Goal: Information Seeking & Learning: Learn about a topic

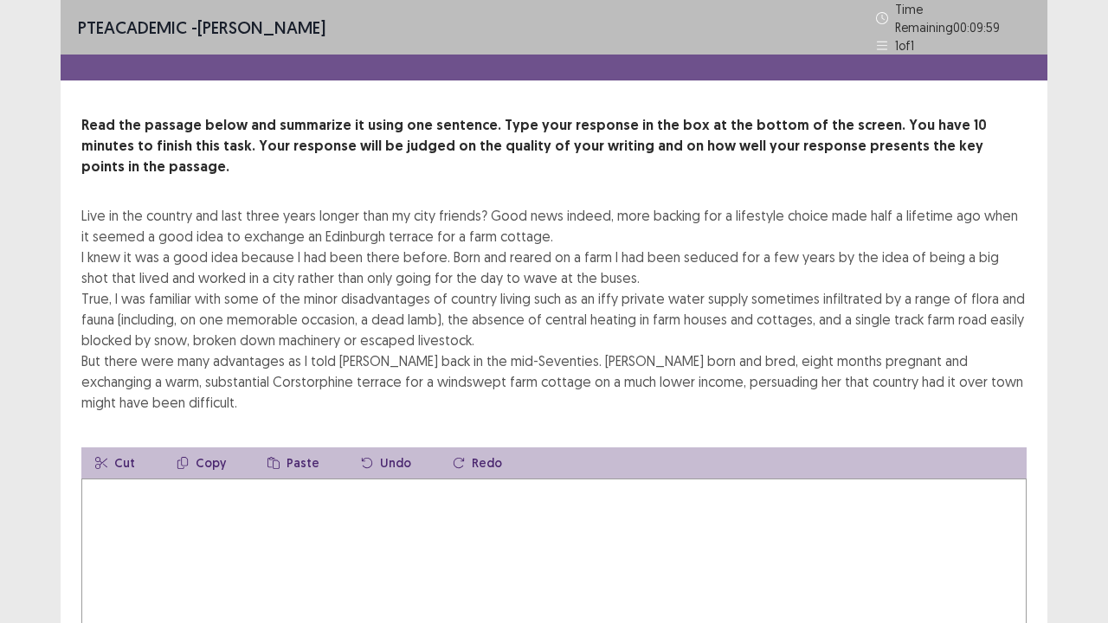
click at [638, 479] on textarea at bounding box center [553, 574] width 945 height 190
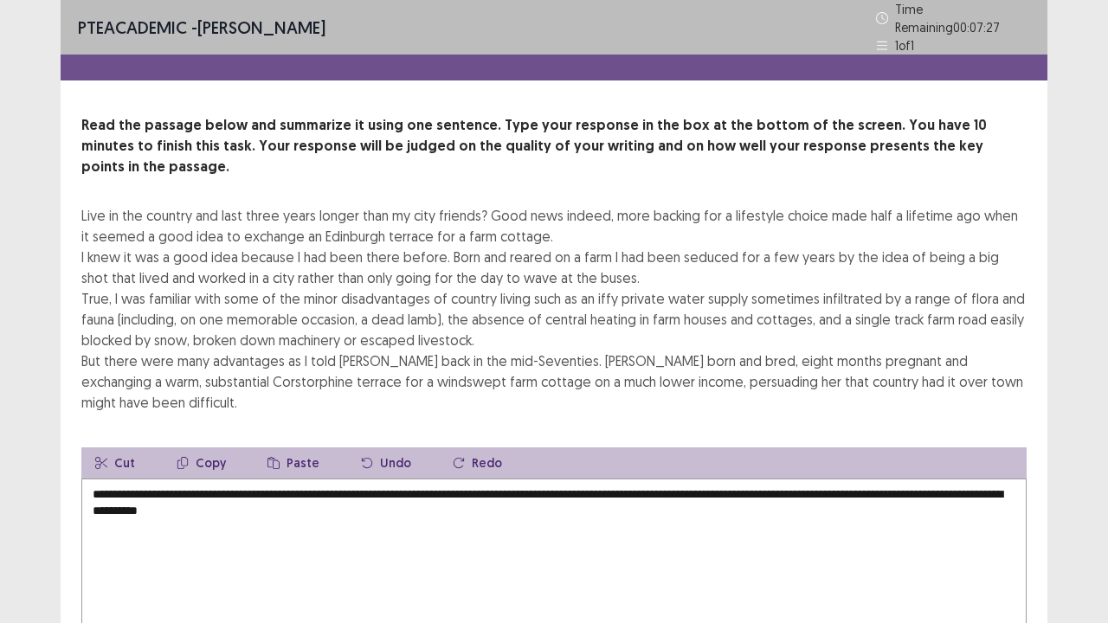
click at [272, 479] on textarea "**********" at bounding box center [553, 574] width 945 height 190
click at [339, 479] on textarea "**********" at bounding box center [553, 574] width 945 height 190
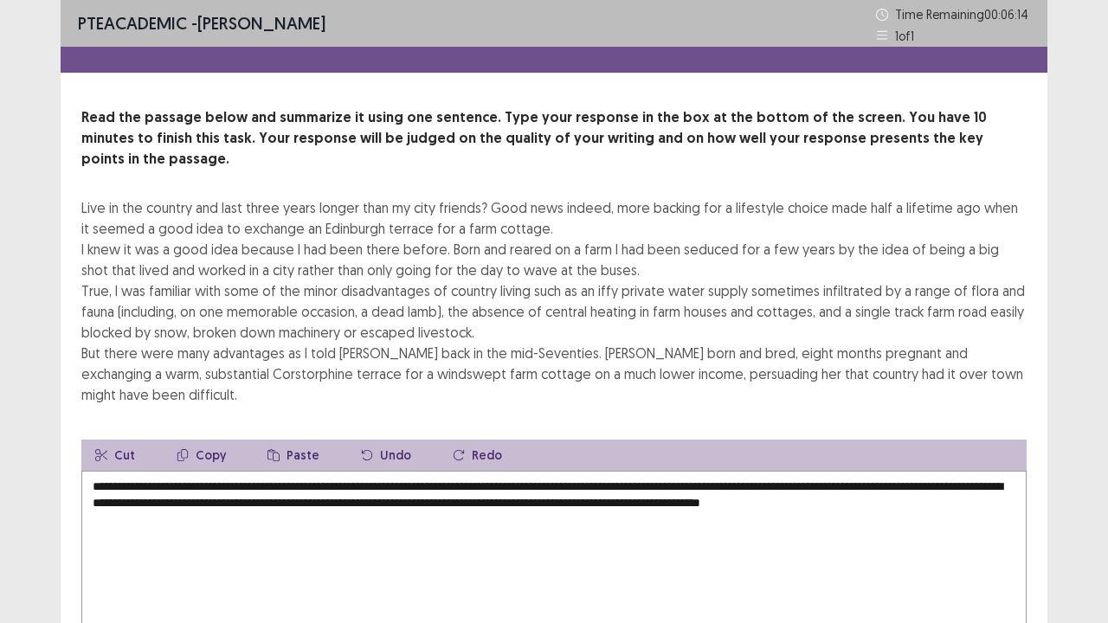
scroll to position [104, 0]
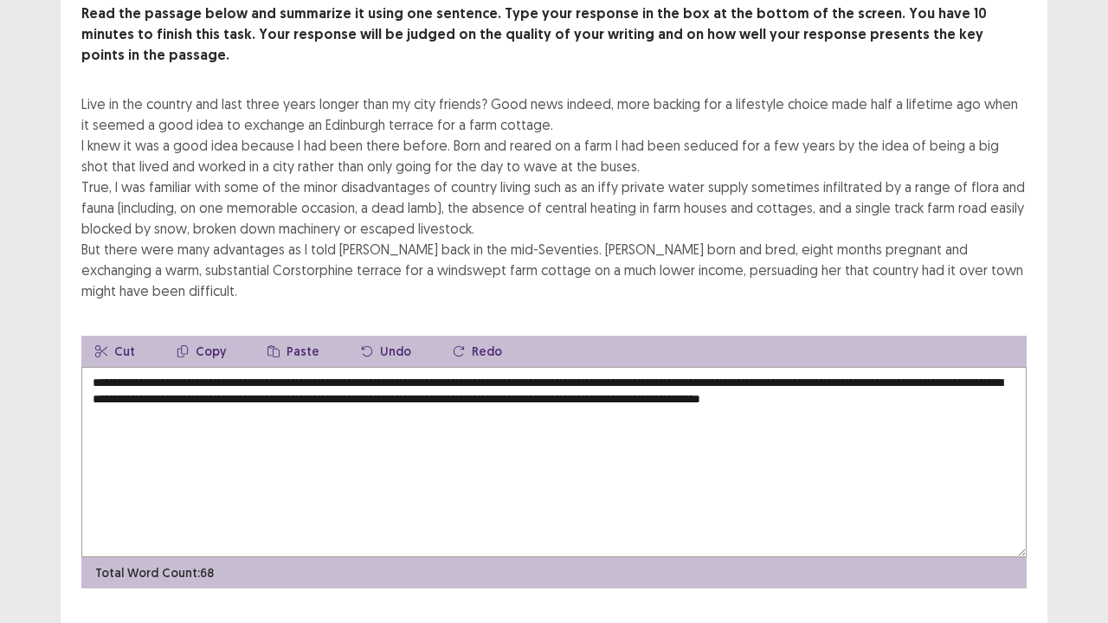
click at [893, 367] on textarea "**********" at bounding box center [553, 462] width 945 height 190
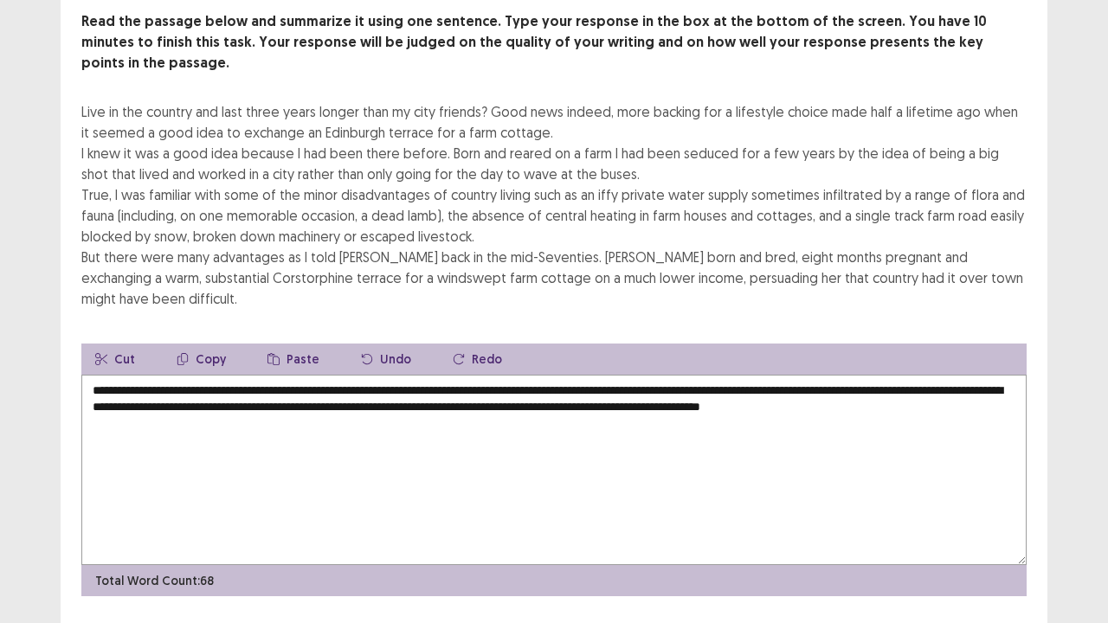
type textarea "**********"
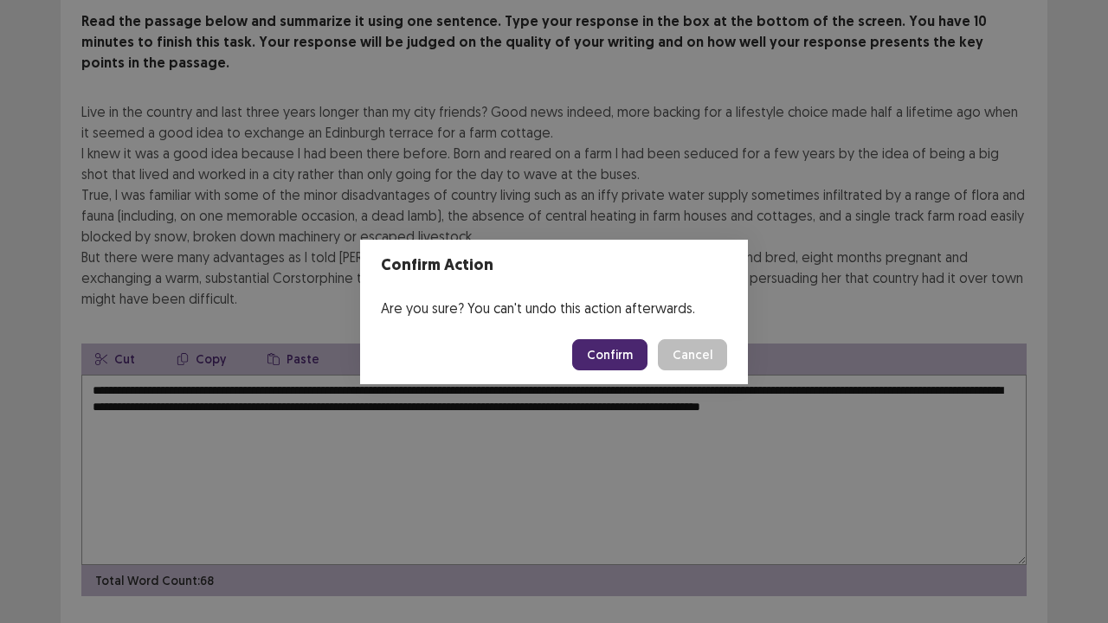
click at [607, 360] on button "Confirm" at bounding box center [609, 354] width 75 height 31
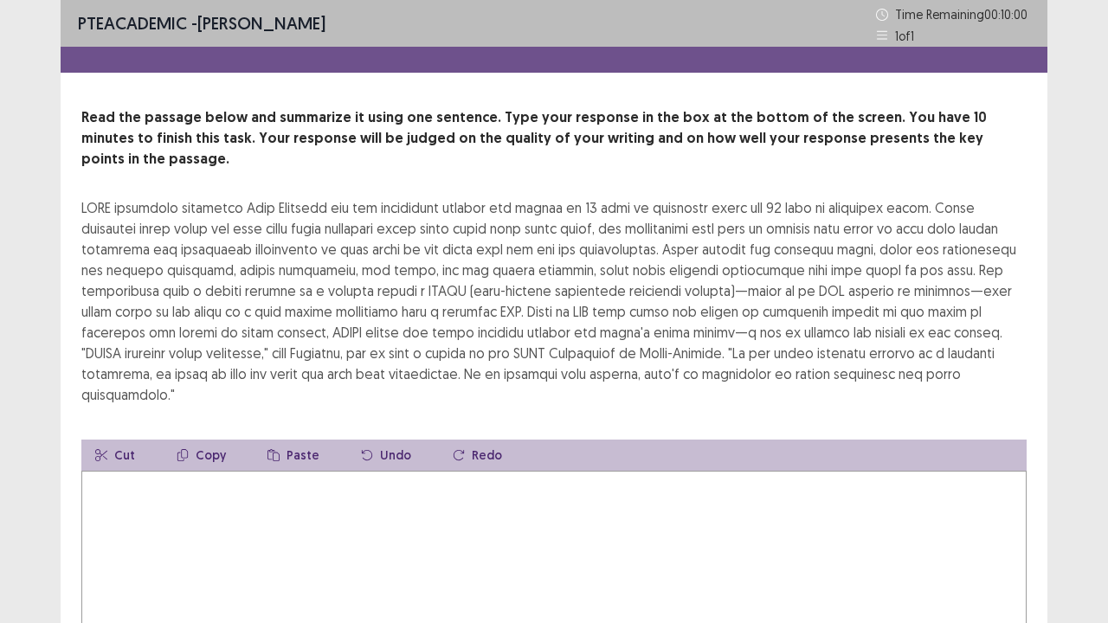
click at [595, 471] on textarea at bounding box center [553, 566] width 945 height 190
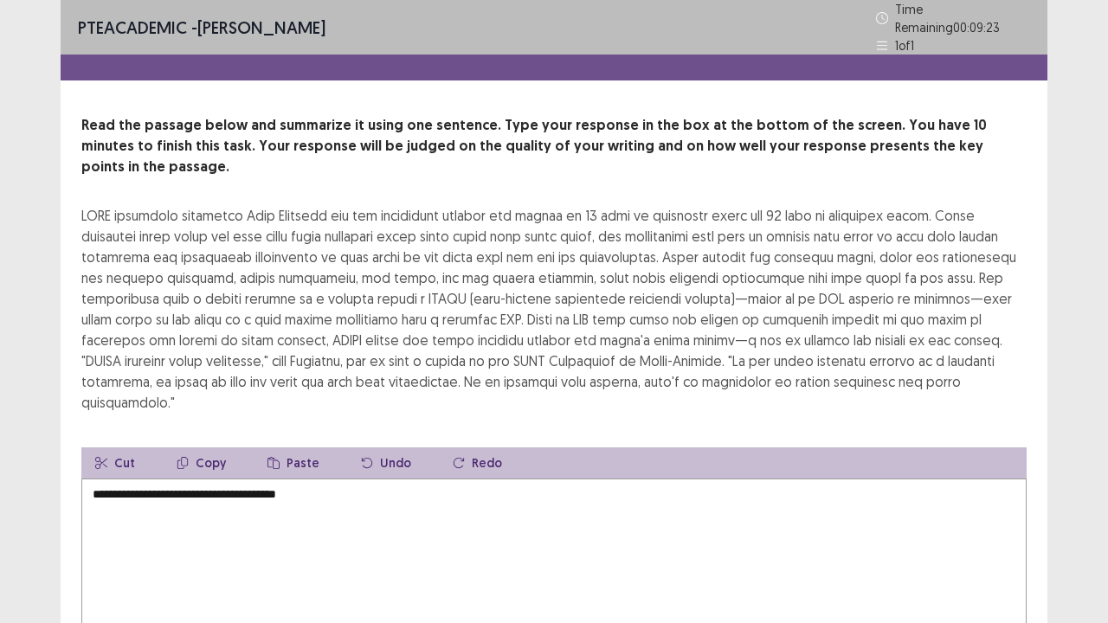
click at [300, 479] on textarea "**********" at bounding box center [553, 574] width 945 height 190
click at [352, 479] on textarea "**********" at bounding box center [553, 574] width 945 height 190
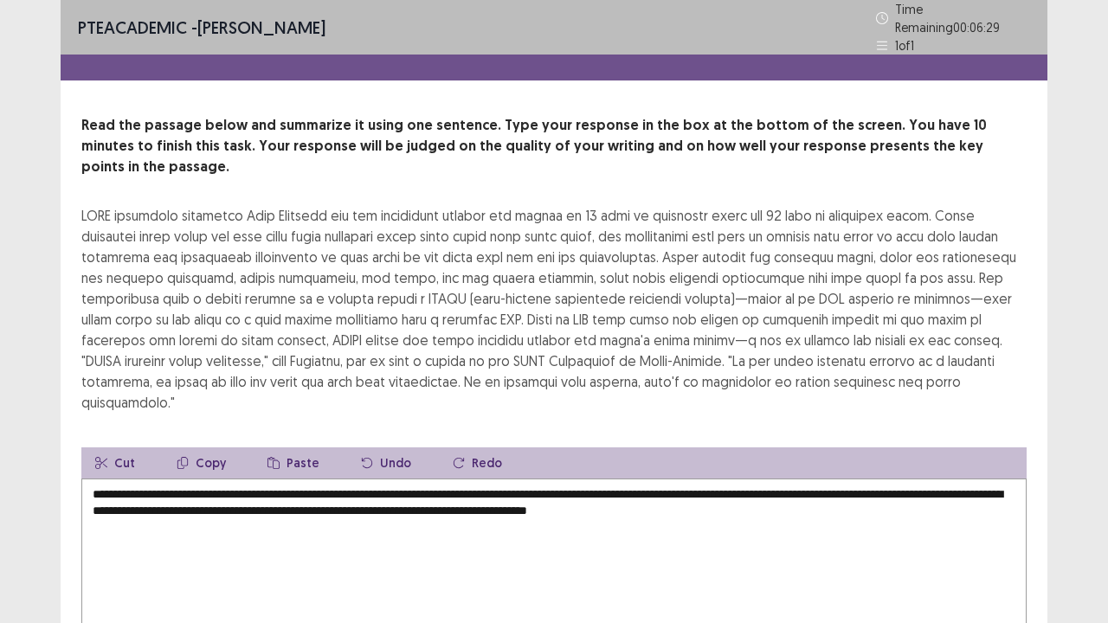
drag, startPoint x: 352, startPoint y: 452, endPoint x: 419, endPoint y: 402, distance: 83.4
drag, startPoint x: 419, startPoint y: 402, endPoint x: 771, endPoint y: 523, distance: 372.5
click at [770, 505] on textarea "**********" at bounding box center [553, 574] width 945 height 190
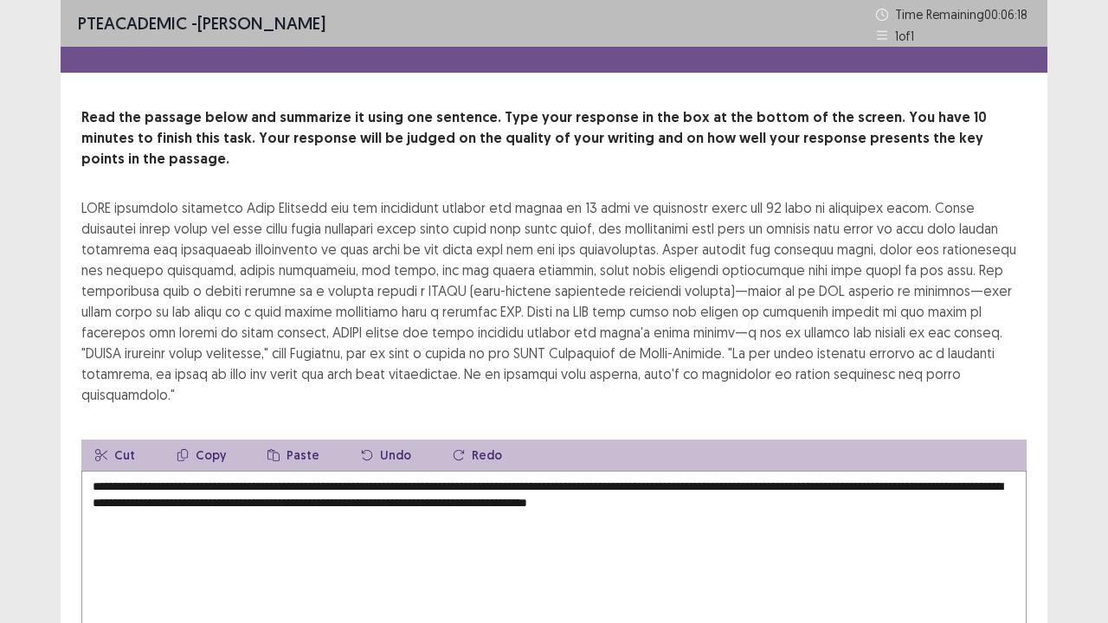
scroll to position [104, 0]
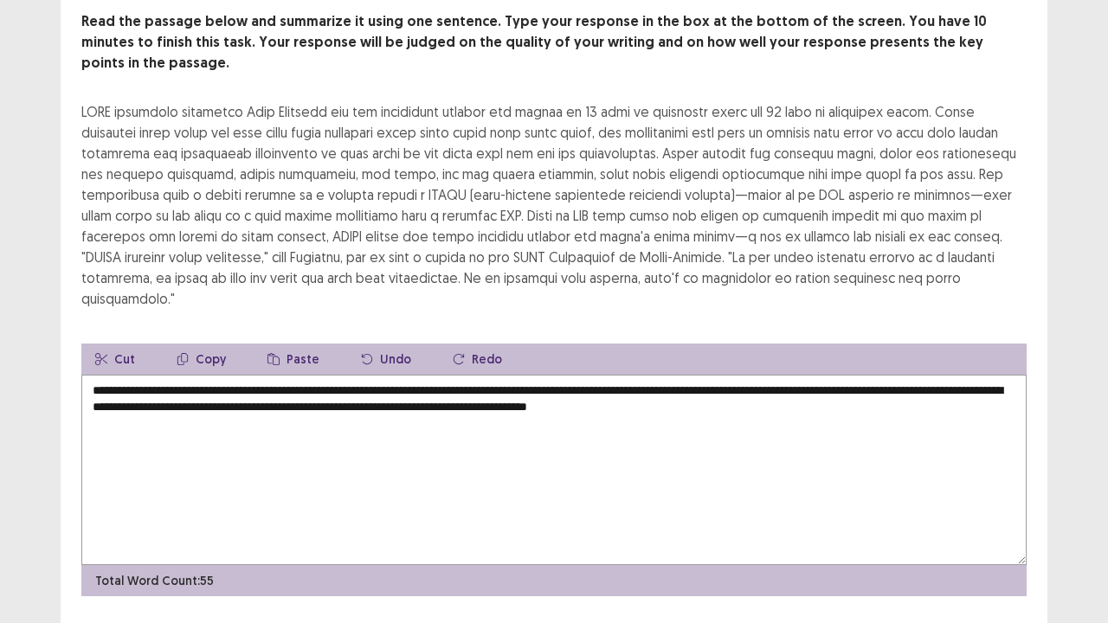
type textarea "**********"
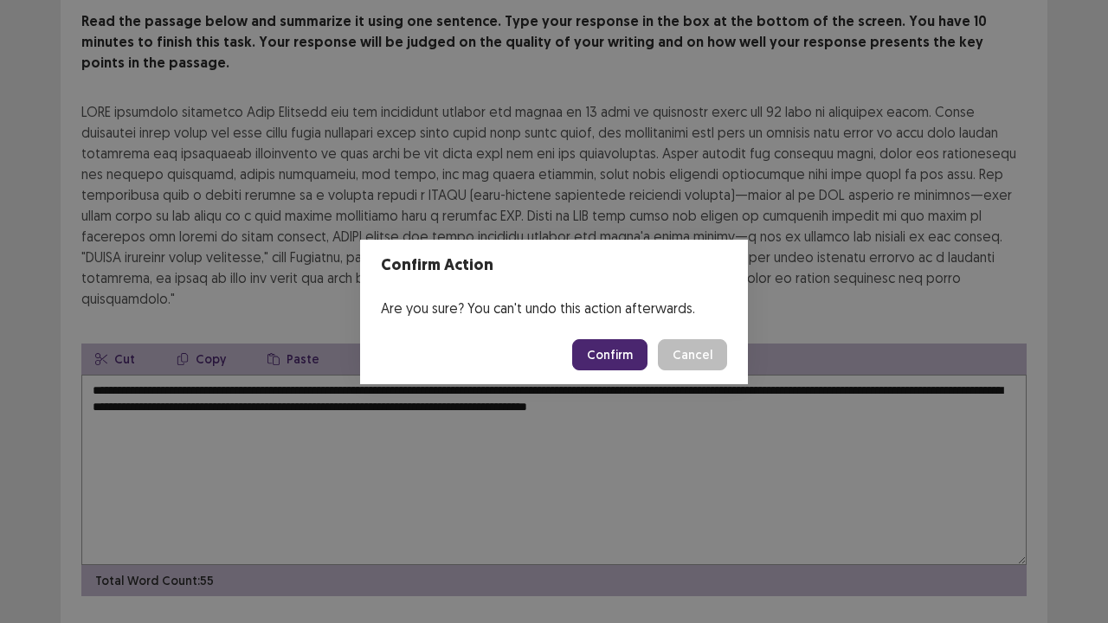
click at [627, 348] on button "Confirm" at bounding box center [609, 354] width 75 height 31
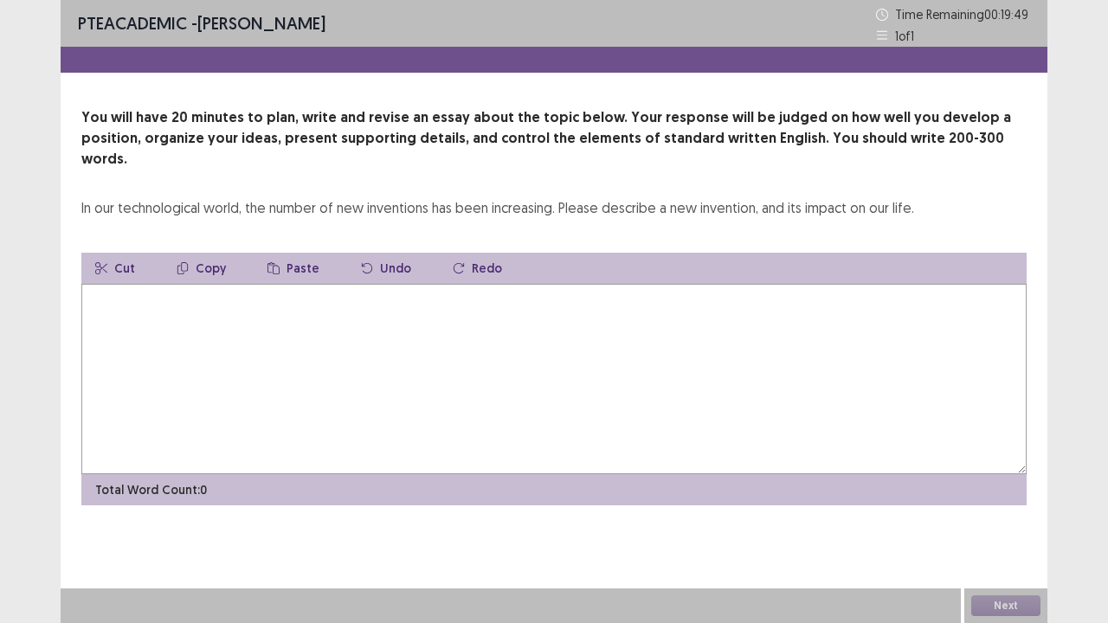
click at [624, 347] on textarea at bounding box center [553, 379] width 945 height 190
type textarea "*"
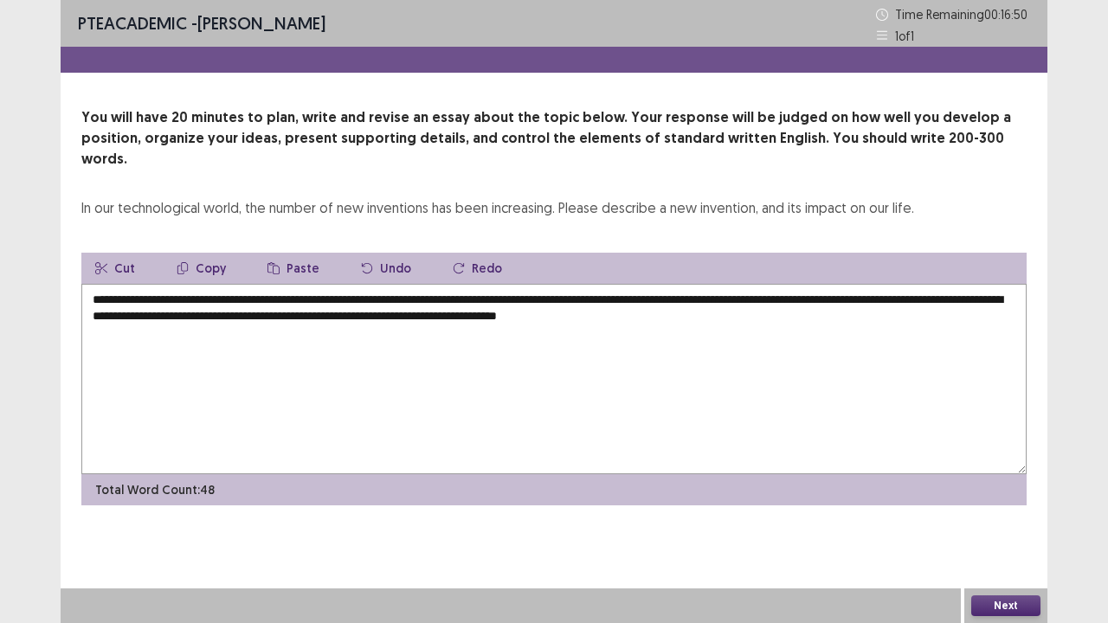
click at [808, 298] on textarea "**********" at bounding box center [553, 379] width 945 height 190
click at [904, 303] on textarea "**********" at bounding box center [553, 379] width 945 height 190
click at [151, 315] on textarea "**********" at bounding box center [553, 379] width 945 height 190
click at [237, 318] on textarea "**********" at bounding box center [553, 379] width 945 height 190
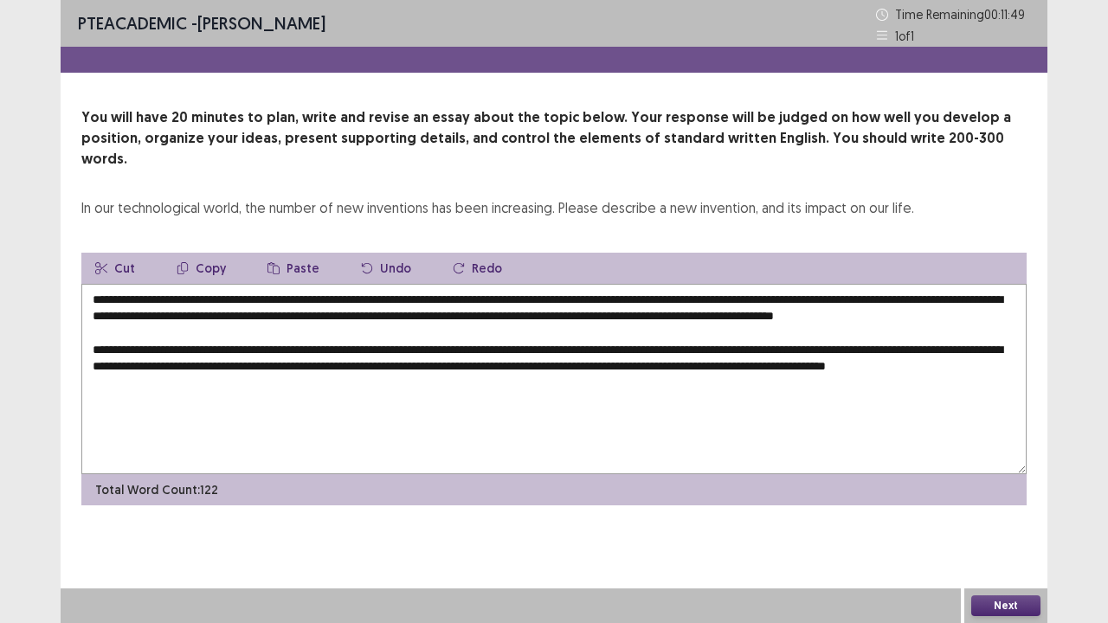
click at [837, 363] on textarea "**********" at bounding box center [553, 379] width 945 height 190
click at [511, 398] on textarea "**********" at bounding box center [553, 379] width 945 height 190
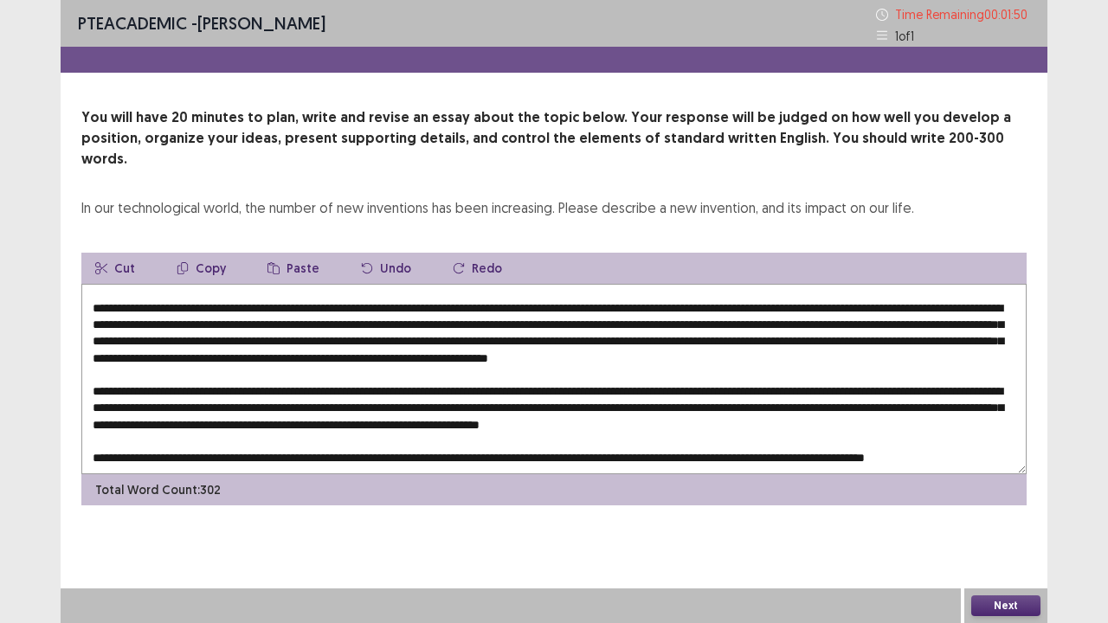
scroll to position [83, 0]
click at [592, 429] on textarea at bounding box center [553, 379] width 945 height 190
click at [651, 428] on textarea at bounding box center [553, 379] width 945 height 190
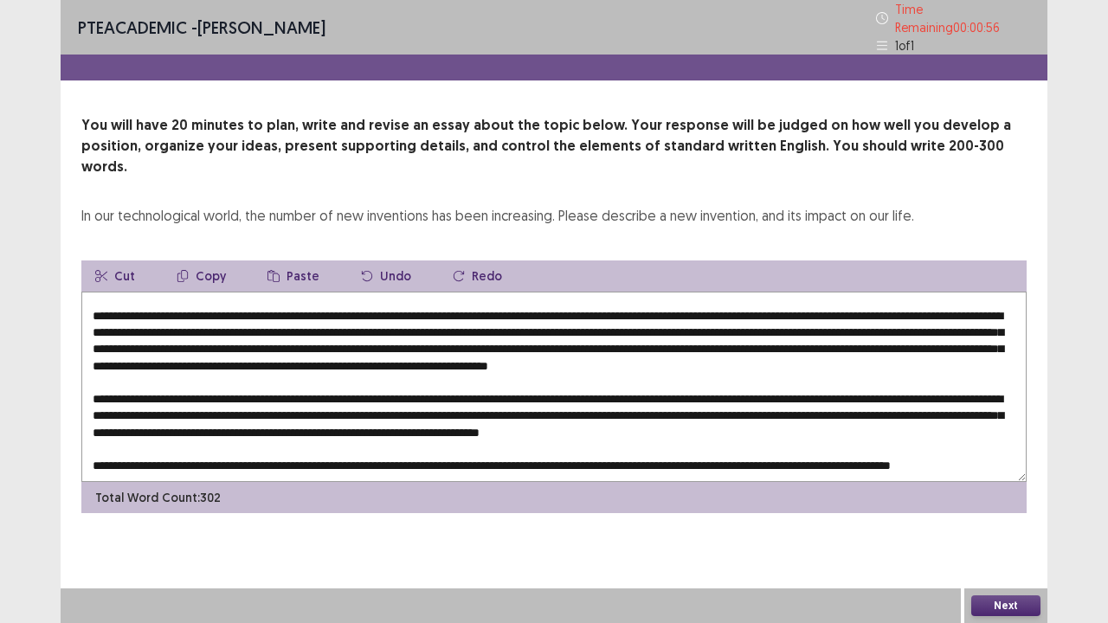
click at [629, 431] on textarea at bounding box center [553, 387] width 945 height 190
drag, startPoint x: 558, startPoint y: 428, endPoint x: 492, endPoint y: 434, distance: 66.9
click at [492, 434] on textarea at bounding box center [553, 387] width 945 height 190
click at [547, 322] on textarea at bounding box center [553, 387] width 945 height 190
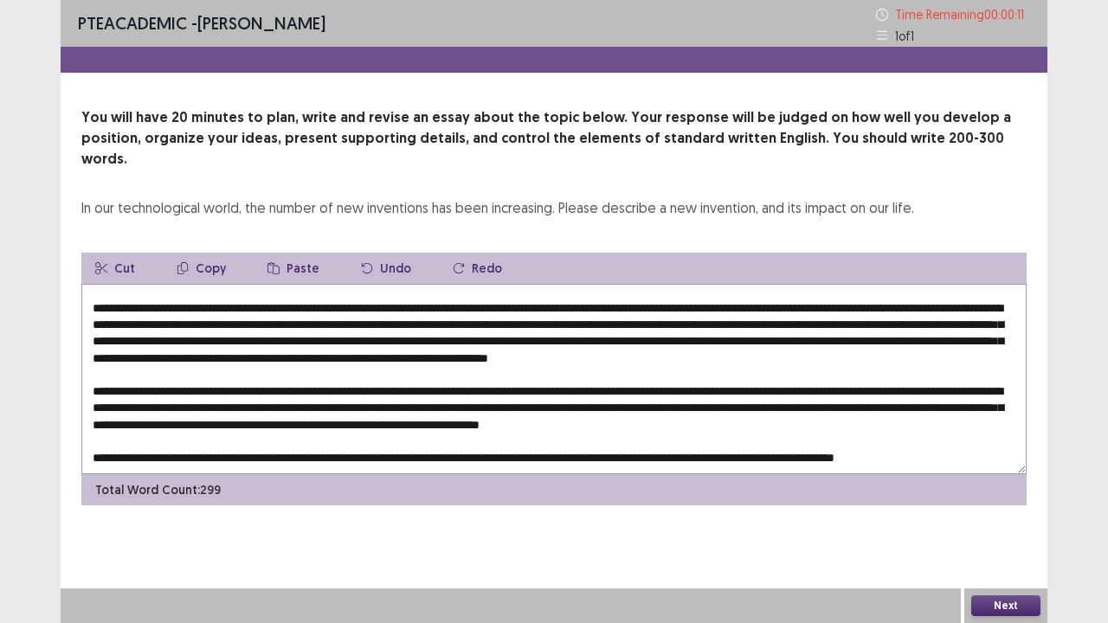
type textarea "**********"
click at [1014, 505] on button "Next" at bounding box center [1005, 606] width 69 height 21
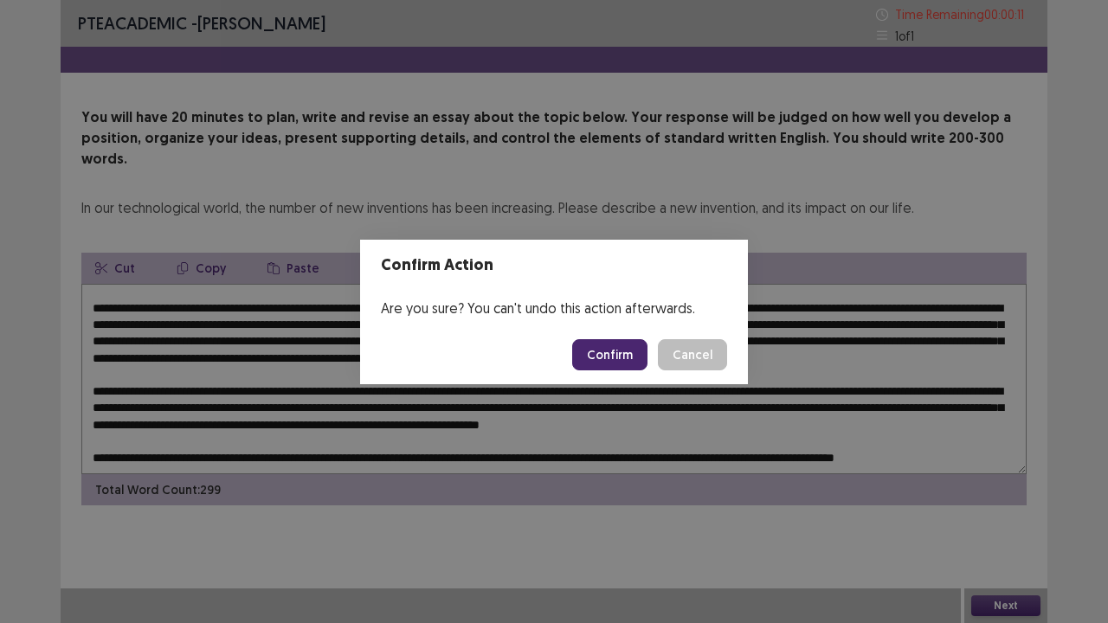
click at [632, 362] on button "Confirm" at bounding box center [609, 354] width 75 height 31
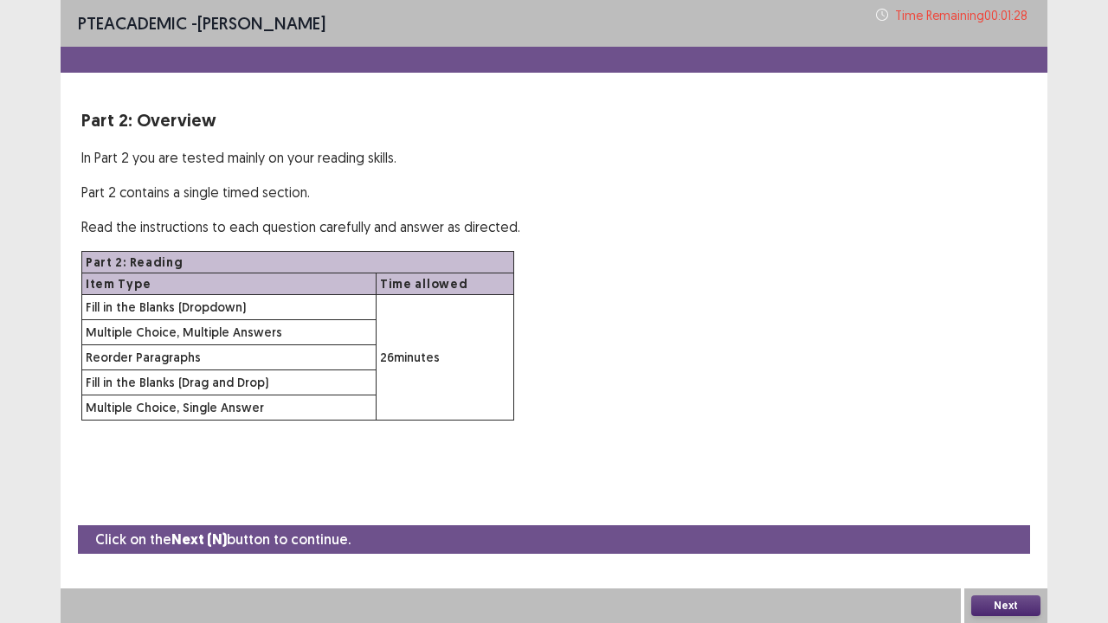
click at [1034, 505] on button "Next" at bounding box center [1005, 606] width 69 height 21
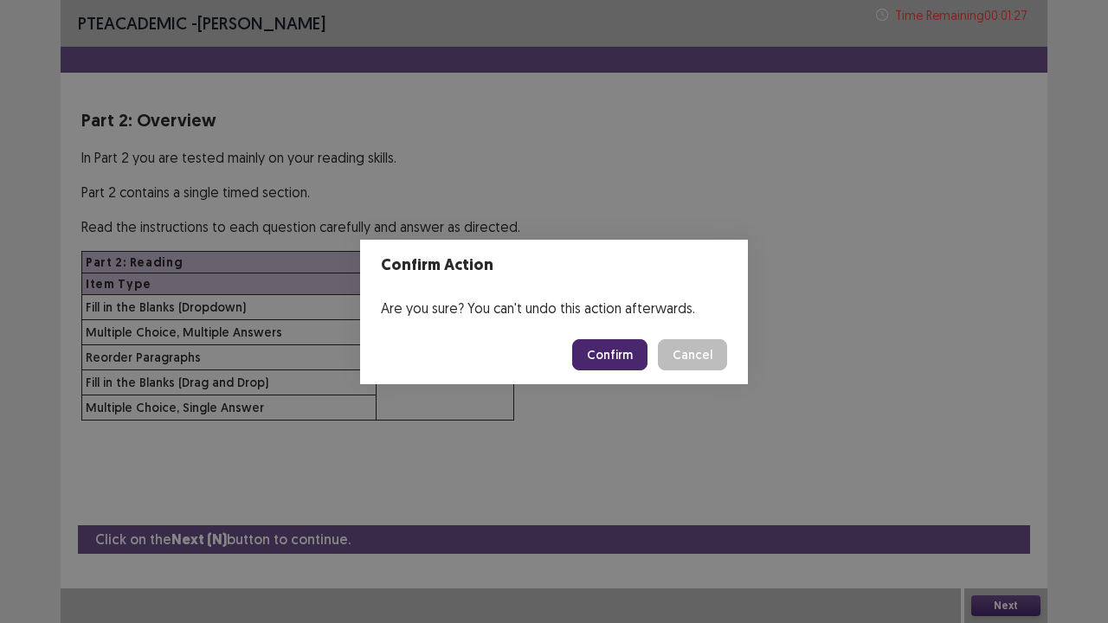
click at [640, 356] on button "Confirm" at bounding box center [609, 354] width 75 height 31
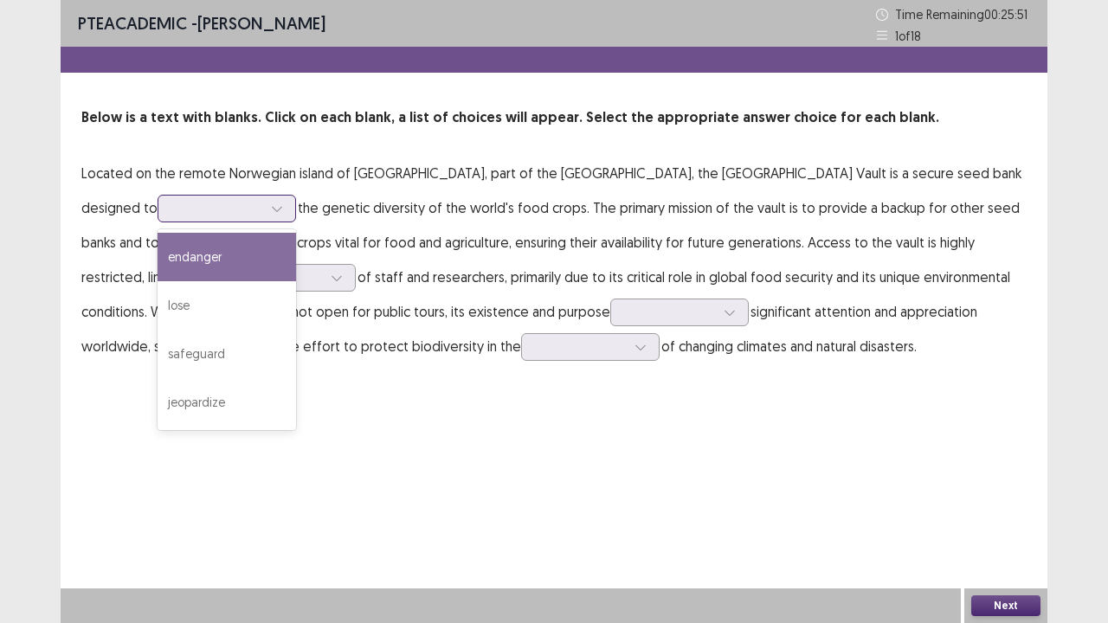
click at [172, 211] on div at bounding box center [217, 208] width 90 height 16
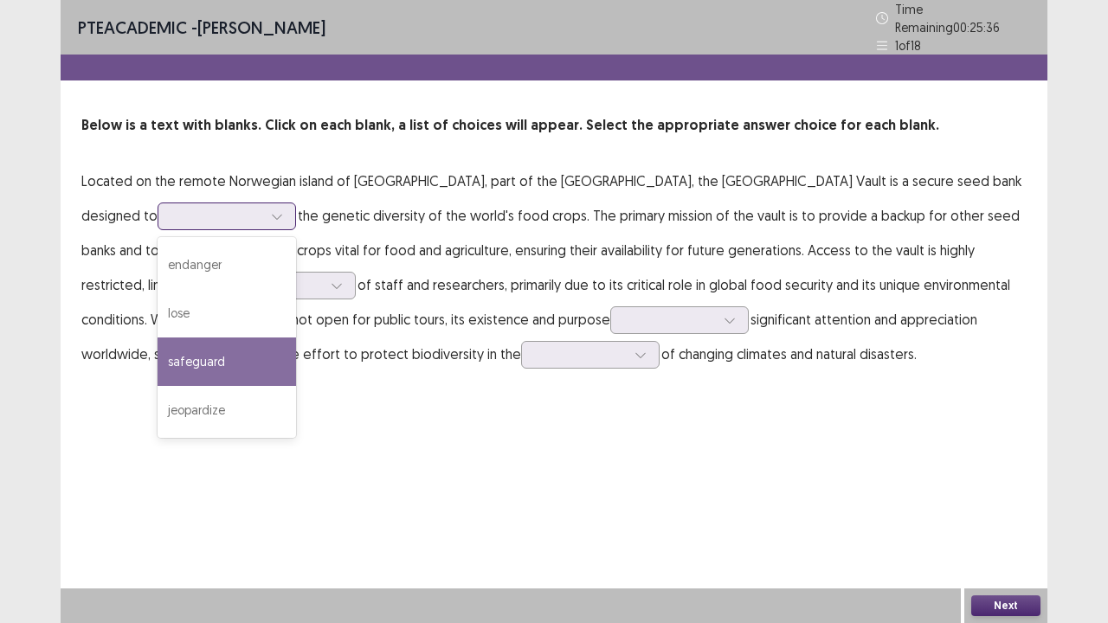
click at [216, 342] on div "safeguard" at bounding box center [227, 362] width 138 height 48
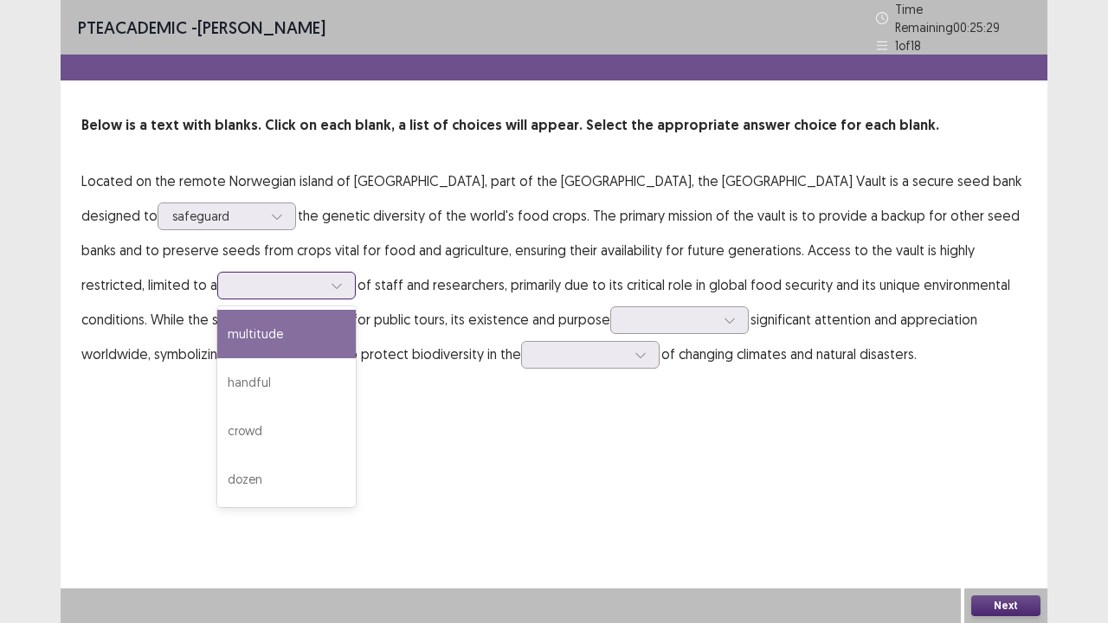
click at [331, 280] on icon at bounding box center [337, 286] width 12 height 12
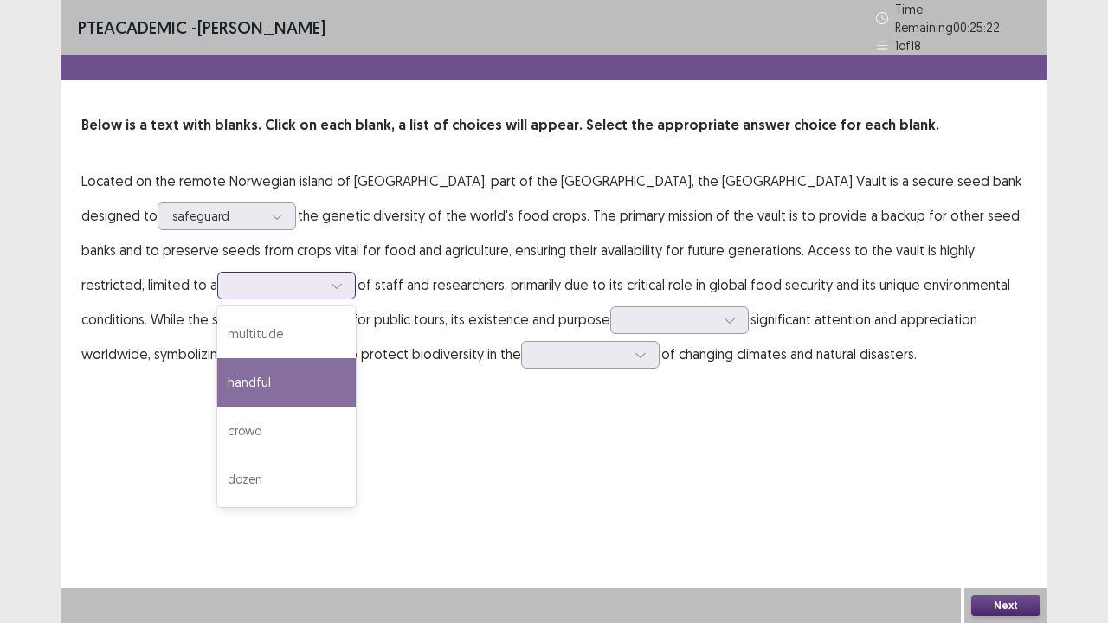
click at [223, 374] on div "handful" at bounding box center [286, 382] width 138 height 48
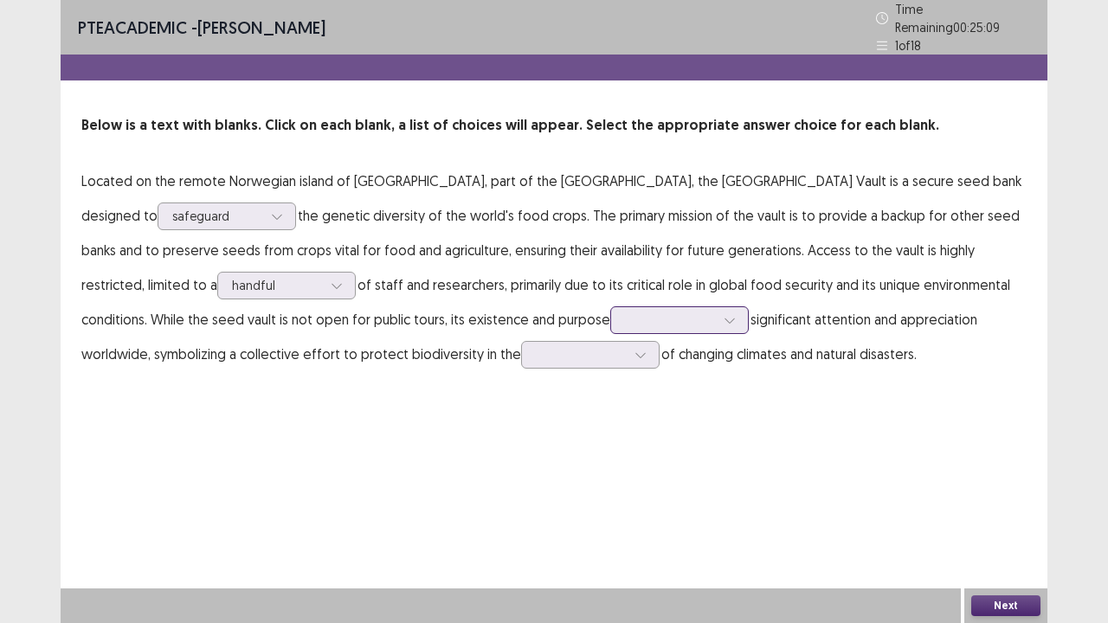
click at [625, 317] on div at bounding box center [670, 320] width 90 height 16
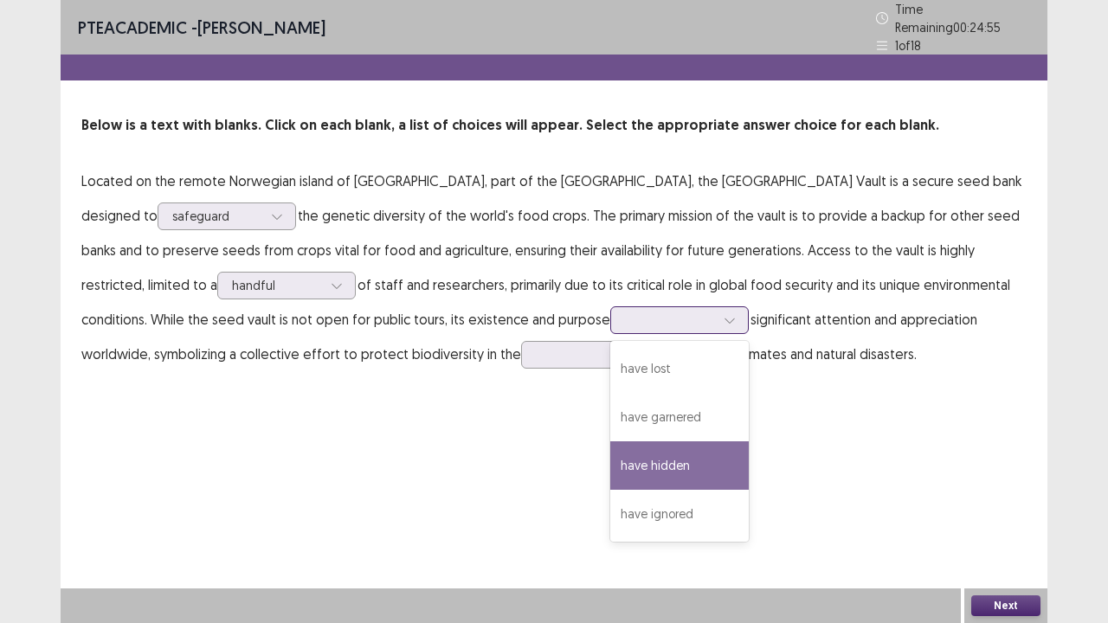
click at [632, 454] on div "have hidden" at bounding box center [679, 465] width 138 height 48
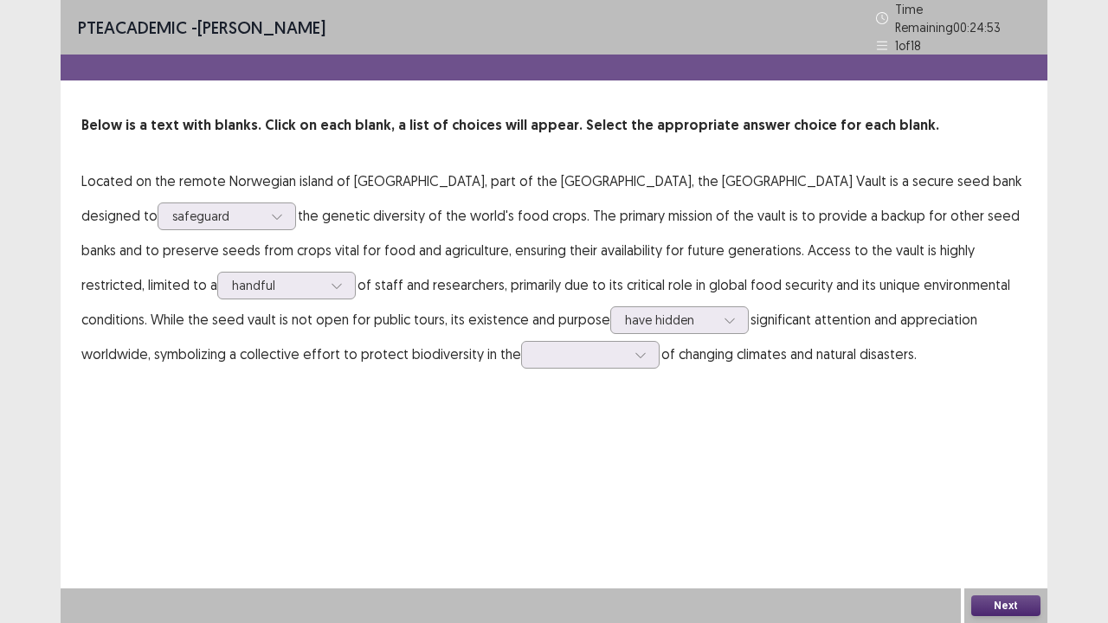
click at [467, 326] on p "Located on the remote Norwegian island of [GEOGRAPHIC_DATA], part of the [GEOGR…" at bounding box center [553, 268] width 945 height 208
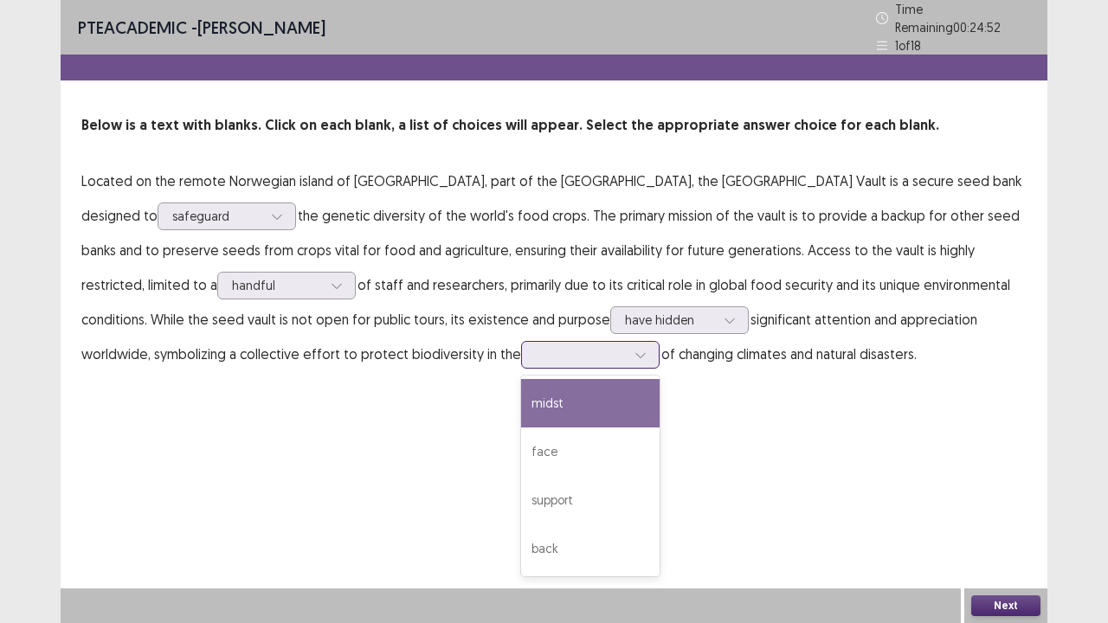
click at [536, 346] on div at bounding box center [581, 354] width 90 height 16
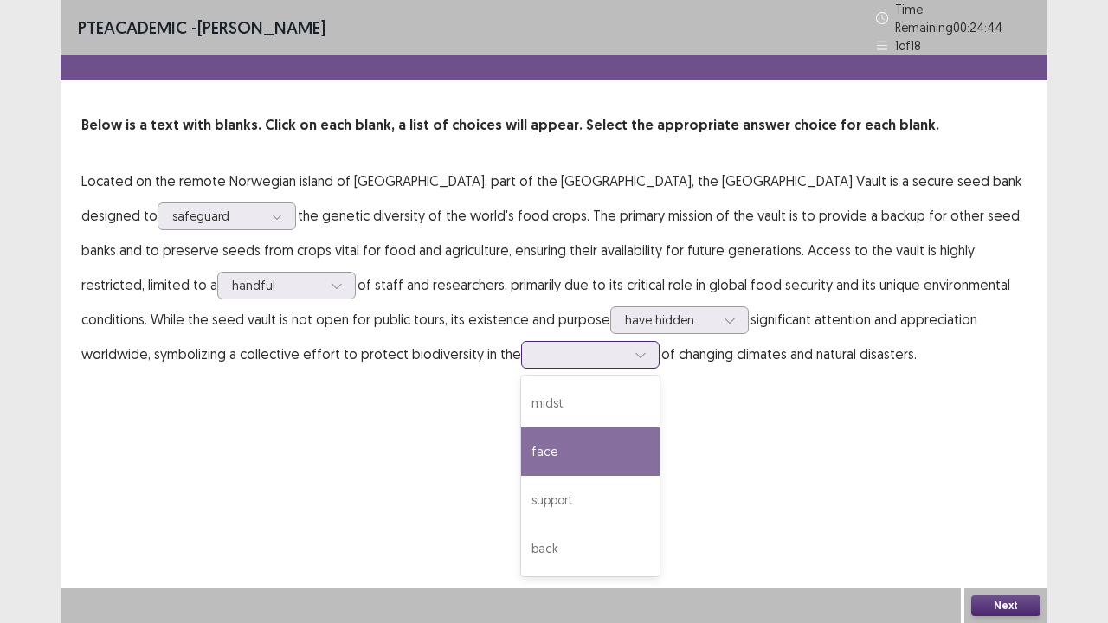
click at [521, 435] on div "face" at bounding box center [590, 452] width 138 height 48
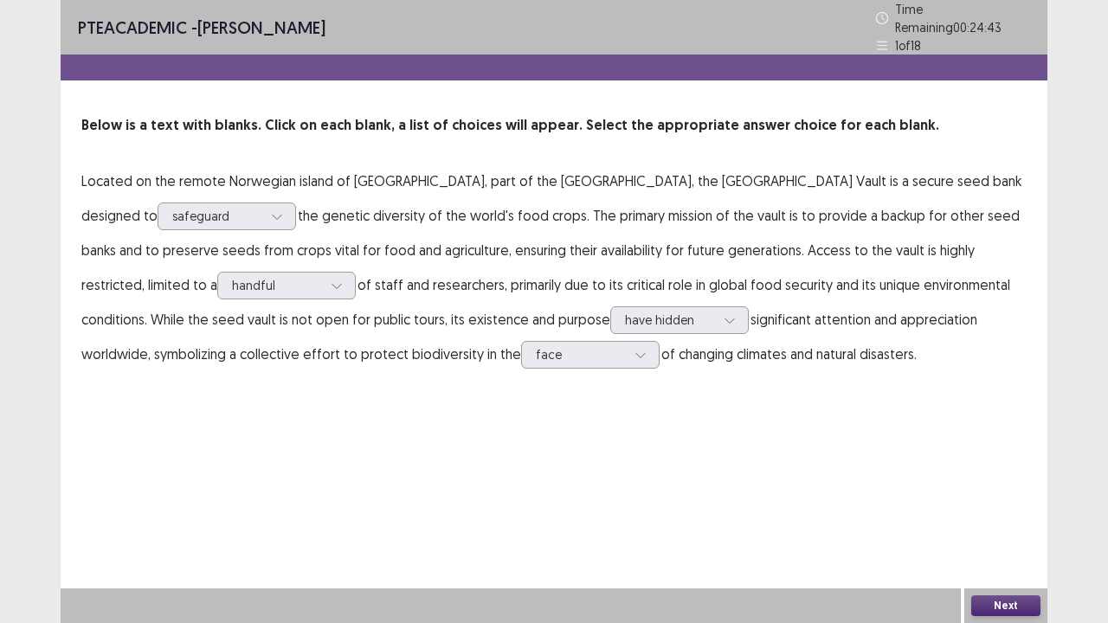
click at [1013, 505] on button "Next" at bounding box center [1005, 606] width 69 height 21
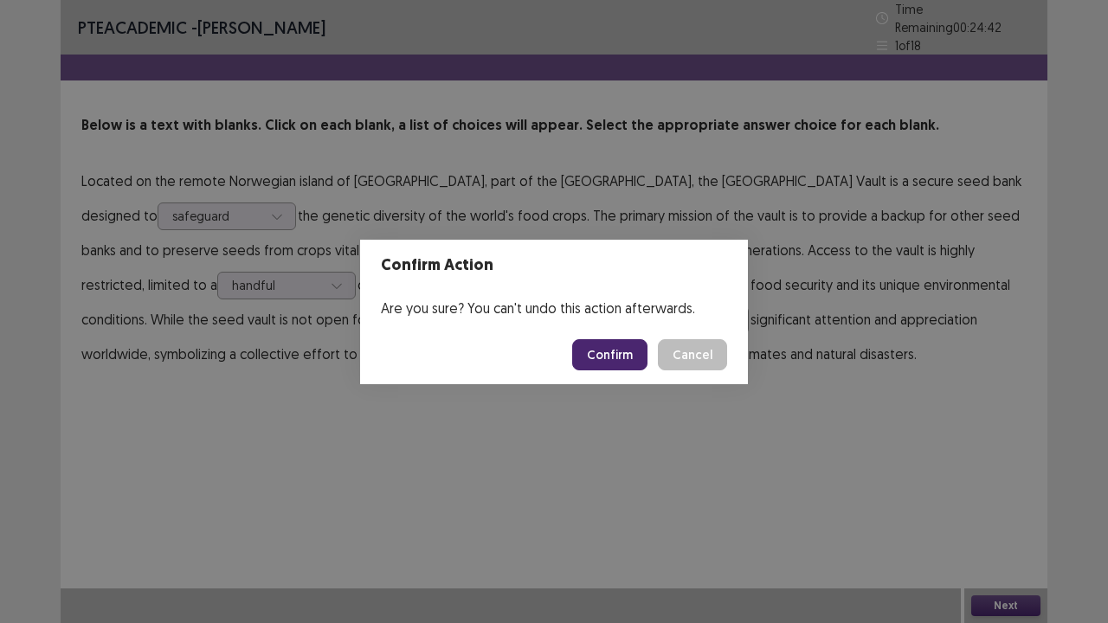
click at [597, 344] on button "Confirm" at bounding box center [609, 354] width 75 height 31
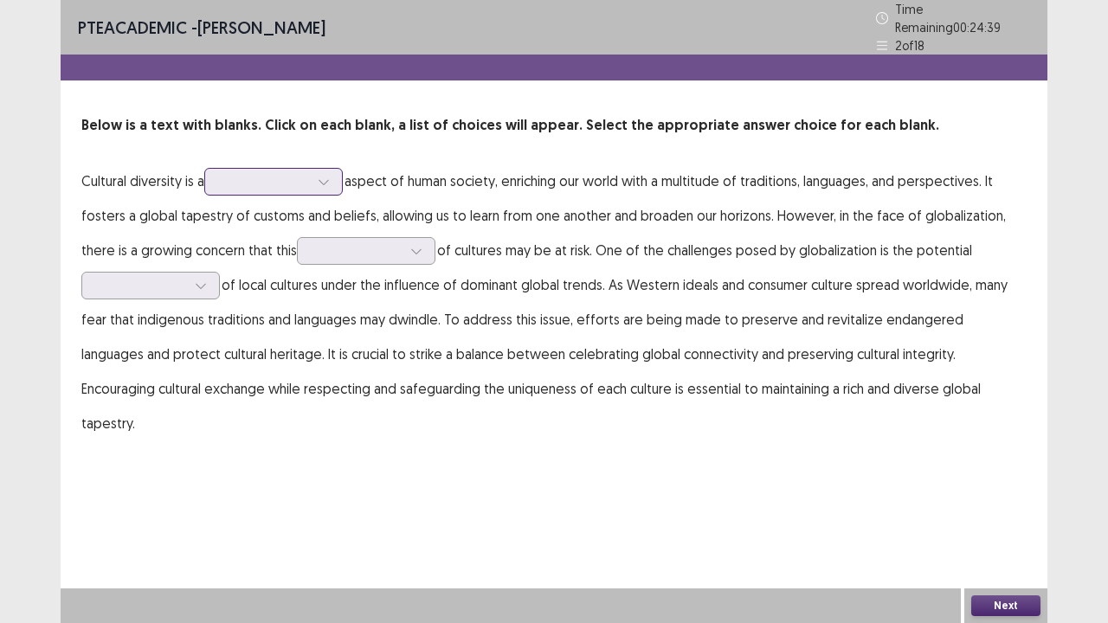
click at [275, 173] on div at bounding box center [264, 181] width 90 height 16
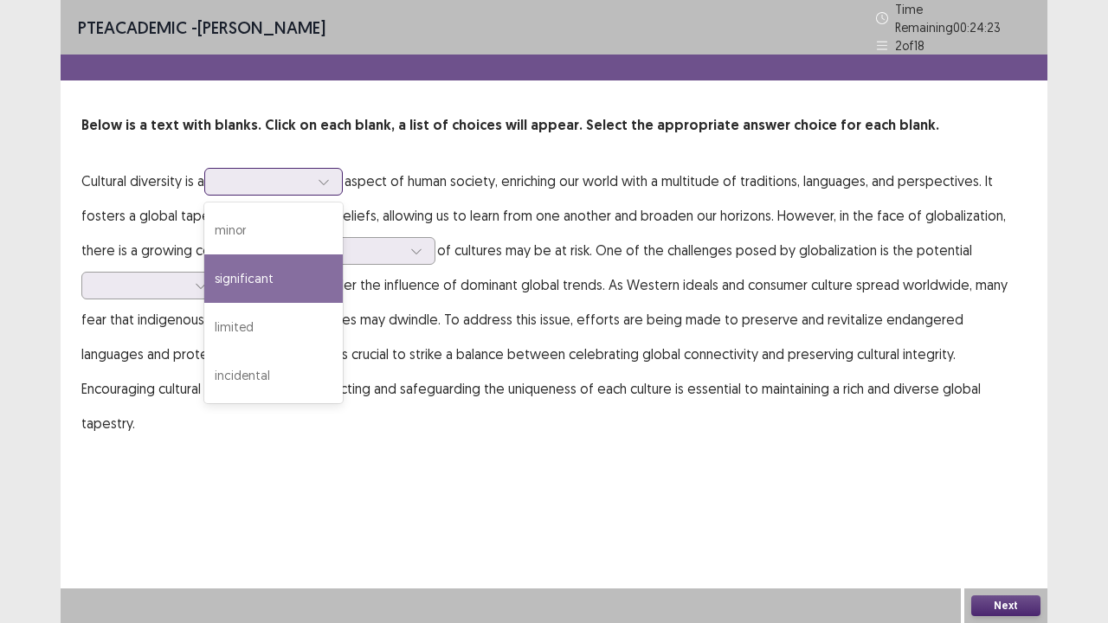
click at [288, 265] on div "significant" at bounding box center [273, 278] width 138 height 48
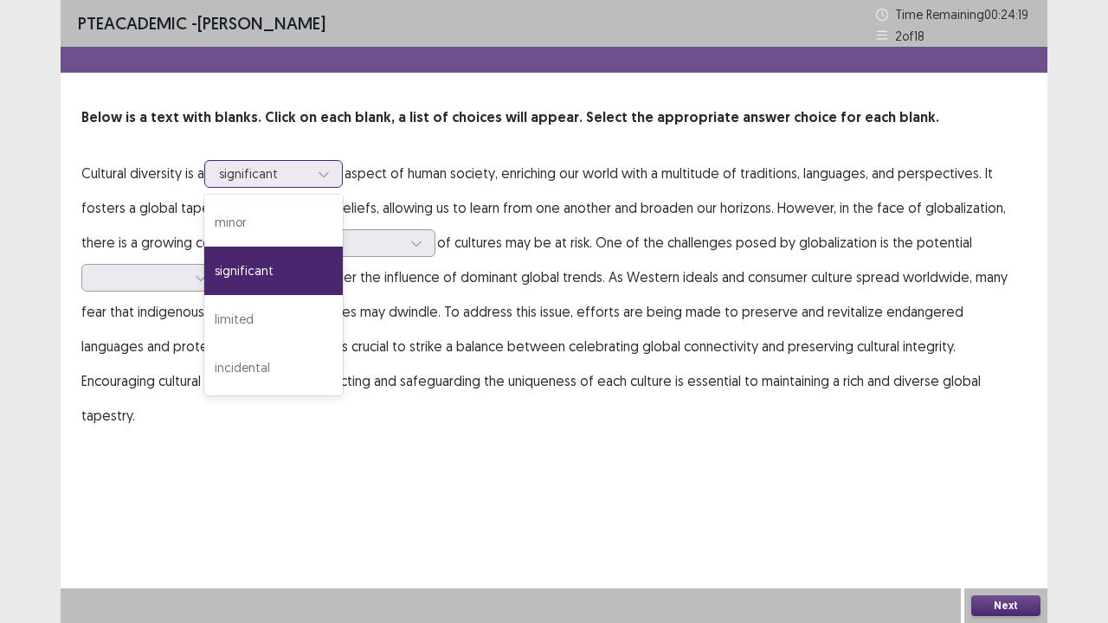
click at [287, 173] on div at bounding box center [264, 173] width 90 height 16
click at [287, 172] on div at bounding box center [264, 173] width 90 height 16
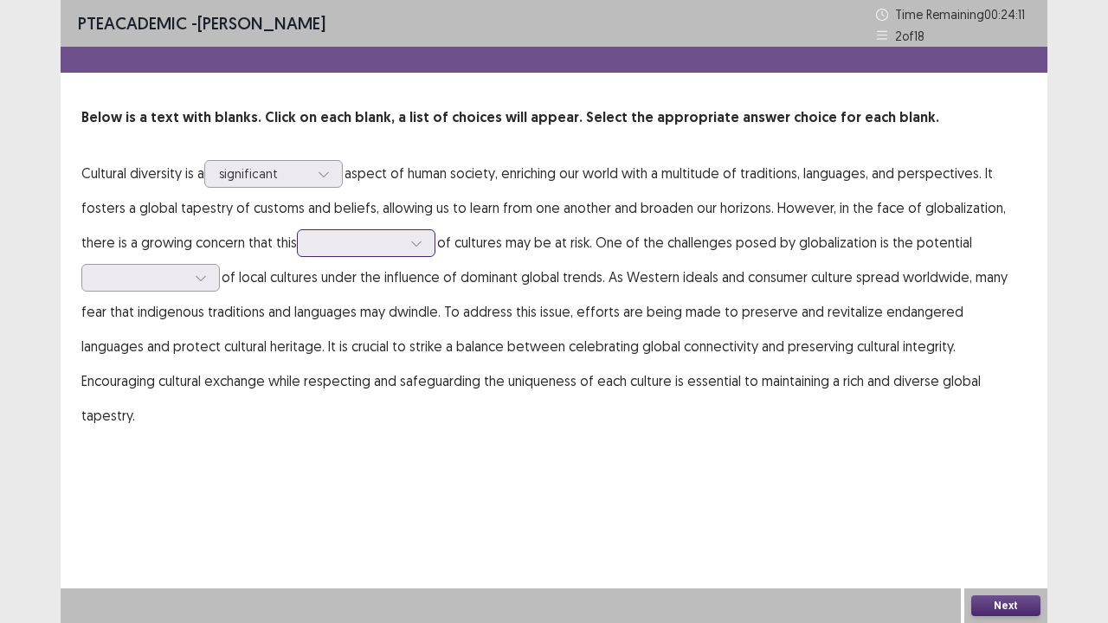
click at [357, 243] on div at bounding box center [357, 243] width 90 height 16
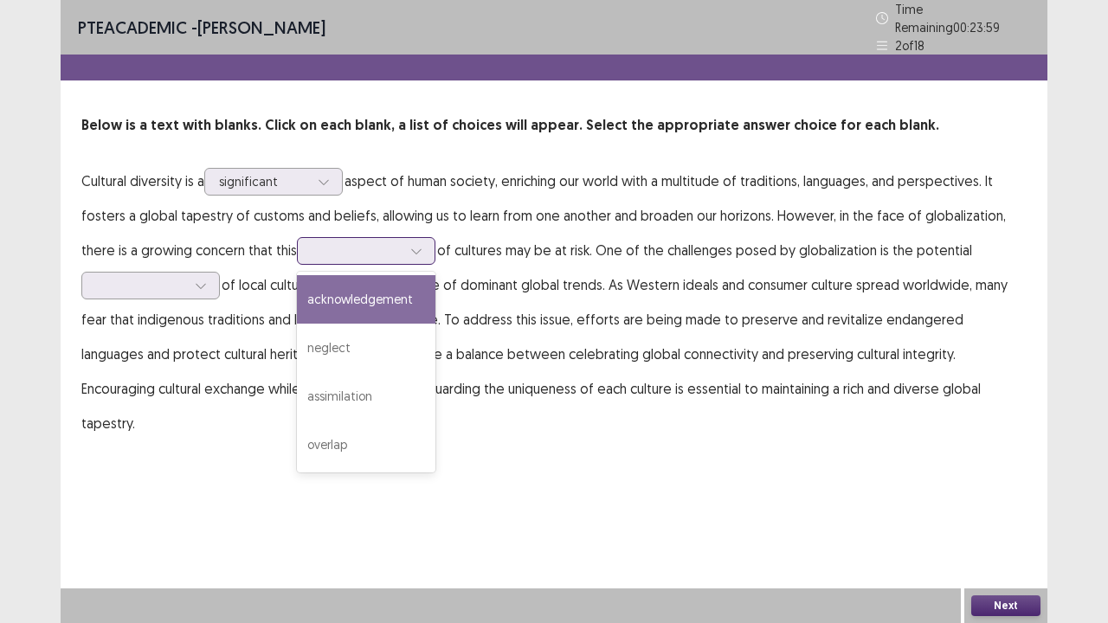
click at [355, 280] on div "acknowledgement" at bounding box center [366, 299] width 138 height 48
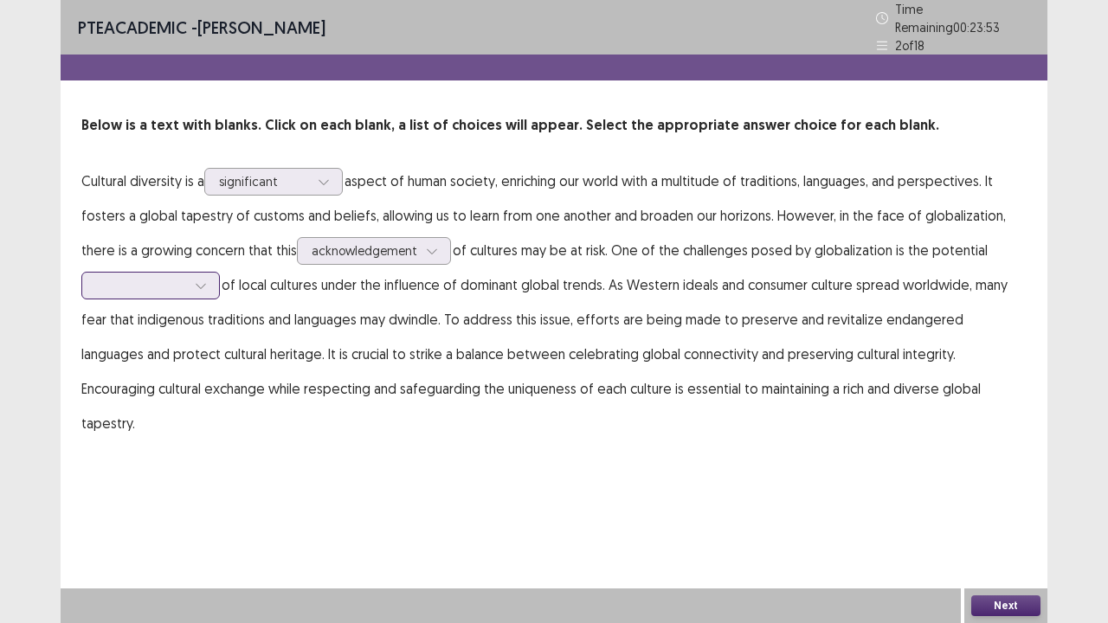
click at [211, 284] on div at bounding box center [201, 286] width 26 height 26
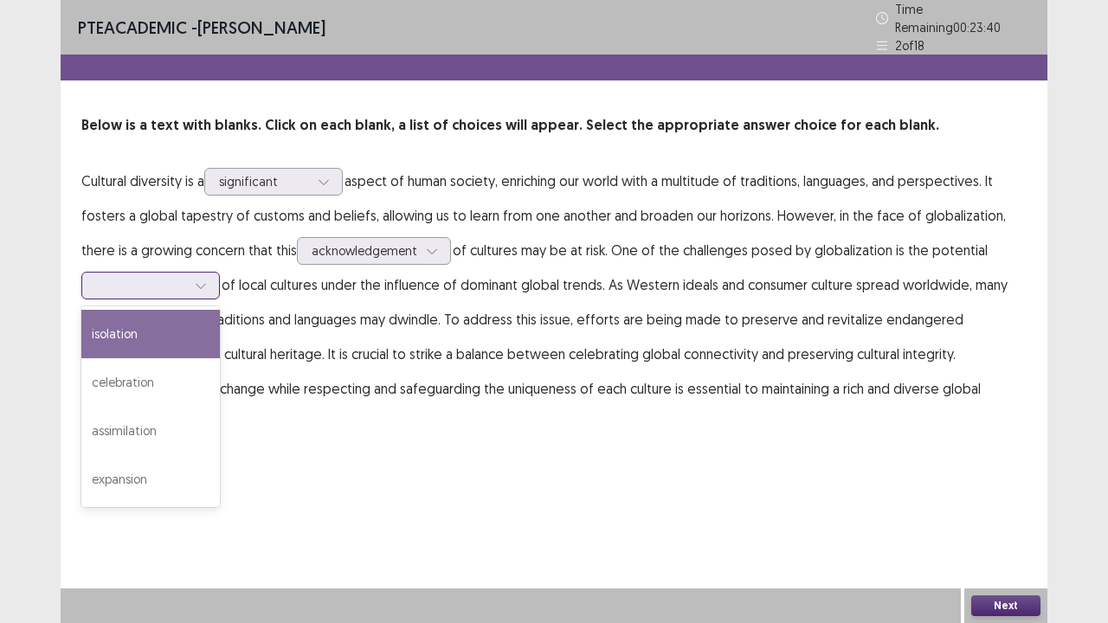
click at [178, 310] on div "isolation" at bounding box center [150, 334] width 138 height 48
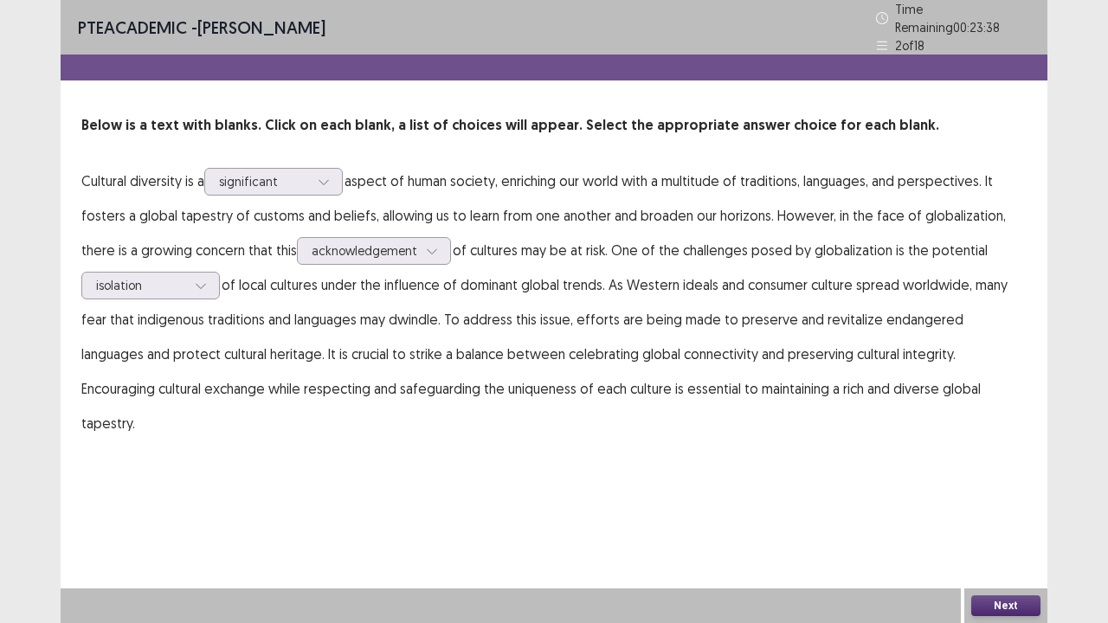
click at [987, 505] on button "Next" at bounding box center [1005, 606] width 69 height 21
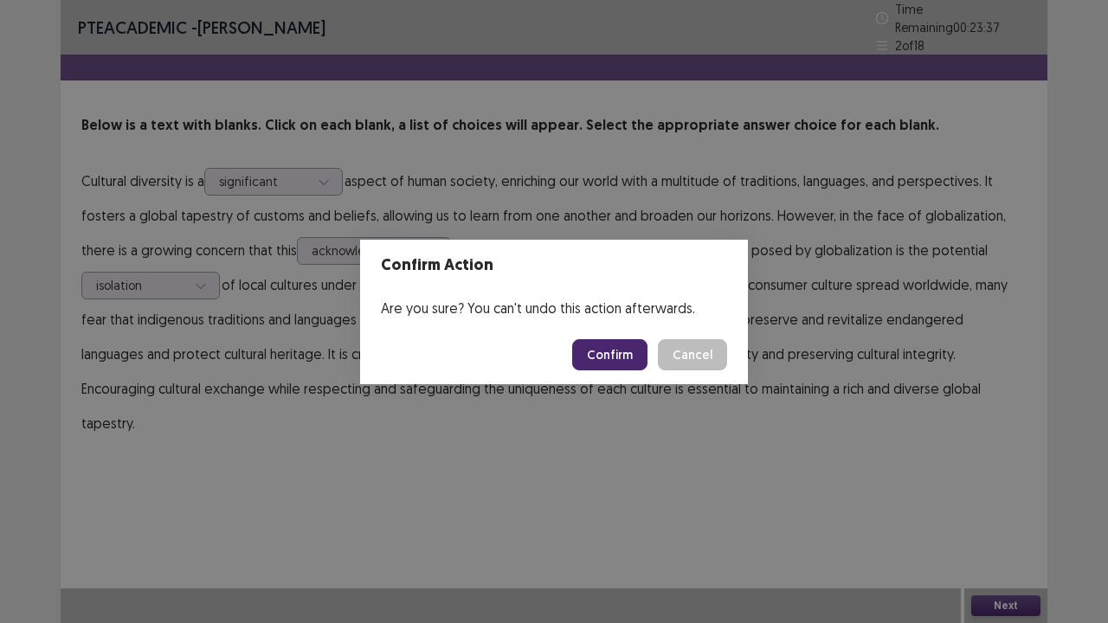
click at [642, 360] on button "Confirm" at bounding box center [609, 354] width 75 height 31
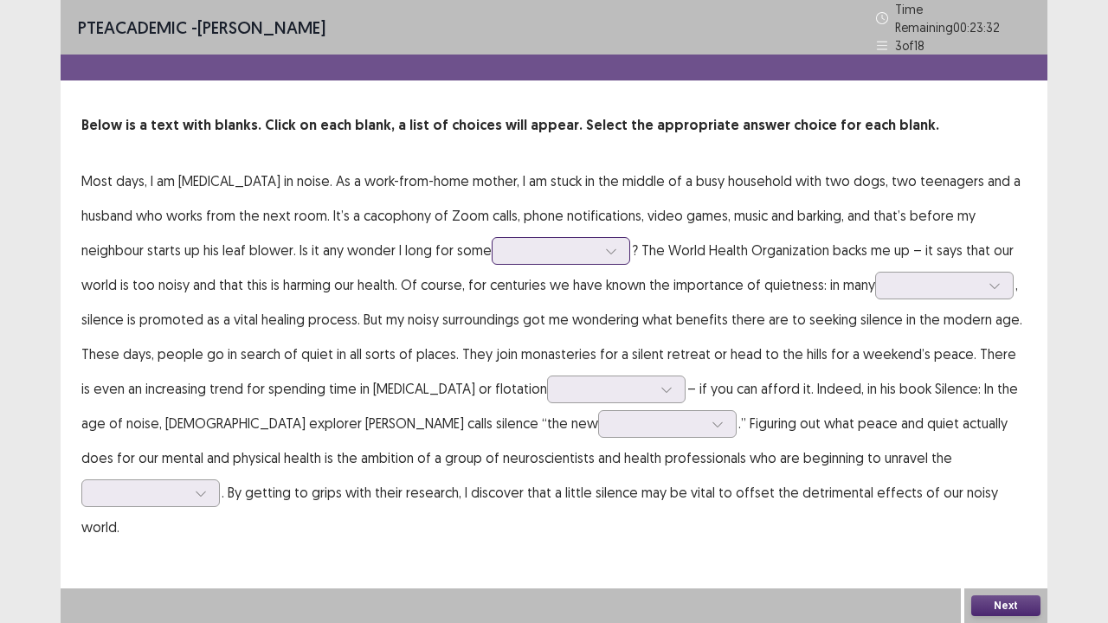
click at [576, 242] on div at bounding box center [551, 250] width 90 height 16
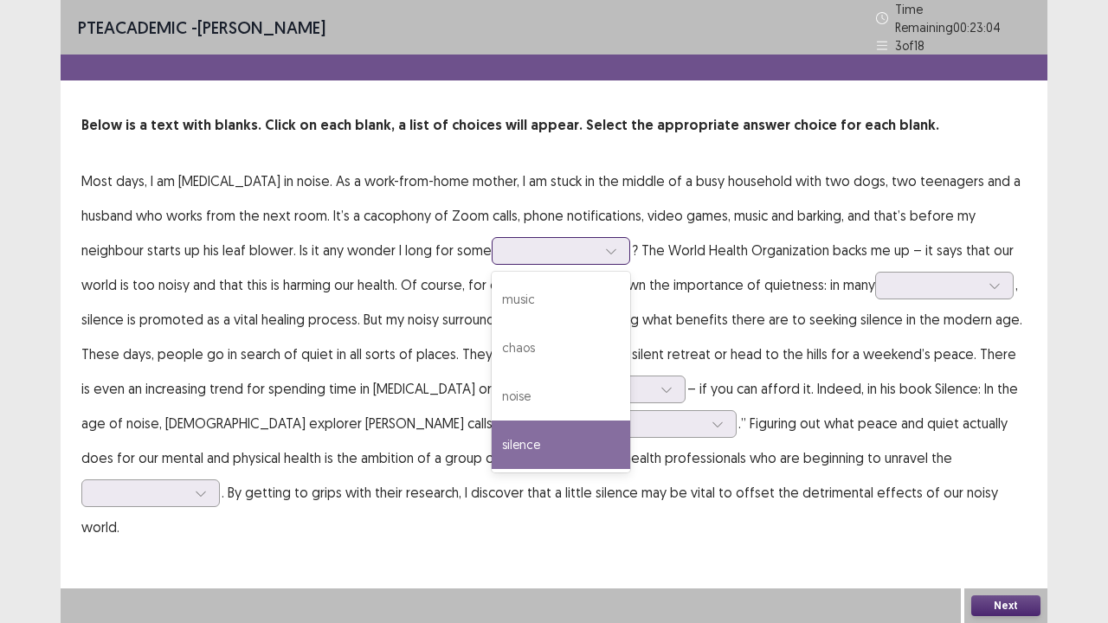
click at [560, 428] on div "silence" at bounding box center [561, 445] width 138 height 48
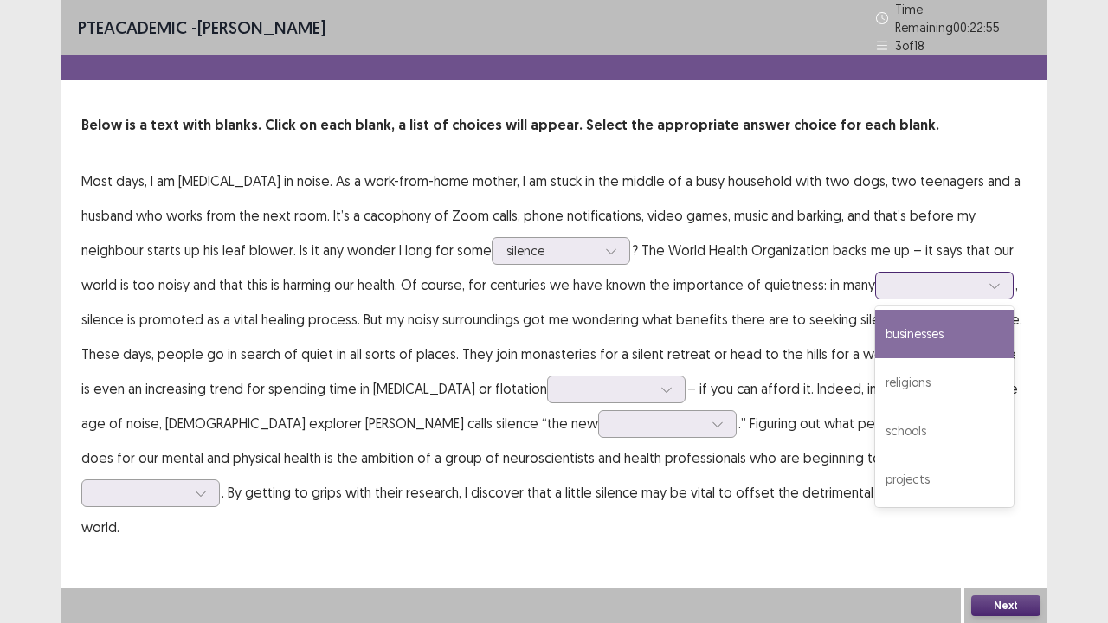
click at [911, 279] on div at bounding box center [935, 285] width 90 height 16
click at [959, 324] on div "businesses" at bounding box center [944, 334] width 138 height 48
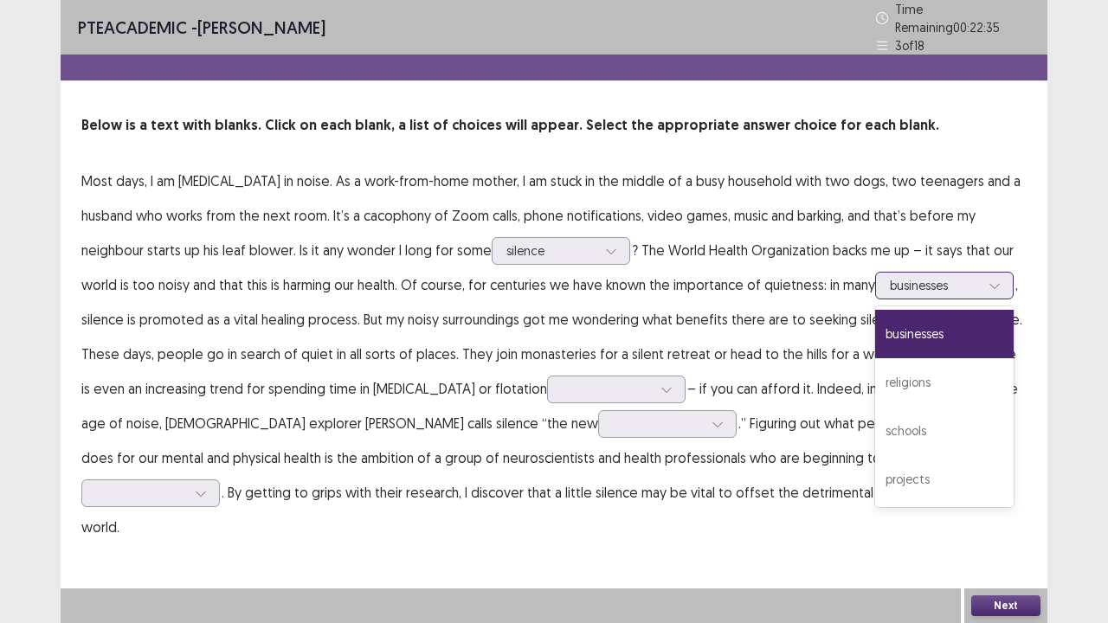
click at [969, 277] on div at bounding box center [935, 285] width 90 height 16
click at [962, 364] on div "religions" at bounding box center [944, 382] width 138 height 48
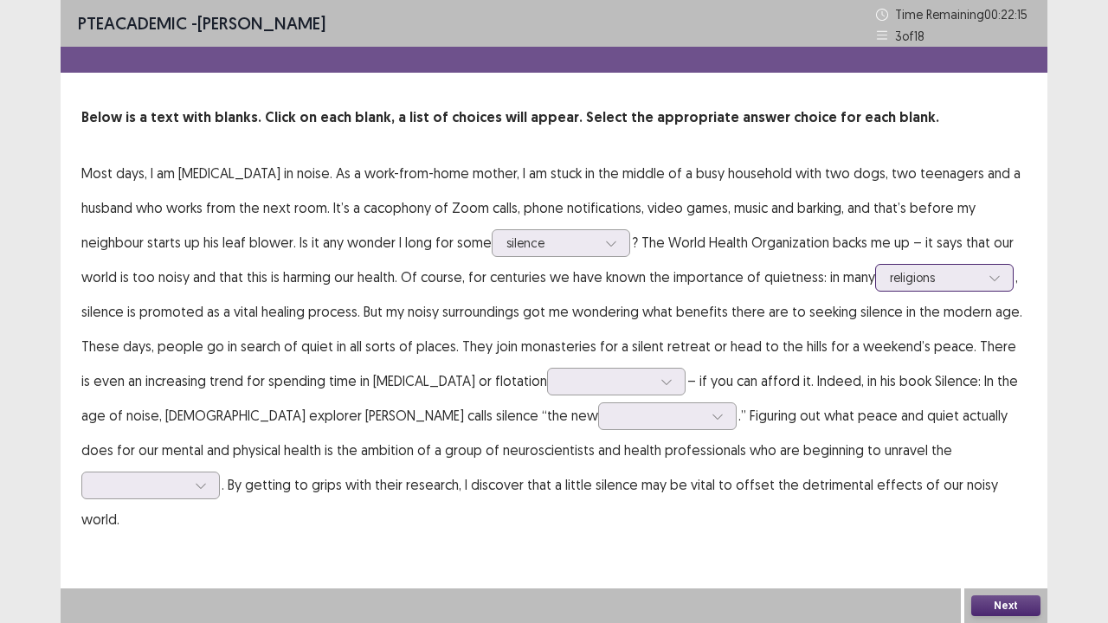
click at [957, 274] on div at bounding box center [935, 277] width 90 height 16
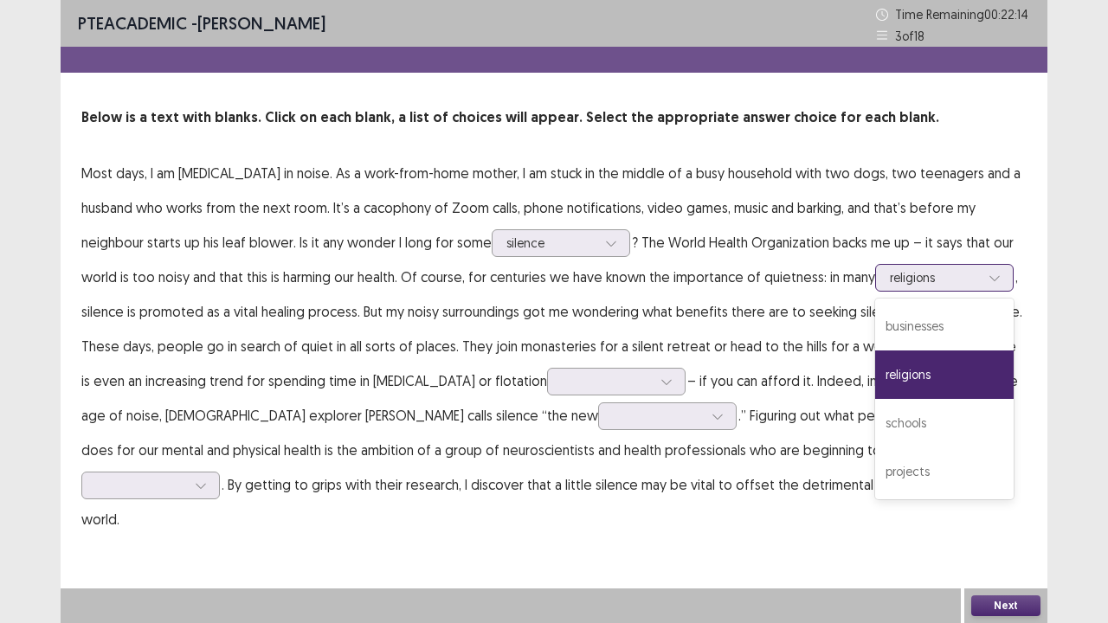
click at [957, 274] on div at bounding box center [935, 277] width 90 height 16
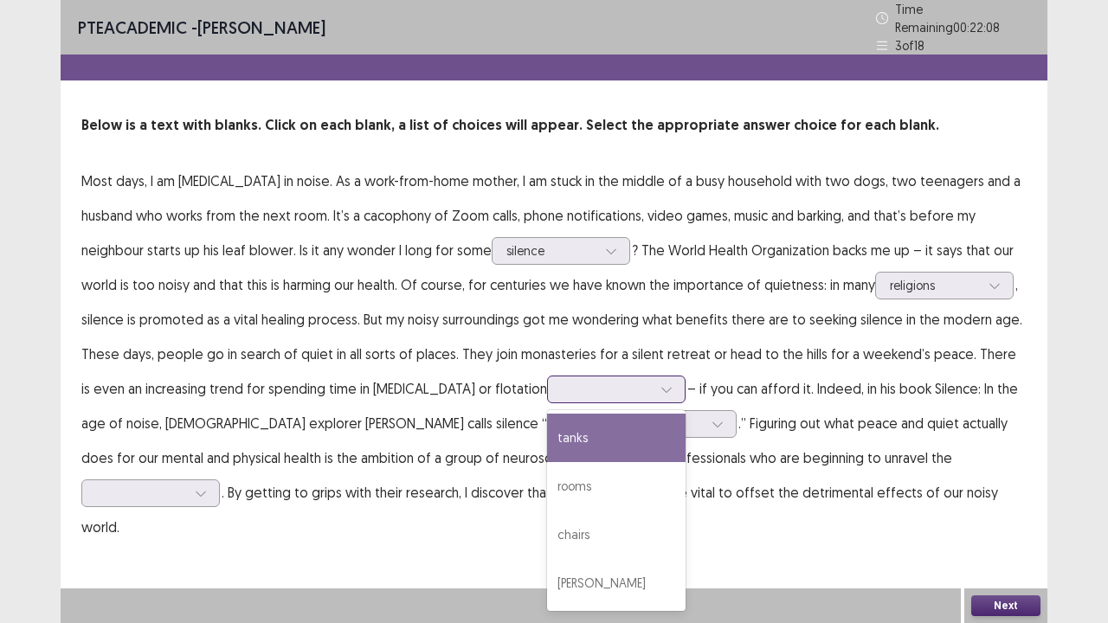
click at [594, 381] on div at bounding box center [607, 389] width 90 height 16
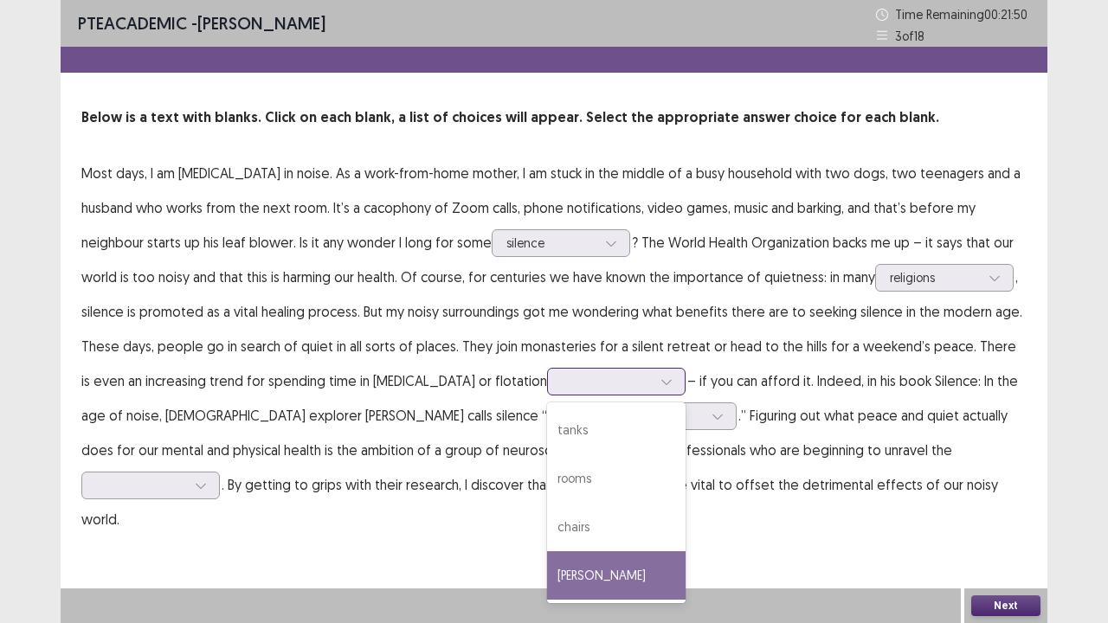
click at [653, 505] on div "[PERSON_NAME]" at bounding box center [616, 575] width 138 height 48
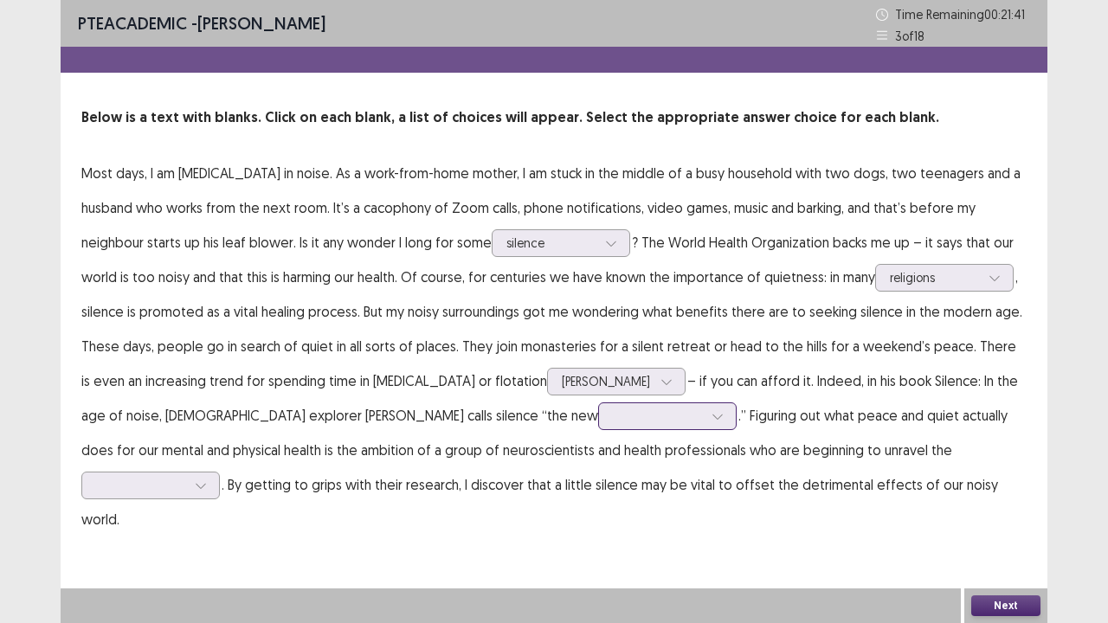
click at [613, 415] on div at bounding box center [658, 416] width 90 height 16
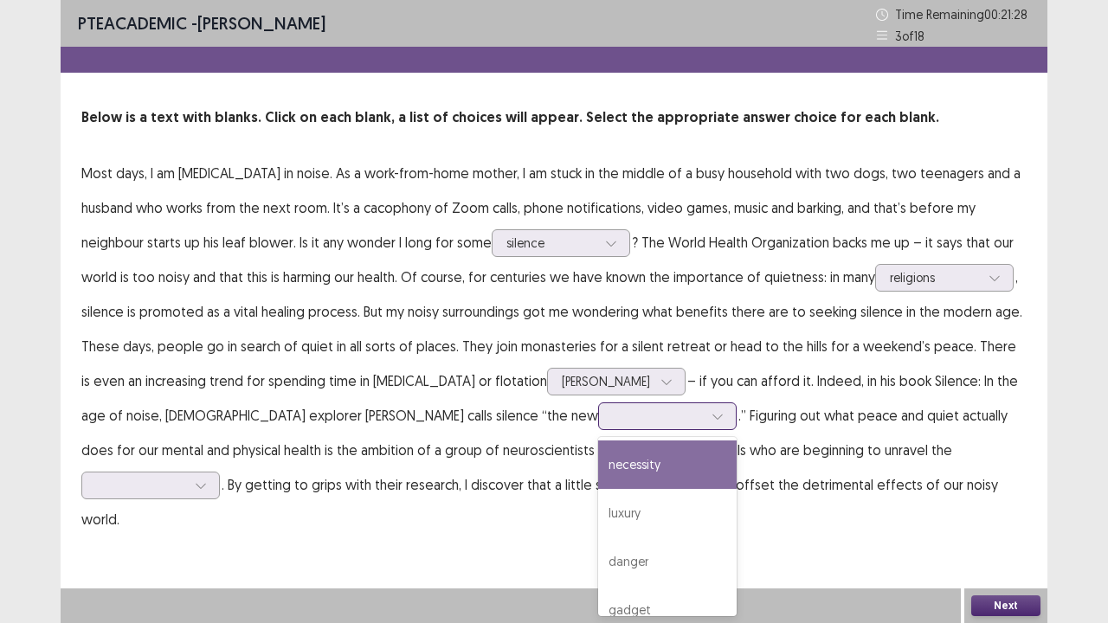
click at [598, 458] on div "necessity" at bounding box center [667, 465] width 138 height 48
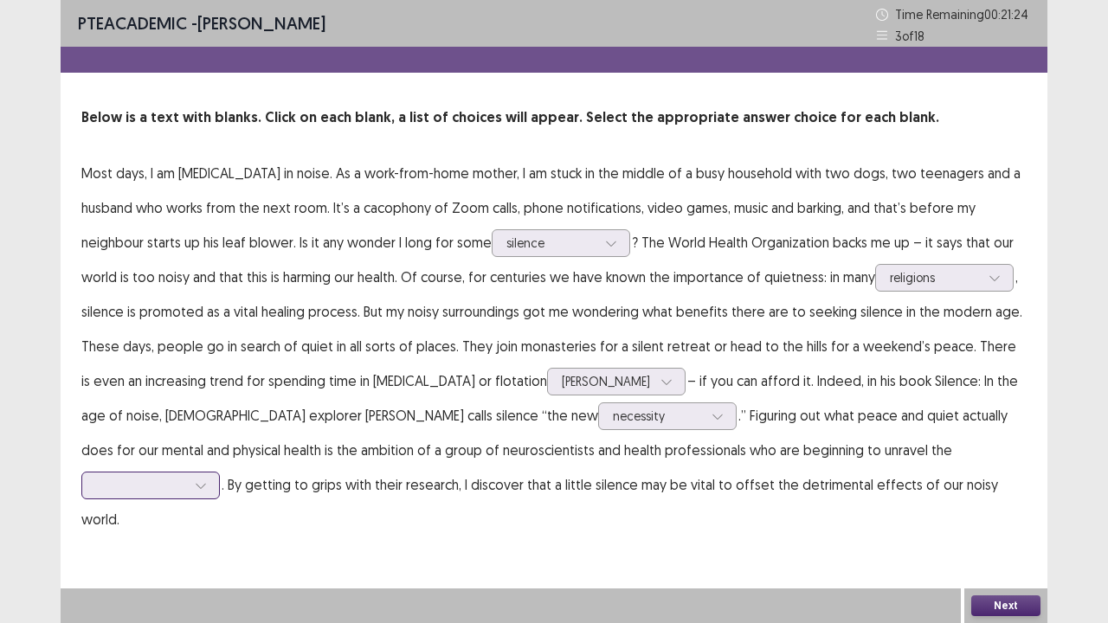
click at [188, 475] on div at bounding box center [140, 485] width 93 height 20
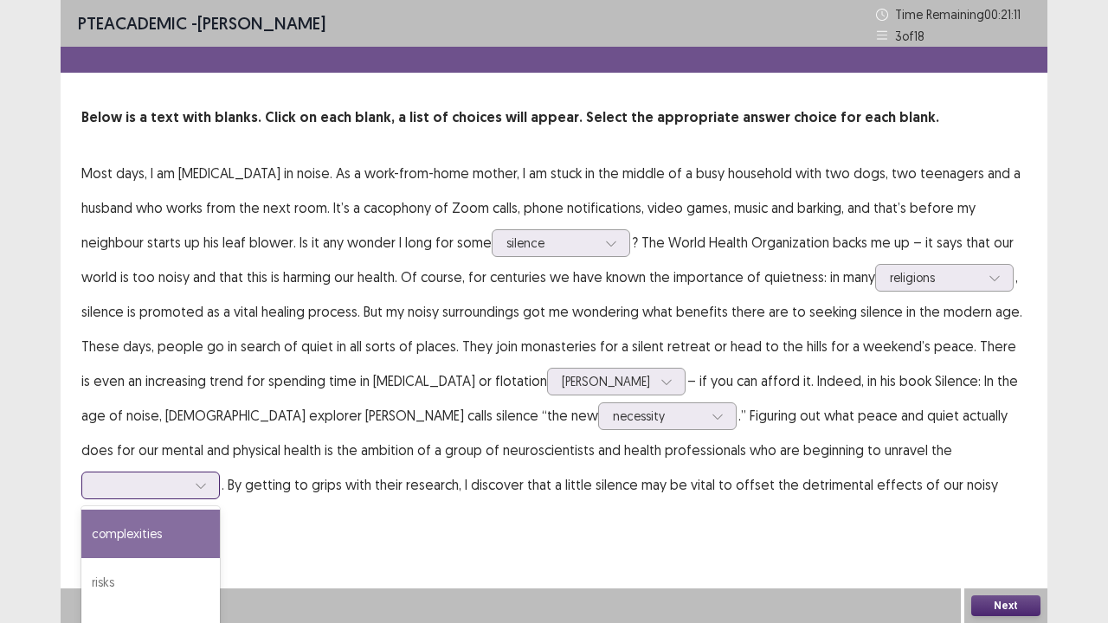
scroll to position [55, 0]
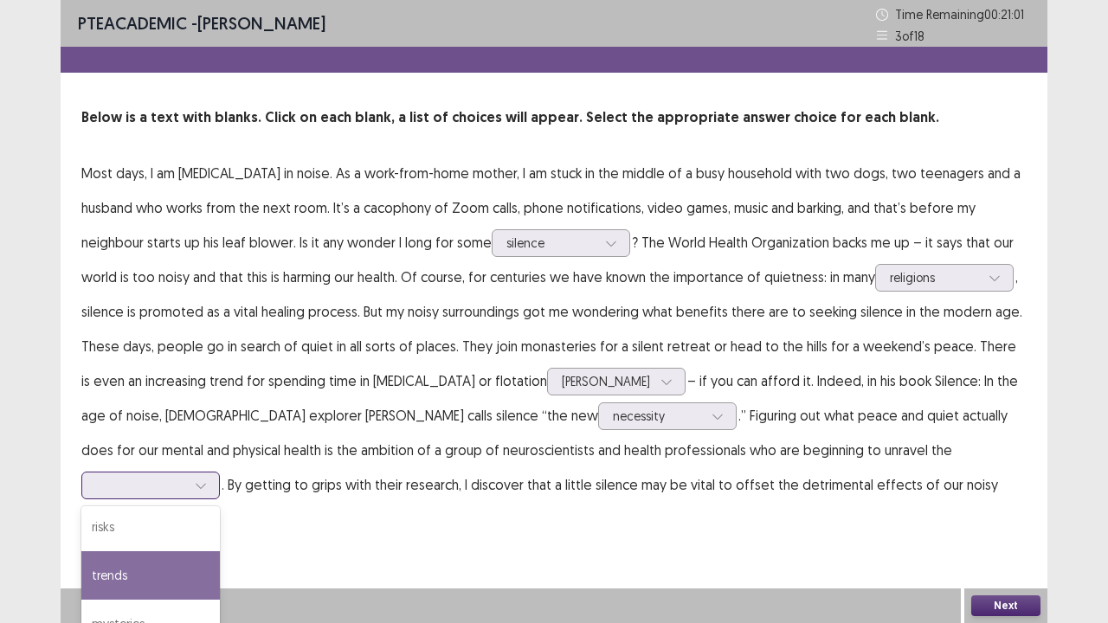
click at [220, 505] on div "trends" at bounding box center [150, 575] width 138 height 48
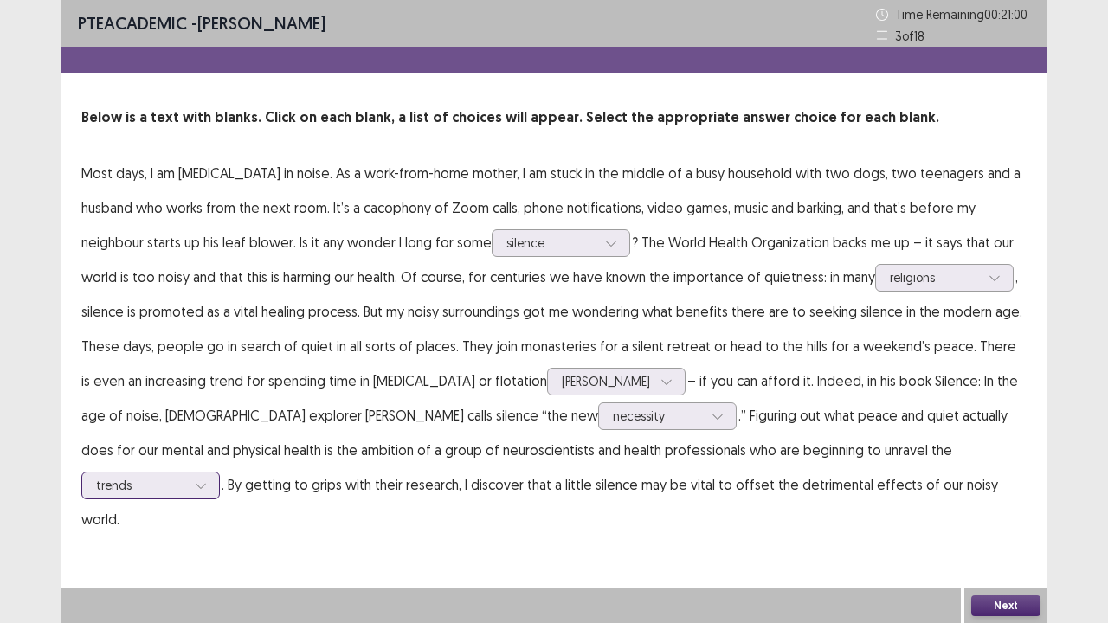
click at [214, 473] on div at bounding box center [201, 486] width 26 height 26
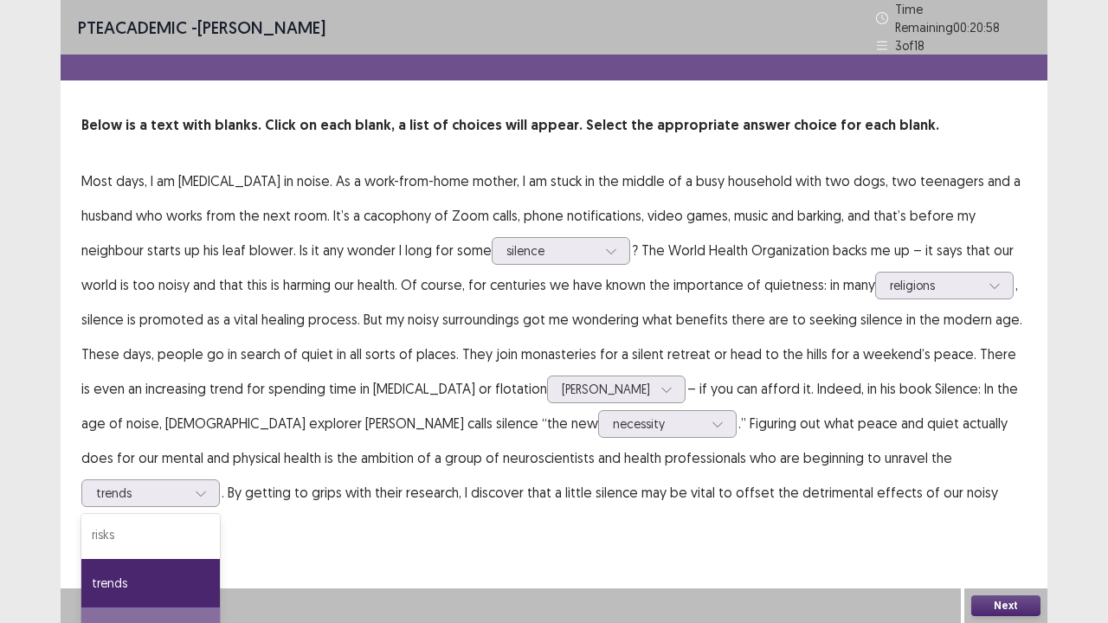
click at [793, 505] on div at bounding box center [511, 606] width 900 height 35
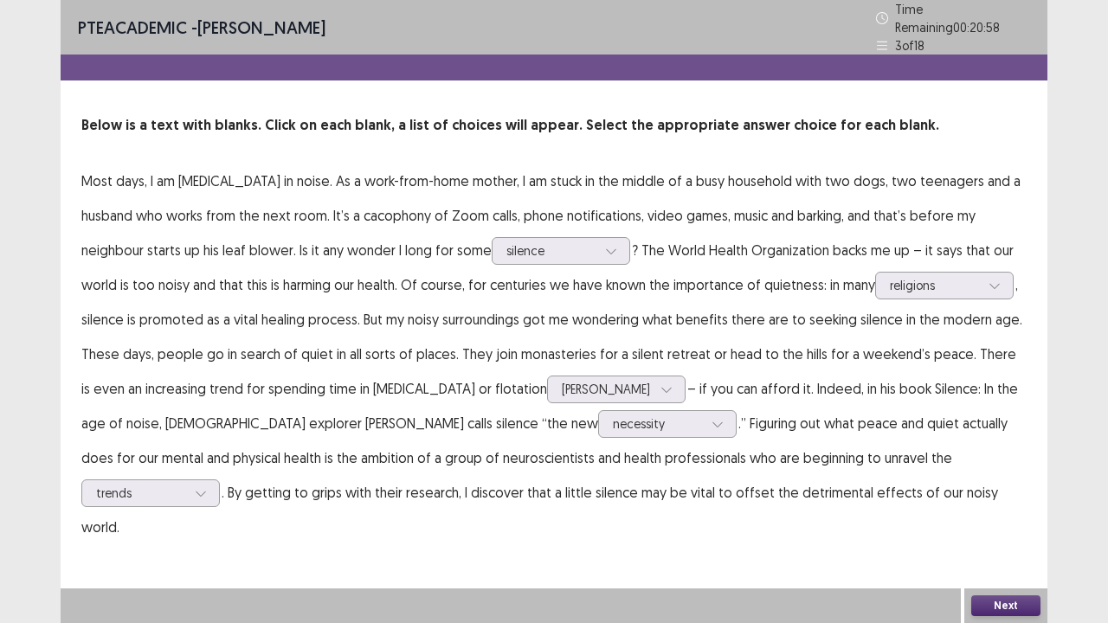
click at [1011, 505] on div "Next" at bounding box center [1005, 606] width 83 height 35
click at [1008, 505] on button "Next" at bounding box center [1005, 606] width 69 height 21
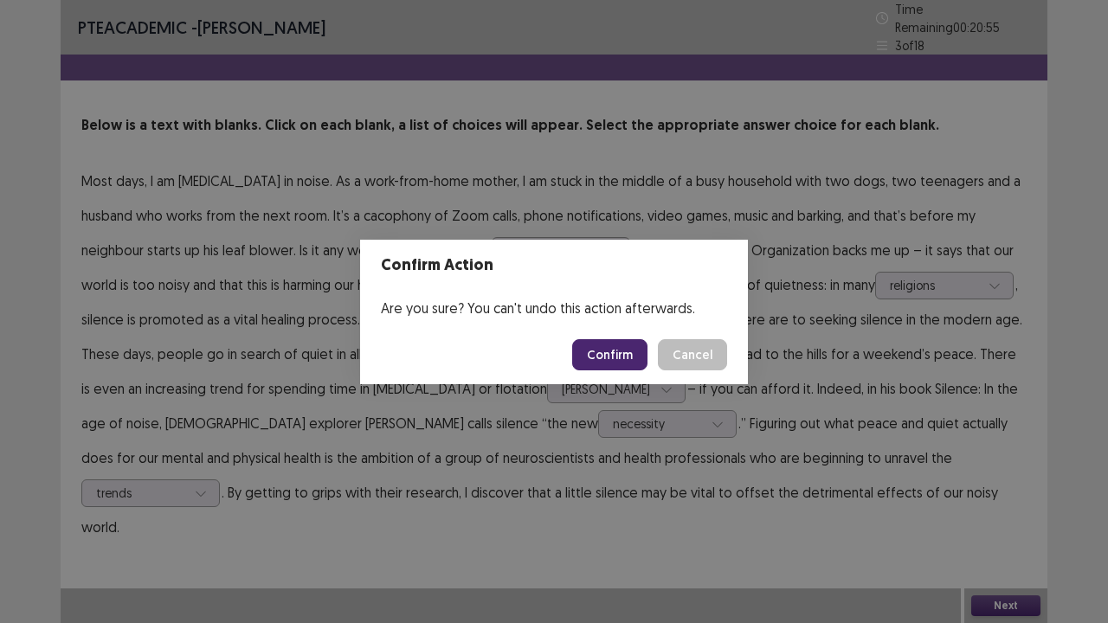
click at [605, 344] on button "Confirm" at bounding box center [609, 354] width 75 height 31
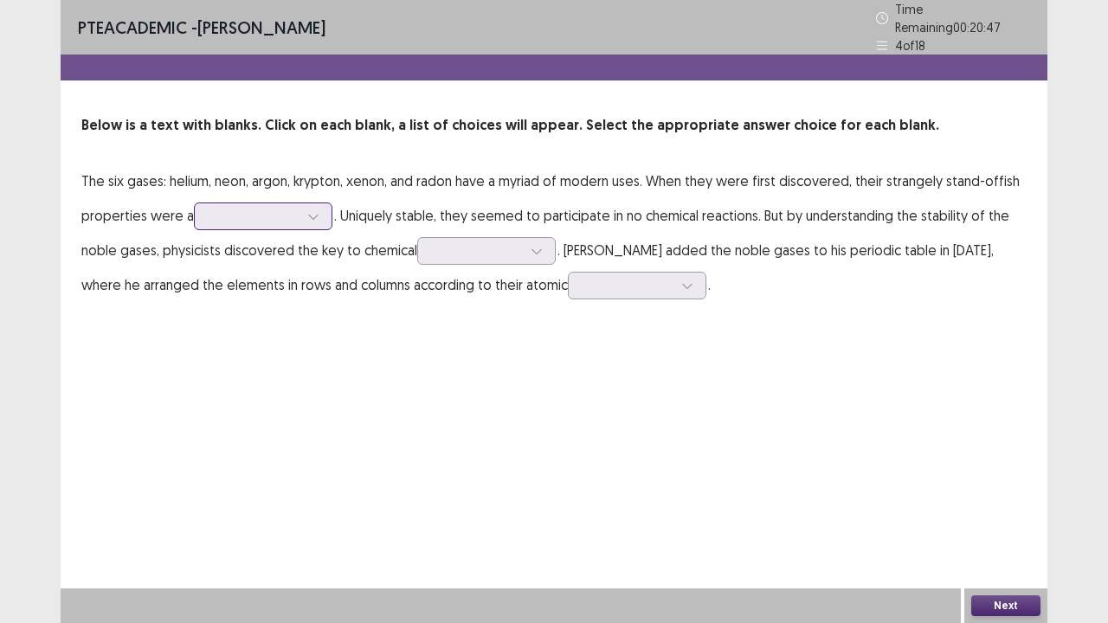
click at [300, 218] on div at bounding box center [253, 216] width 93 height 20
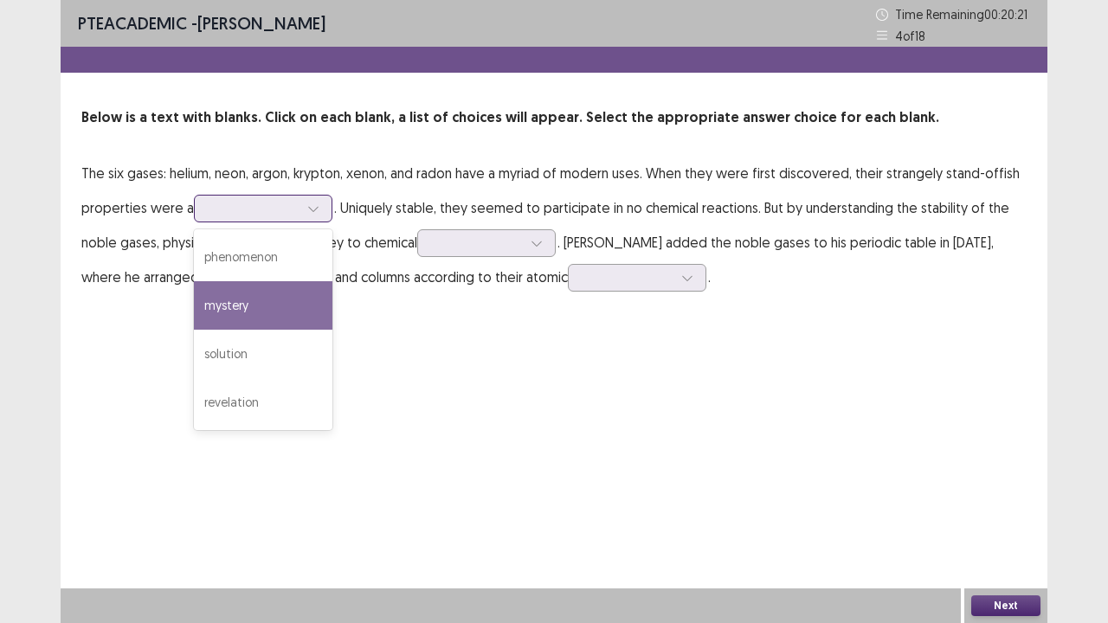
click at [281, 308] on div "mystery" at bounding box center [263, 305] width 138 height 48
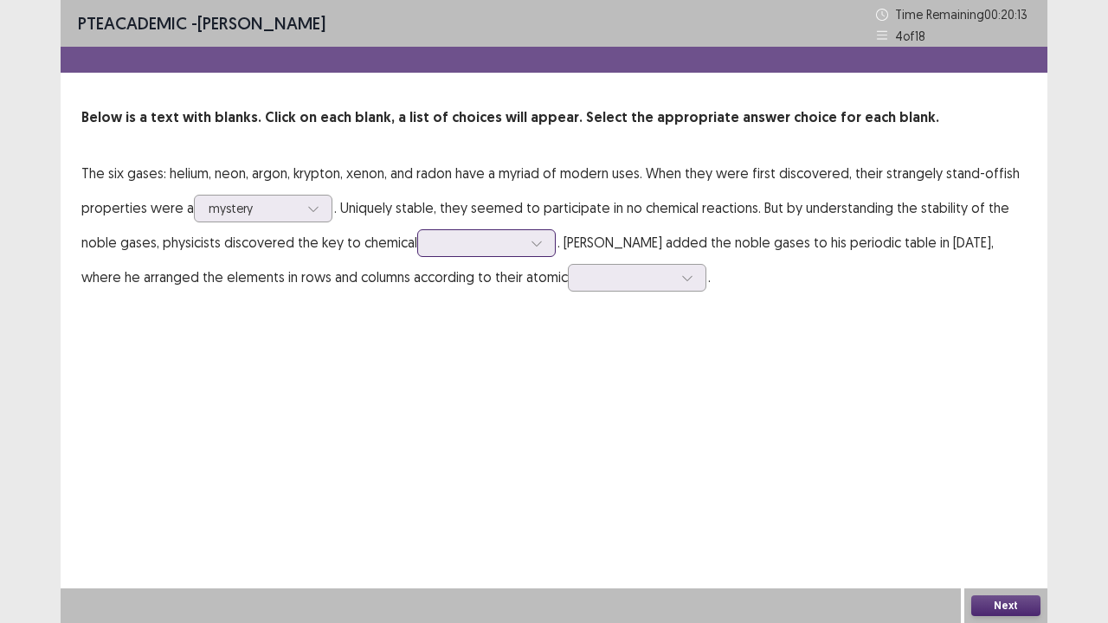
click at [516, 249] on div at bounding box center [477, 243] width 90 height 16
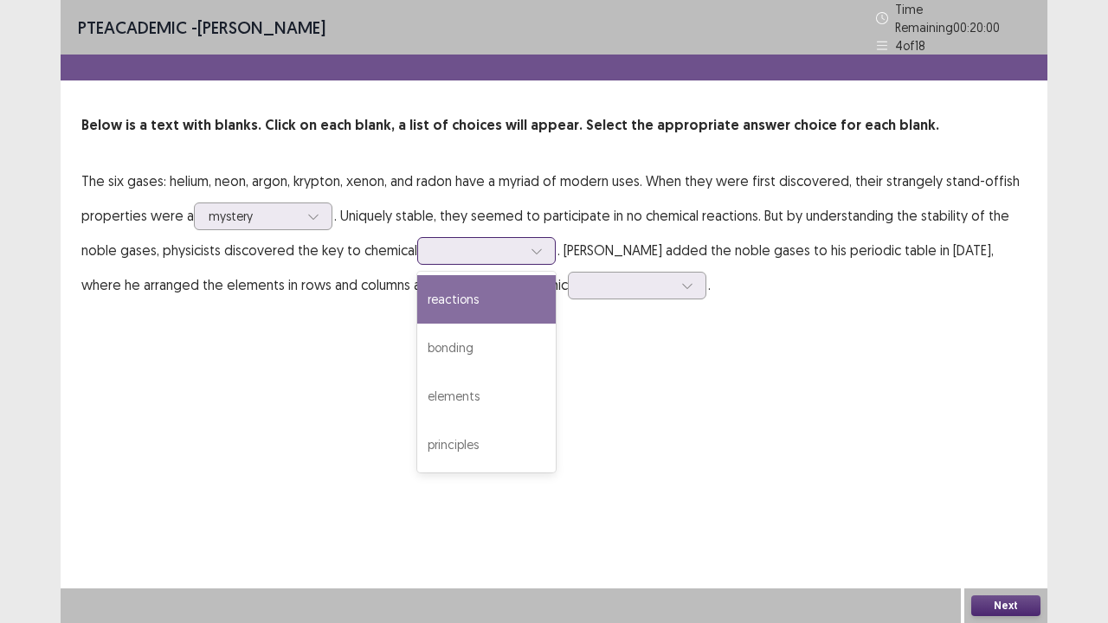
click at [499, 283] on div "reactions" at bounding box center [486, 299] width 138 height 48
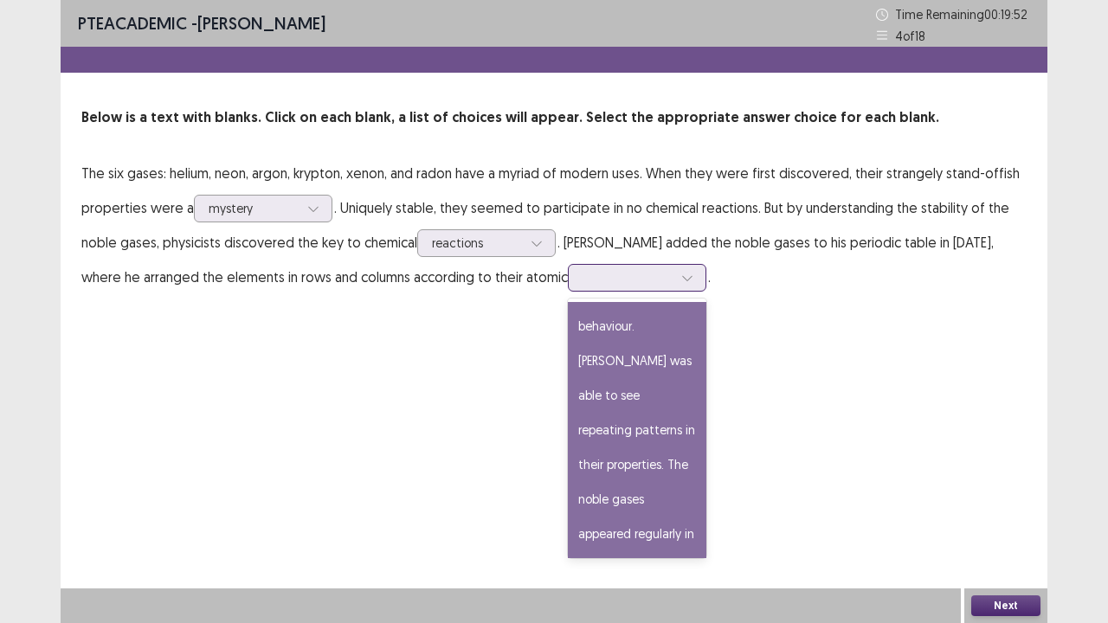
click at [609, 282] on div at bounding box center [628, 277] width 90 height 16
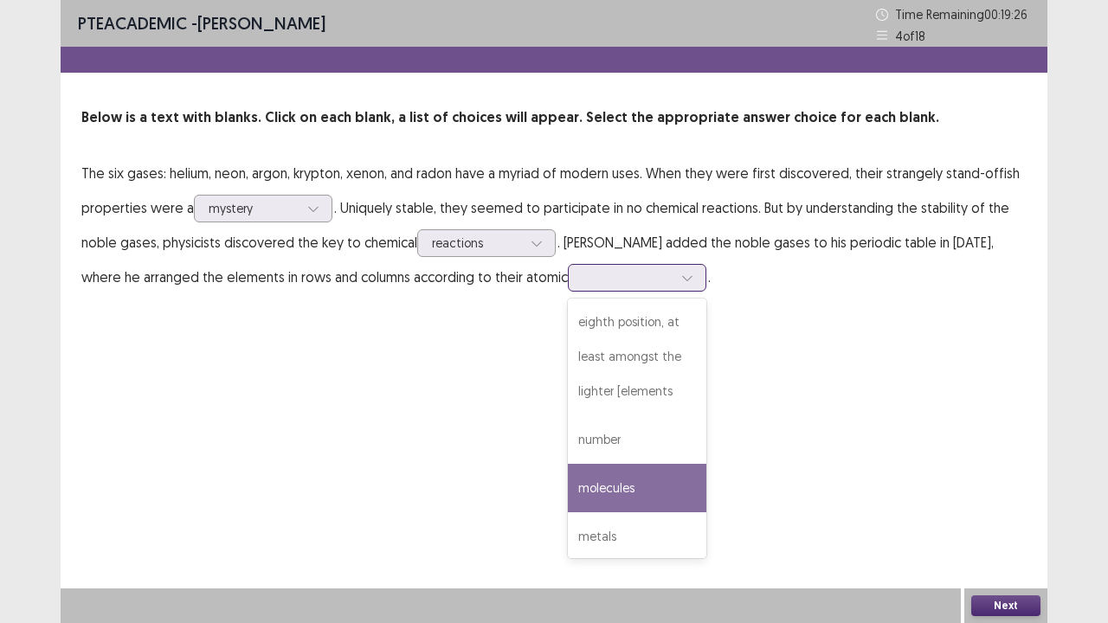
click at [644, 502] on div "molecules" at bounding box center [637, 488] width 138 height 48
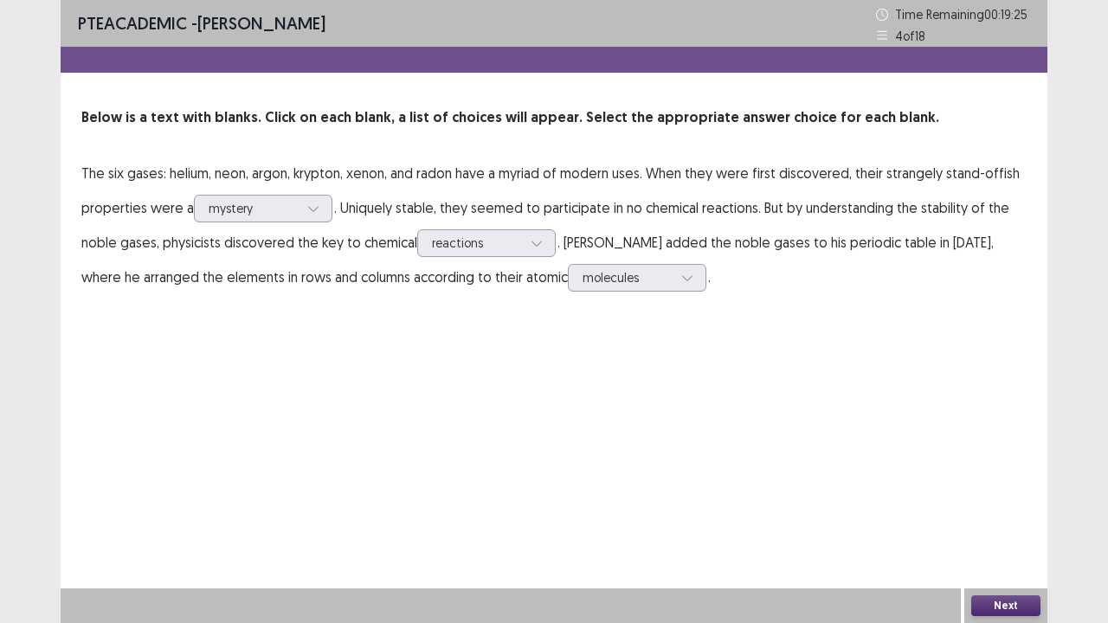
click at [960, 505] on div "PTE academic - [PERSON_NAME] Time Remaining 00 : 19 : 25 4 of 18 Below is a tex…" at bounding box center [554, 311] width 987 height 623
click at [1009, 505] on button "Next" at bounding box center [1005, 606] width 69 height 21
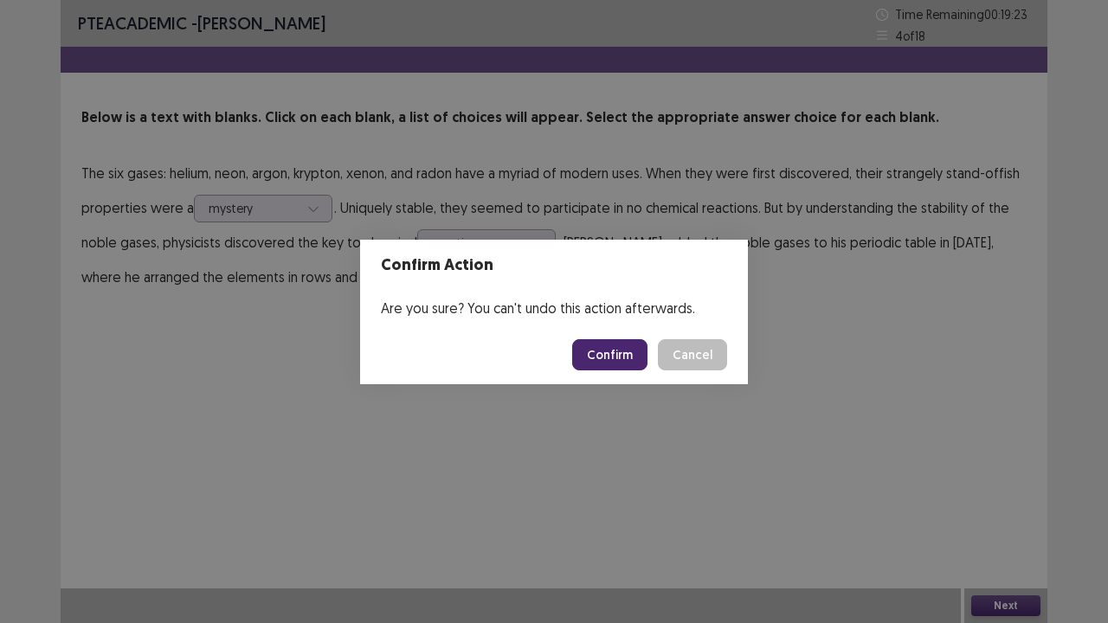
click at [621, 360] on button "Confirm" at bounding box center [609, 354] width 75 height 31
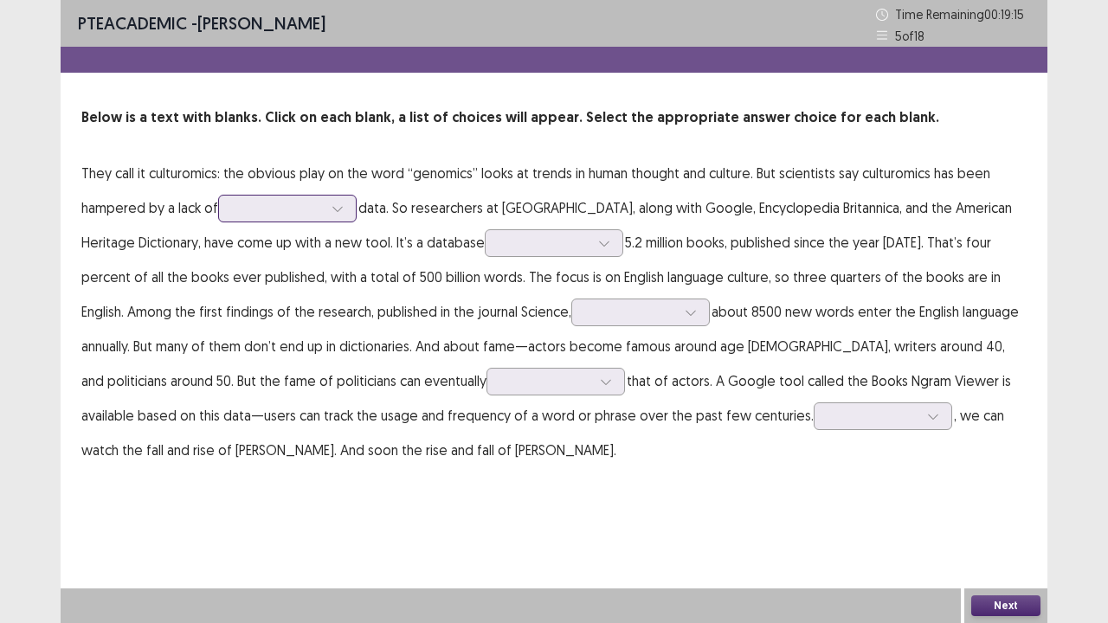
click at [275, 218] on div at bounding box center [277, 208] width 93 height 20
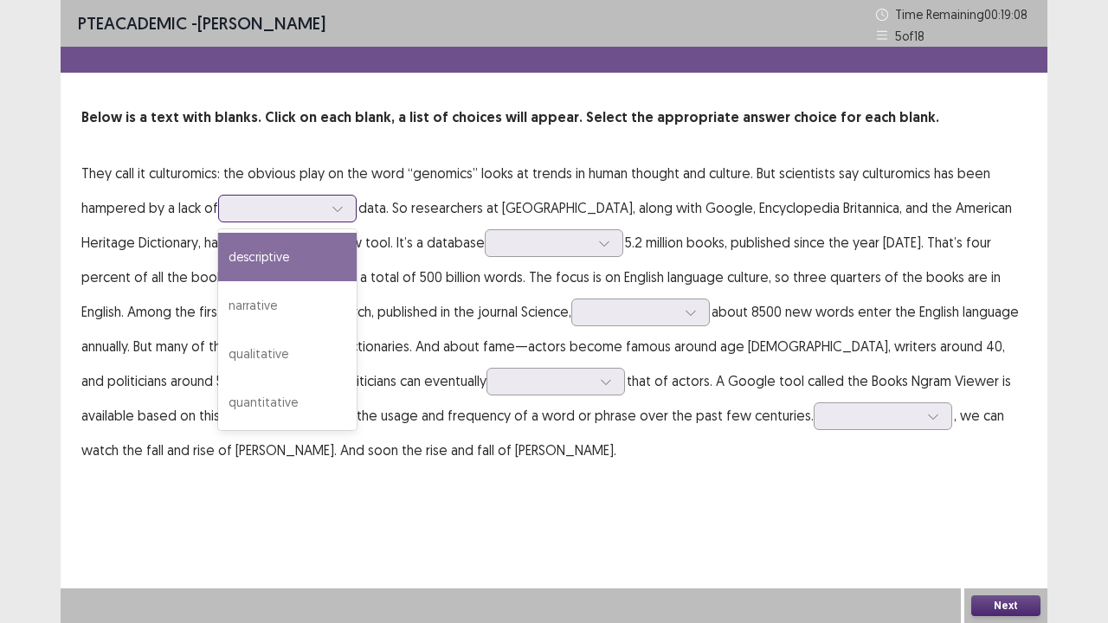
click at [286, 264] on div "descriptive" at bounding box center [287, 257] width 138 height 48
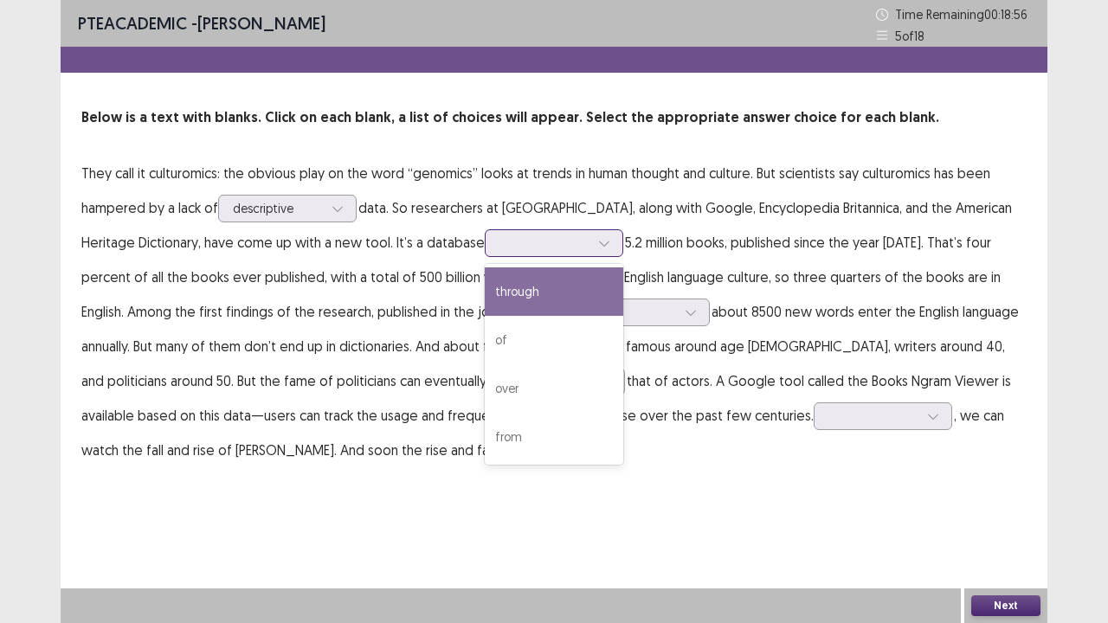
click at [504, 241] on div at bounding box center [544, 243] width 90 height 16
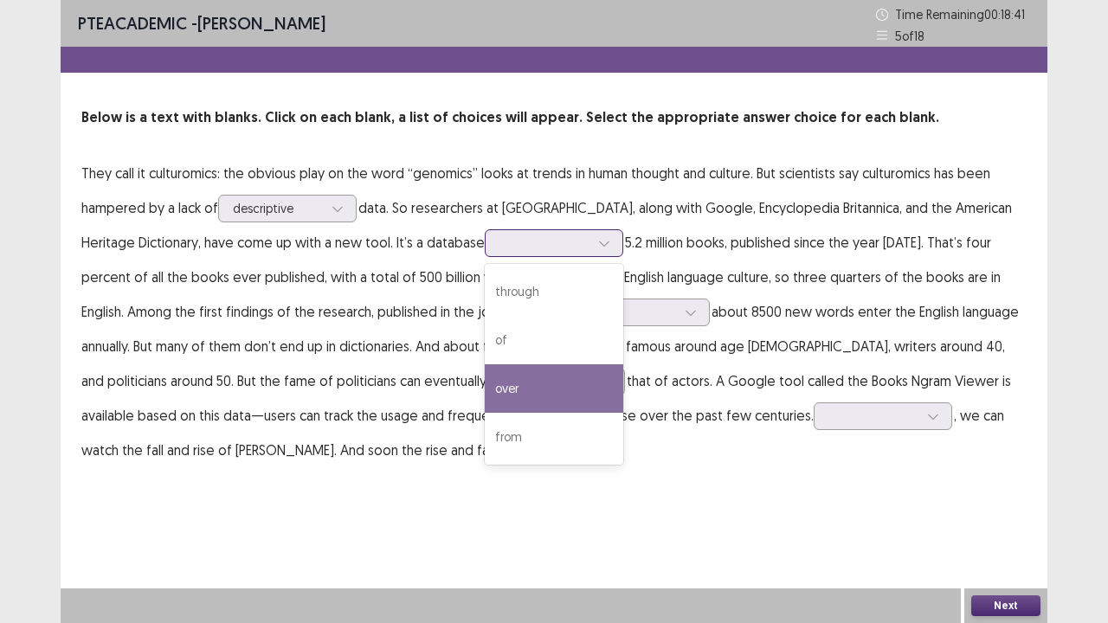
click at [485, 393] on div "over" at bounding box center [554, 388] width 138 height 48
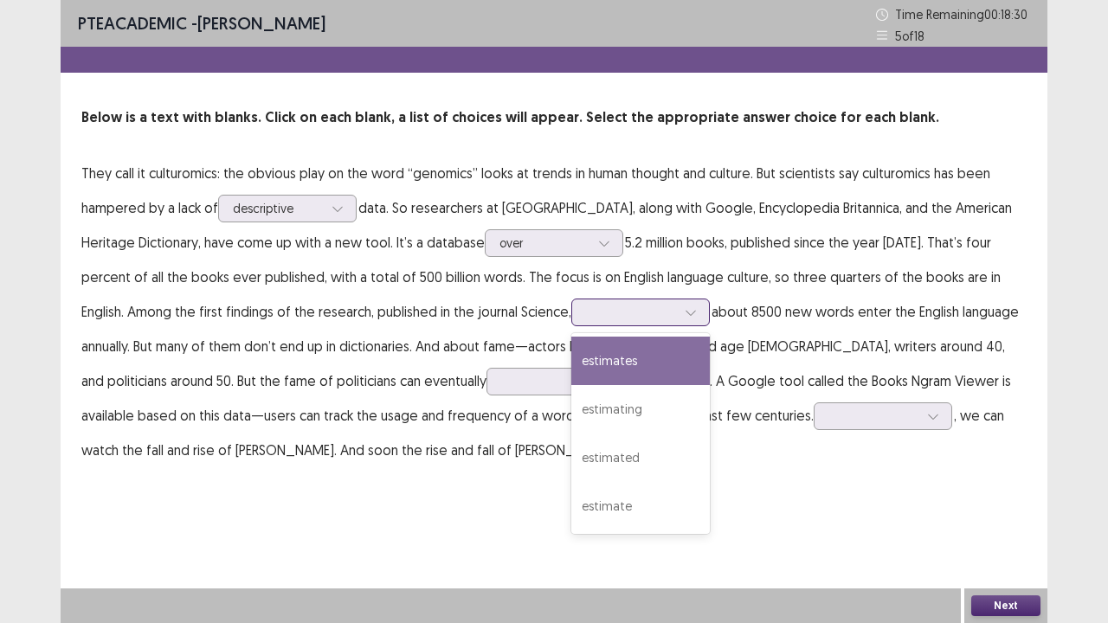
click at [586, 310] on div at bounding box center [631, 312] width 90 height 16
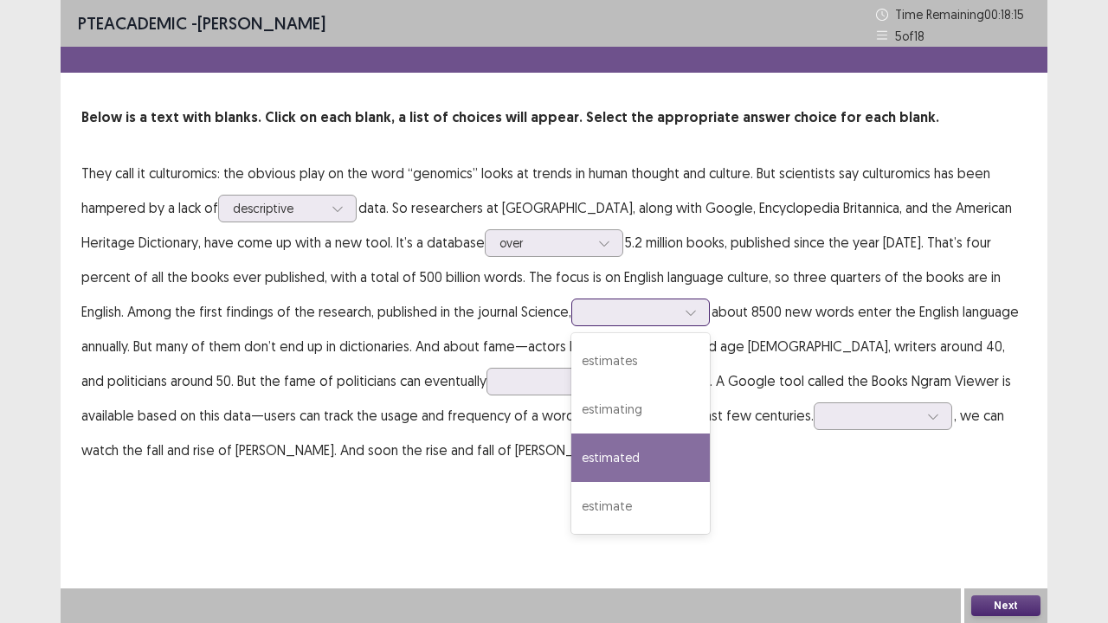
click at [571, 446] on div "estimated" at bounding box center [640, 458] width 138 height 48
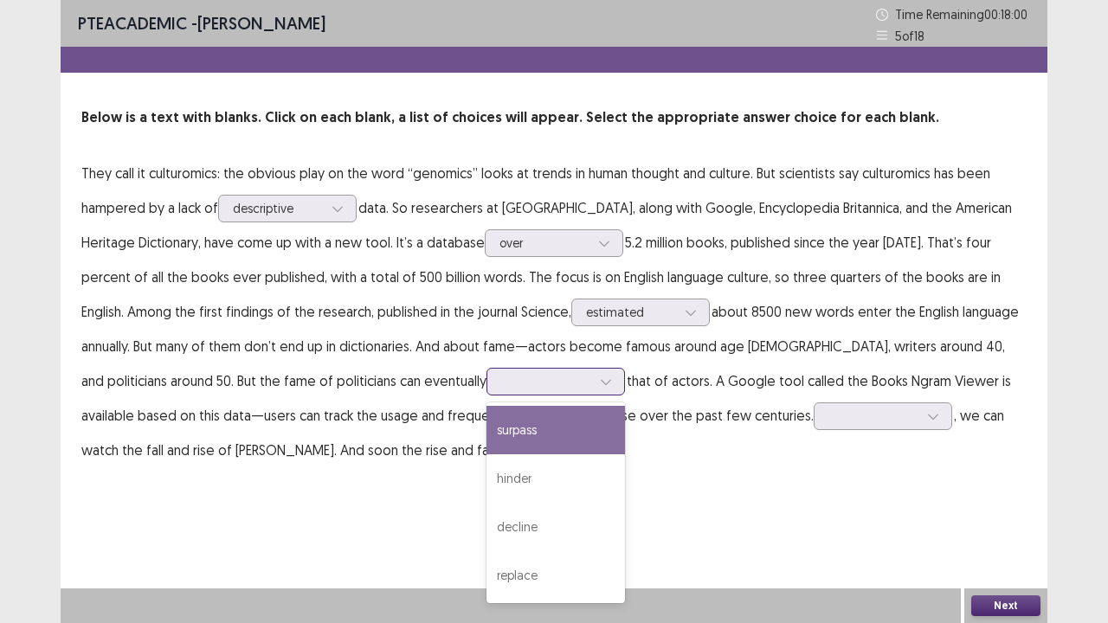
click at [499, 385] on div at bounding box center [545, 381] width 93 height 20
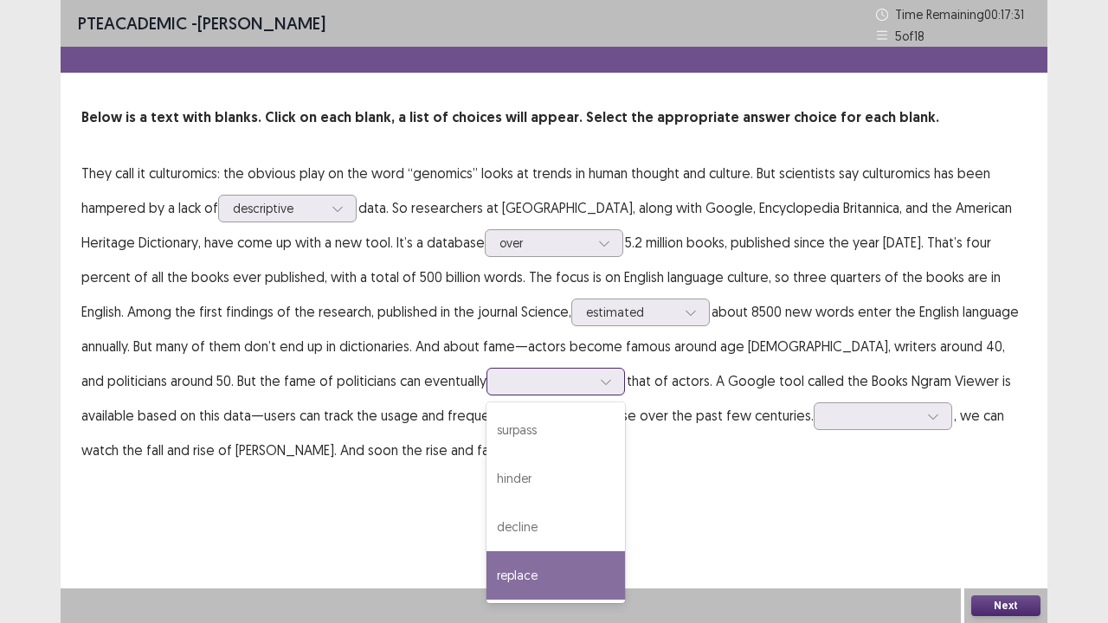
click at [486, 505] on div "replace" at bounding box center [555, 575] width 138 height 48
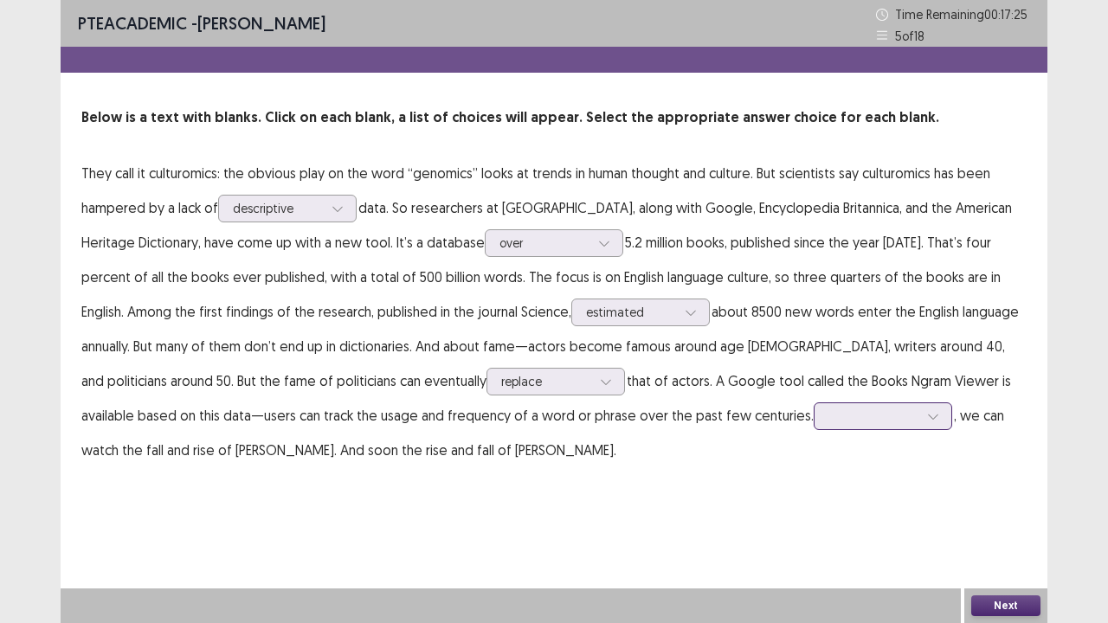
click at [828, 415] on div at bounding box center [873, 416] width 90 height 16
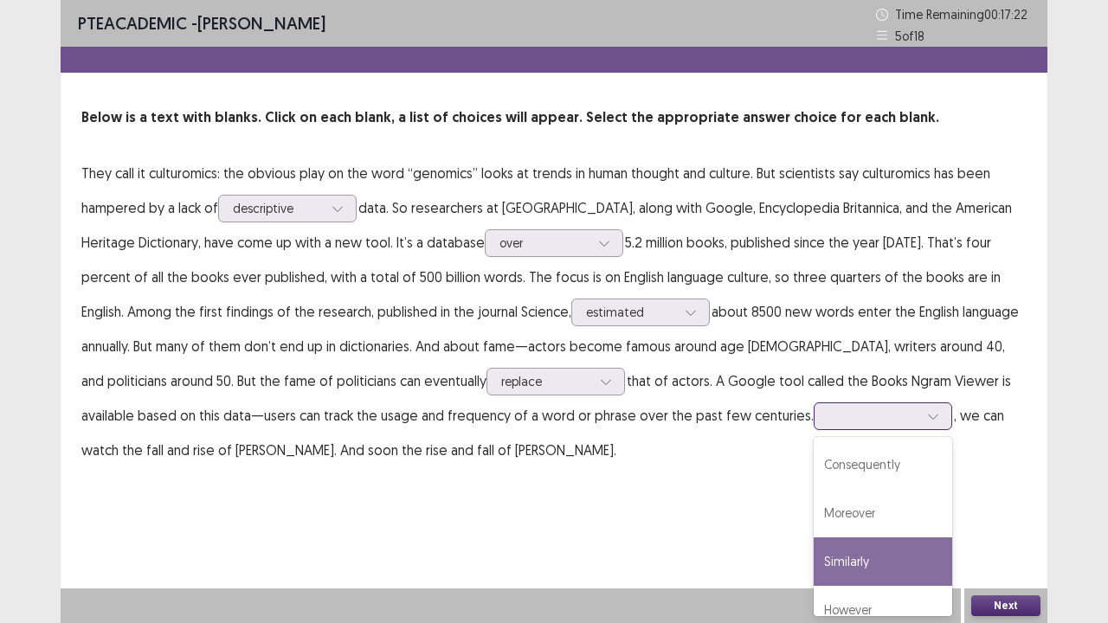
scroll to position [21, 0]
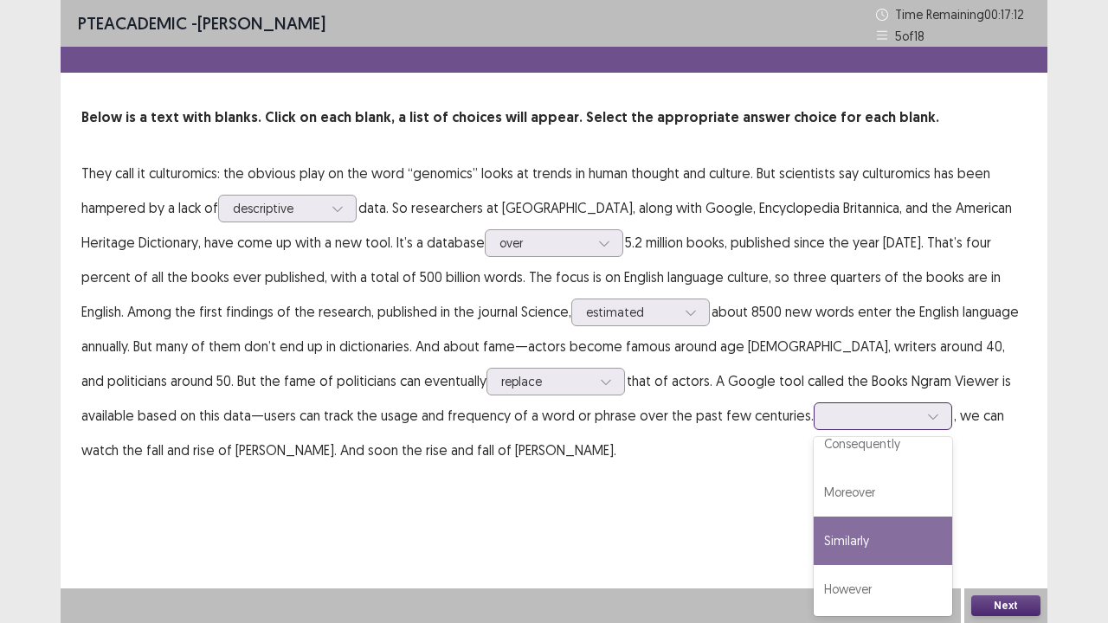
click at [814, 505] on div "Similarly" at bounding box center [883, 541] width 138 height 48
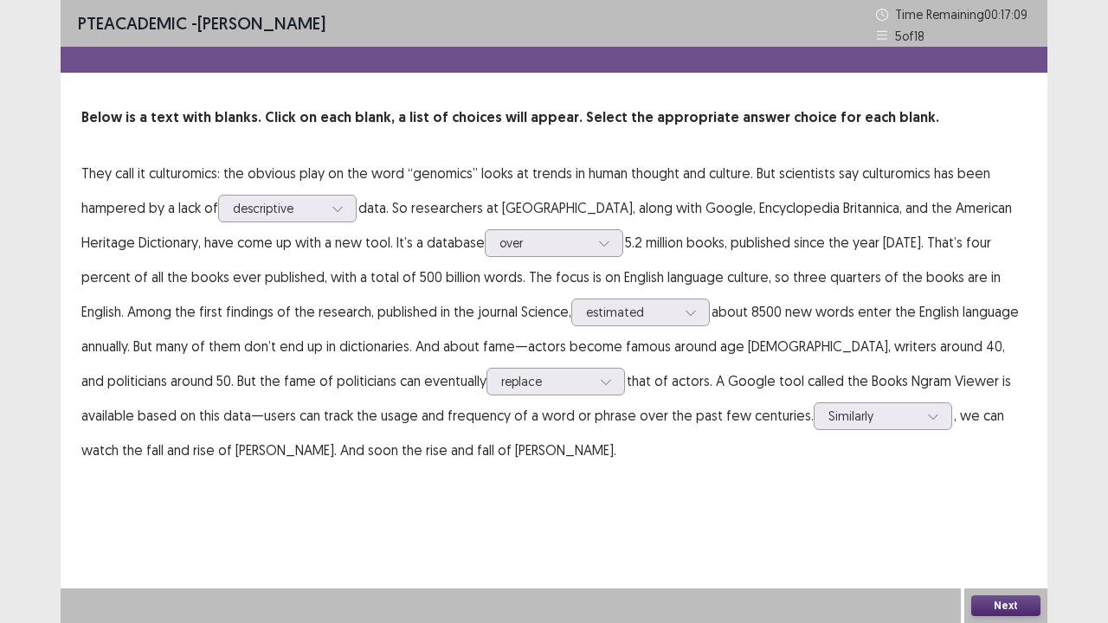
click at [994, 505] on button "Next" at bounding box center [1005, 606] width 69 height 21
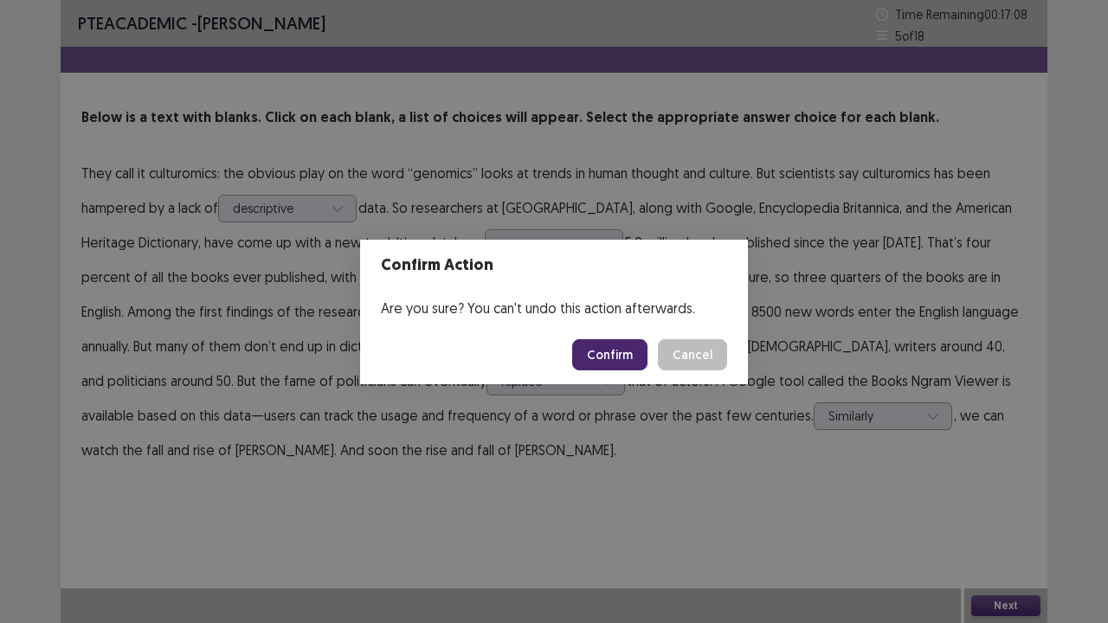
click at [606, 364] on button "Confirm" at bounding box center [609, 354] width 75 height 31
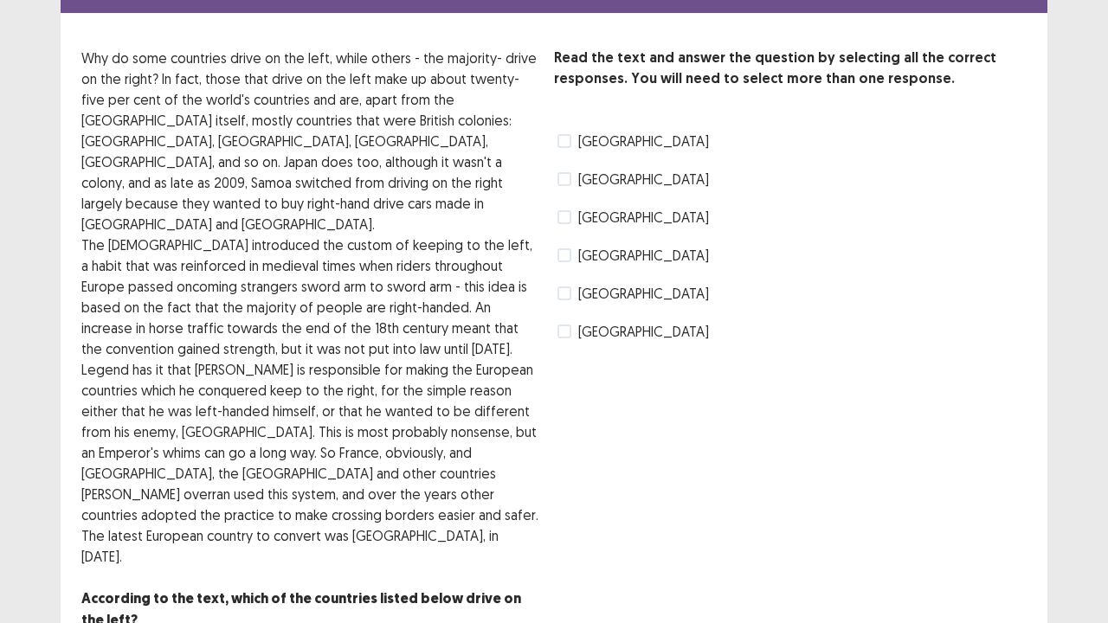
scroll to position [0, 0]
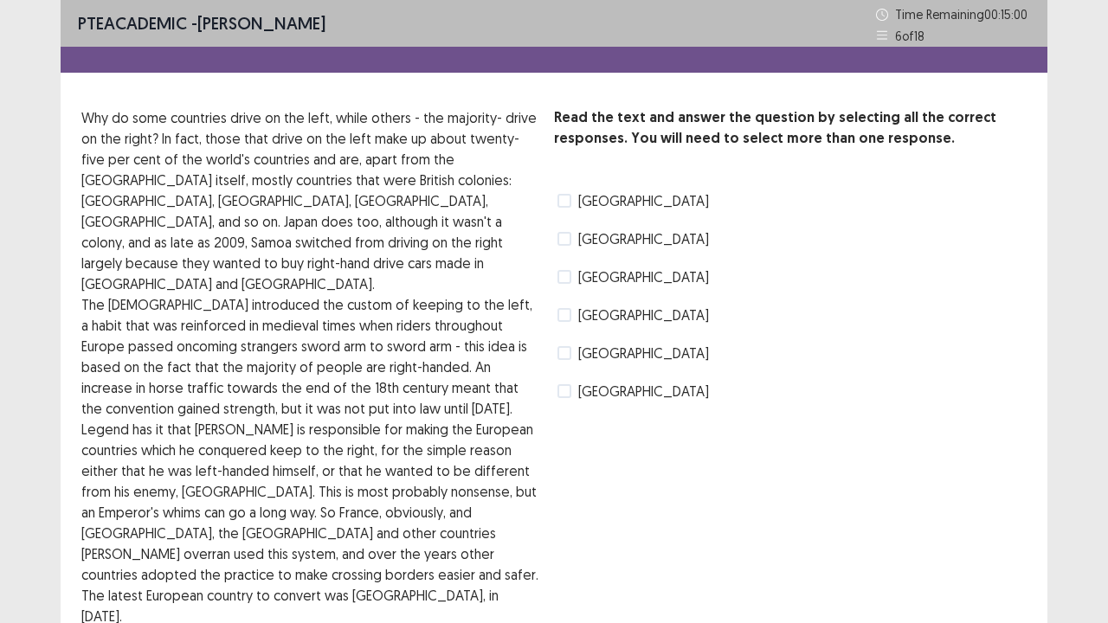
click at [585, 199] on span "[GEOGRAPHIC_DATA]" at bounding box center [643, 200] width 131 height 21
click at [570, 246] on label "[GEOGRAPHIC_DATA]" at bounding box center [632, 239] width 151 height 21
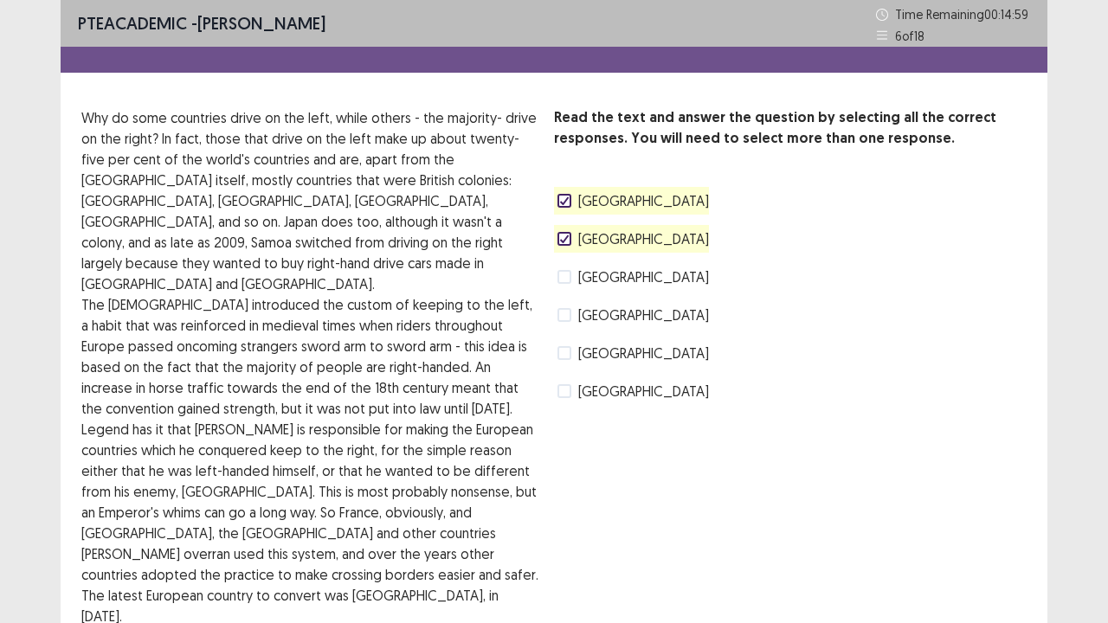
click at [570, 246] on label "[GEOGRAPHIC_DATA]" at bounding box center [632, 239] width 151 height 21
click at [563, 314] on span at bounding box center [564, 315] width 14 height 14
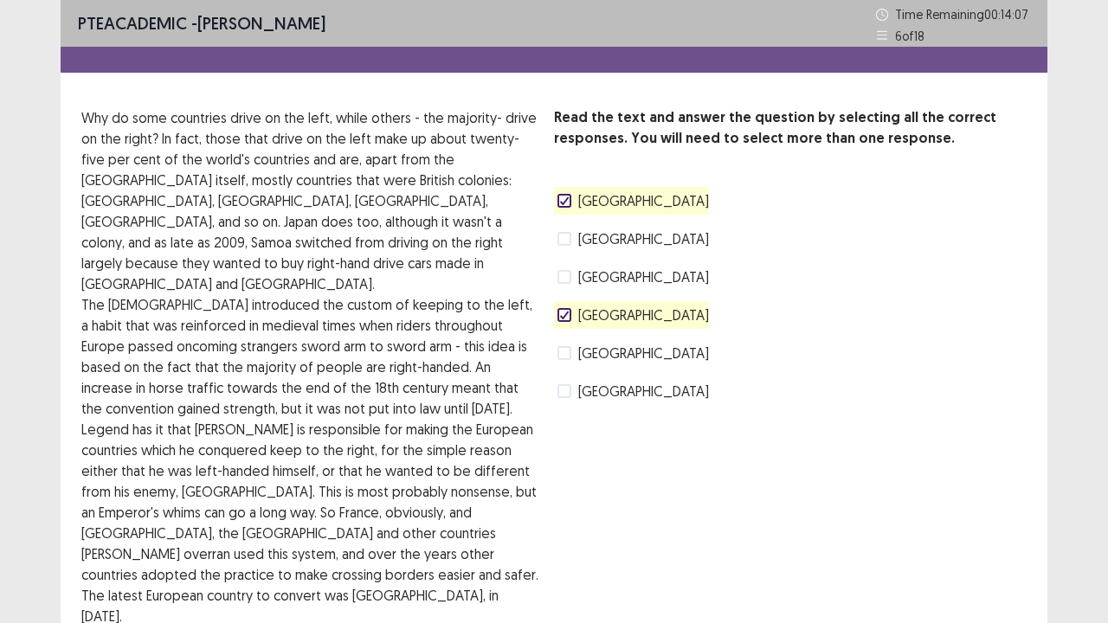
scroll to position [60, 0]
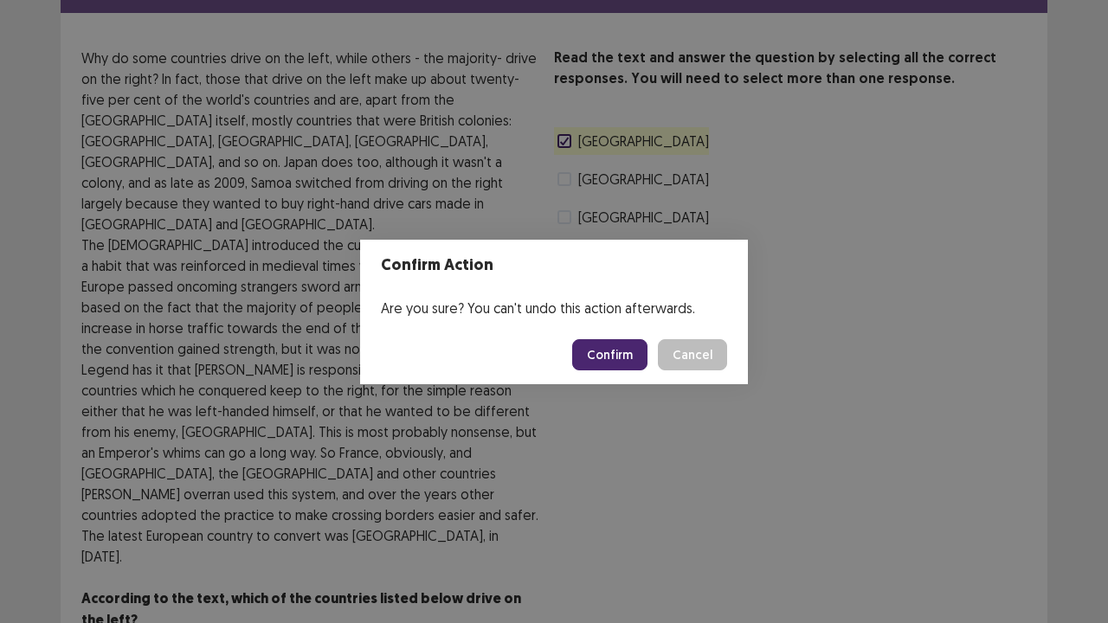
click at [599, 352] on button "Confirm" at bounding box center [609, 354] width 75 height 31
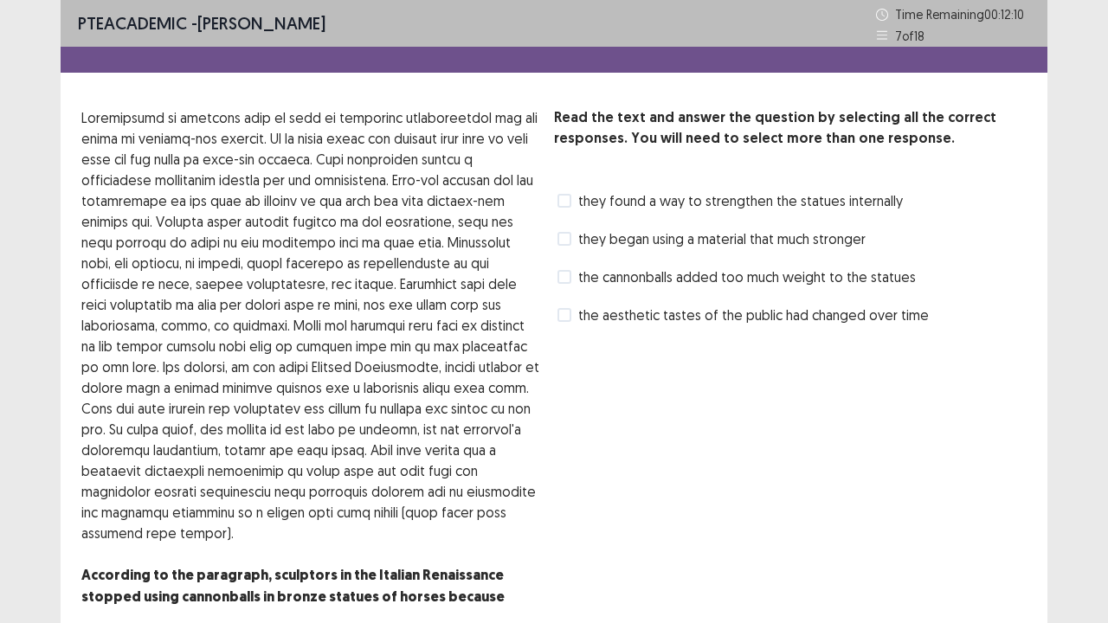
click at [601, 313] on span "the aesthetic tastes of the public had changed over time" at bounding box center [753, 315] width 351 height 21
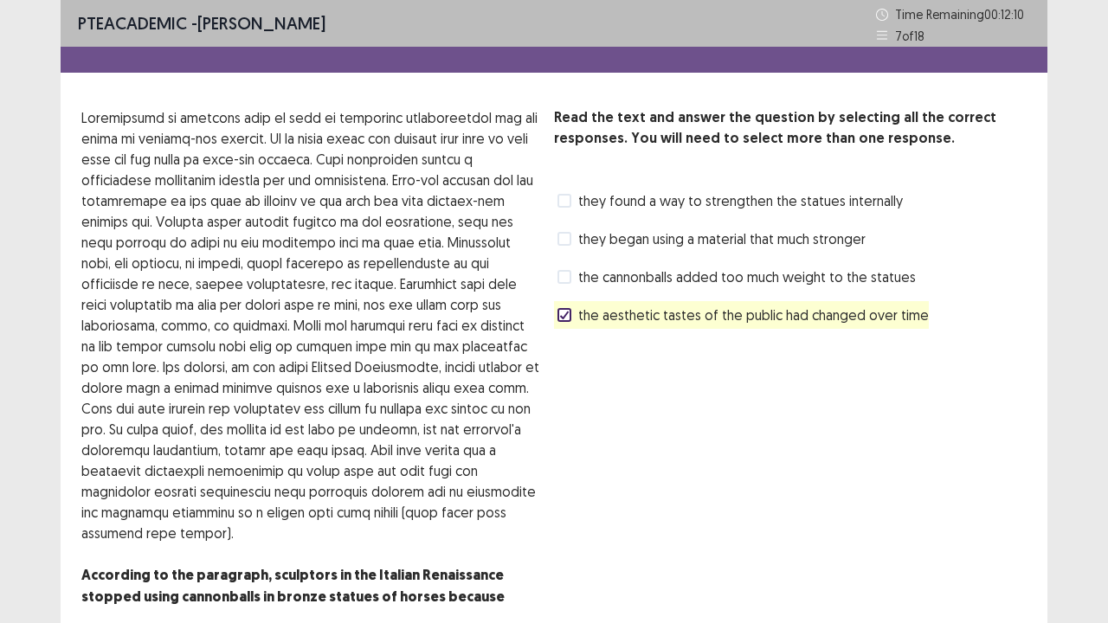
click at [630, 268] on span "the cannonballs added too much weight to the statues" at bounding box center [747, 277] width 338 height 21
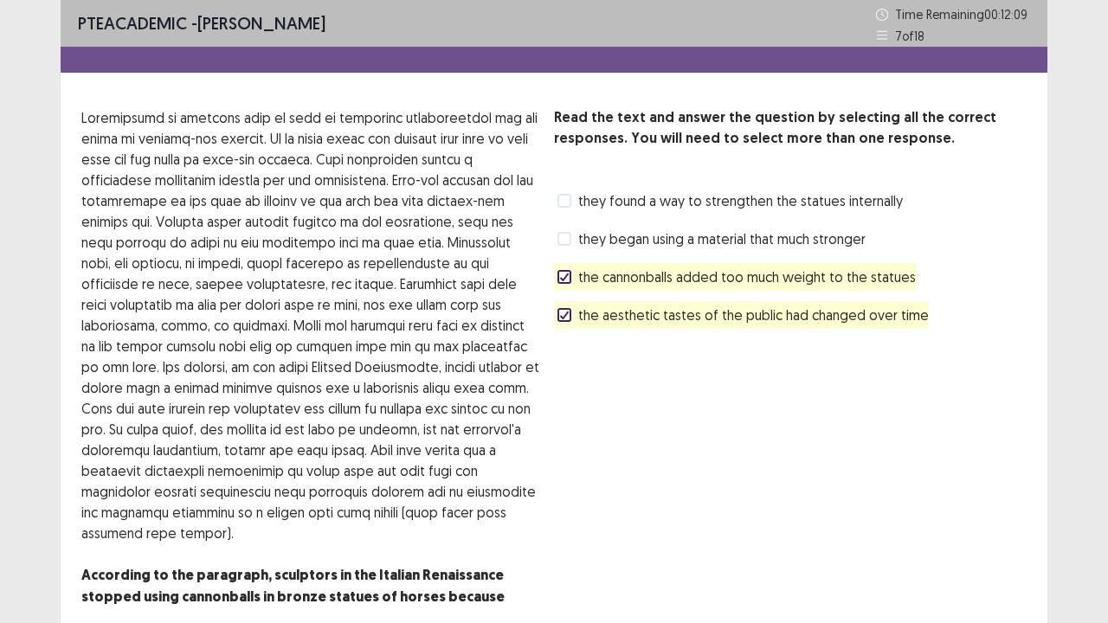
click at [630, 267] on span "the cannonballs added too much weight to the statues" at bounding box center [747, 277] width 338 height 21
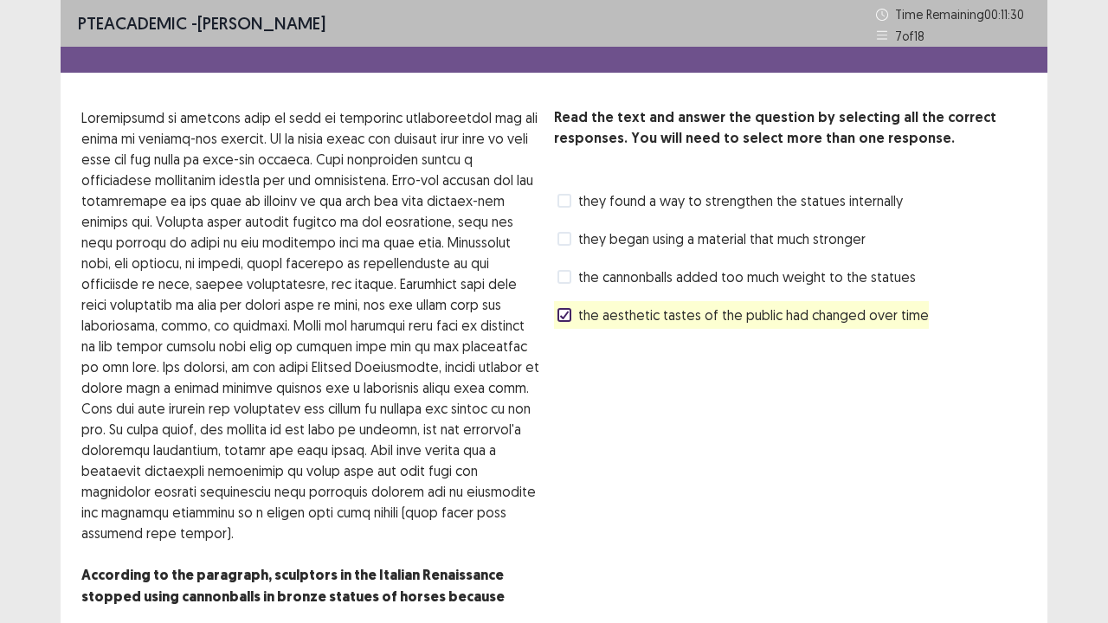
click at [636, 237] on span "they began using a material that much stronger" at bounding box center [721, 239] width 287 height 21
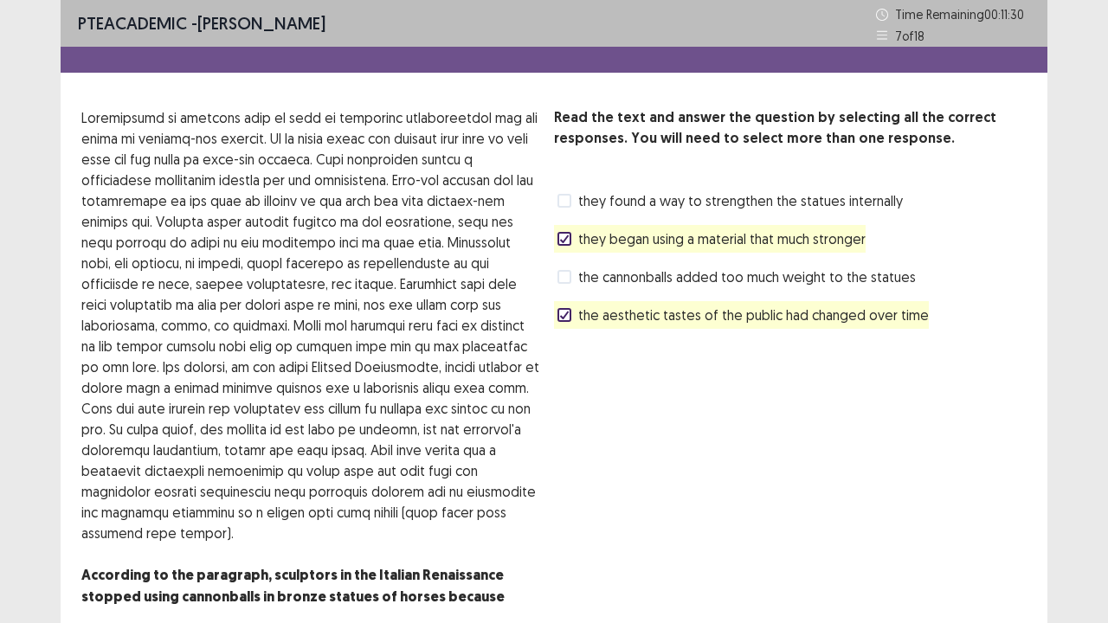
scroll to position [80, 0]
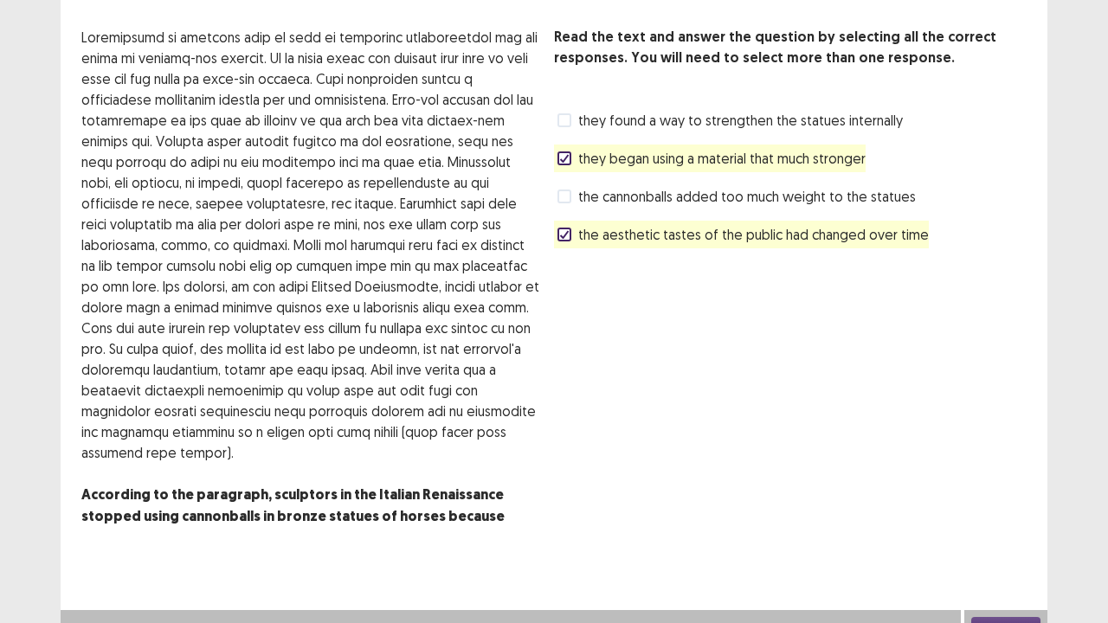
click at [985, 505] on button "Next" at bounding box center [1005, 627] width 69 height 21
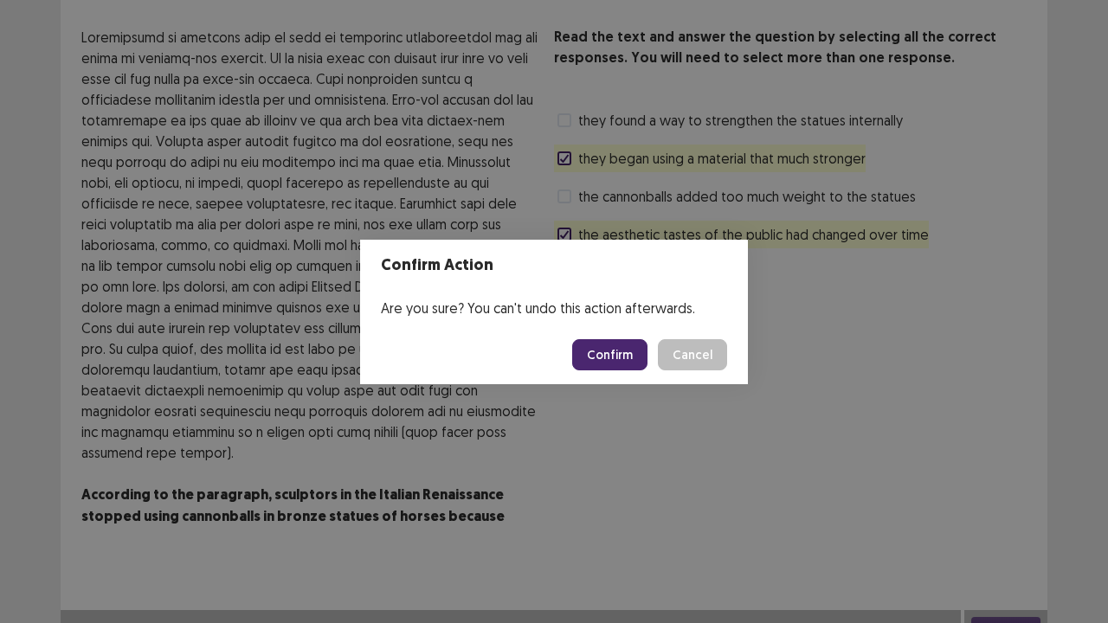
click at [609, 360] on button "Confirm" at bounding box center [609, 354] width 75 height 31
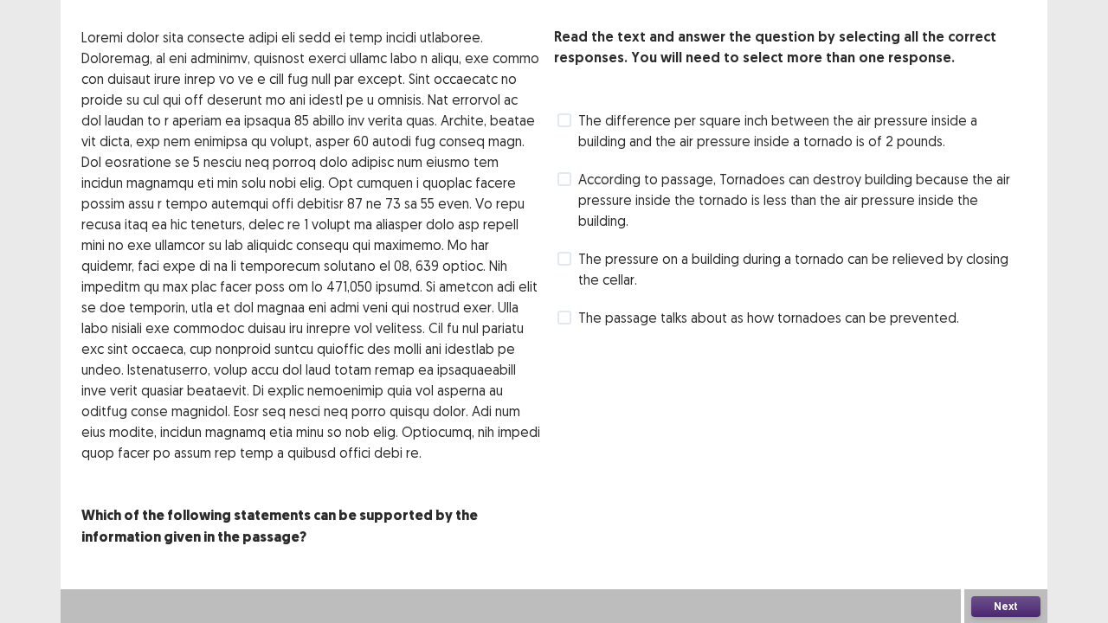
scroll to position [0, 0]
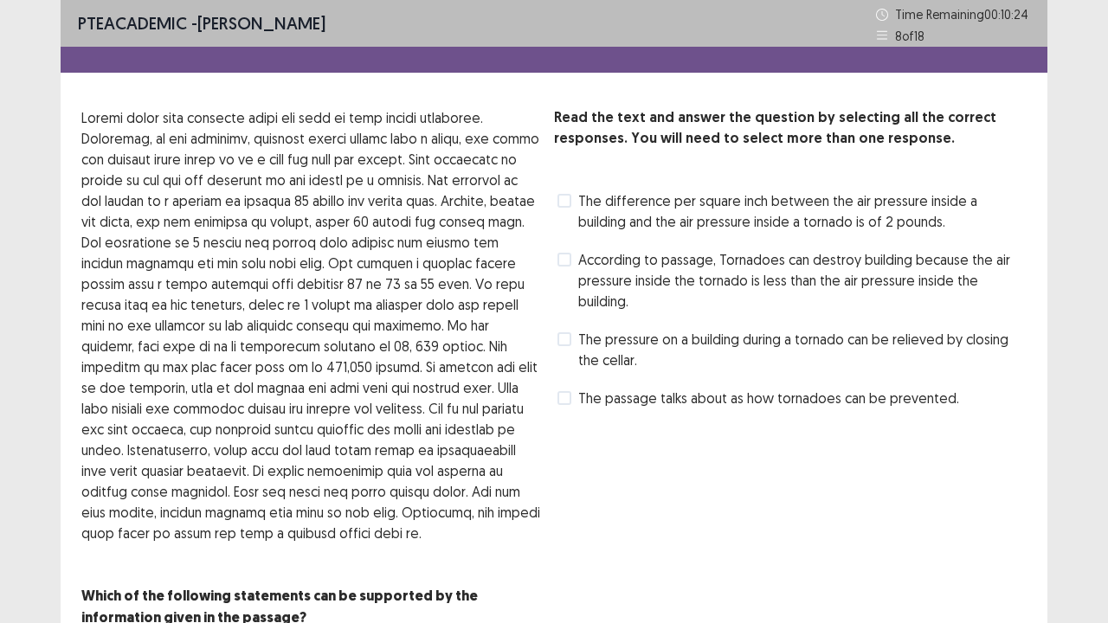
click at [692, 280] on span "According to passage, Tornadoes can destroy building because the air pressure i…" at bounding box center [802, 280] width 448 height 62
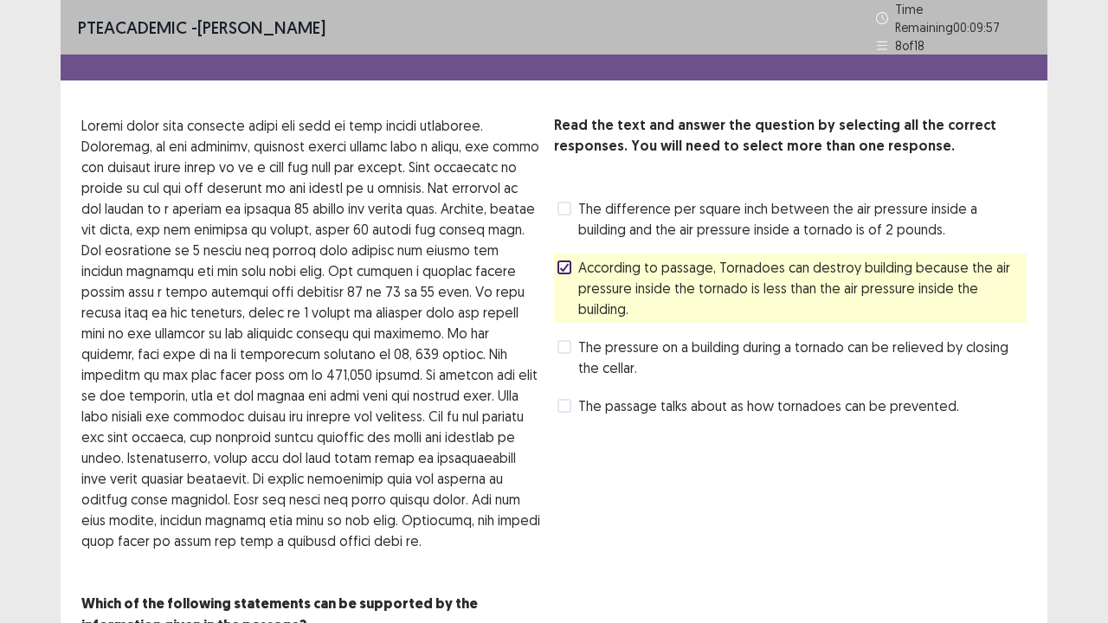
click at [644, 396] on span "The passage talks about as how tornadoes can be prevented." at bounding box center [768, 406] width 381 height 21
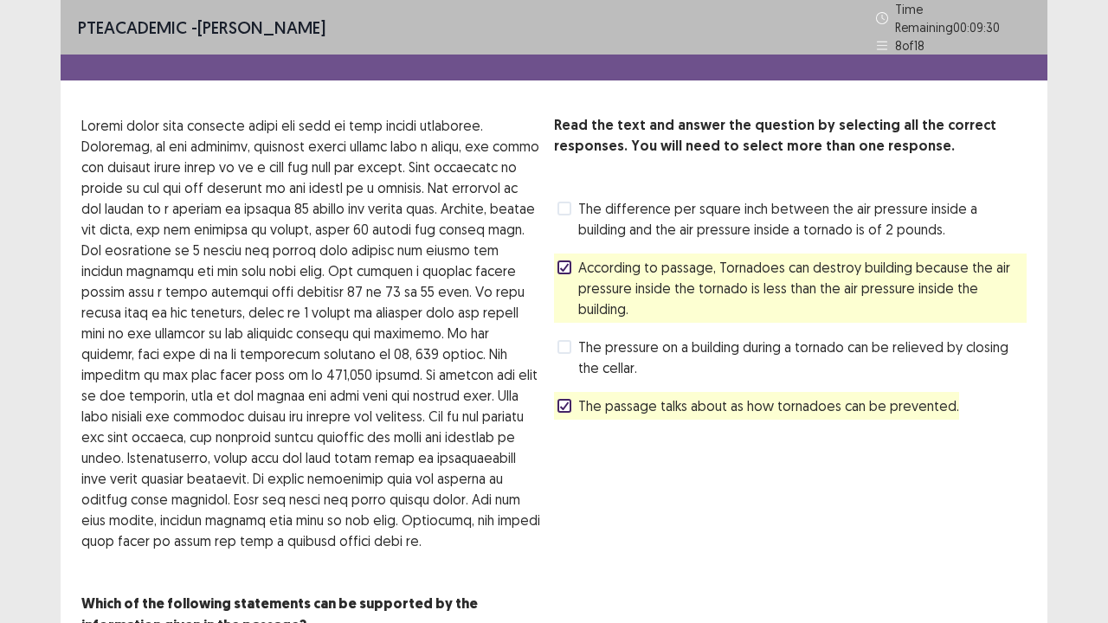
scroll to position [80, 0]
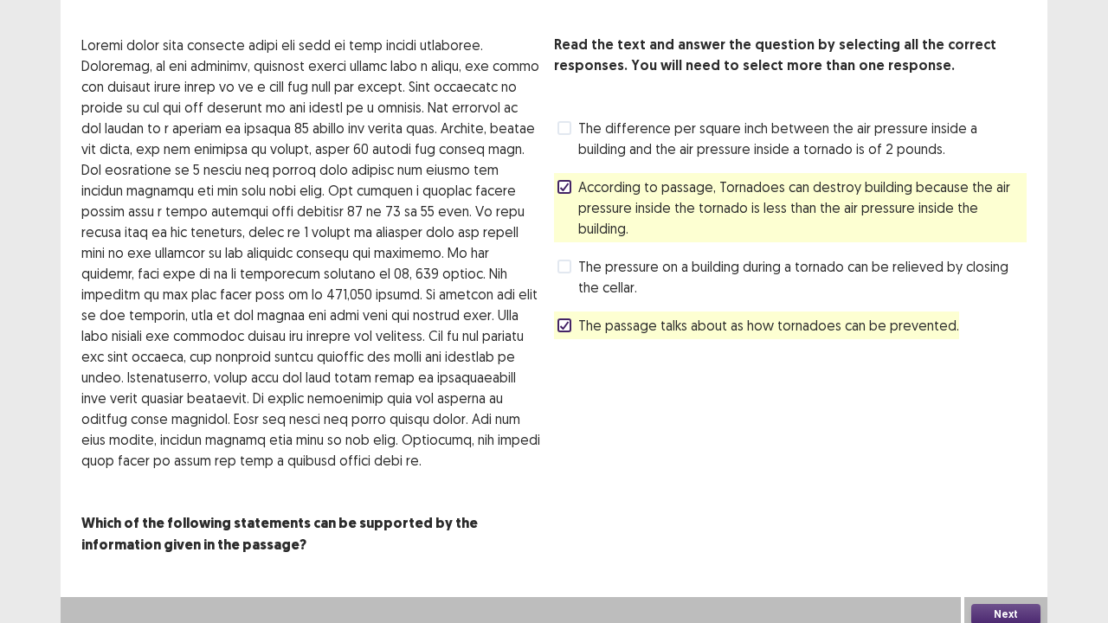
click at [1021, 505] on button "Next" at bounding box center [1005, 614] width 69 height 21
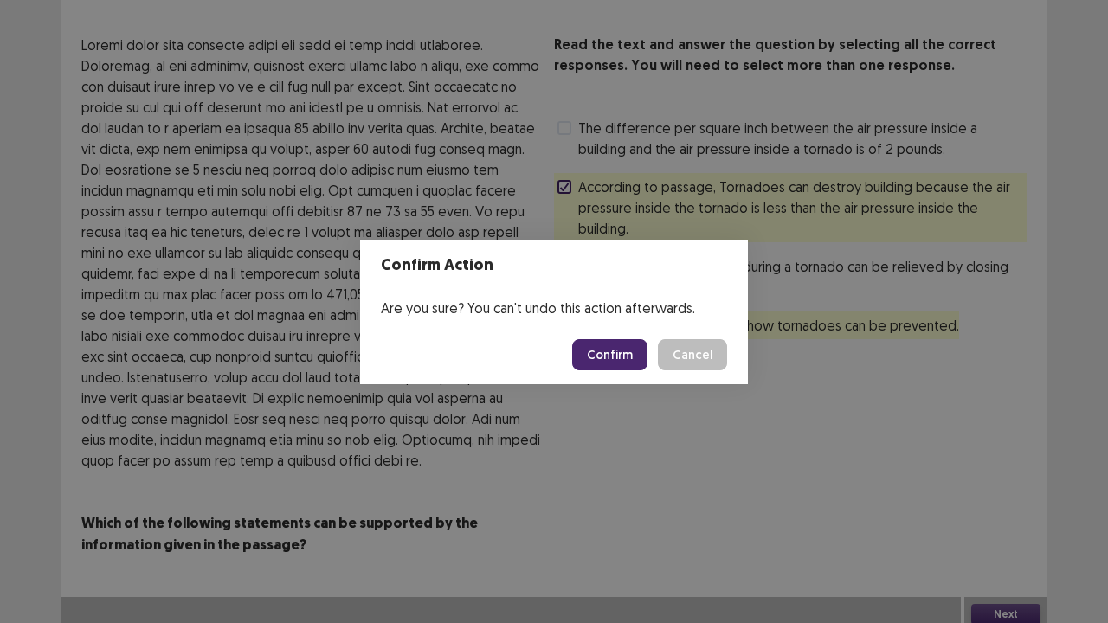
click at [601, 357] on button "Confirm" at bounding box center [609, 354] width 75 height 31
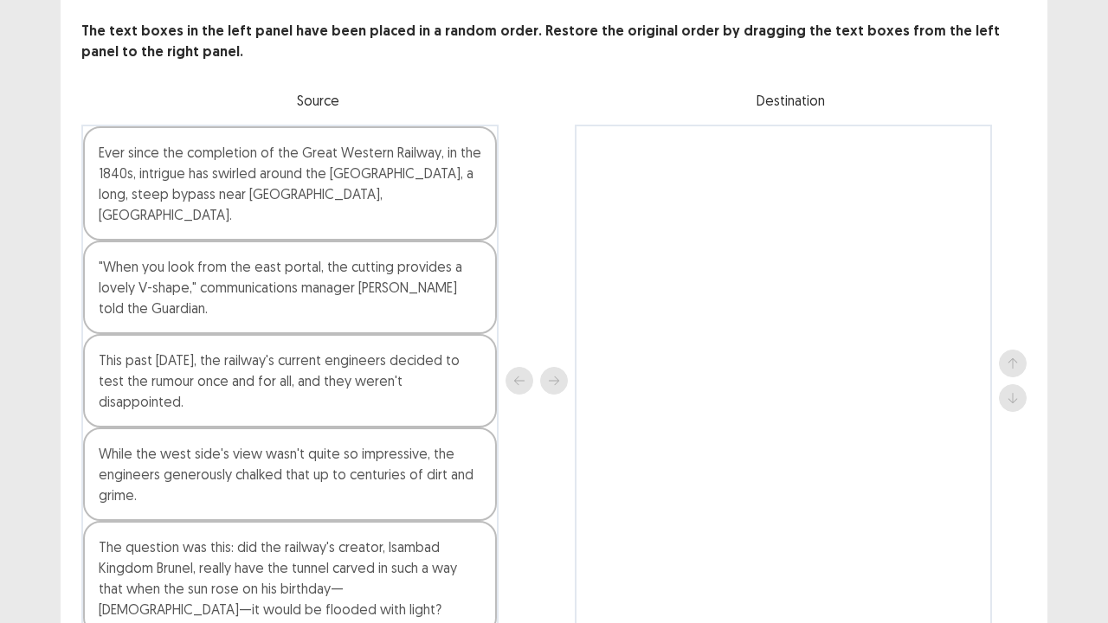
scroll to position [87, 0]
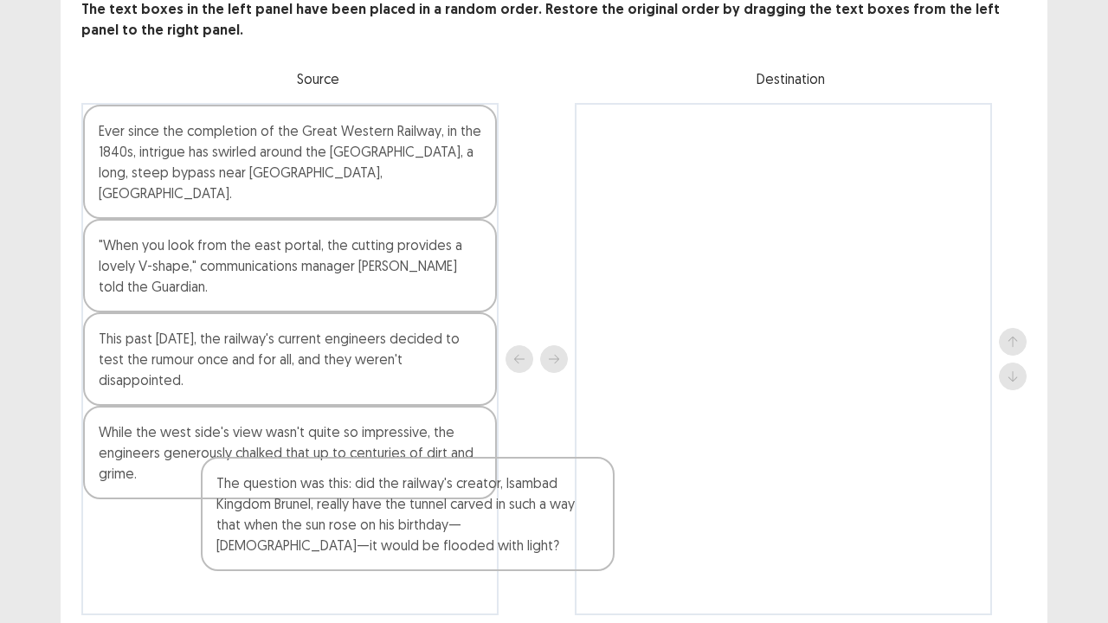
drag, startPoint x: 328, startPoint y: 557, endPoint x: 443, endPoint y: 520, distance: 121.0
click at [443, 505] on div "Ever since the completion of the Great Western Railway, in the 1840s, intrigue …" at bounding box center [289, 359] width 417 height 512
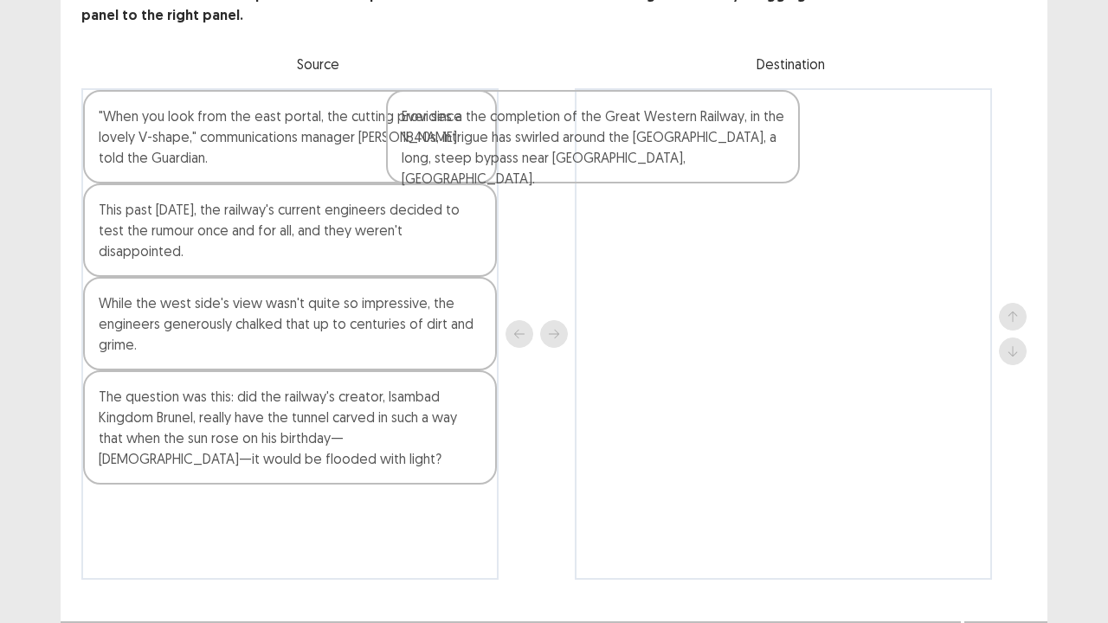
drag, startPoint x: 394, startPoint y: 140, endPoint x: 869, endPoint y: 145, distance: 475.2
click at [869, 145] on div "Ever since the completion of the Great Western Railway, in the 1840s, intrigue …" at bounding box center [553, 334] width 945 height 492
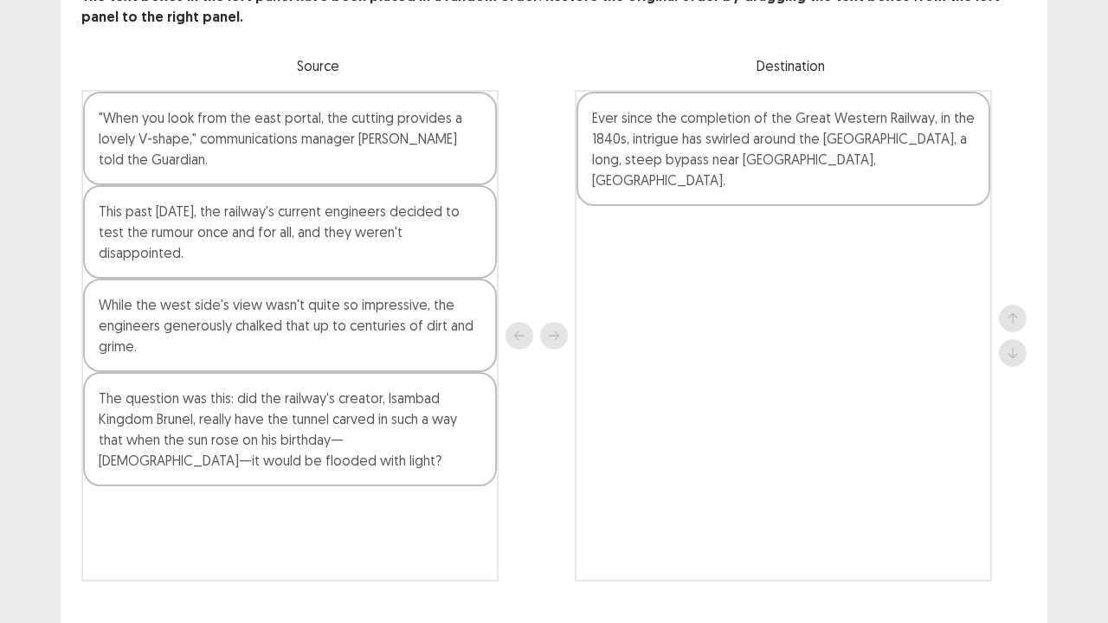
scroll to position [122, 0]
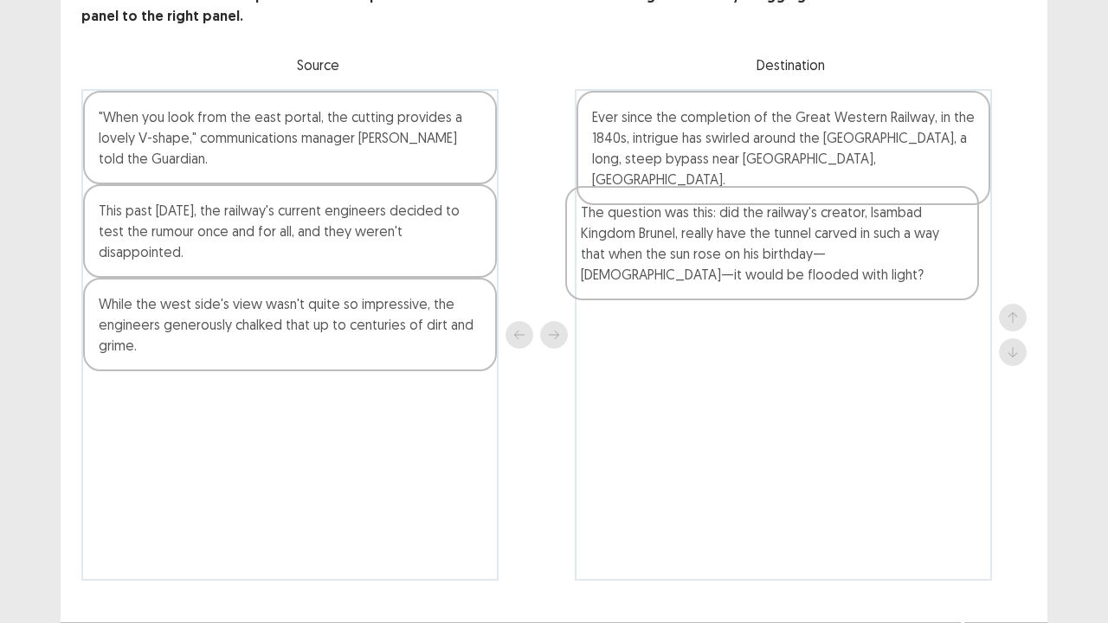
drag, startPoint x: 401, startPoint y: 471, endPoint x: 872, endPoint y: 287, distance: 505.4
click at [872, 287] on div ""When you look from the east portal, the cutting provides a lovely V-shape," co…" at bounding box center [553, 335] width 945 height 492
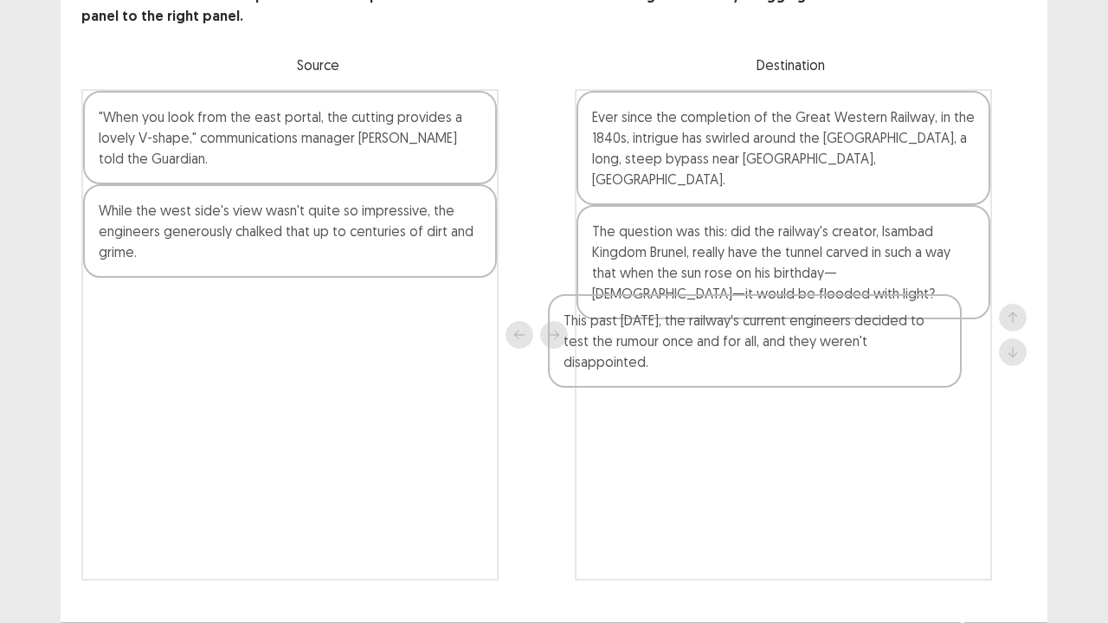
drag, startPoint x: 462, startPoint y: 248, endPoint x: 927, endPoint y: 358, distance: 477.6
click at [927, 358] on div ""When you look from the east portal, the cutting provides a lovely V-shape," co…" at bounding box center [553, 335] width 945 height 492
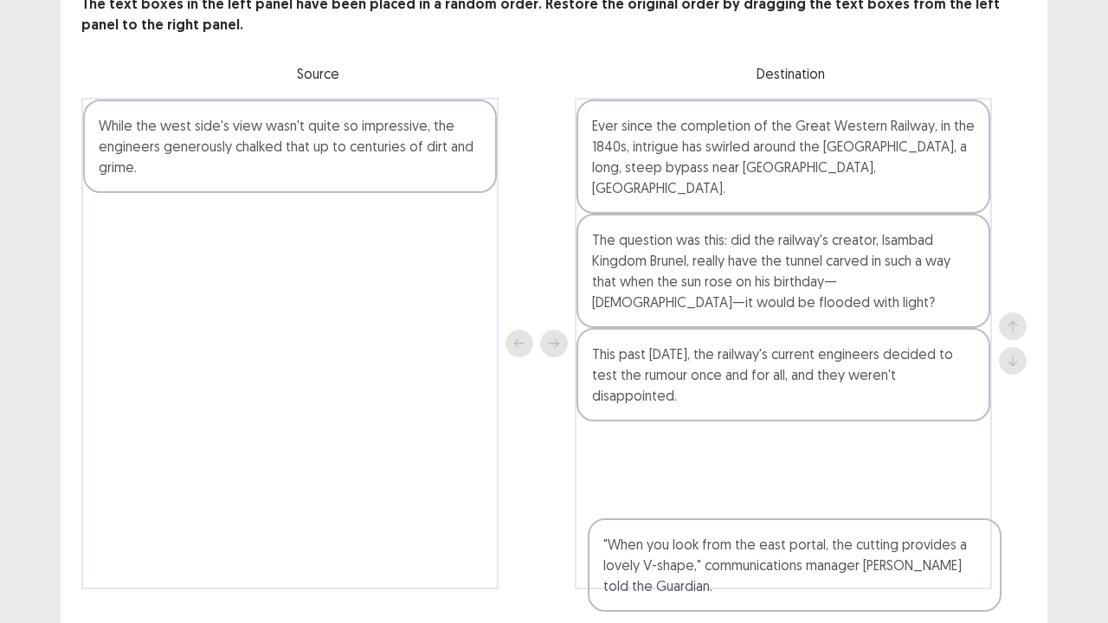
scroll to position [156, 0]
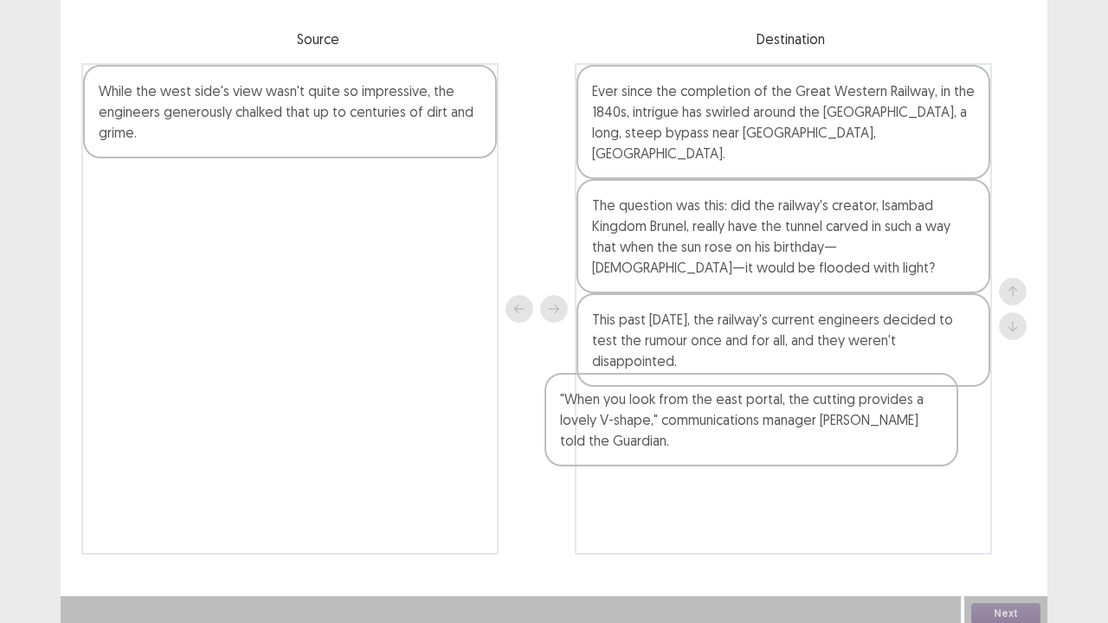
drag, startPoint x: 428, startPoint y: 160, endPoint x: 875, endPoint y: 429, distance: 521.5
click at [875, 429] on div ""When you look from the east portal, the cutting provides a lovely V-shape," co…" at bounding box center [553, 309] width 945 height 492
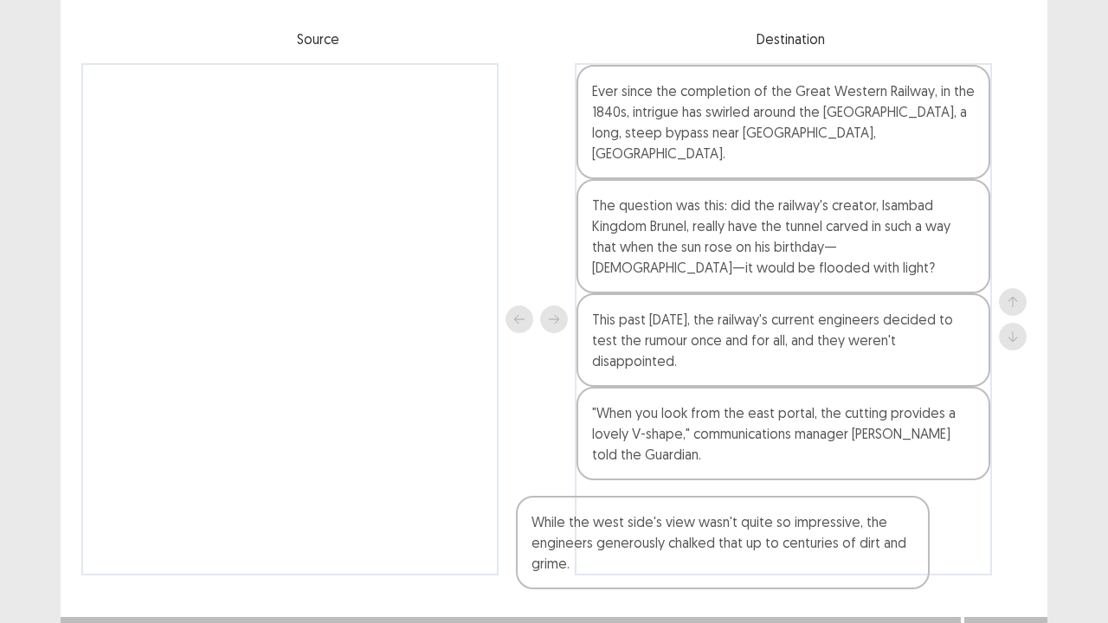
drag, startPoint x: 426, startPoint y: 142, endPoint x: 883, endPoint y: 513, distance: 588.8
click at [883, 505] on div "While the west side's view wasn't quite so impressive, the engineers generously…" at bounding box center [553, 319] width 945 height 512
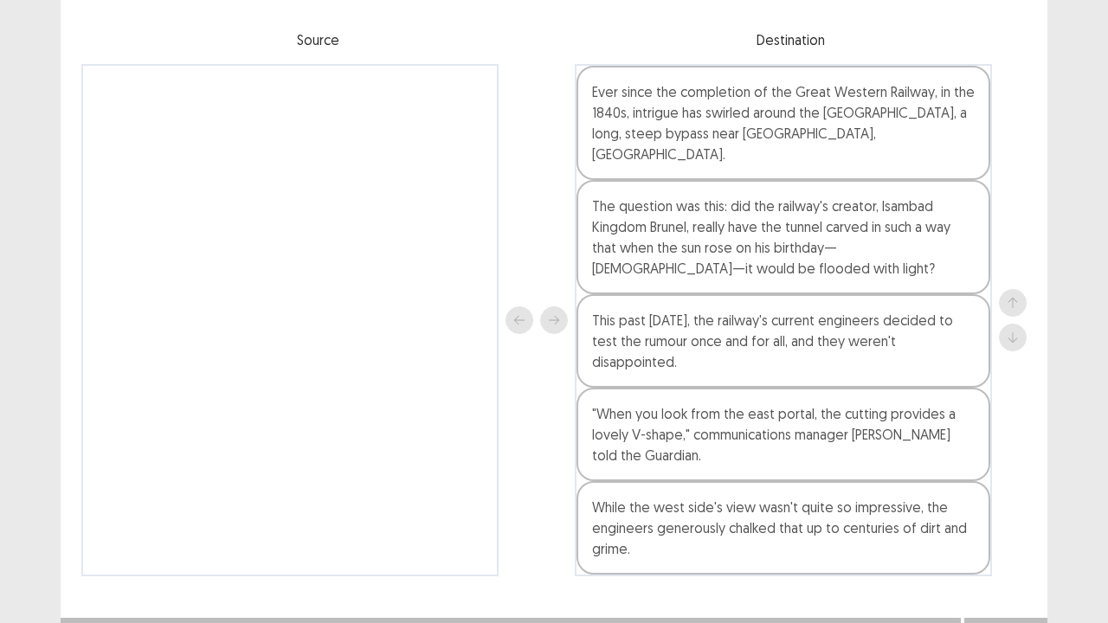
scroll to position [154, 0]
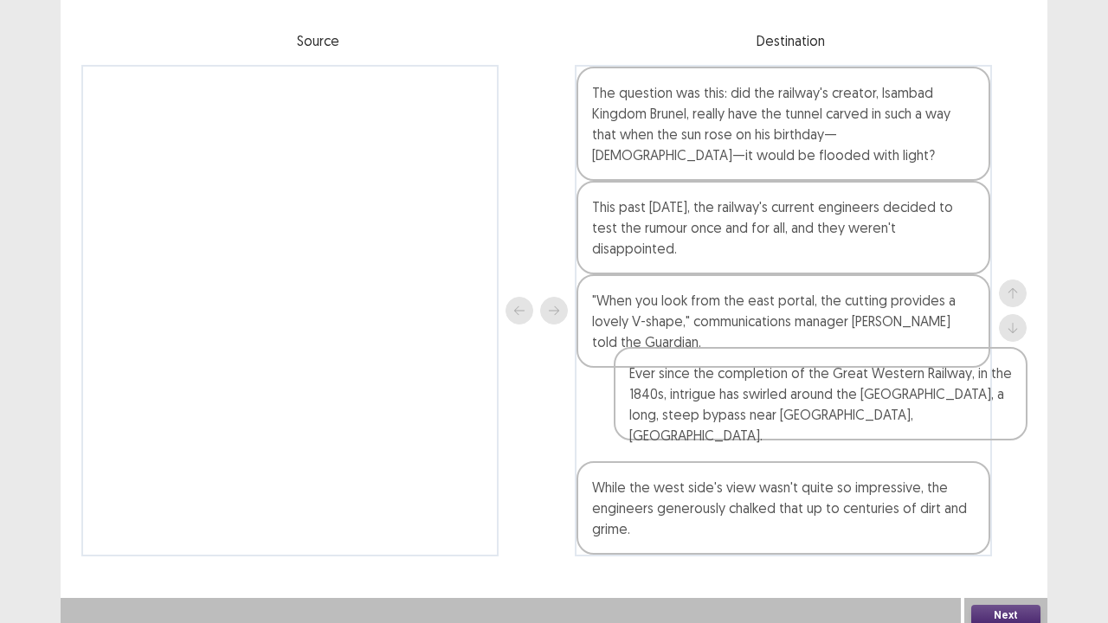
drag, startPoint x: 841, startPoint y: 109, endPoint x: 884, endPoint y: 426, distance: 319.6
click at [884, 426] on div "Ever since the completion of the Great Western Railway, in the 1840s, intrigue …" at bounding box center [783, 311] width 417 height 492
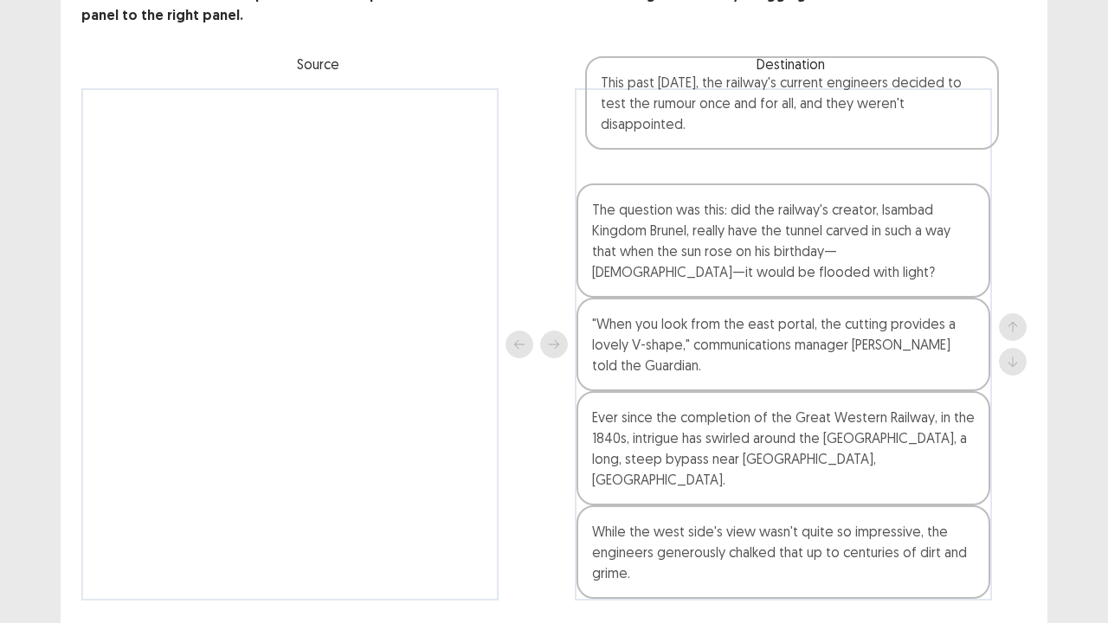
drag, startPoint x: 796, startPoint y: 225, endPoint x: 803, endPoint y: 109, distance: 116.2
click at [803, 109] on div "The question was this: did the railway's creator, lsambad Kingdom Brunel, reall…" at bounding box center [783, 344] width 417 height 512
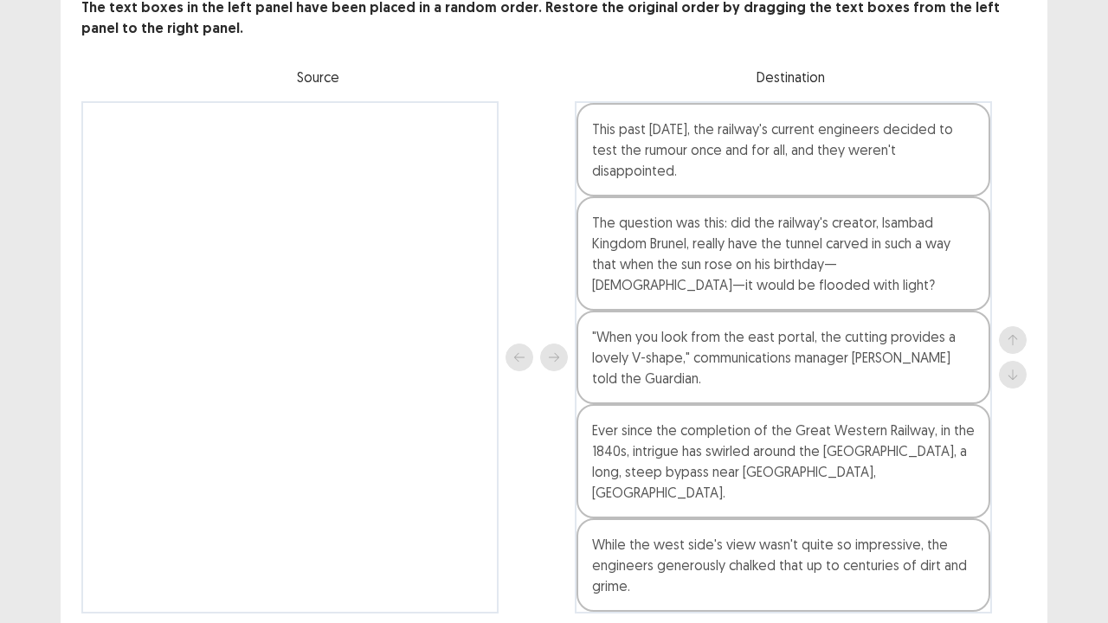
scroll to position [156, 0]
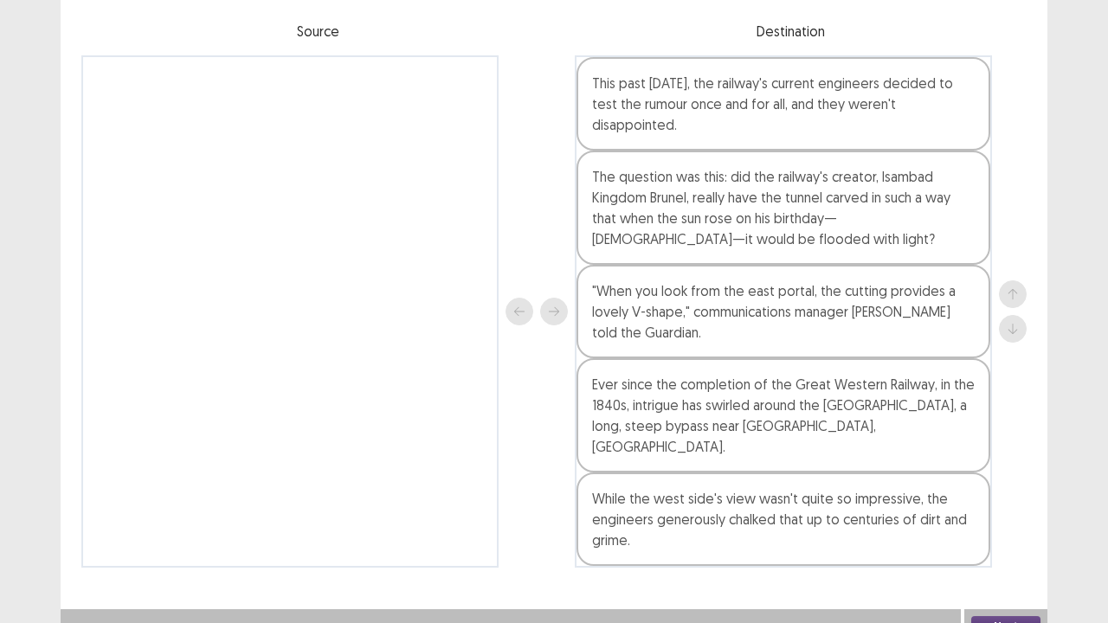
click at [1014, 505] on button "Next" at bounding box center [1005, 626] width 69 height 21
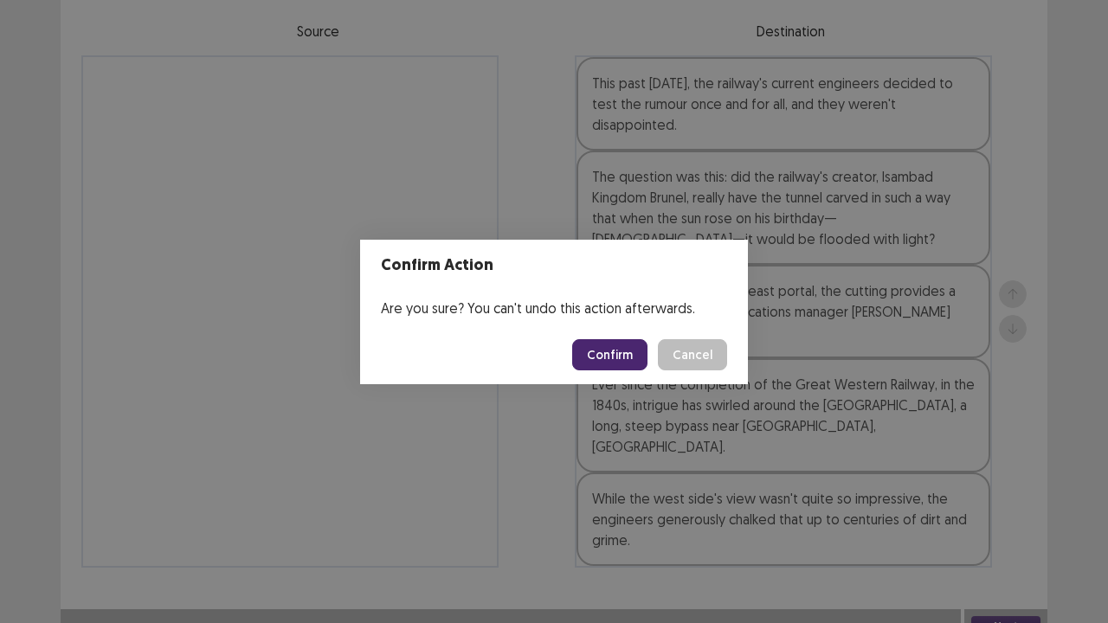
click at [647, 364] on button "Confirm" at bounding box center [609, 354] width 75 height 31
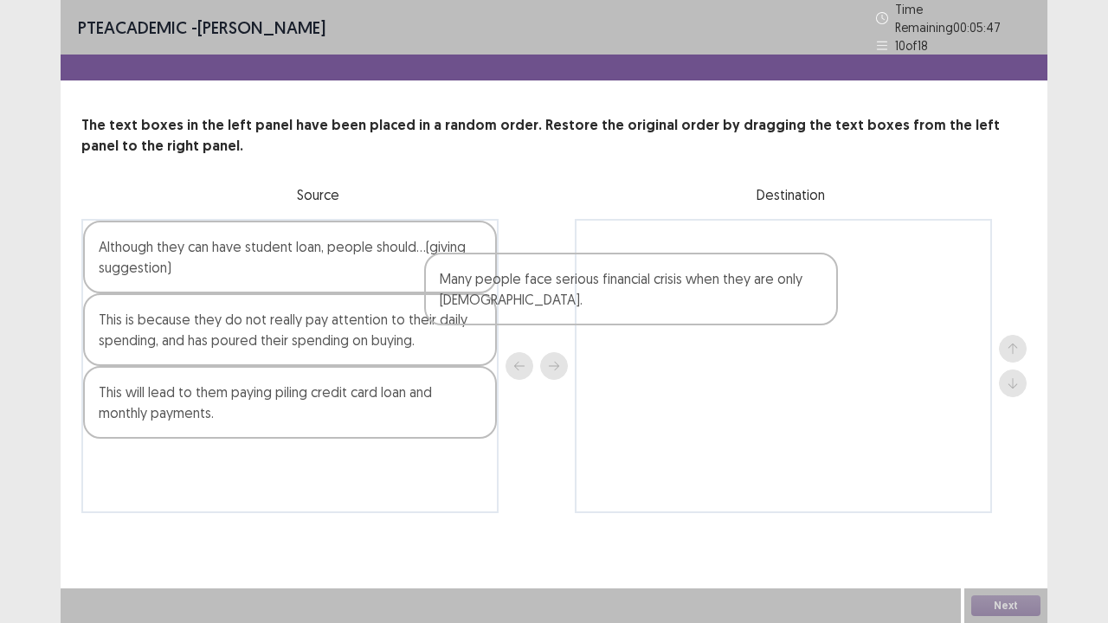
drag, startPoint x: 388, startPoint y: 258, endPoint x: 735, endPoint y: 297, distance: 349.3
click at [735, 297] on div "Many people face serious financial crisis when they are only [DEMOGRAPHIC_DATA]…" at bounding box center [553, 366] width 945 height 294
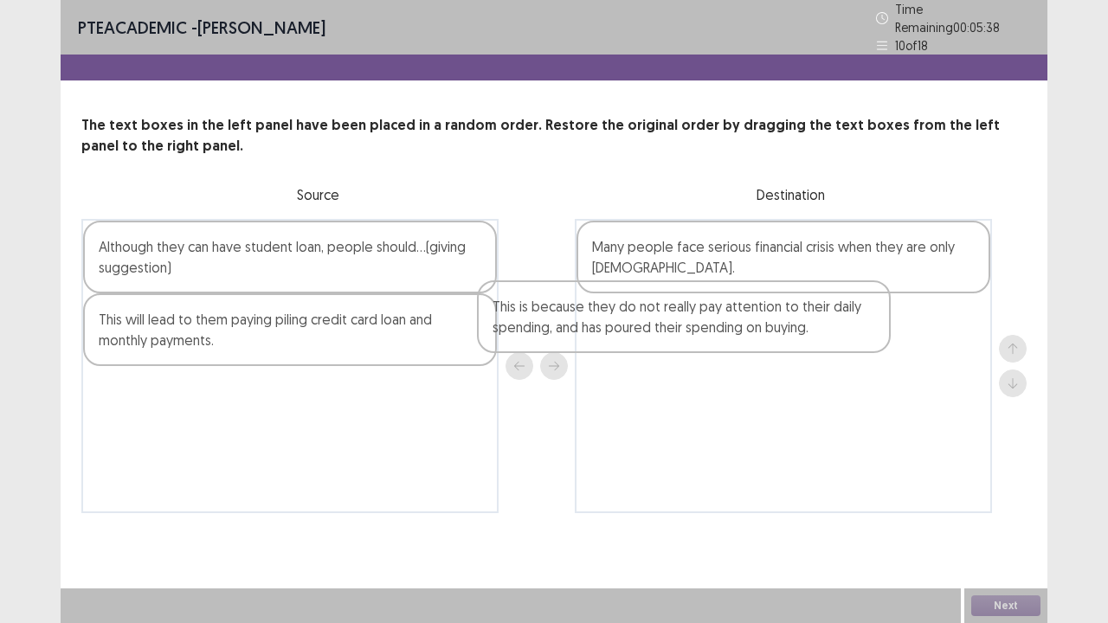
drag, startPoint x: 400, startPoint y: 327, endPoint x: 801, endPoint y: 323, distance: 400.8
click at [801, 323] on div "Although they can have student loan, people should…(giving suggestion) This is …" at bounding box center [553, 366] width 945 height 294
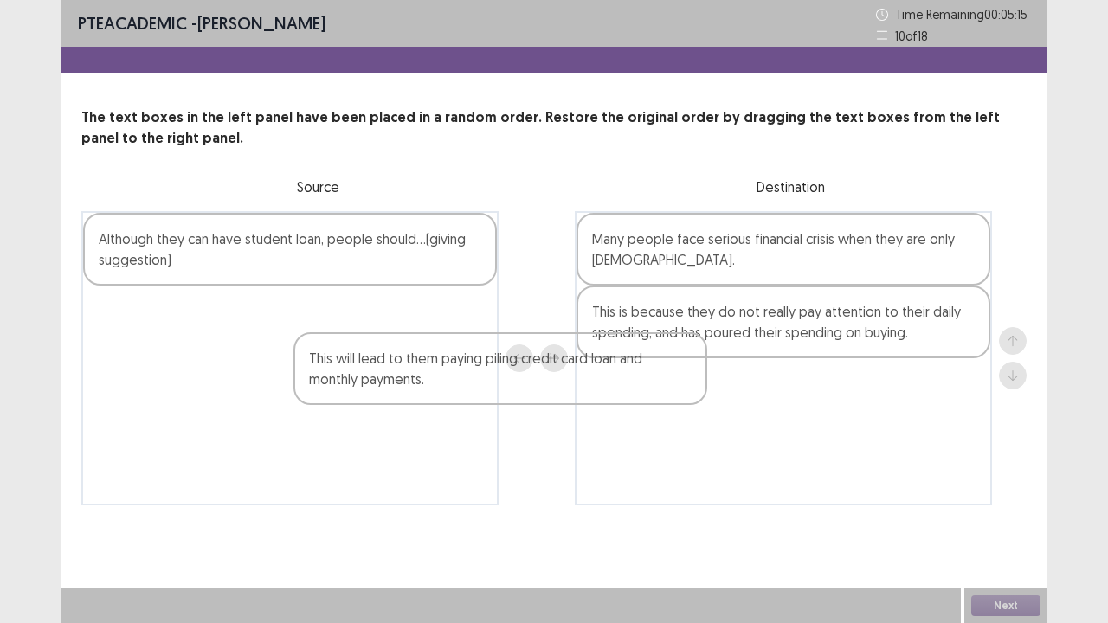
drag, startPoint x: 466, startPoint y: 320, endPoint x: 872, endPoint y: 391, distance: 413.0
click at [872, 391] on div "Although they can have student loan, people should…(giving suggestion) This wil…" at bounding box center [553, 358] width 945 height 294
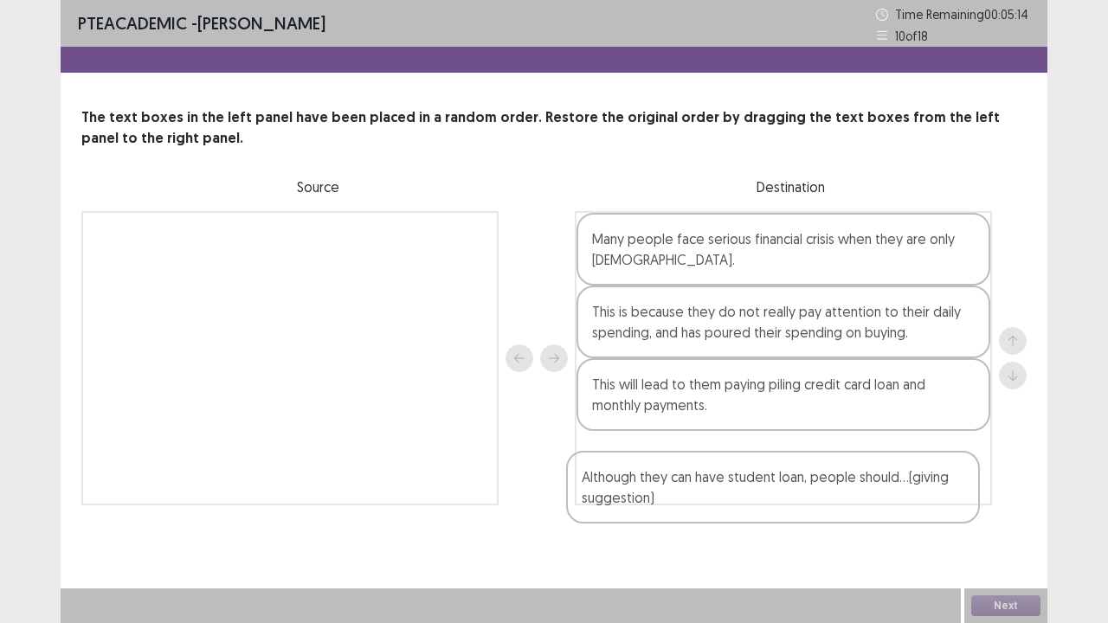
drag, startPoint x: 477, startPoint y: 305, endPoint x: 897, endPoint y: 489, distance: 458.5
click at [897, 489] on div "Although they can have student loan, people should…(giving suggestion) Many peo…" at bounding box center [553, 358] width 945 height 294
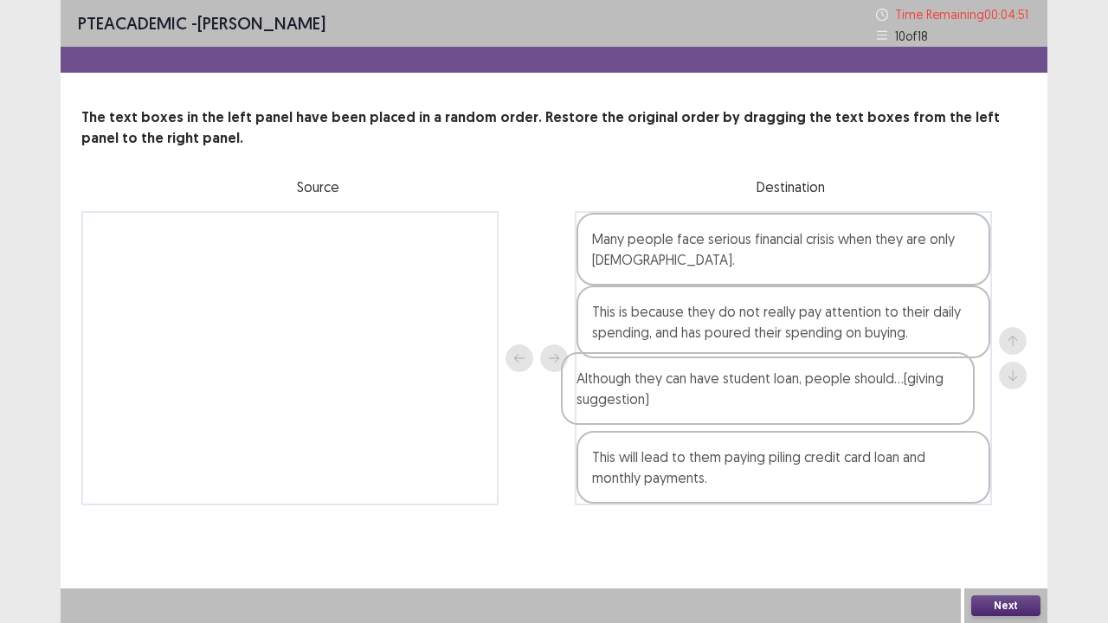
drag, startPoint x: 872, startPoint y: 483, endPoint x: 857, endPoint y: 389, distance: 95.6
click at [857, 389] on div "Many people face serious financial crisis when they are only [DEMOGRAPHIC_DATA]…" at bounding box center [783, 358] width 417 height 294
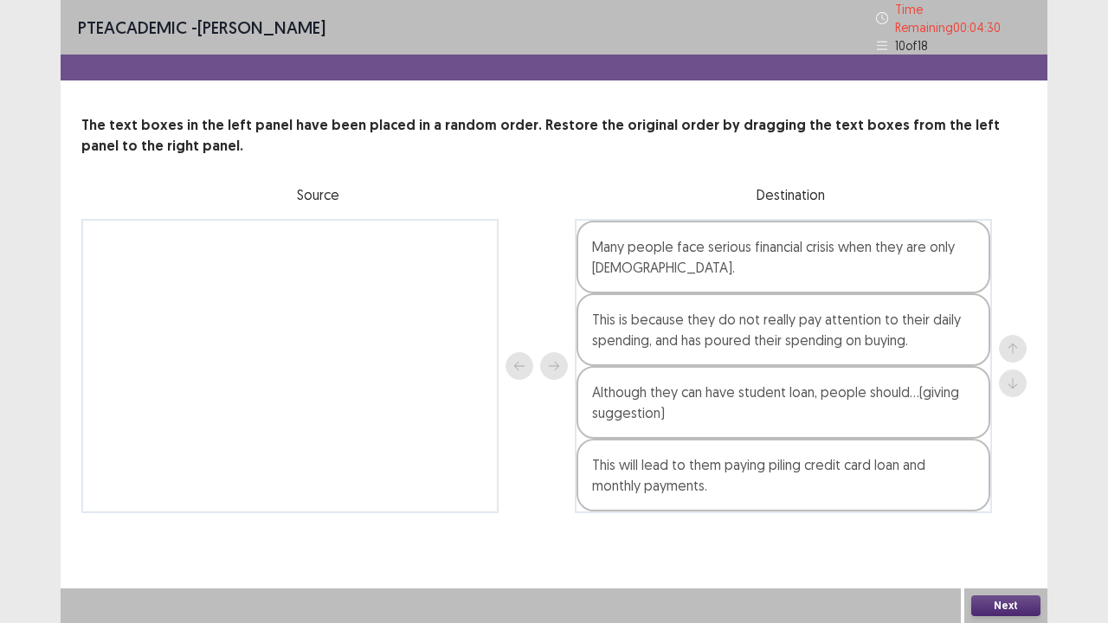
click at [1018, 505] on div "Next" at bounding box center [1005, 606] width 83 height 35
click at [933, 505] on div "PTE academic - [PERSON_NAME] Time Remaining 00 : 04 : 29 10 of 18 The text boxe…" at bounding box center [554, 311] width 987 height 623
click at [987, 505] on button "Next" at bounding box center [1005, 606] width 69 height 21
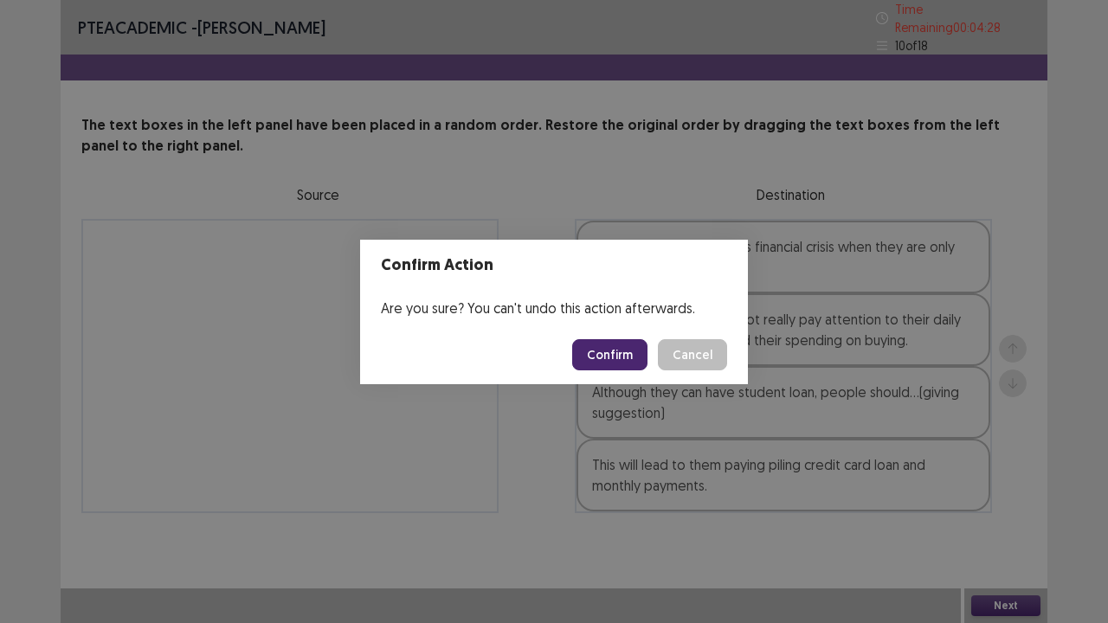
click at [602, 353] on button "Confirm" at bounding box center [609, 354] width 75 height 31
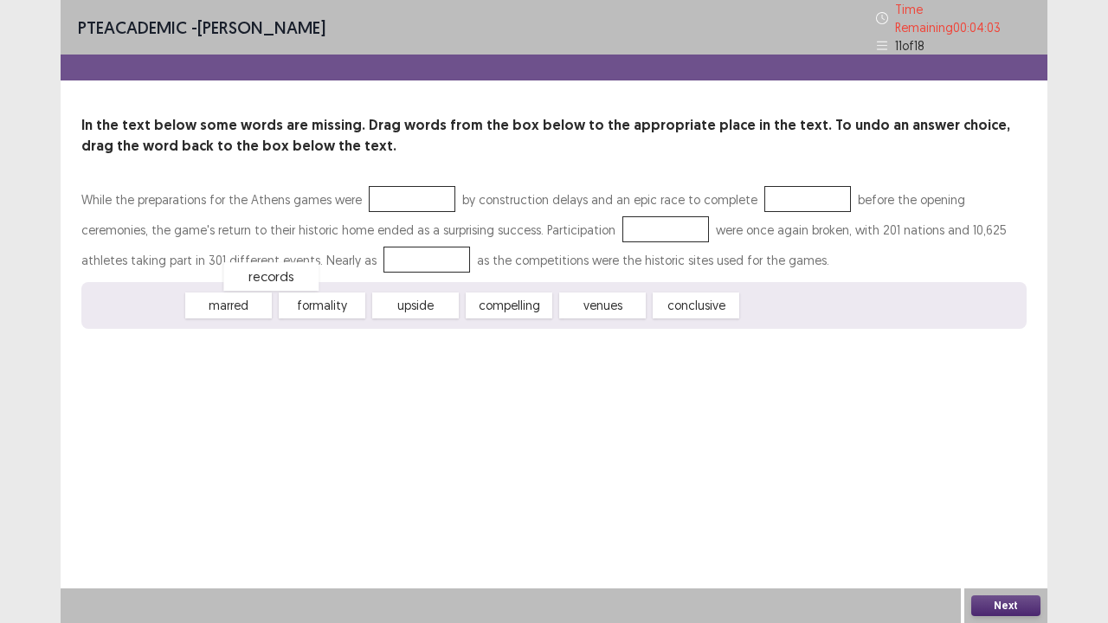
drag, startPoint x: 149, startPoint y: 309, endPoint x: 218, endPoint y: 286, distance: 72.8
click at [223, 286] on div "records" at bounding box center [270, 276] width 95 height 29
drag, startPoint x: 417, startPoint y: 305, endPoint x: 648, endPoint y: 215, distance: 248.0
click at [666, 203] on div "While the preparations for the Athens games were by construction delays and an …" at bounding box center [553, 256] width 945 height 145
drag, startPoint x: 429, startPoint y: 293, endPoint x: 814, endPoint y: 185, distance: 399.0
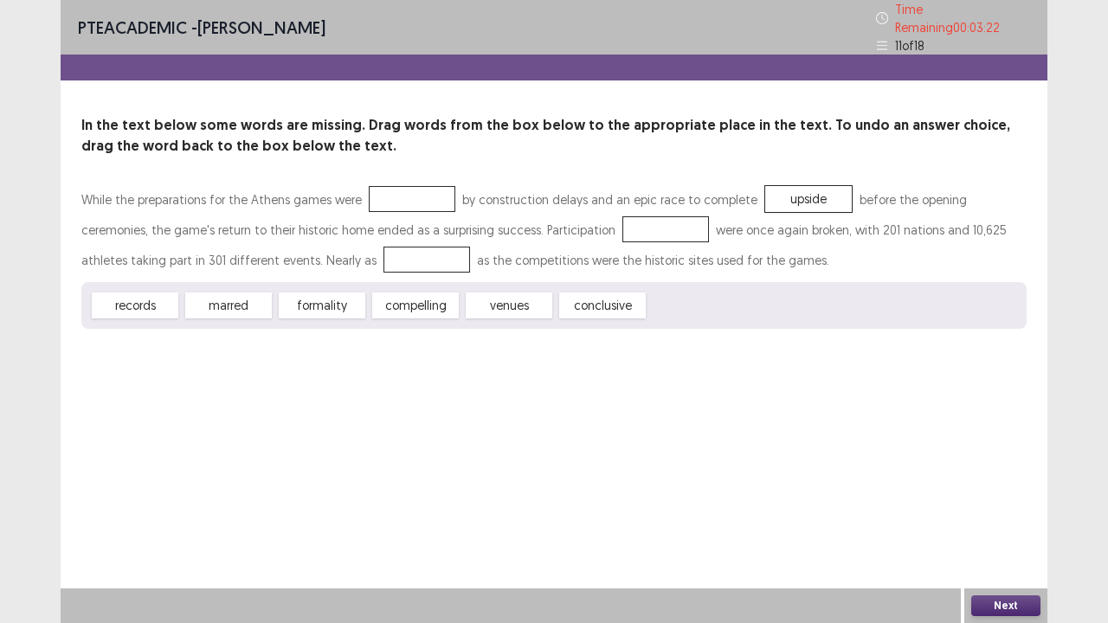
drag, startPoint x: 500, startPoint y: 291, endPoint x: 539, endPoint y: 225, distance: 76.4
click at [539, 225] on div "While the preparations for the Athens games were by construction delays and an …" at bounding box center [553, 256] width 945 height 145
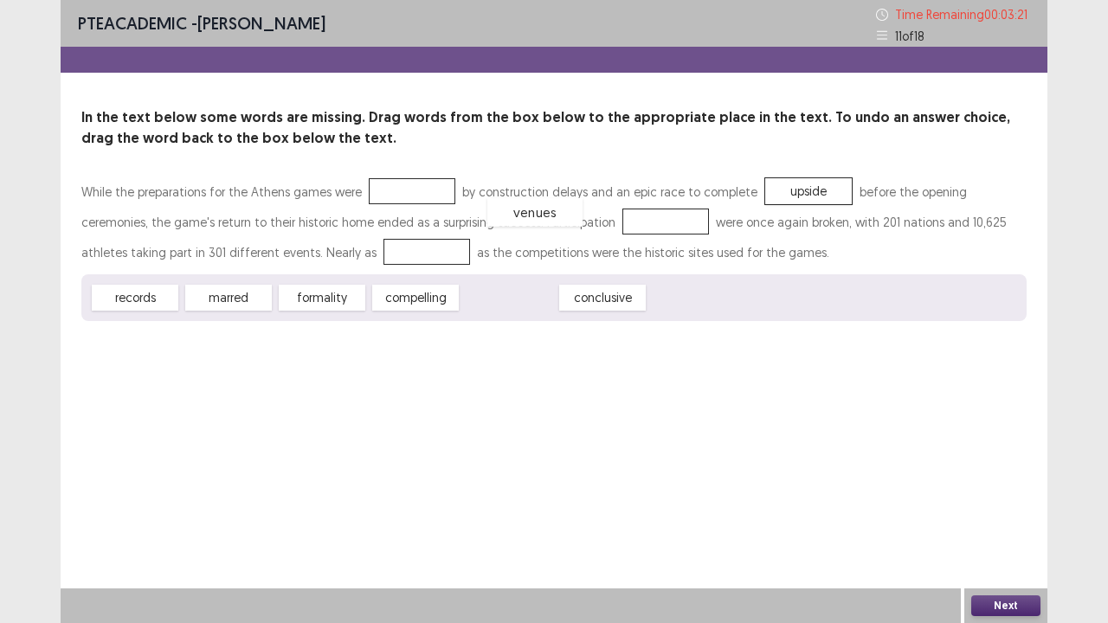
drag, startPoint x: 530, startPoint y: 292, endPoint x: 556, endPoint y: 206, distance: 89.5
drag, startPoint x: 502, startPoint y: 299, endPoint x: 306, endPoint y: 255, distance: 200.5
drag, startPoint x: 143, startPoint y: 299, endPoint x: 422, endPoint y: 190, distance: 299.8
click at [1008, 505] on button "Next" at bounding box center [1005, 606] width 69 height 21
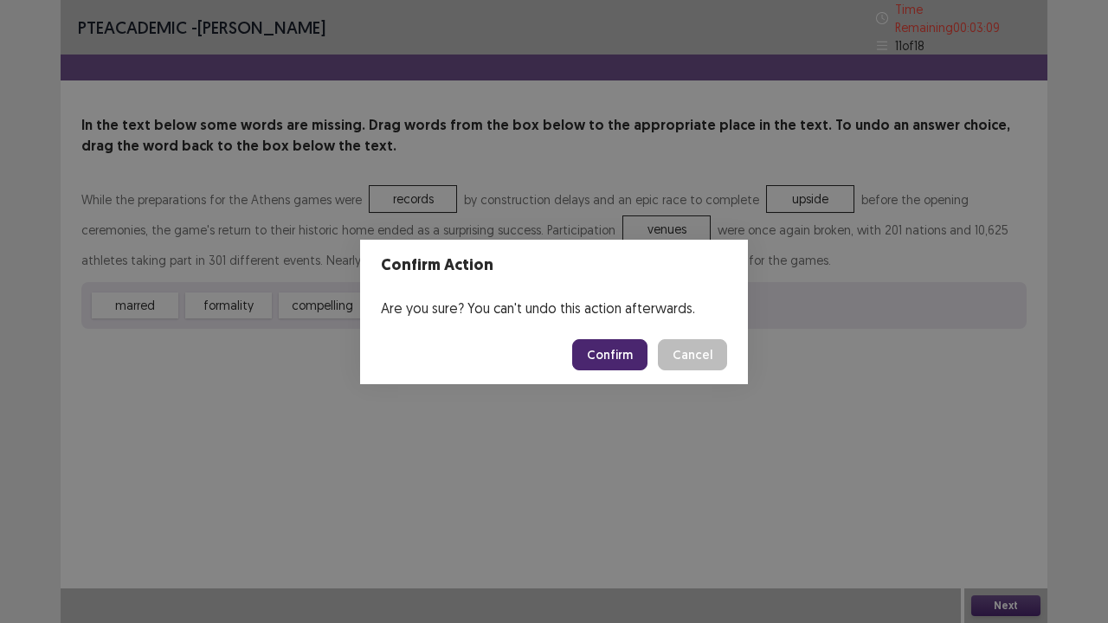
click at [582, 337] on footer "Confirm Cancel" at bounding box center [554, 354] width 388 height 59
click at [601, 350] on button "Confirm" at bounding box center [609, 354] width 75 height 31
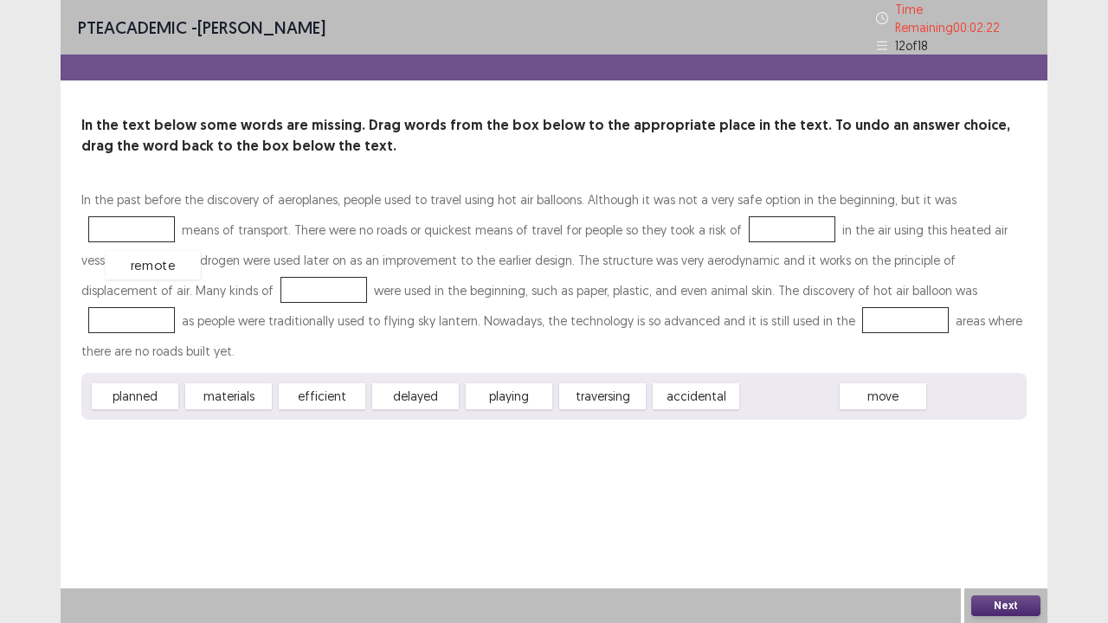
drag, startPoint x: 793, startPoint y: 362, endPoint x: 156, endPoint y: 231, distance: 650.3
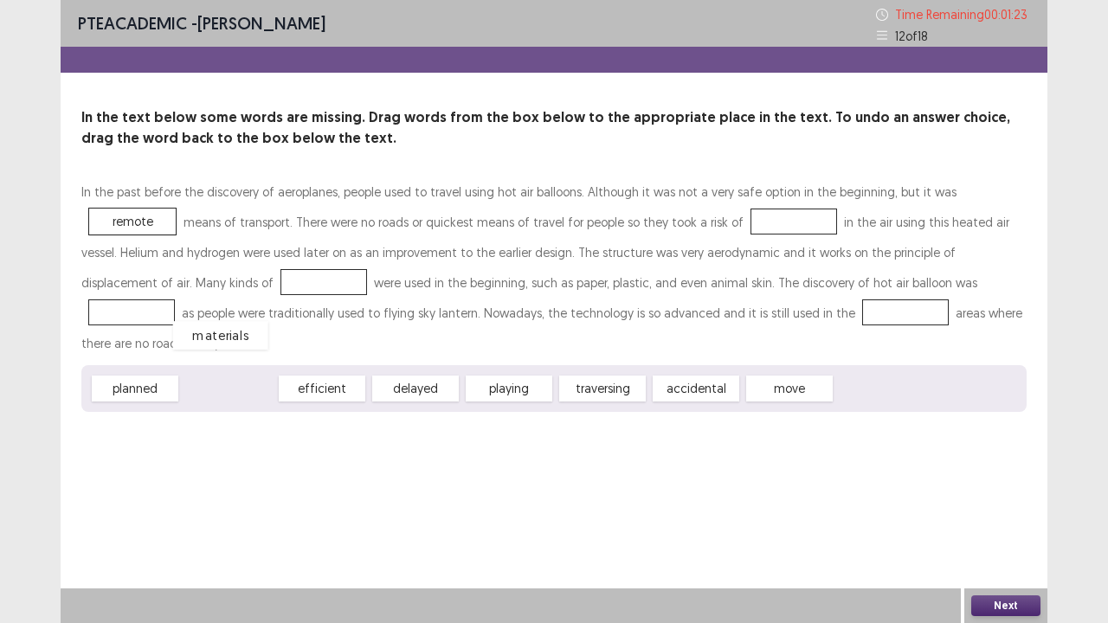
drag, startPoint x: 237, startPoint y: 362, endPoint x: 211, endPoint y: 280, distance: 85.4
drag, startPoint x: 265, startPoint y: 364, endPoint x: 944, endPoint y: 290, distance: 683.4
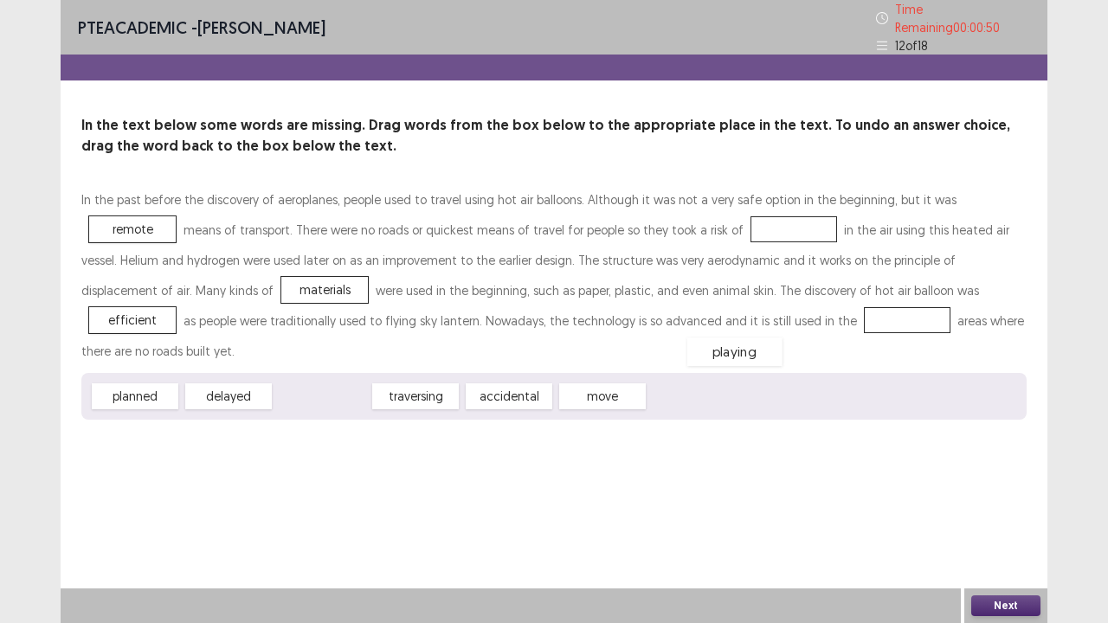
drag, startPoint x: 337, startPoint y: 358, endPoint x: 750, endPoint y: 314, distance: 415.2
drag, startPoint x: 143, startPoint y: 353, endPoint x: 154, endPoint y: 357, distance: 11.8
click at [154, 386] on div "planned" at bounding box center [146, 400] width 95 height 29
drag, startPoint x: 308, startPoint y: 359, endPoint x: 630, endPoint y: 307, distance: 326.1
click at [763, 241] on div "In the past before the discovery of aeroplanes, people used to travel using hot…" at bounding box center [553, 301] width 945 height 235
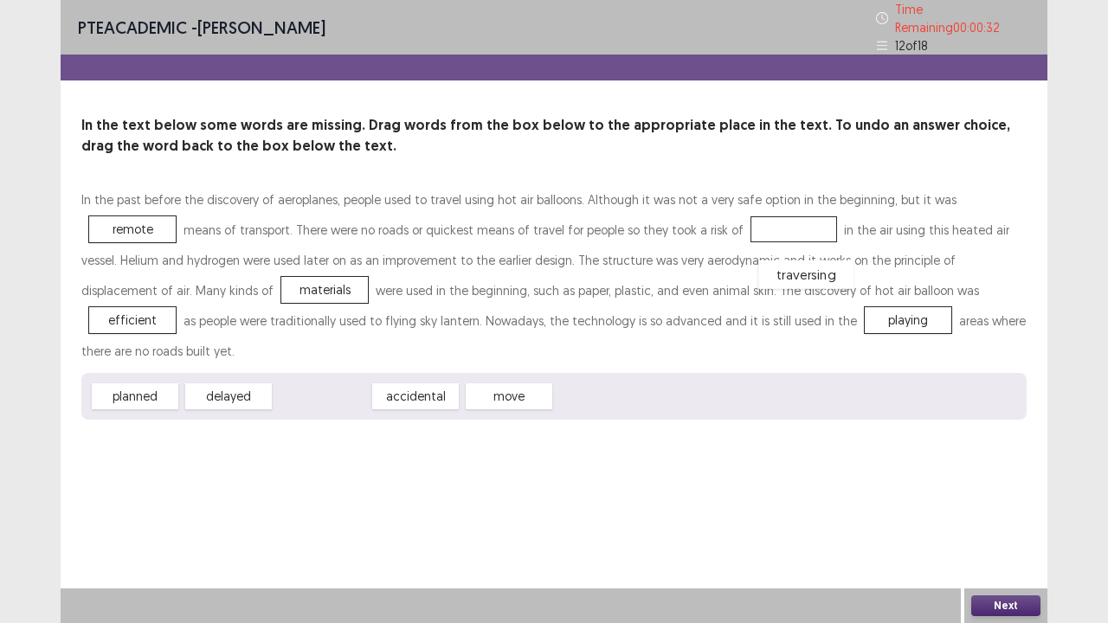
drag, startPoint x: 332, startPoint y: 364, endPoint x: 812, endPoint y: 293, distance: 485.6
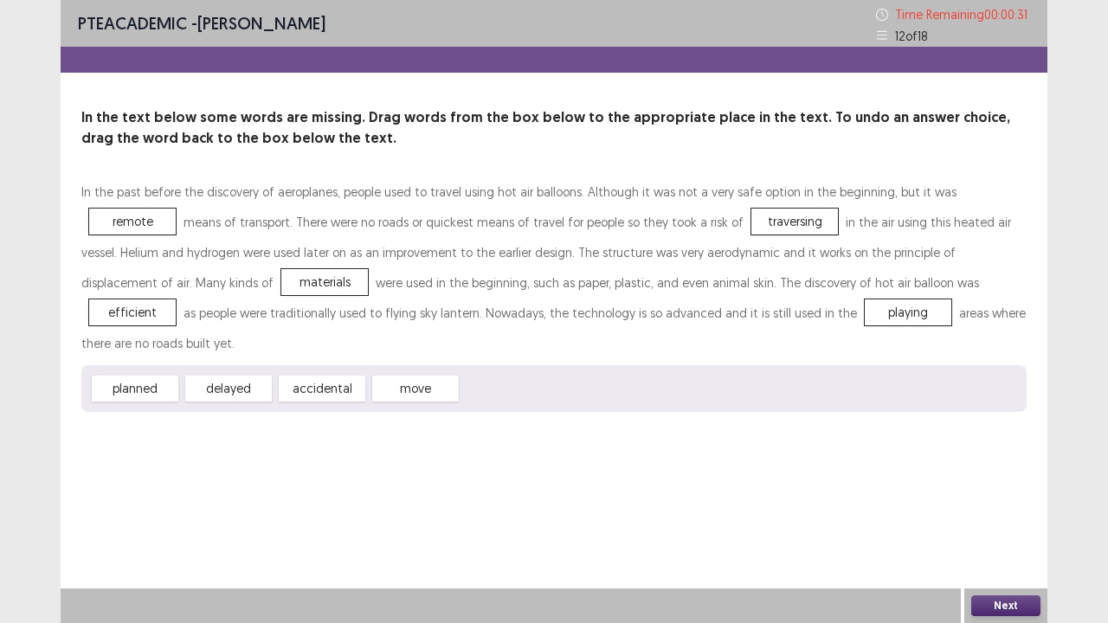
click at [1005, 505] on button "Next" at bounding box center [1005, 606] width 69 height 21
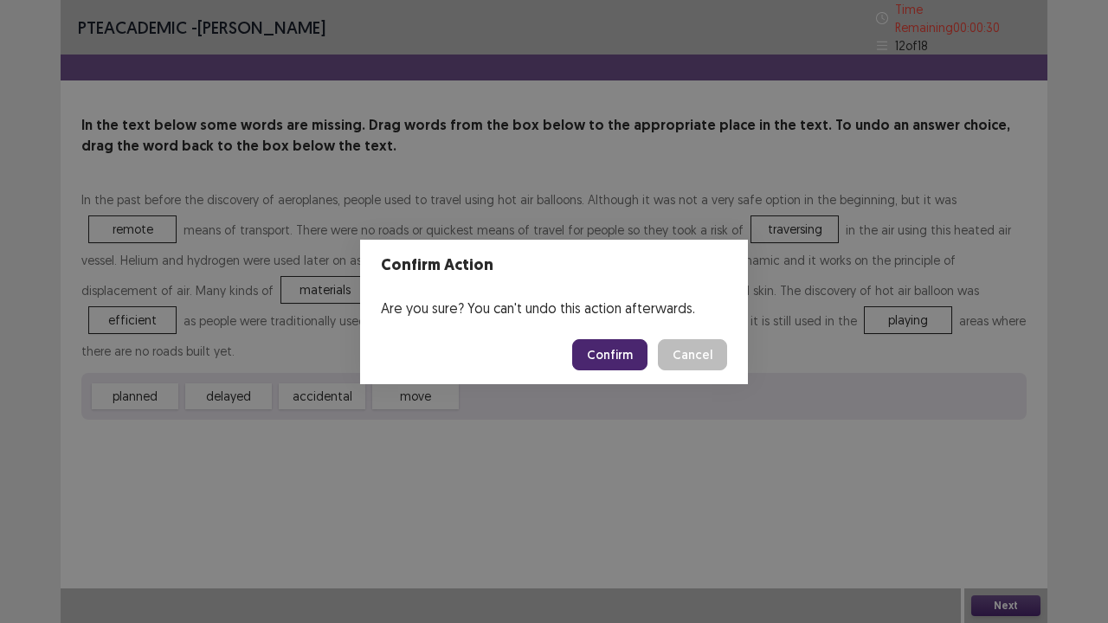
click at [640, 360] on button "Confirm" at bounding box center [609, 354] width 75 height 31
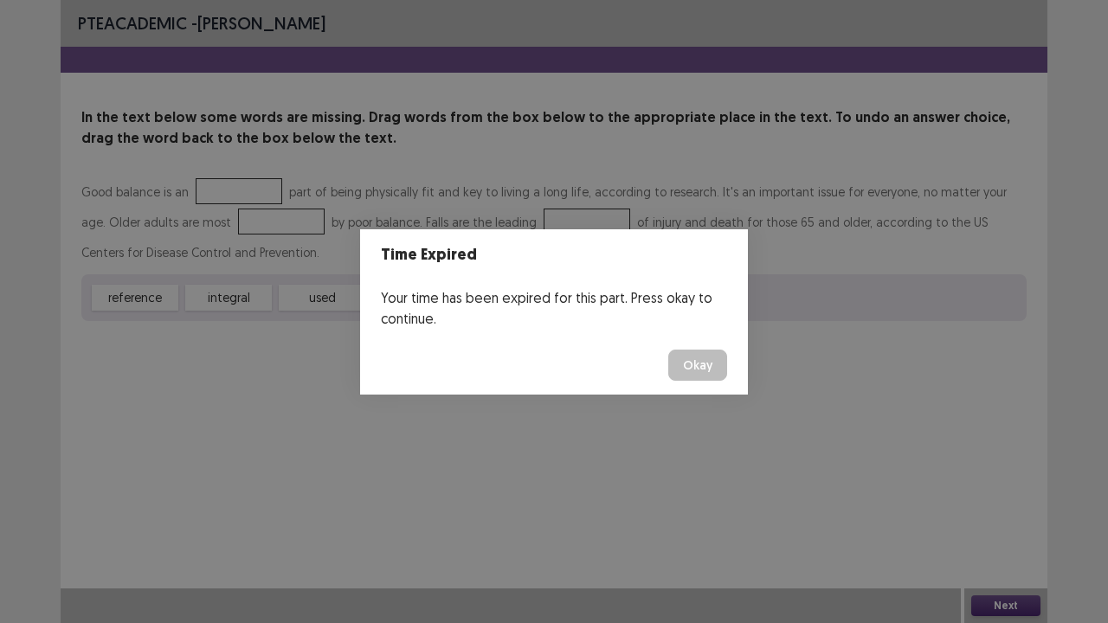
click at [697, 379] on button "Okay" at bounding box center [697, 365] width 59 height 31
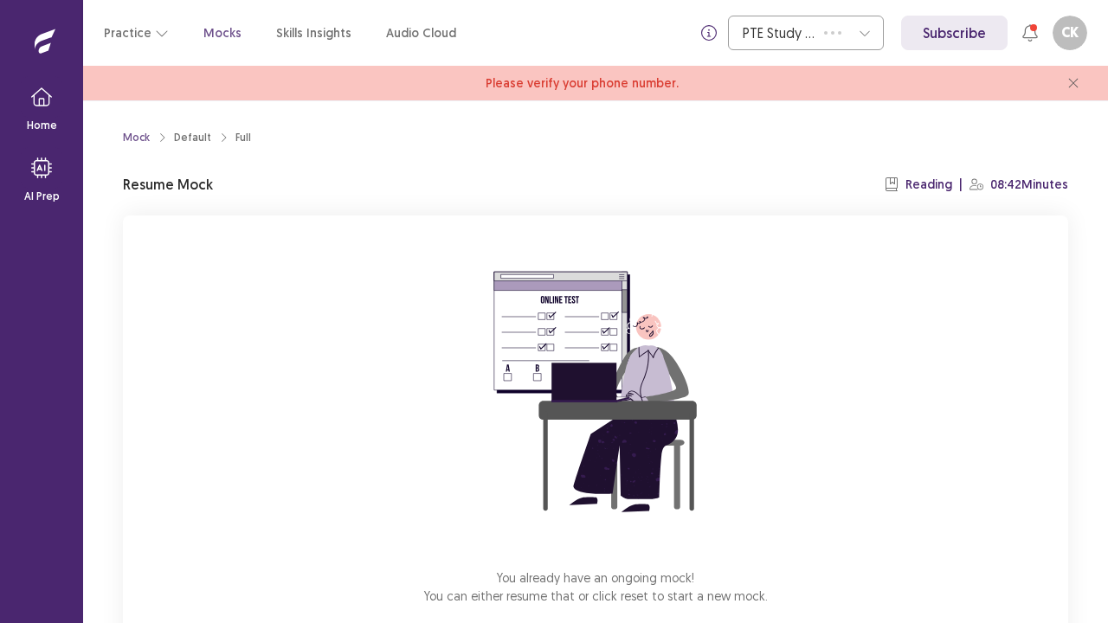
scroll to position [95, 0]
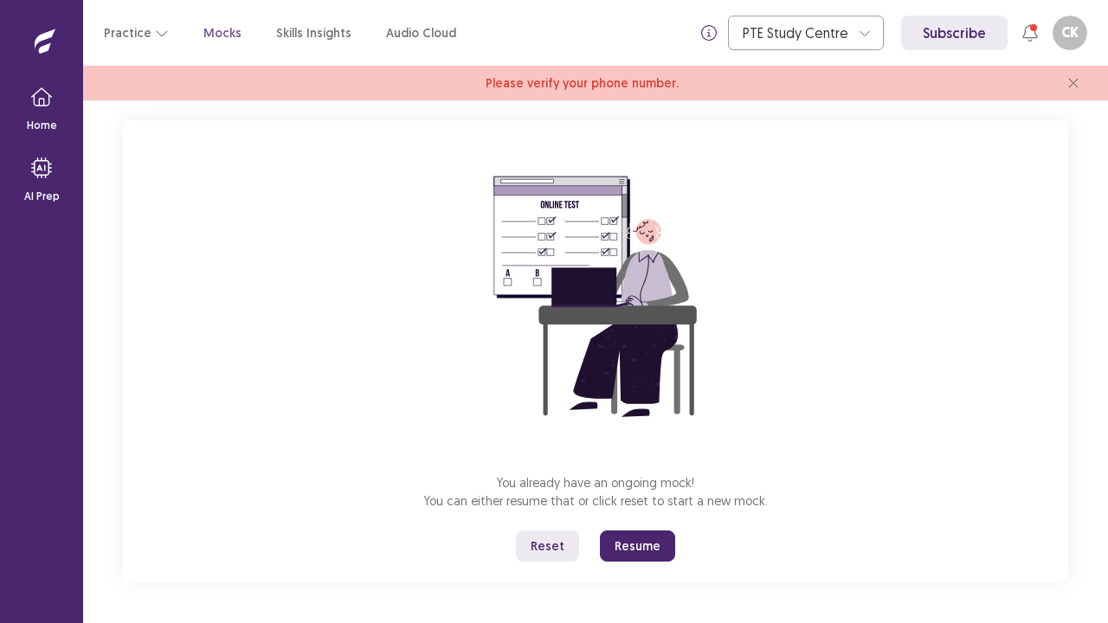
click at [647, 505] on button "Resume" at bounding box center [637, 546] width 75 height 31
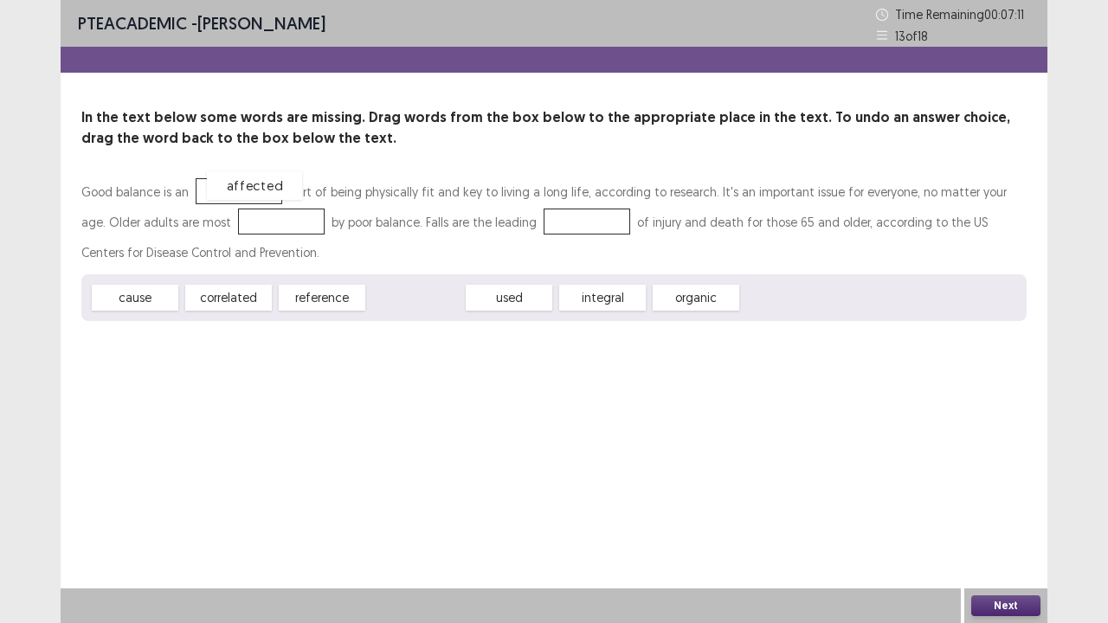
drag, startPoint x: 424, startPoint y: 296, endPoint x: 258, endPoint y: 183, distance: 201.2
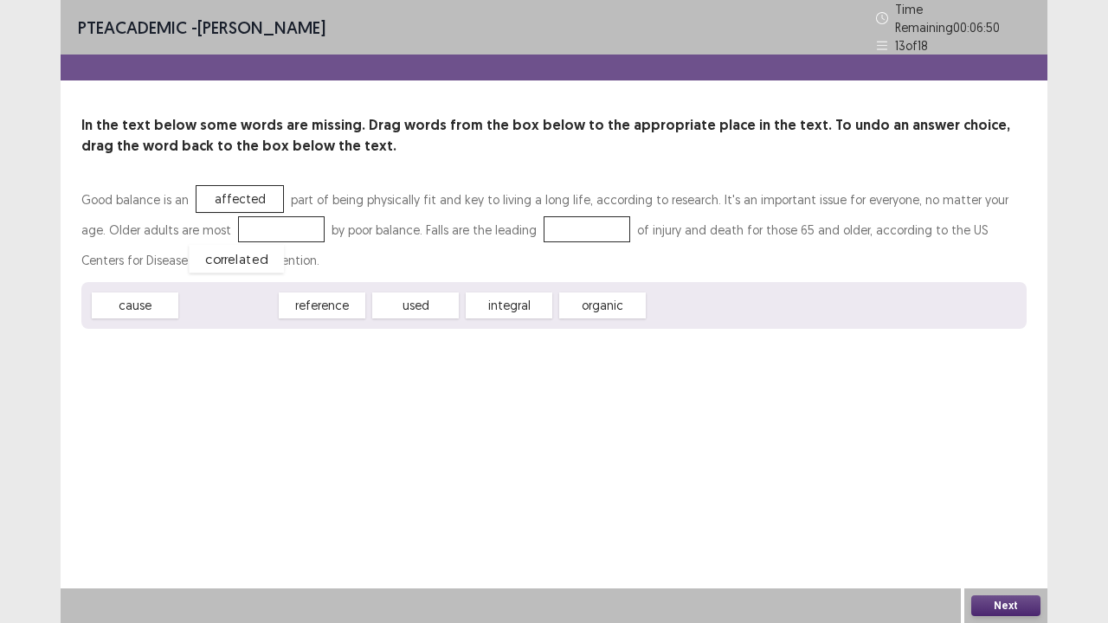
drag, startPoint x: 250, startPoint y: 299, endPoint x: 259, endPoint y: 275, distance: 25.7
click at [260, 270] on div "correlated" at bounding box center [236, 259] width 95 height 29
drag, startPoint x: 249, startPoint y: 299, endPoint x: 258, endPoint y: 218, distance: 81.0
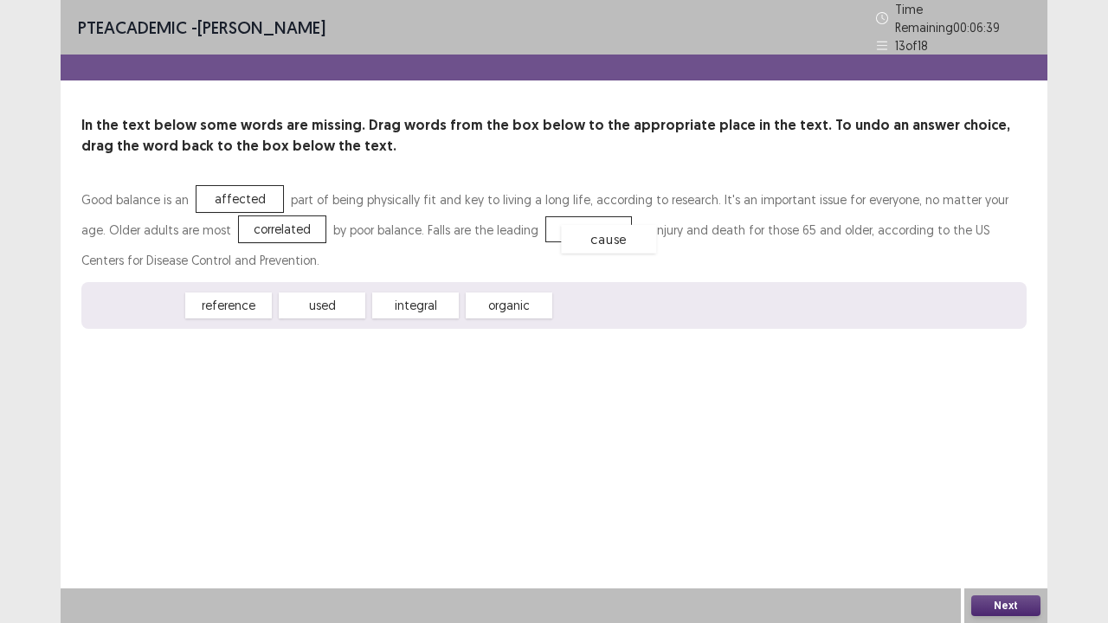
drag, startPoint x: 120, startPoint y: 301, endPoint x: 573, endPoint y: 229, distance: 458.5
click at [999, 505] on button "Next" at bounding box center [1005, 606] width 69 height 21
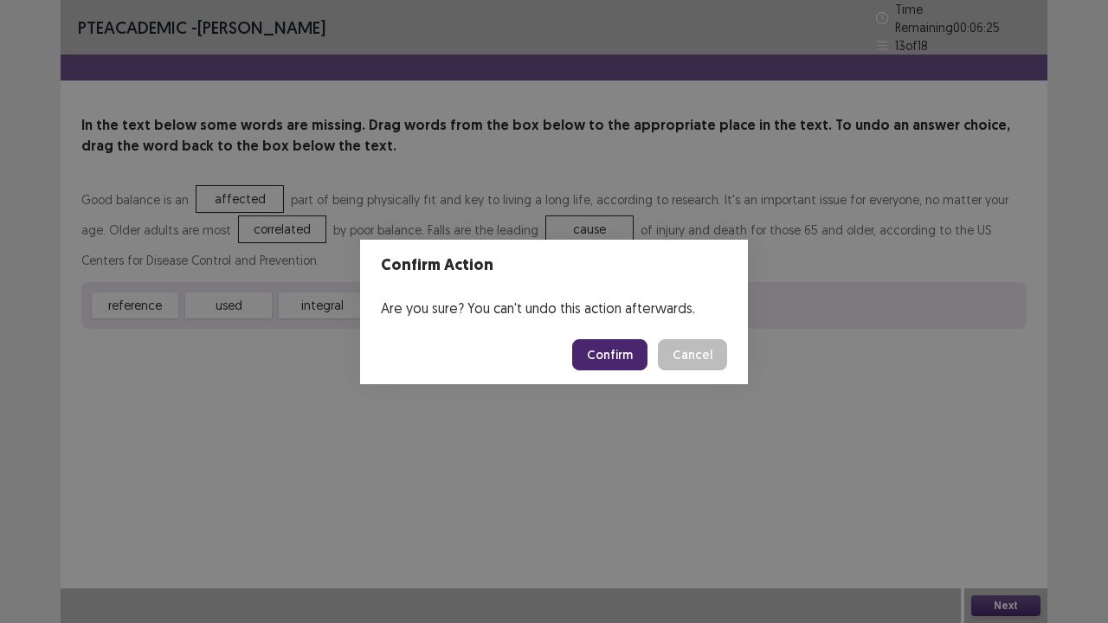
click at [621, 346] on button "Confirm" at bounding box center [609, 354] width 75 height 31
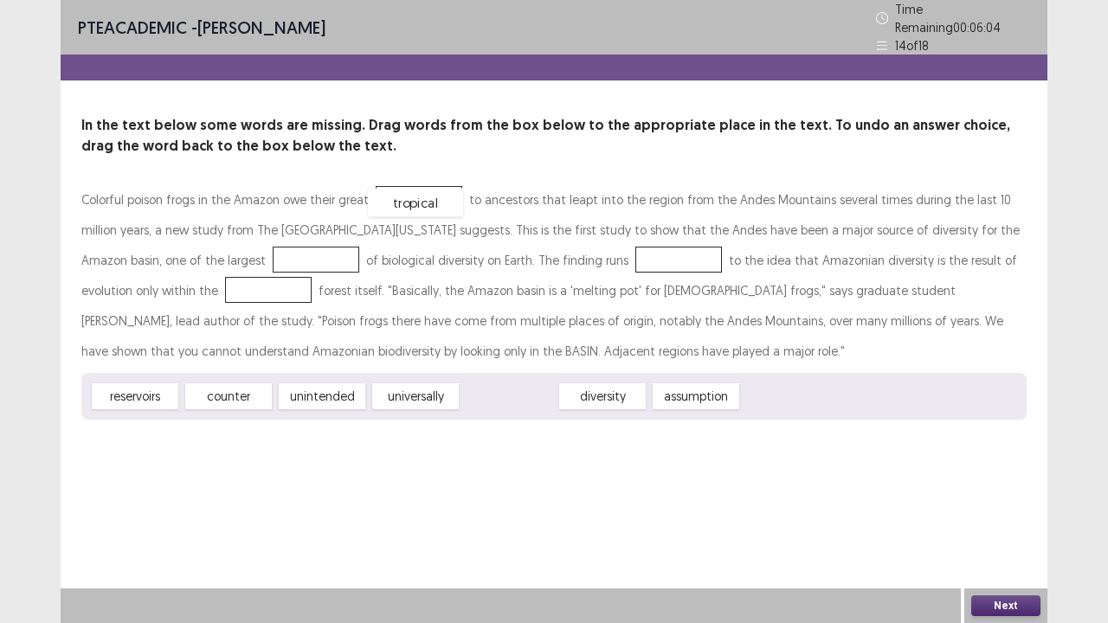
drag, startPoint x: 521, startPoint y: 389, endPoint x: 428, endPoint y: 195, distance: 216.0
click at [261, 389] on div "counter" at bounding box center [228, 397] width 95 height 29
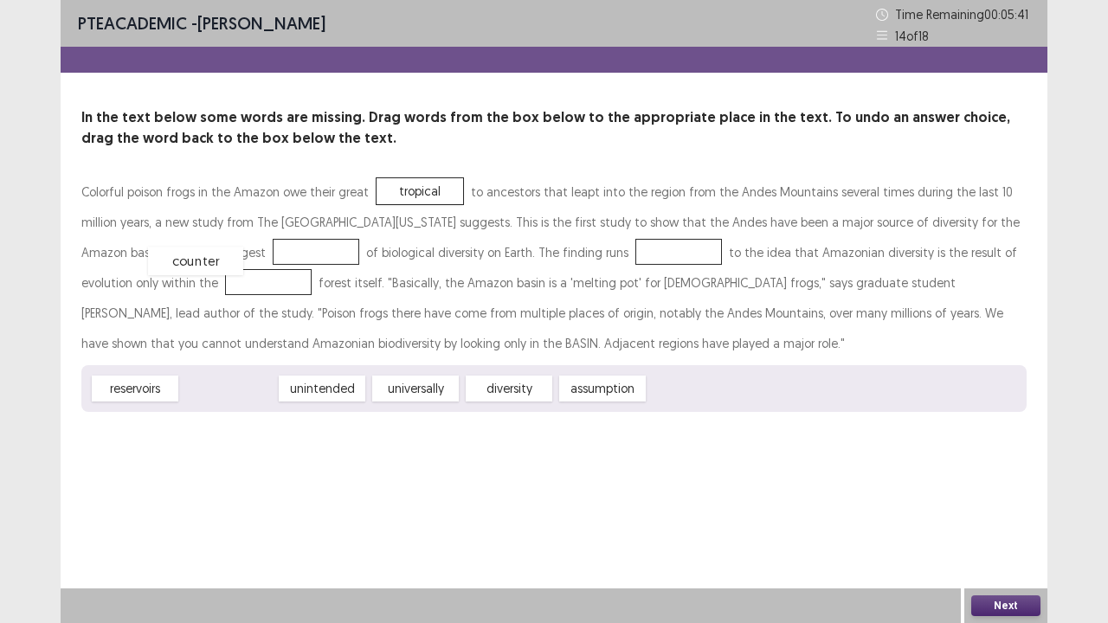
drag, startPoint x: 261, startPoint y: 389, endPoint x: 234, endPoint y: 259, distance: 133.6
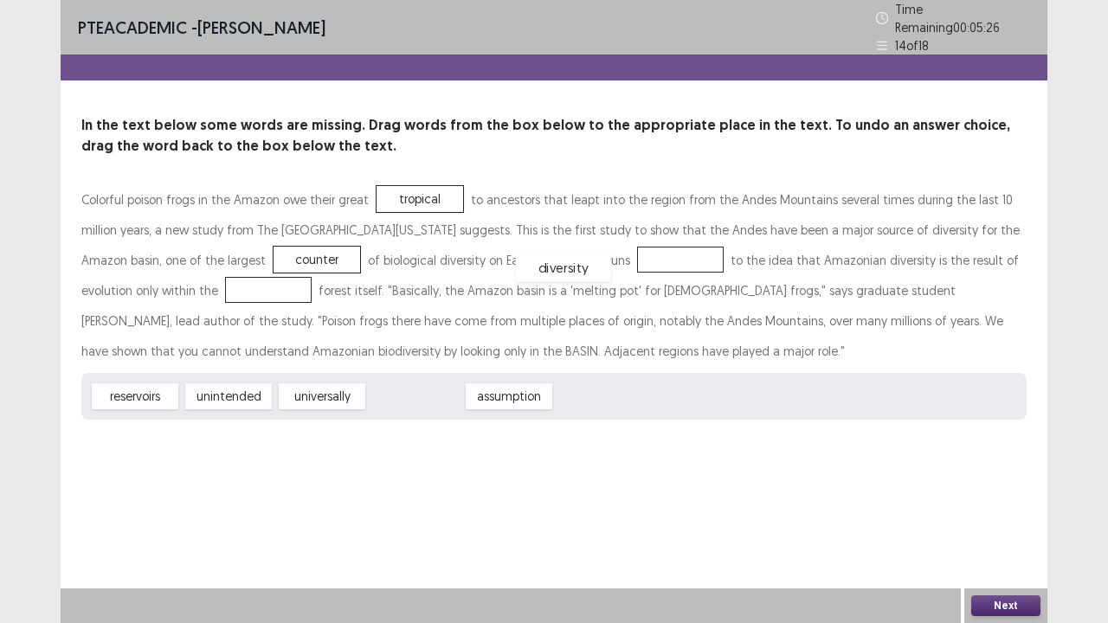
drag, startPoint x: 442, startPoint y: 383, endPoint x: 590, endPoint y: 253, distance: 196.9
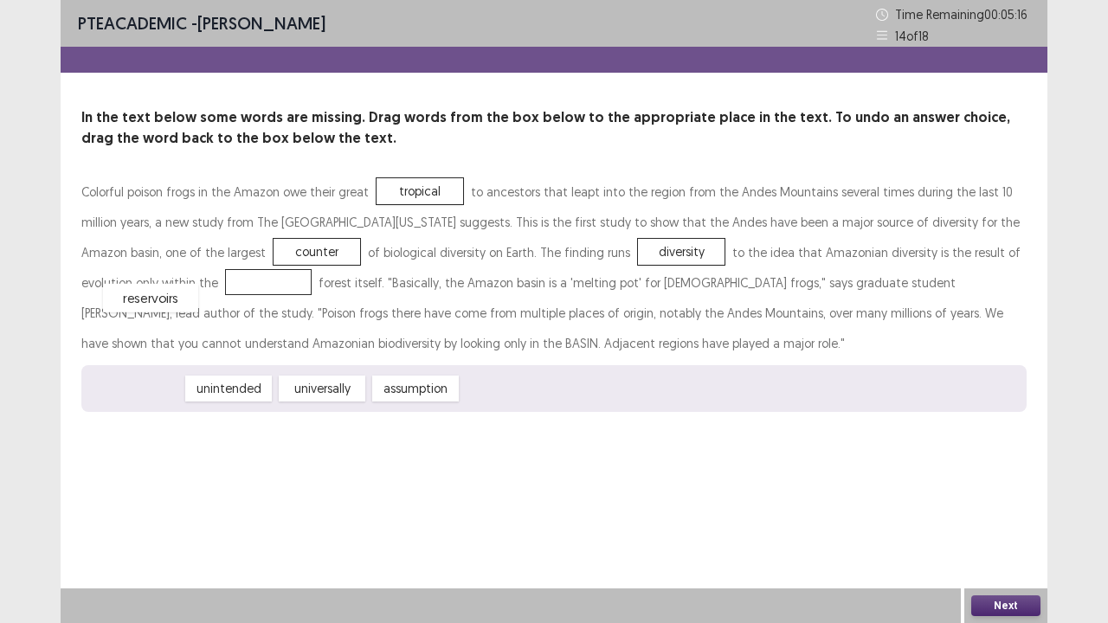
drag, startPoint x: 159, startPoint y: 391, endPoint x: 180, endPoint y: 281, distance: 111.9
click at [995, 505] on button "Next" at bounding box center [1005, 606] width 69 height 21
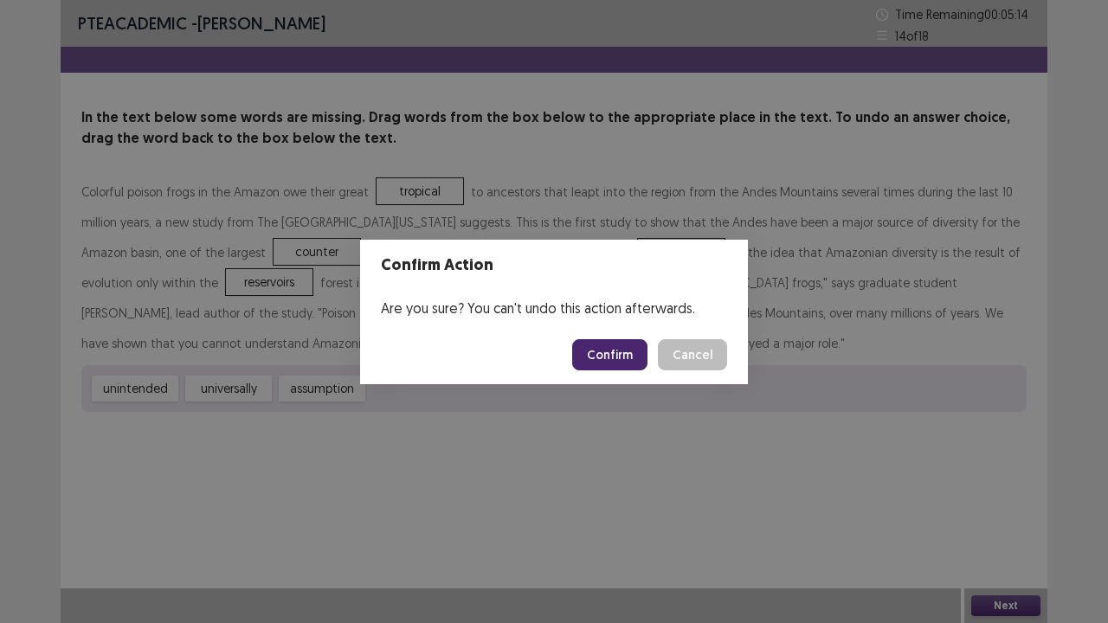
click at [621, 362] on button "Confirm" at bounding box center [609, 354] width 75 height 31
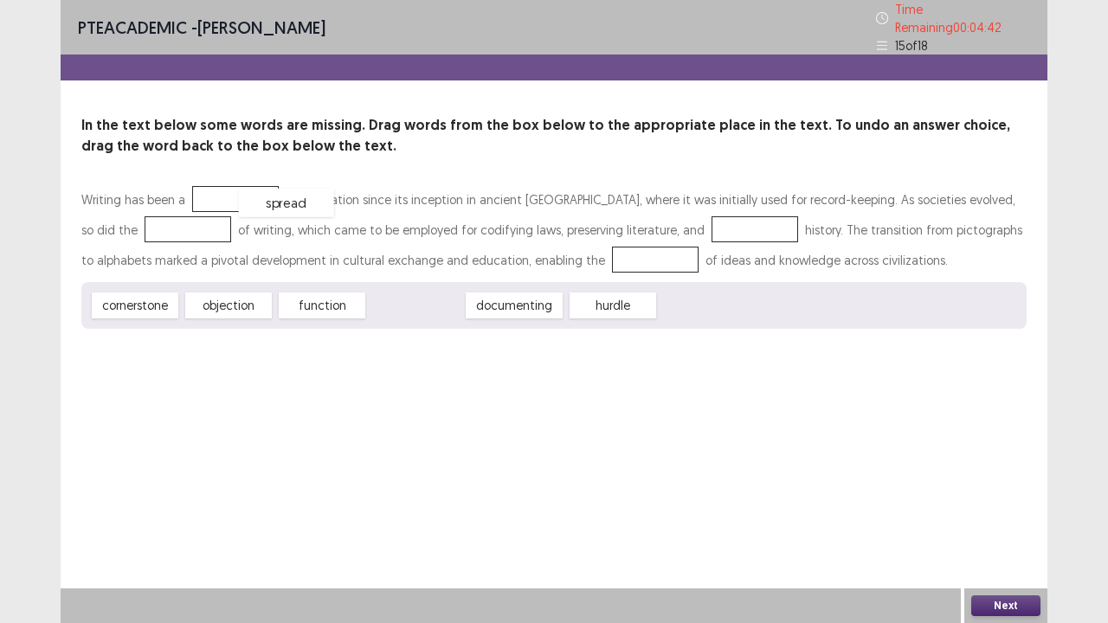
drag, startPoint x: 422, startPoint y: 299, endPoint x: 277, endPoint y: 194, distance: 179.7
drag, startPoint x: 346, startPoint y: 301, endPoint x: 168, endPoint y: 228, distance: 192.9
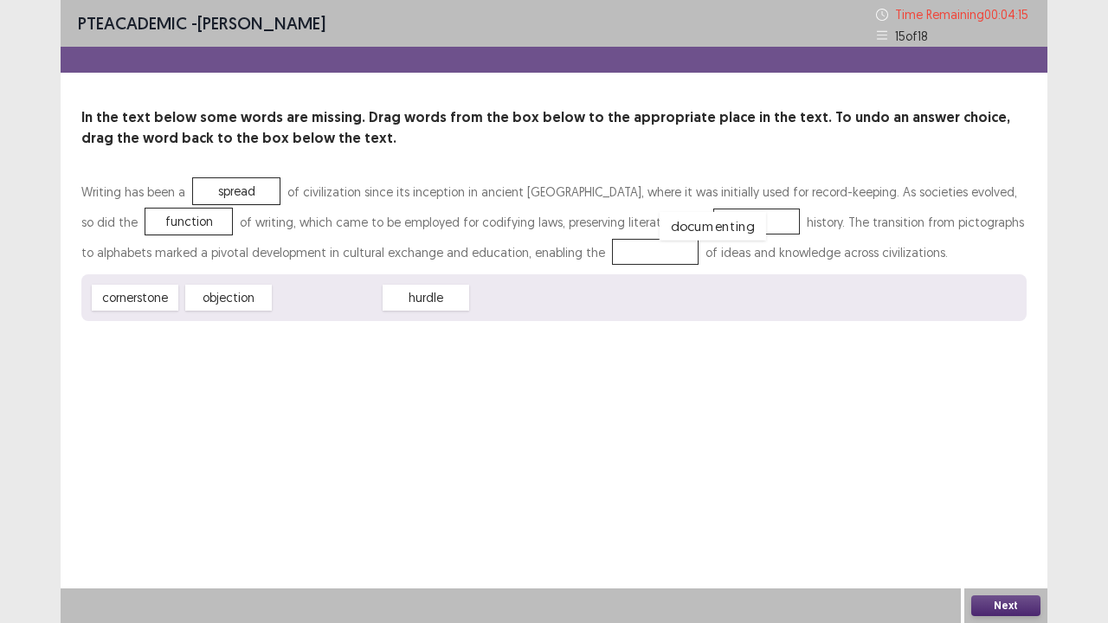
drag, startPoint x: 293, startPoint y: 299, endPoint x: 678, endPoint y: 227, distance: 391.8
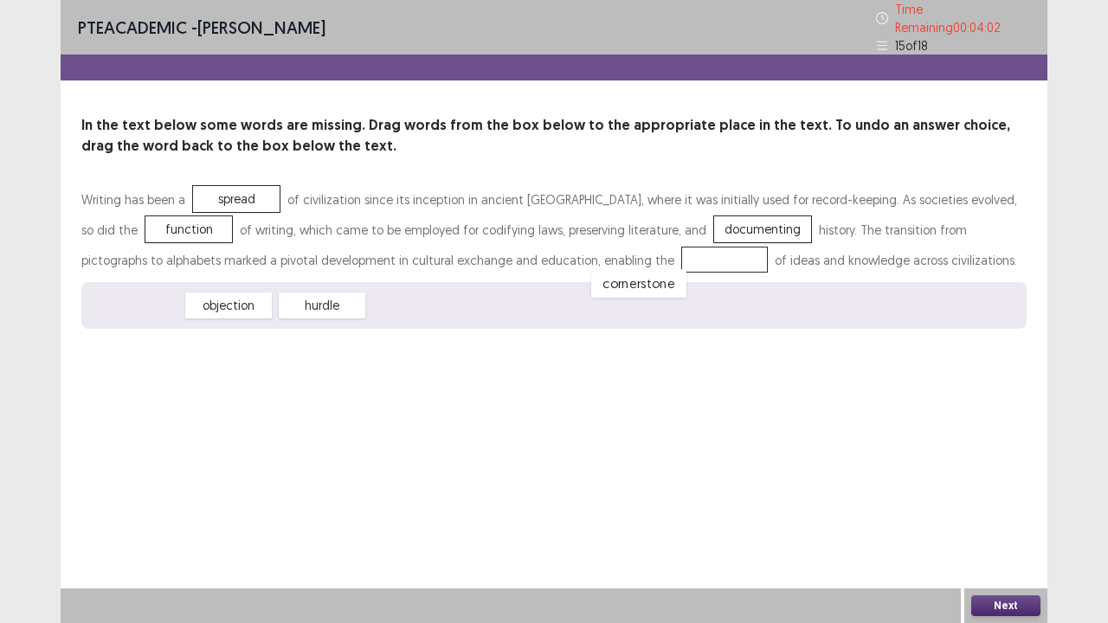
drag, startPoint x: 129, startPoint y: 300, endPoint x: 623, endPoint y: 258, distance: 496.0
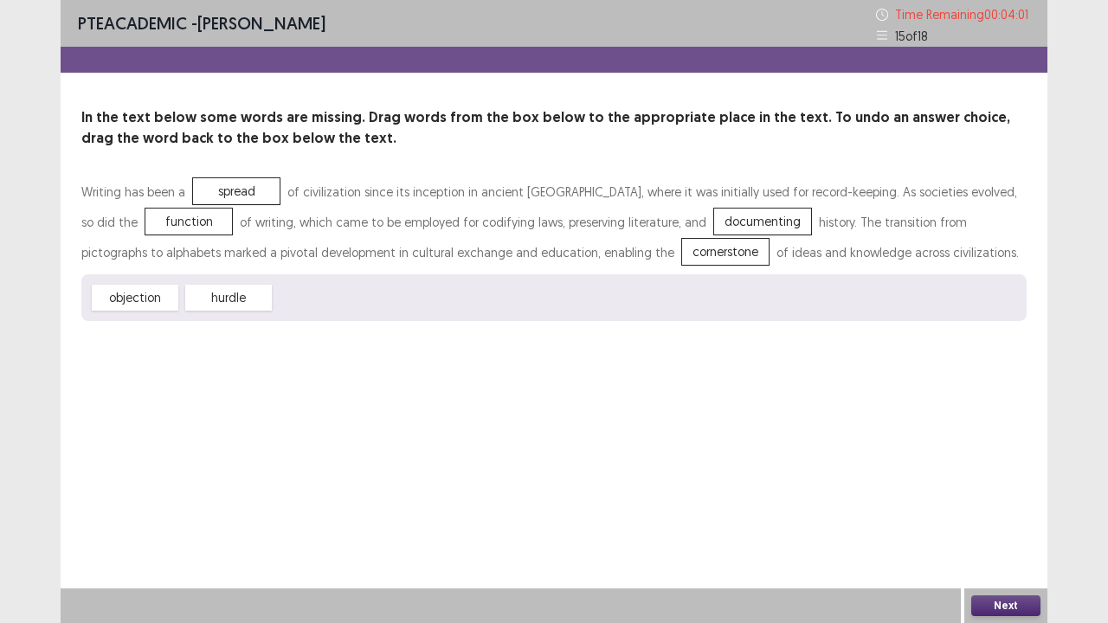
click at [1040, 505] on div "Next" at bounding box center [1005, 606] width 83 height 35
click at [1017, 505] on button "Next" at bounding box center [1005, 606] width 69 height 21
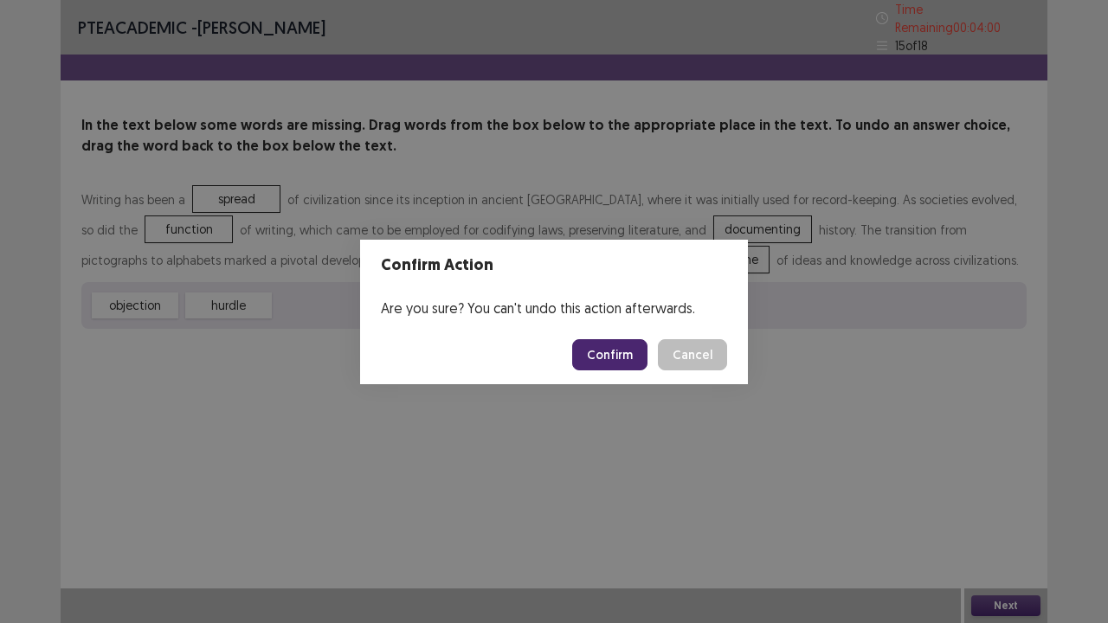
click at [603, 341] on button "Confirm" at bounding box center [609, 354] width 75 height 31
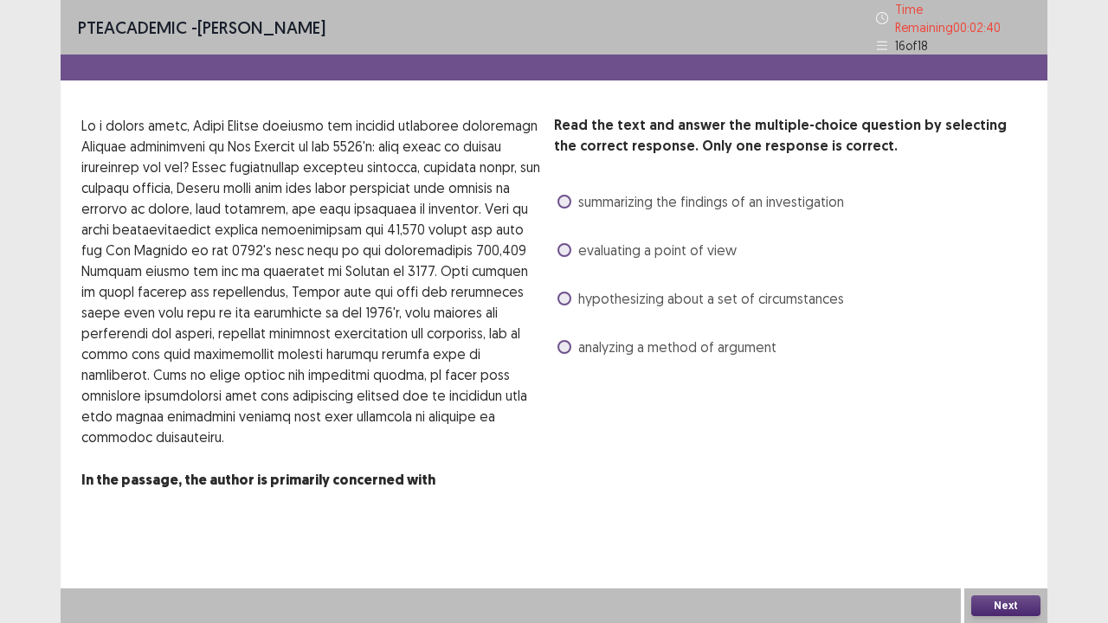
click at [589, 337] on span "analyzing a method of argument" at bounding box center [677, 347] width 198 height 21
drag, startPoint x: 1061, startPoint y: 609, endPoint x: 1051, endPoint y: 608, distance: 10.4
click at [1054, 505] on div "PTE academic - [PERSON_NAME] Time Remaining 00 : 02 : 38 16 of 18 Read the text…" at bounding box center [554, 311] width 1108 height 623
click at [995, 505] on button "Next" at bounding box center [1005, 606] width 69 height 21
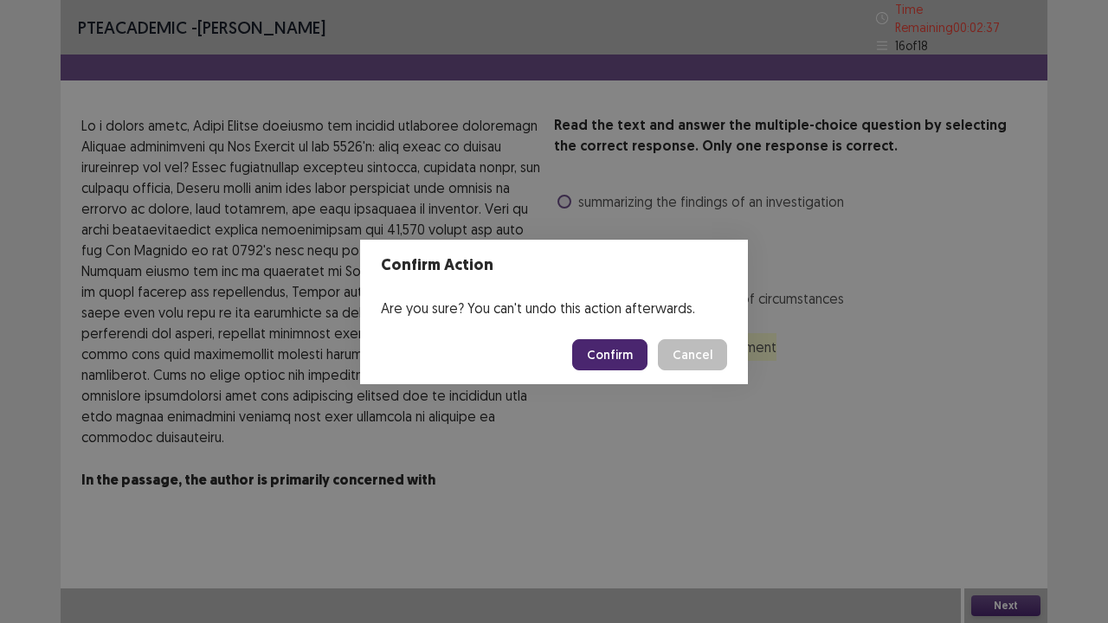
click at [602, 350] on button "Confirm" at bounding box center [609, 354] width 75 height 31
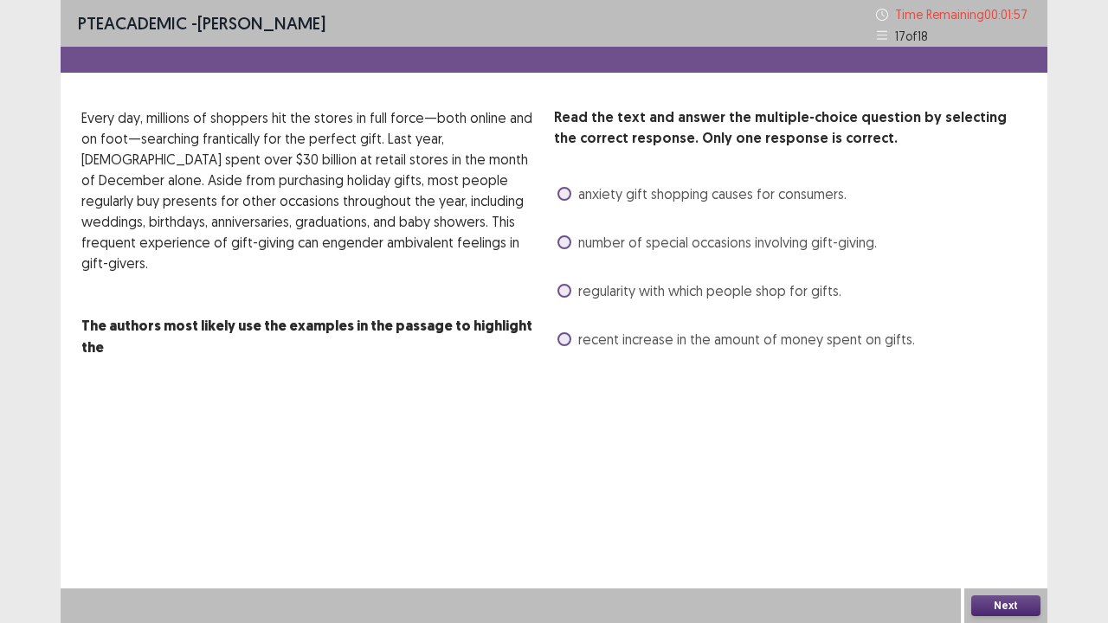
click at [580, 242] on span "number of special occasions involving gift-giving." at bounding box center [727, 242] width 299 height 21
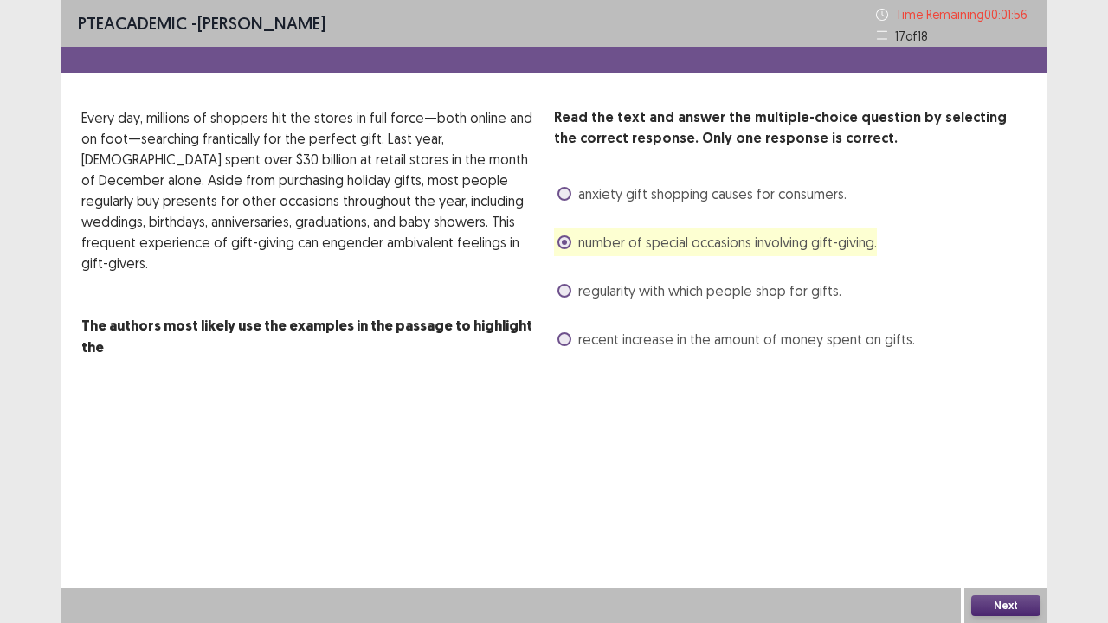
click at [579, 301] on div "regularity with which people shop for gifts." at bounding box center [697, 291] width 287 height 28
click at [587, 287] on span "regularity with which people shop for gifts." at bounding box center [709, 290] width 263 height 21
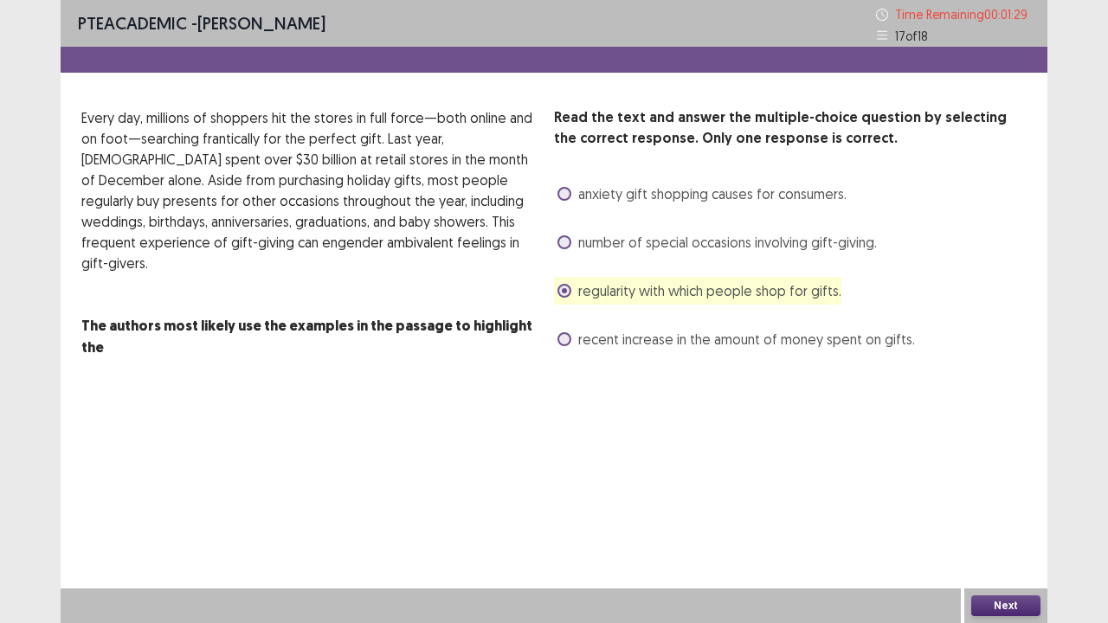
click at [572, 258] on div "Read the text and answer the multiple-choice question by selecting the correct …" at bounding box center [790, 230] width 473 height 246
click at [576, 268] on div "Read the text and answer the multiple-choice question by selecting the correct …" at bounding box center [790, 230] width 473 height 246
click at [593, 249] on span "number of special occasions involving gift-giving." at bounding box center [727, 242] width 299 height 21
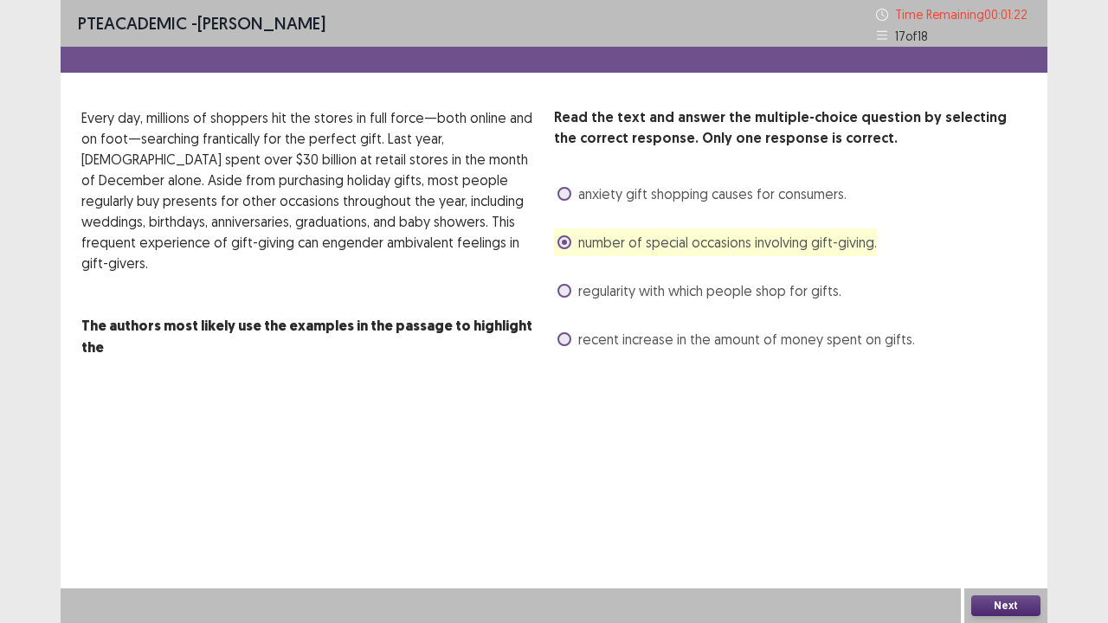
click at [1002, 505] on button "Next" at bounding box center [1005, 606] width 69 height 21
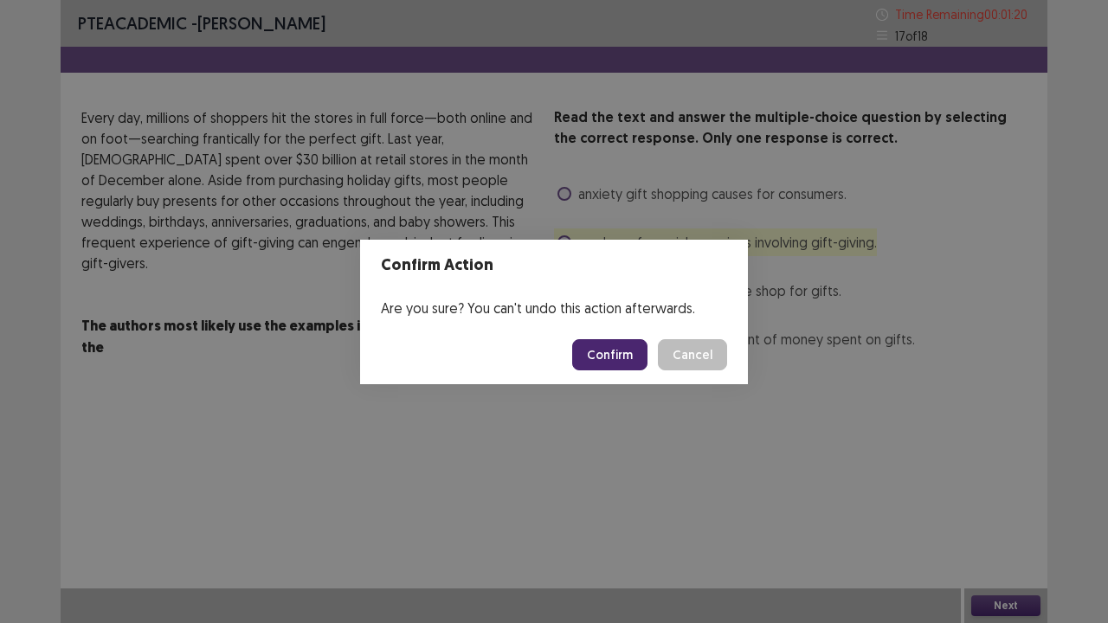
click at [594, 365] on button "Confirm" at bounding box center [609, 354] width 75 height 31
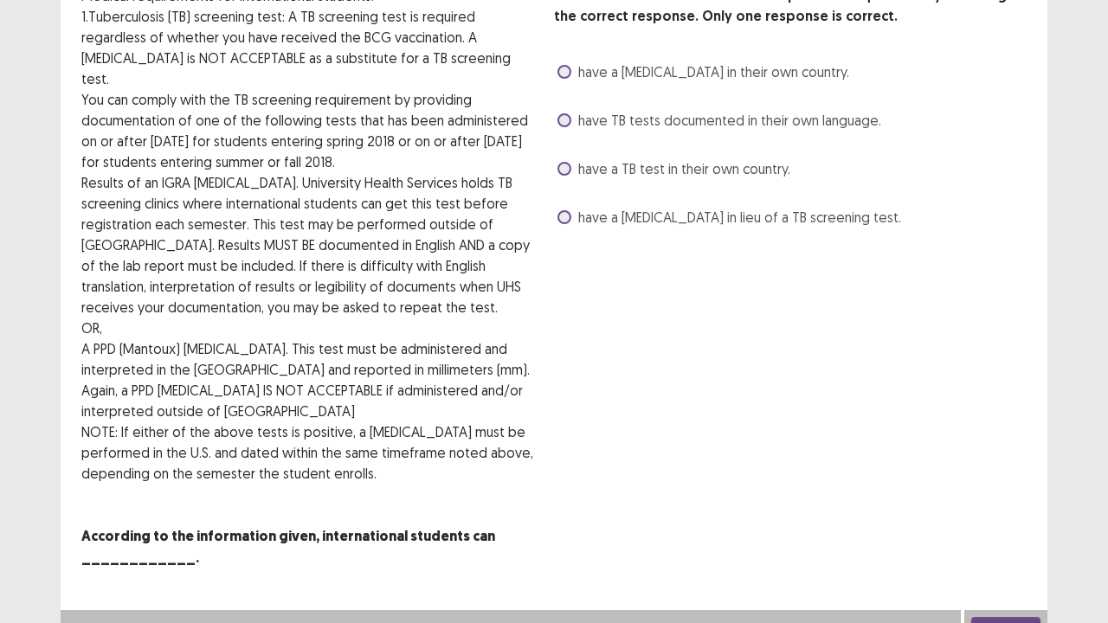
scroll to position [0, 0]
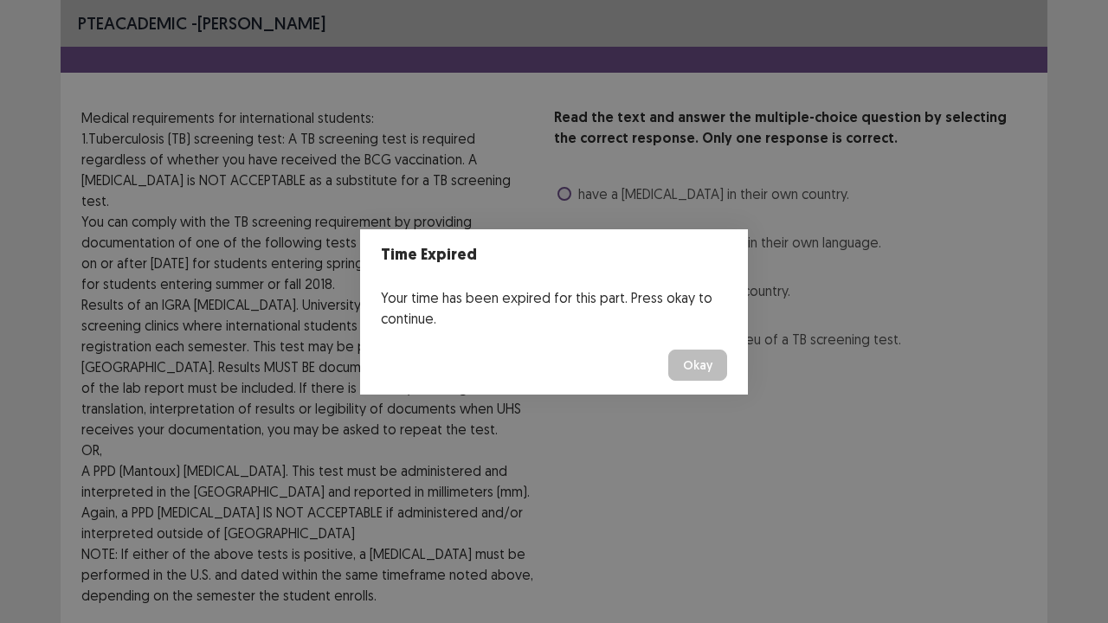
click at [711, 371] on button "Okay" at bounding box center [697, 365] width 59 height 31
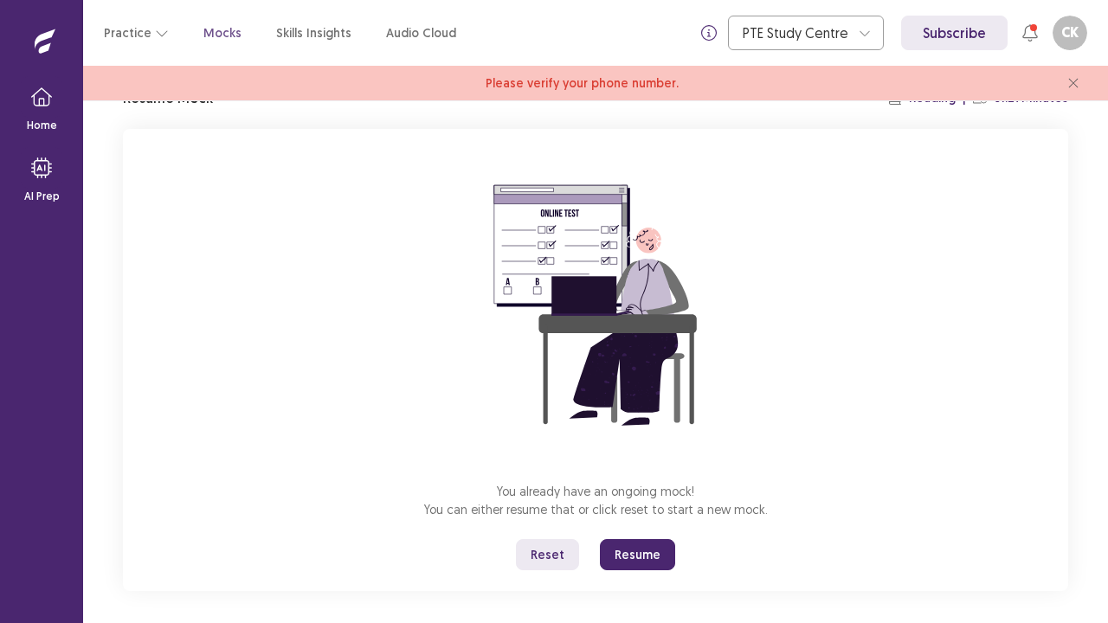
scroll to position [95, 0]
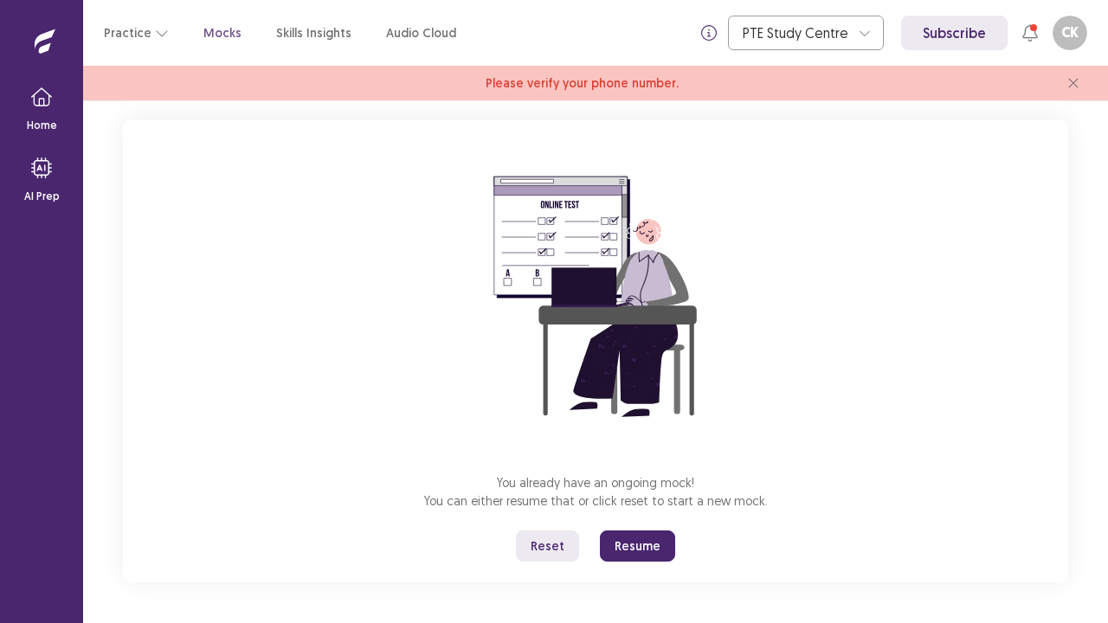
click at [644, 505] on button "Resume" at bounding box center [637, 546] width 75 height 31
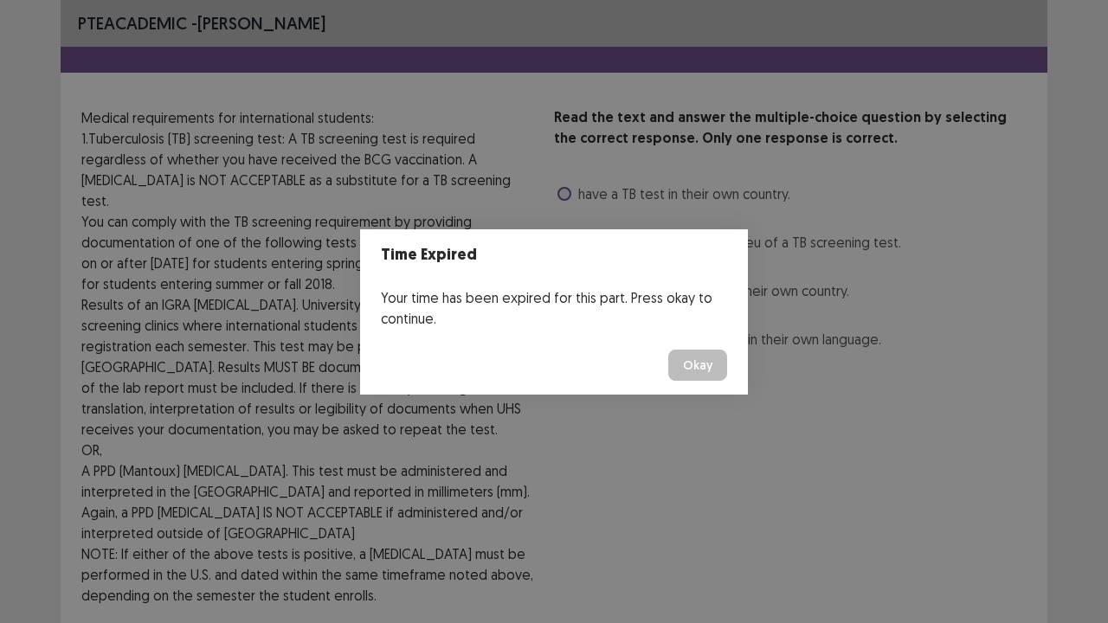
click at [720, 364] on button "Okay" at bounding box center [697, 365] width 59 height 31
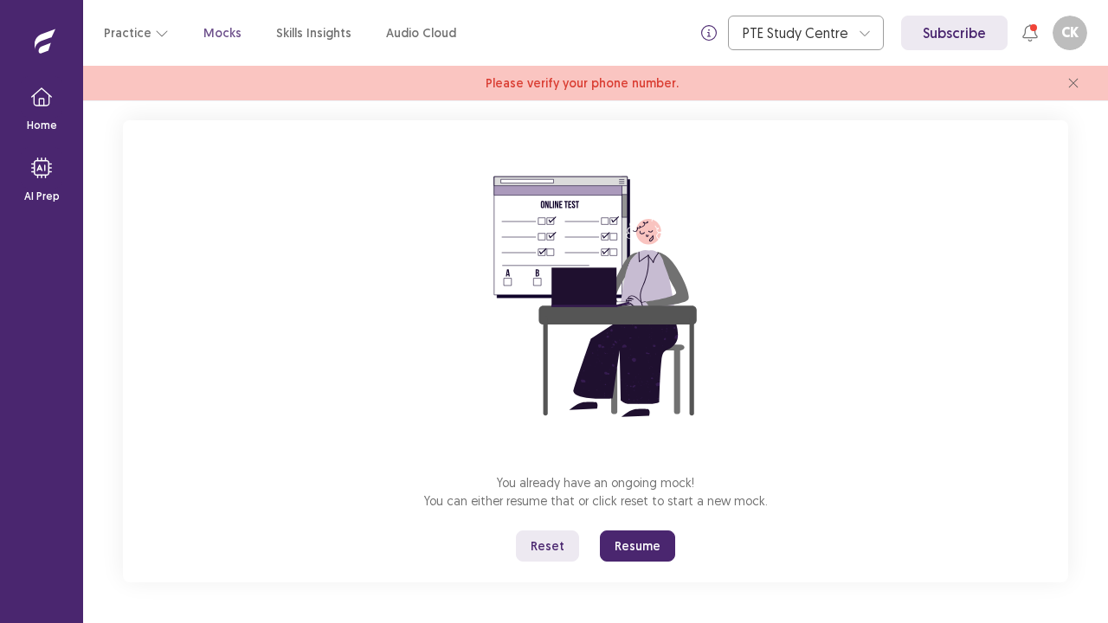
click at [660, 505] on button "Resume" at bounding box center [637, 546] width 75 height 31
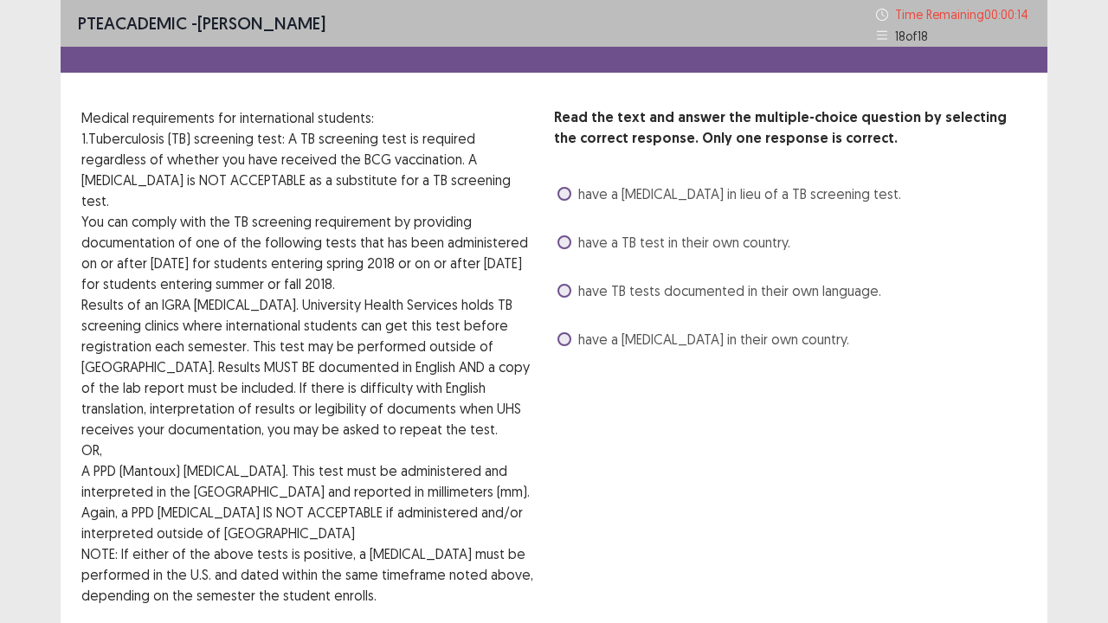
click at [663, 294] on span "have TB tests documented in their own language." at bounding box center [729, 290] width 303 height 21
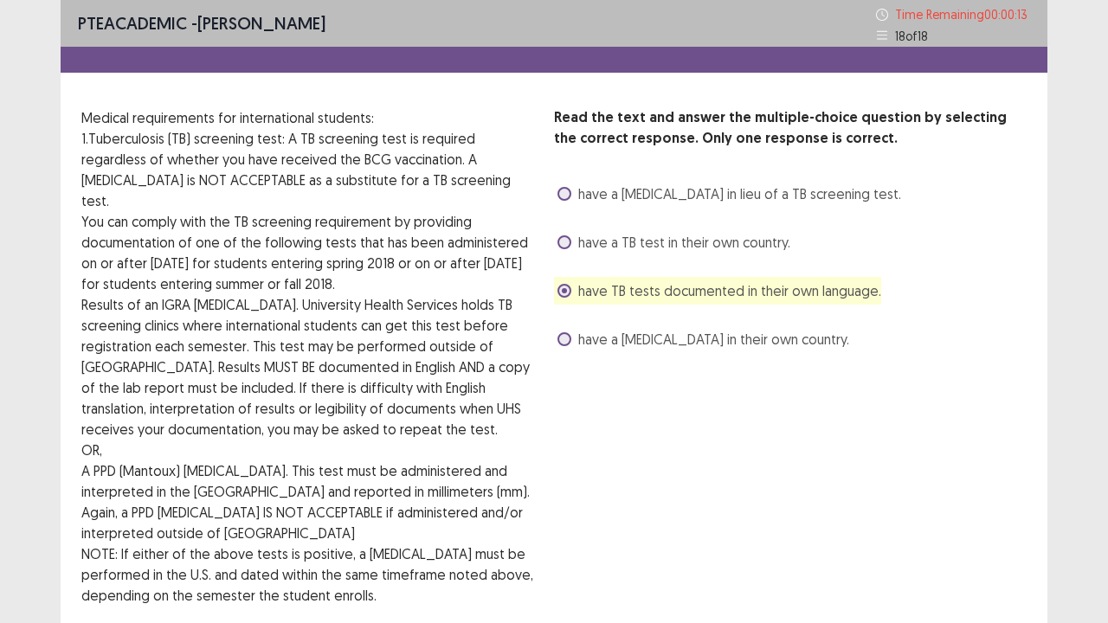
scroll to position [122, 0]
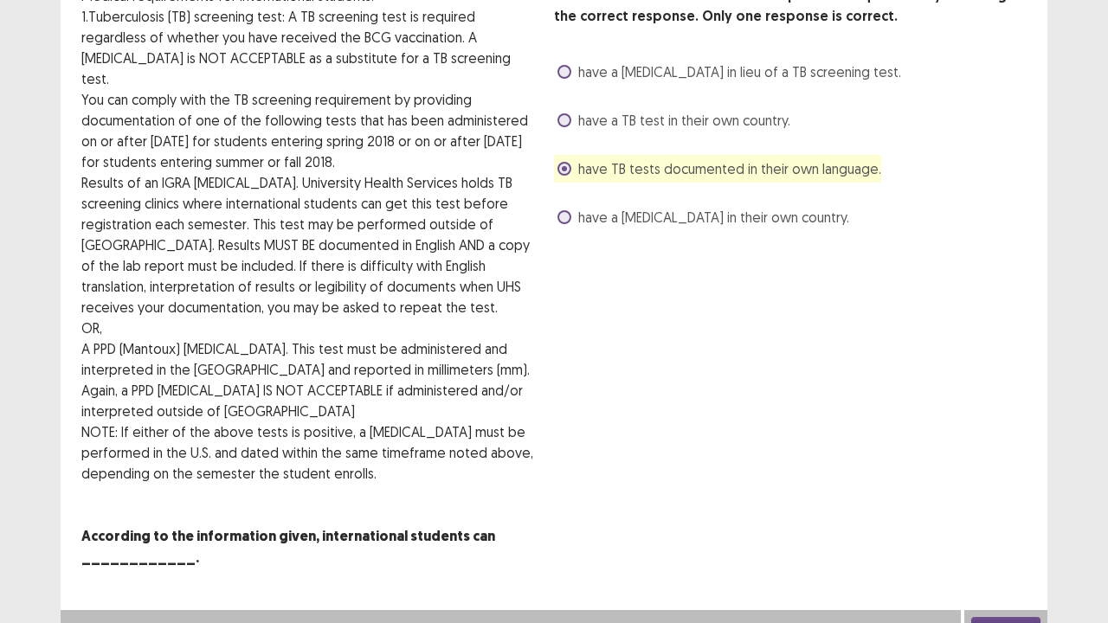
click at [1017, 505] on button "Next" at bounding box center [1005, 627] width 69 height 21
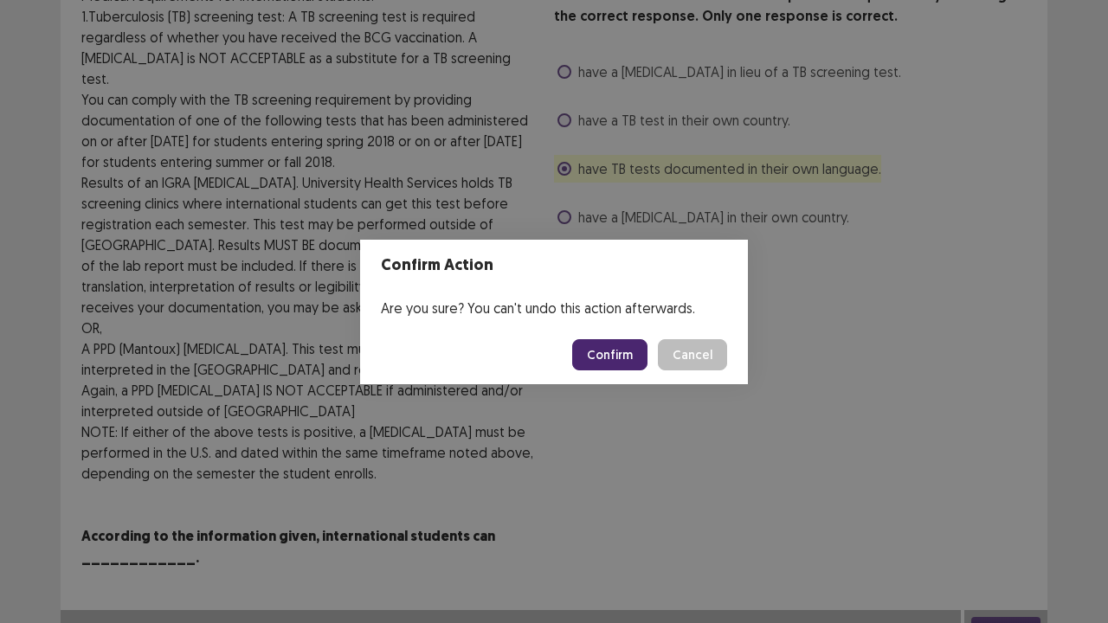
click at [631, 372] on footer "Confirm Cancel" at bounding box center [554, 354] width 388 height 59
click at [628, 360] on button "Confirm" at bounding box center [609, 354] width 75 height 31
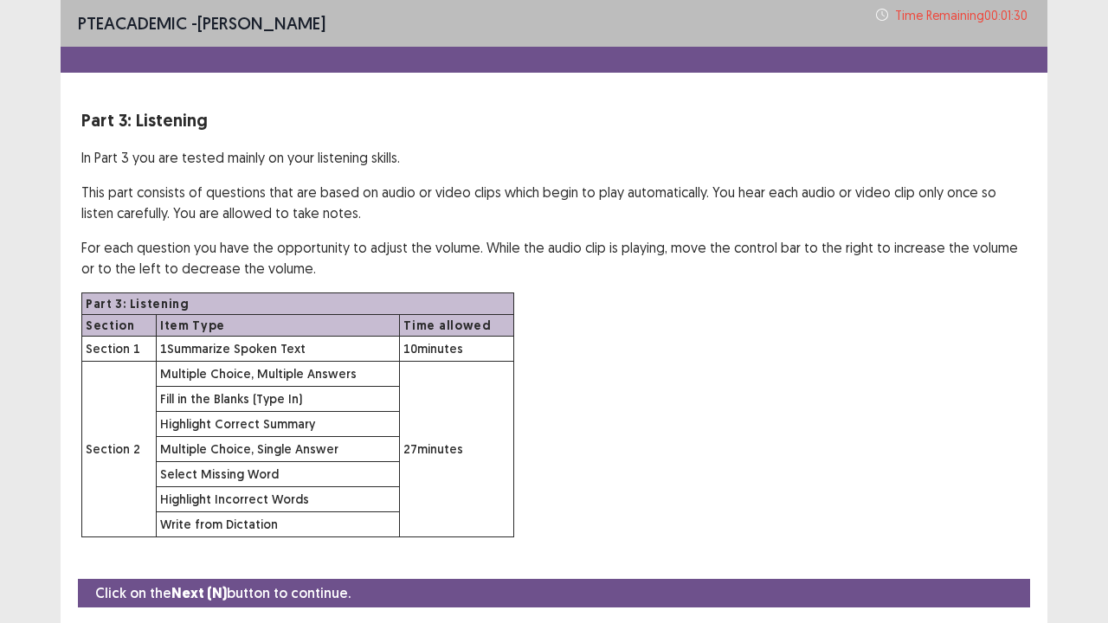
scroll to position [50, 0]
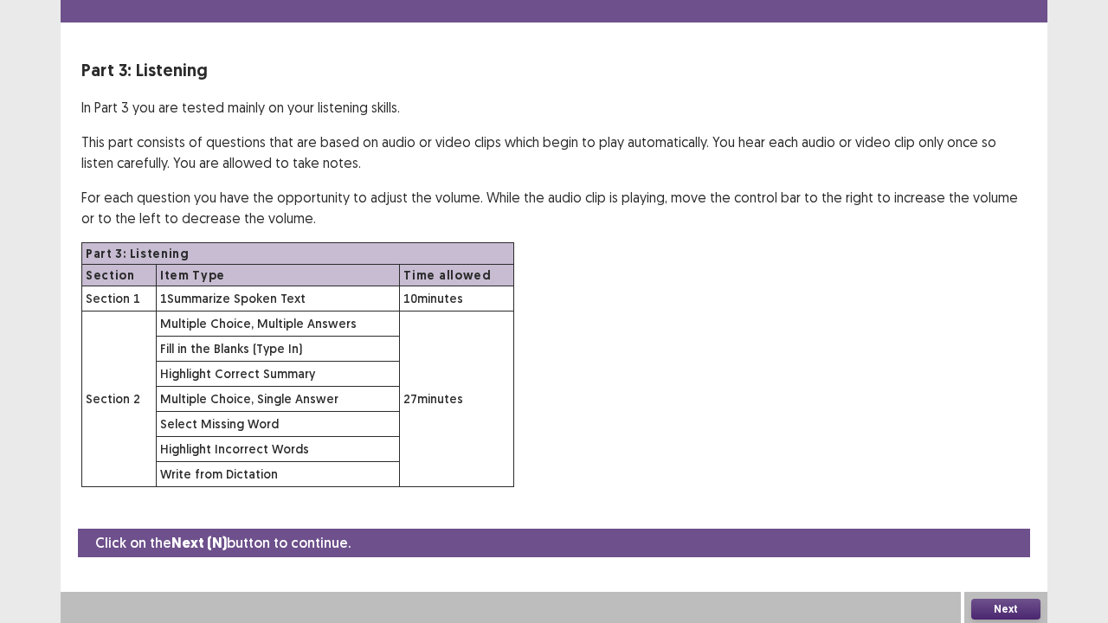
click at [1001, 505] on button "Next" at bounding box center [1005, 609] width 69 height 21
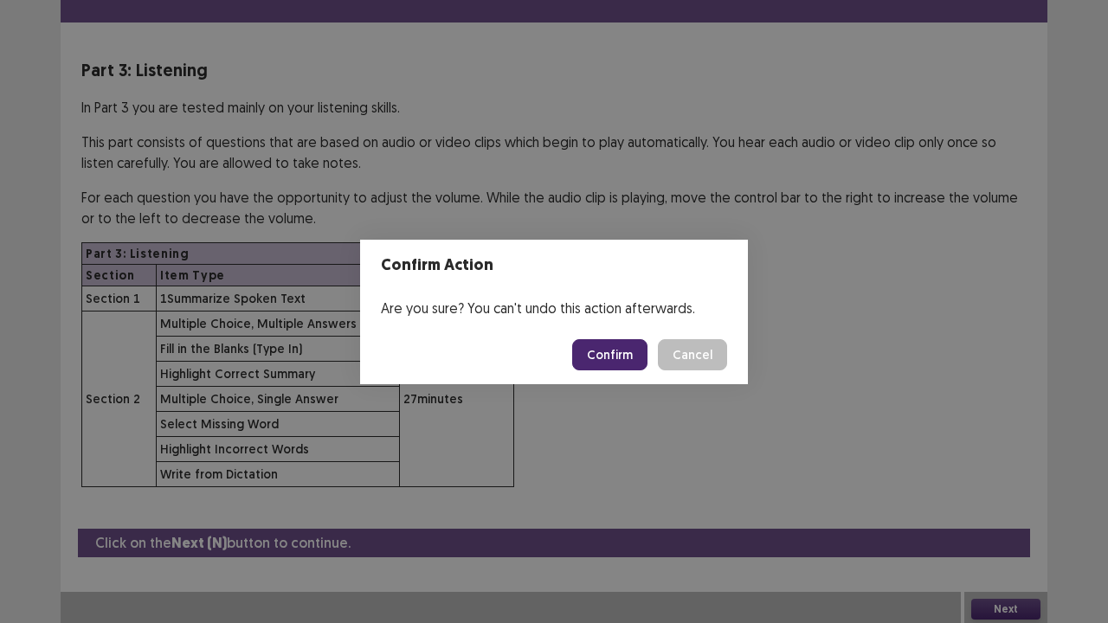
click at [601, 347] on button "Confirm" at bounding box center [609, 354] width 75 height 31
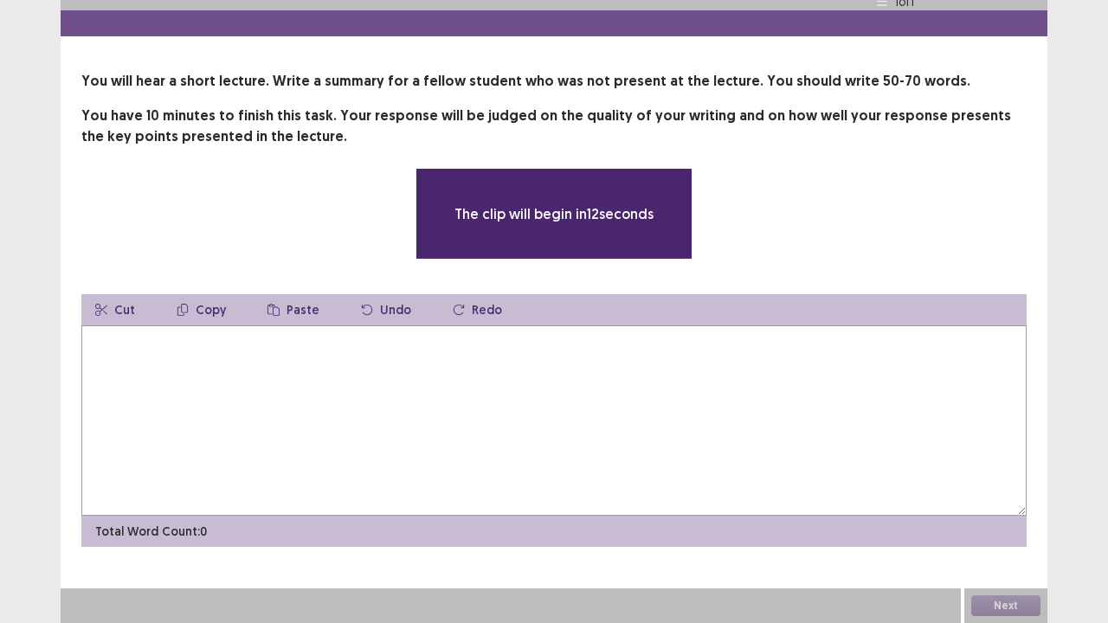
scroll to position [35, 0]
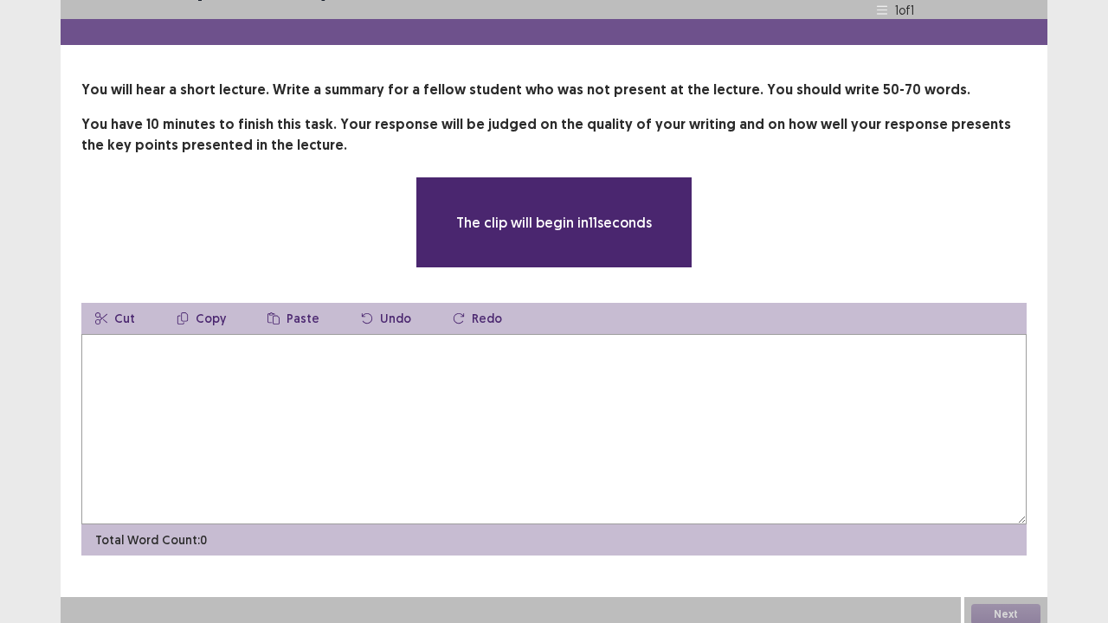
click at [601, 347] on textarea at bounding box center [553, 429] width 945 height 190
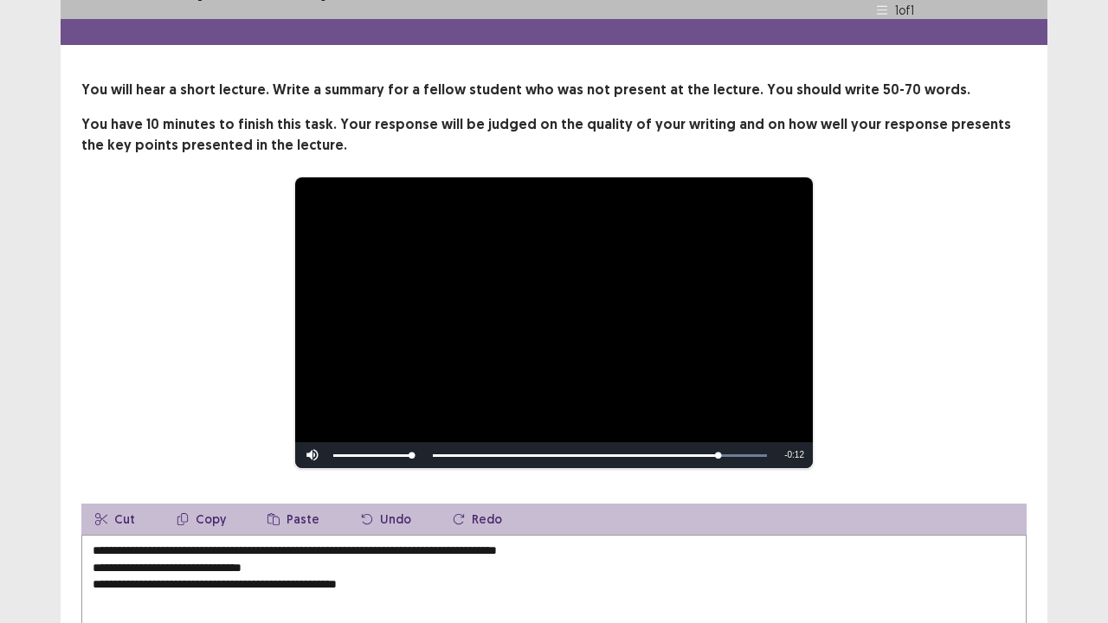
type textarea "**********"
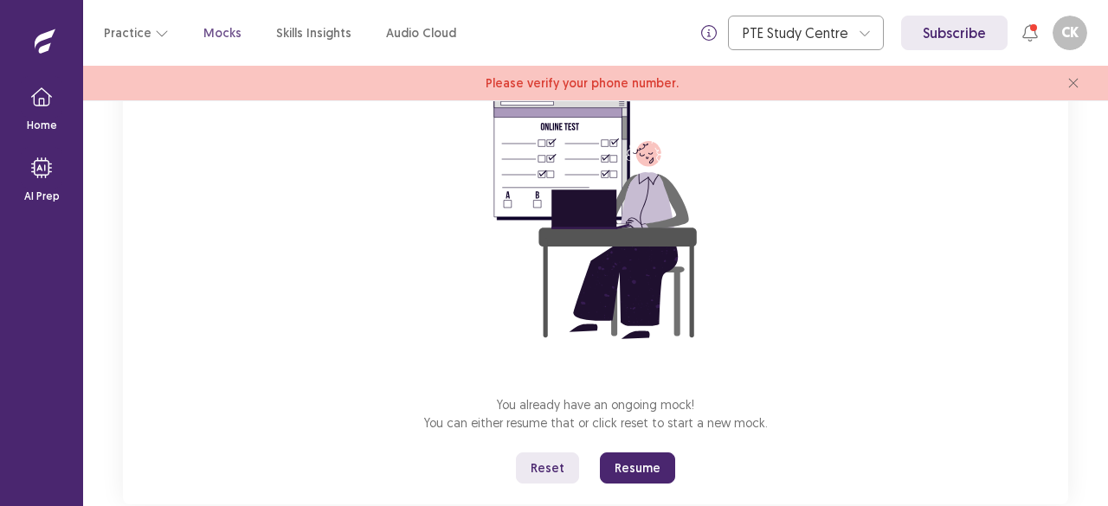
click at [653, 463] on button "Resume" at bounding box center [637, 468] width 75 height 31
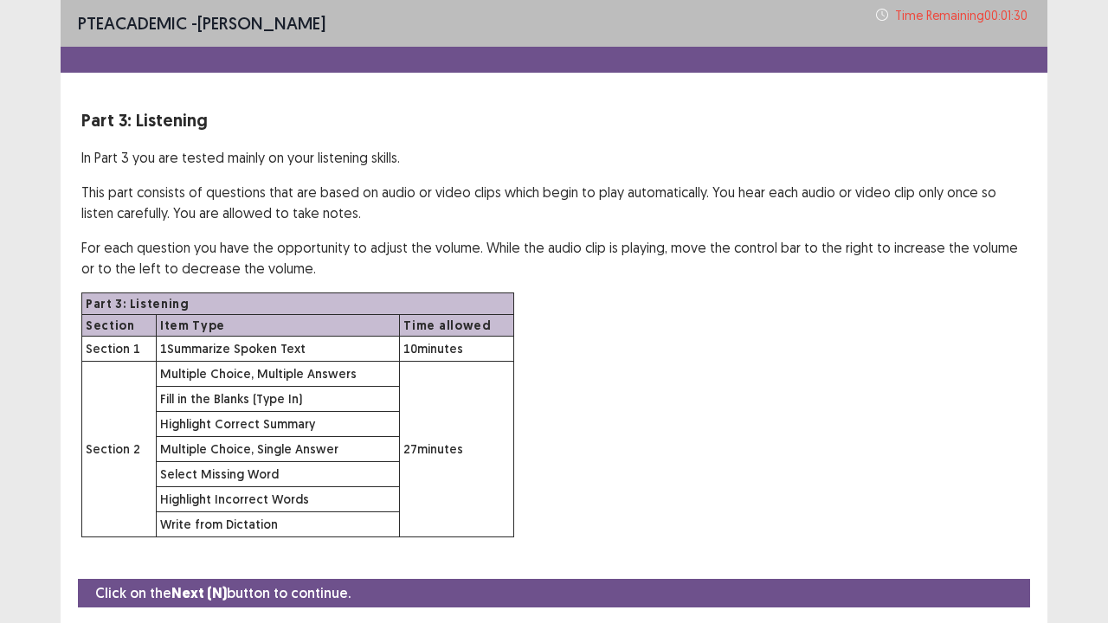
scroll to position [50, 0]
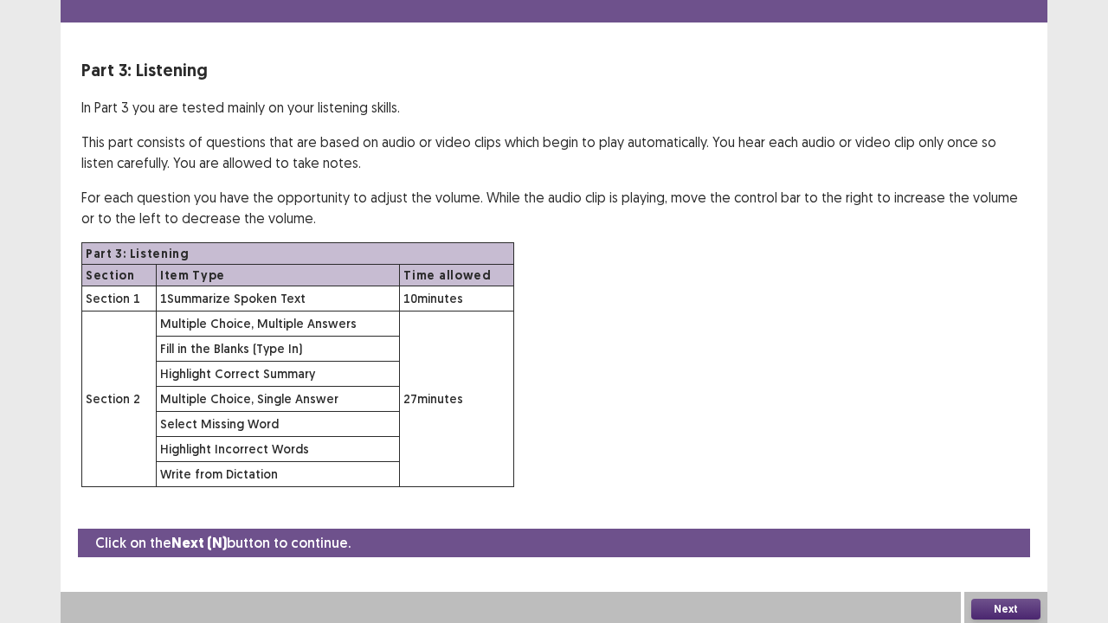
click at [1027, 505] on button "Next" at bounding box center [1005, 609] width 69 height 21
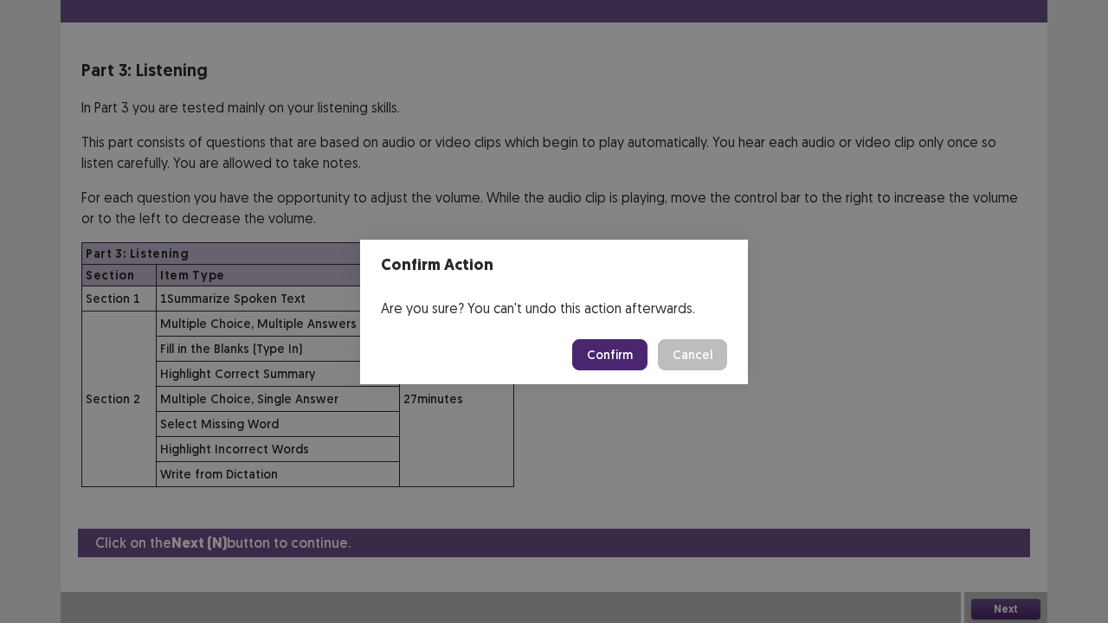
click at [623, 363] on button "Confirm" at bounding box center [609, 354] width 75 height 31
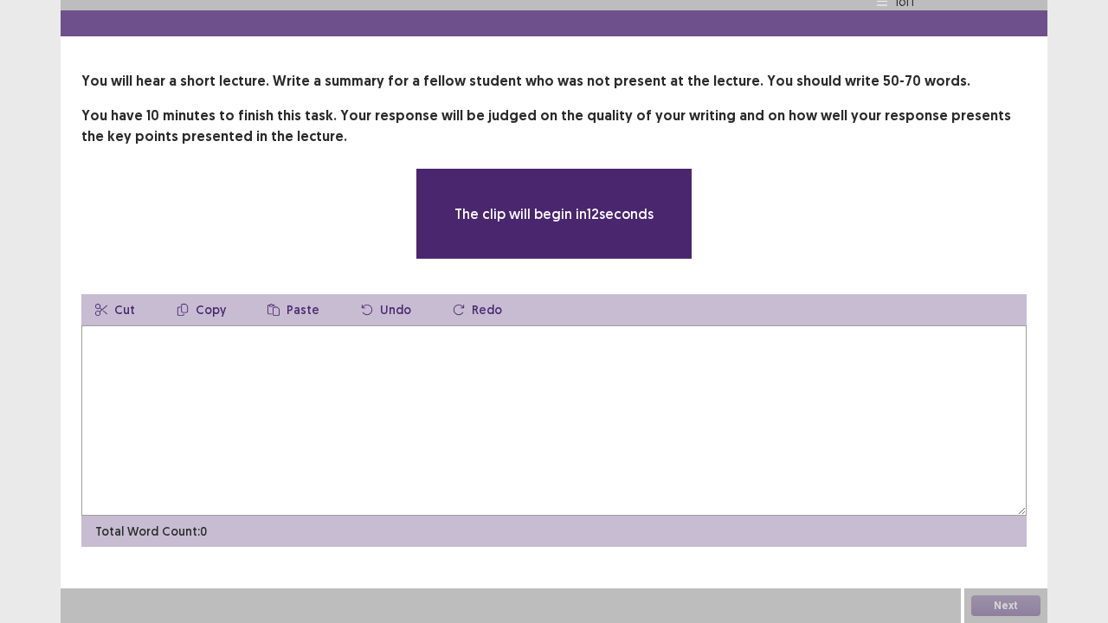
scroll to position [35, 0]
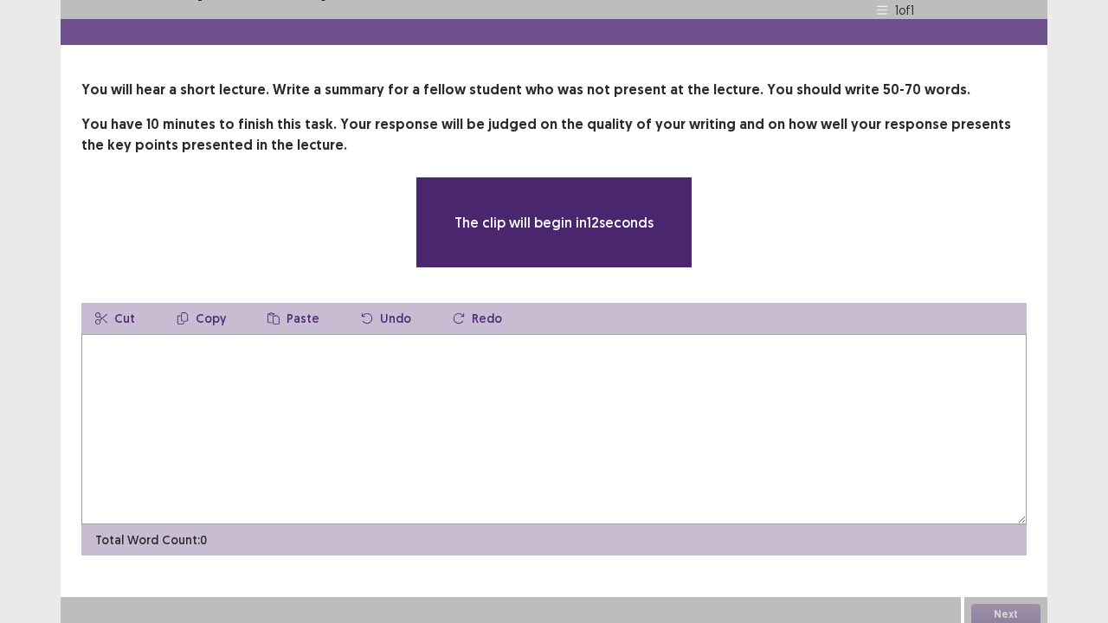
click at [621, 369] on textarea at bounding box center [553, 429] width 945 height 190
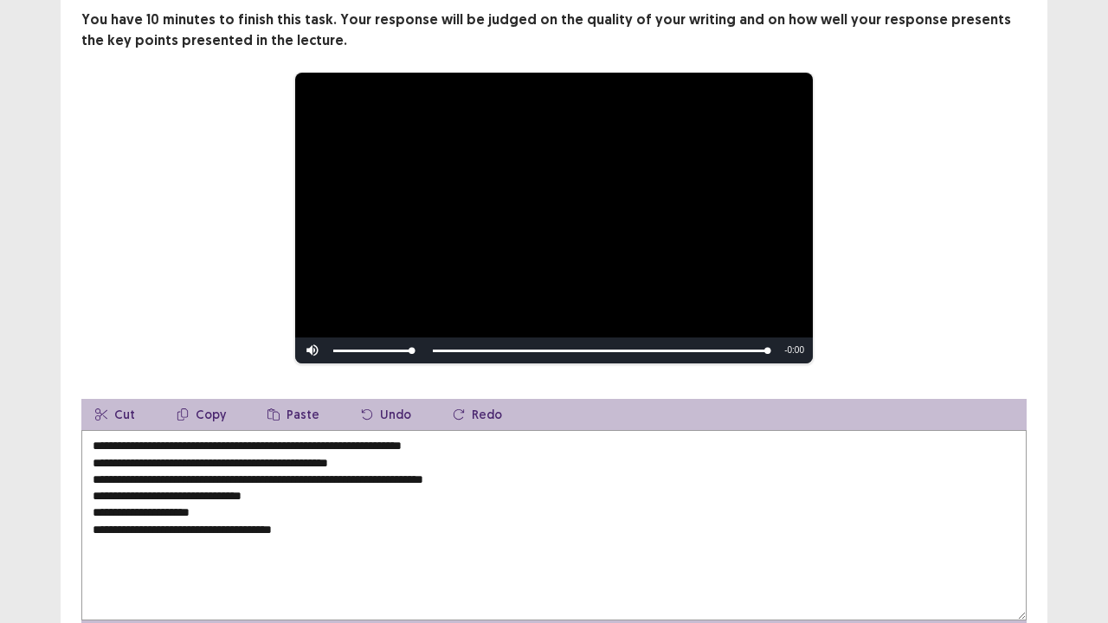
scroll to position [219, 0]
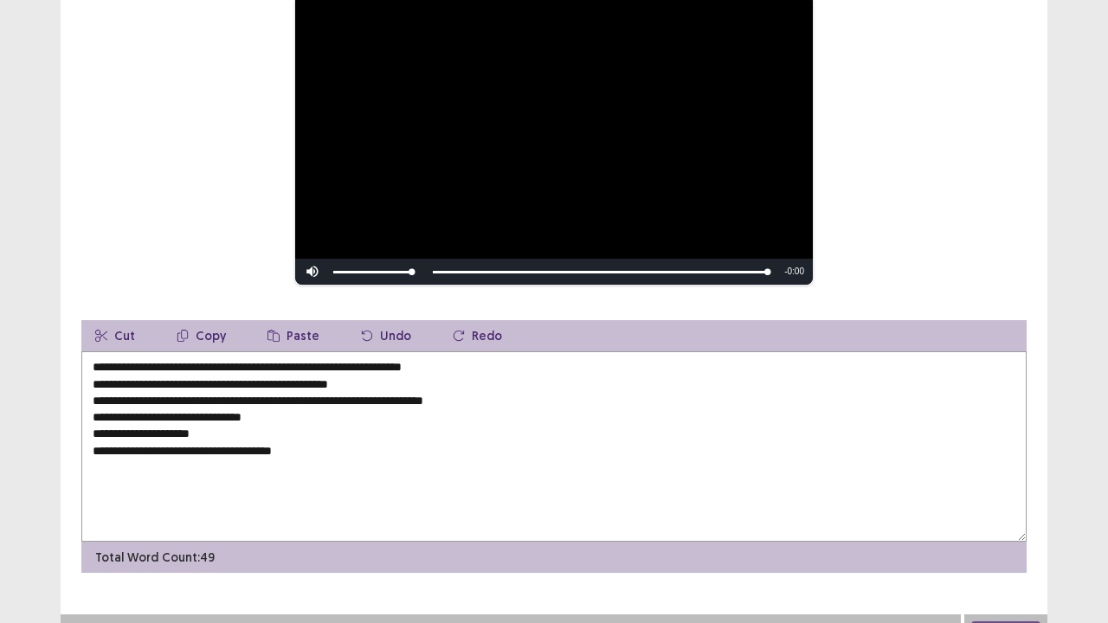
click at [89, 358] on textarea "**********" at bounding box center [553, 446] width 945 height 190
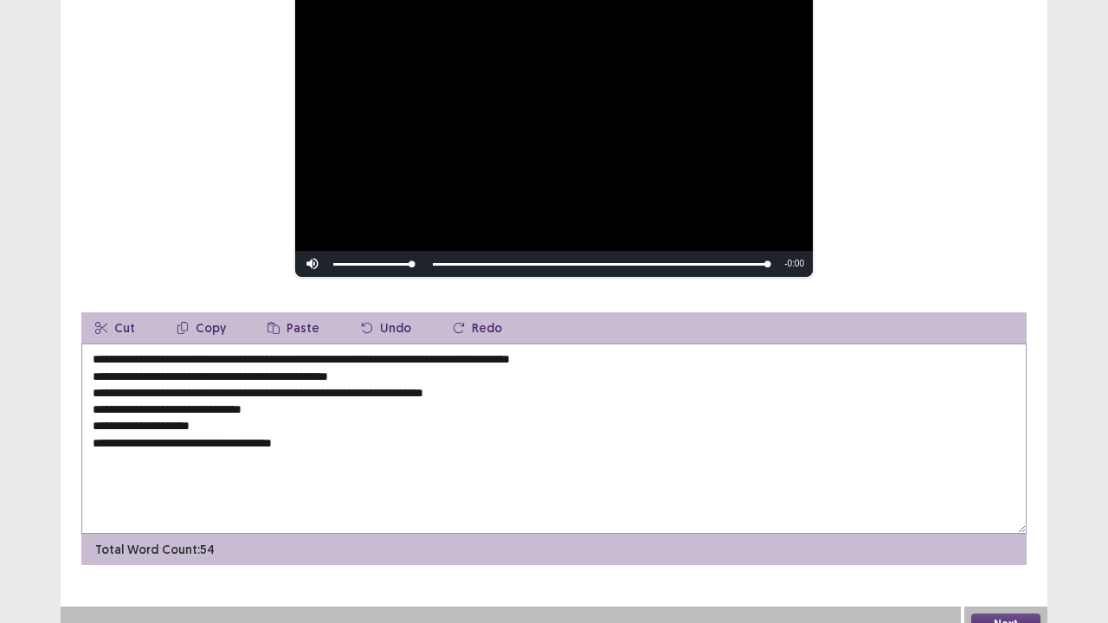
scroll to position [237, 0]
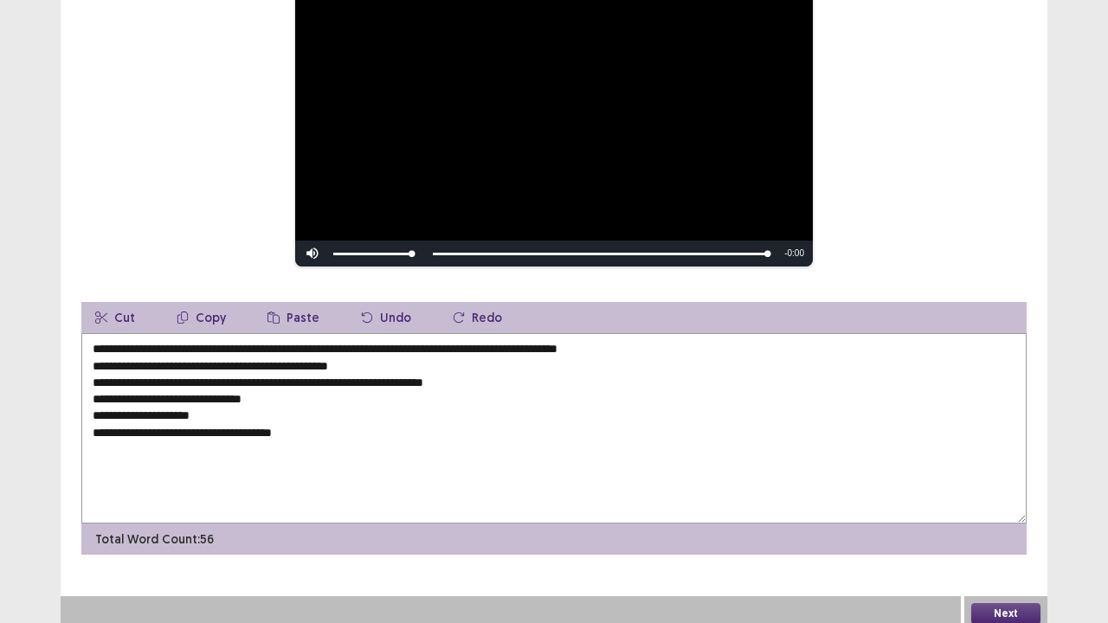
click at [307, 346] on textarea "**********" at bounding box center [553, 428] width 945 height 190
click at [372, 338] on textarea "**********" at bounding box center [553, 428] width 945 height 190
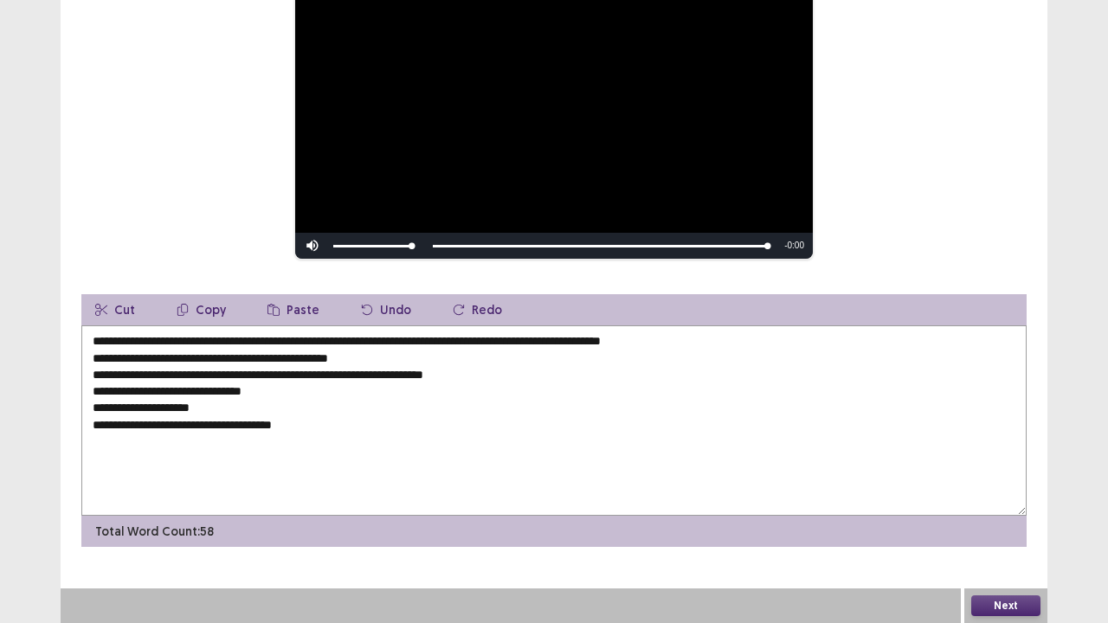
click at [469, 344] on textarea "**********" at bounding box center [553, 420] width 945 height 190
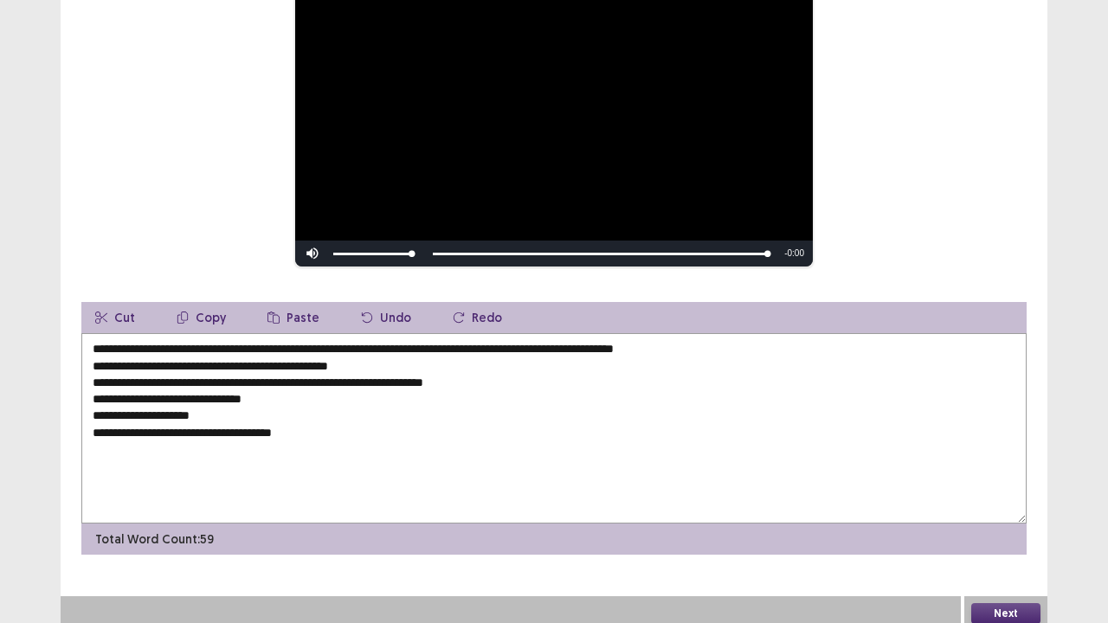
click at [518, 344] on textarea "**********" at bounding box center [553, 428] width 945 height 190
click at [582, 346] on textarea "**********" at bounding box center [553, 428] width 945 height 190
click at [736, 340] on textarea "**********" at bounding box center [553, 428] width 945 height 190
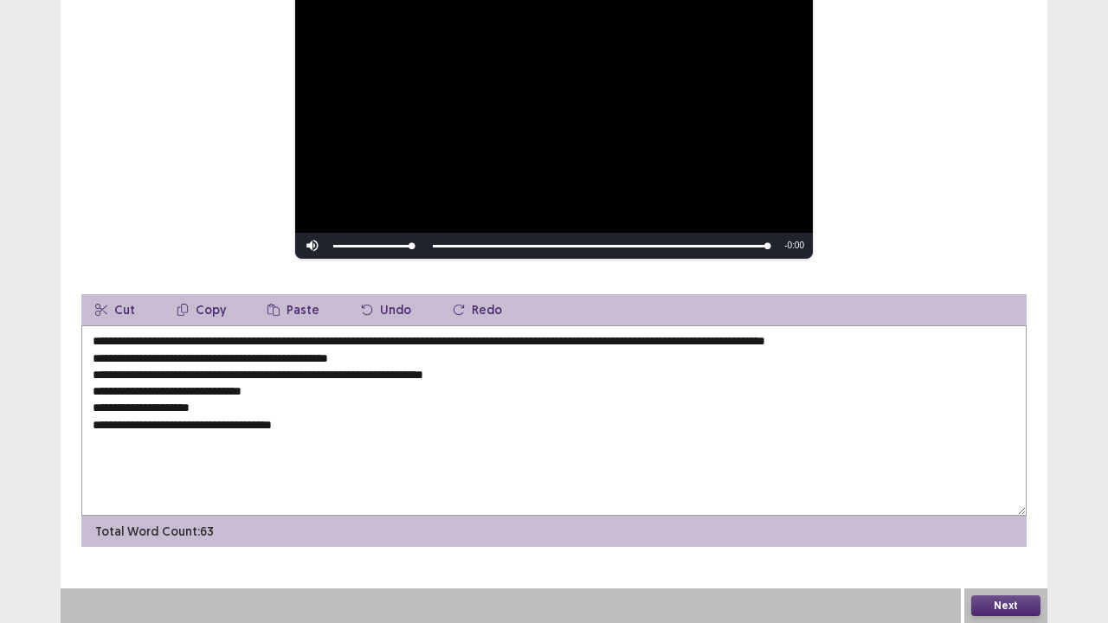
click at [92, 359] on textarea "**********" at bounding box center [553, 420] width 945 height 190
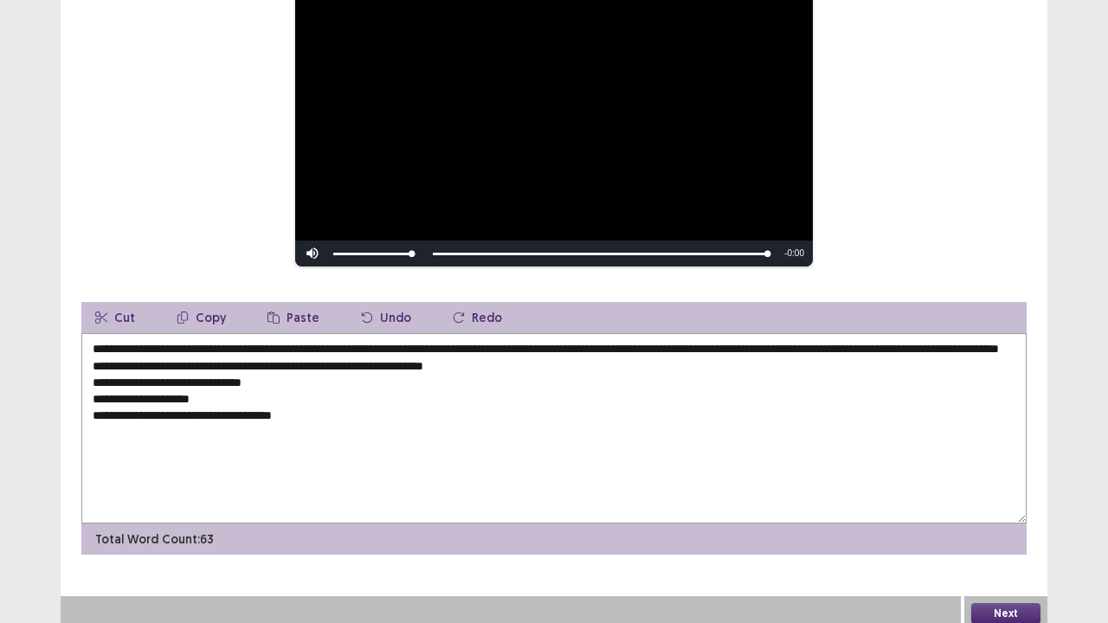
drag, startPoint x: 157, startPoint y: 360, endPoint x: 93, endPoint y: 362, distance: 63.2
click at [93, 362] on textarea "**********" at bounding box center [553, 428] width 945 height 190
click at [90, 355] on textarea "**********" at bounding box center [553, 428] width 945 height 190
click at [295, 361] on textarea "**********" at bounding box center [553, 428] width 945 height 190
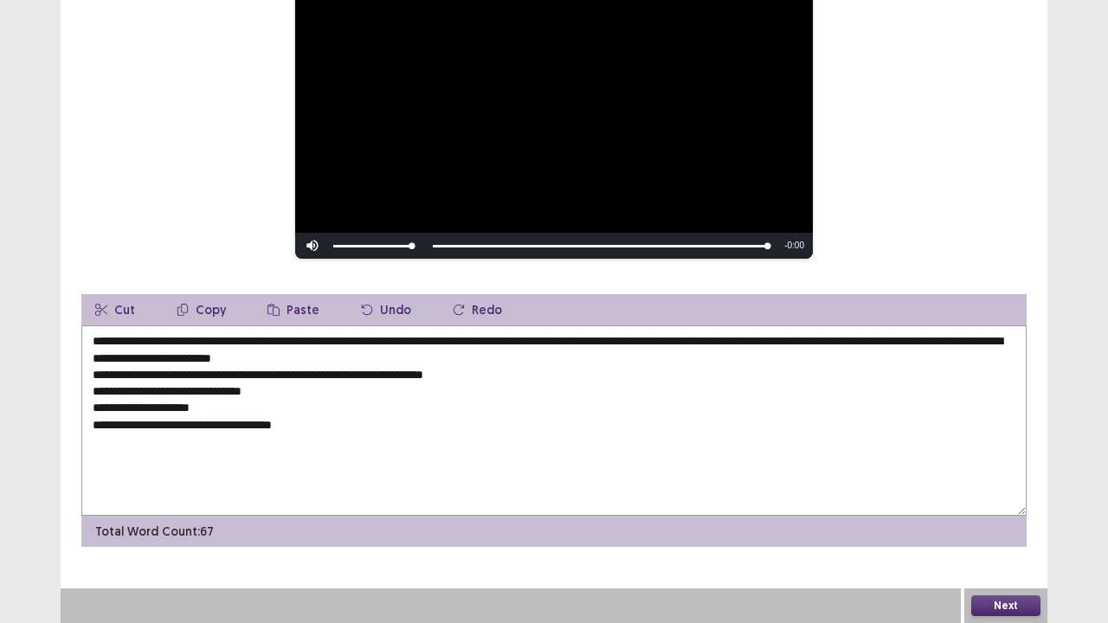
drag, startPoint x: 92, startPoint y: 376, endPoint x: 124, endPoint y: 381, distance: 32.4
click at [93, 376] on textarea "**********" at bounding box center [553, 420] width 945 height 190
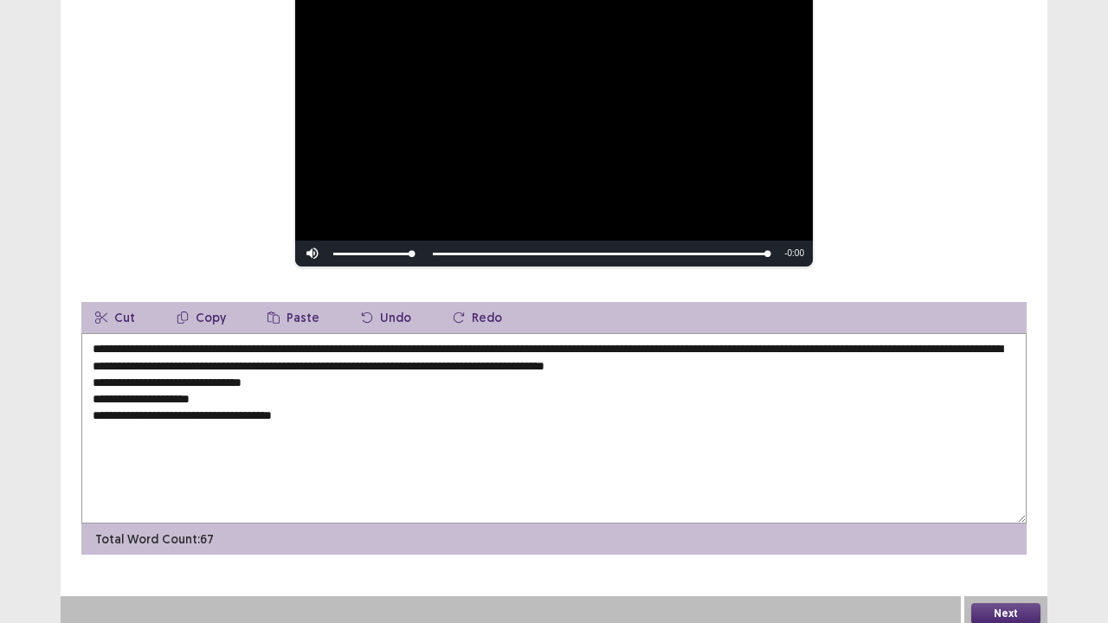
drag, startPoint x: 545, startPoint y: 357, endPoint x: 497, endPoint y: 359, distance: 48.5
click at [498, 359] on textarea "**********" at bounding box center [553, 428] width 945 height 190
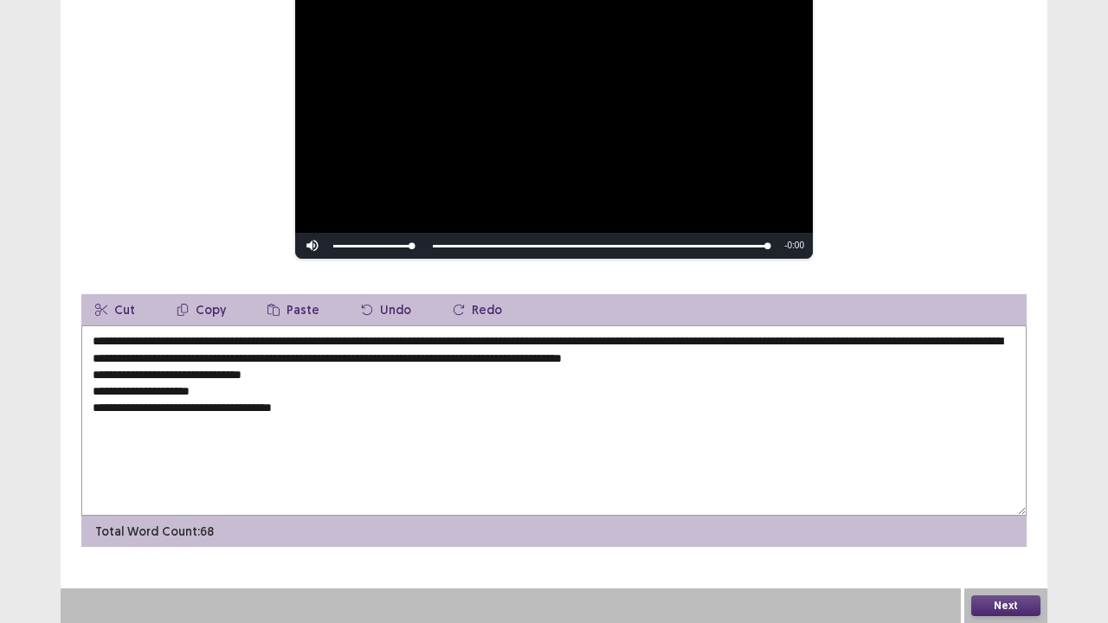
click at [682, 360] on textarea "**********" at bounding box center [553, 420] width 945 height 190
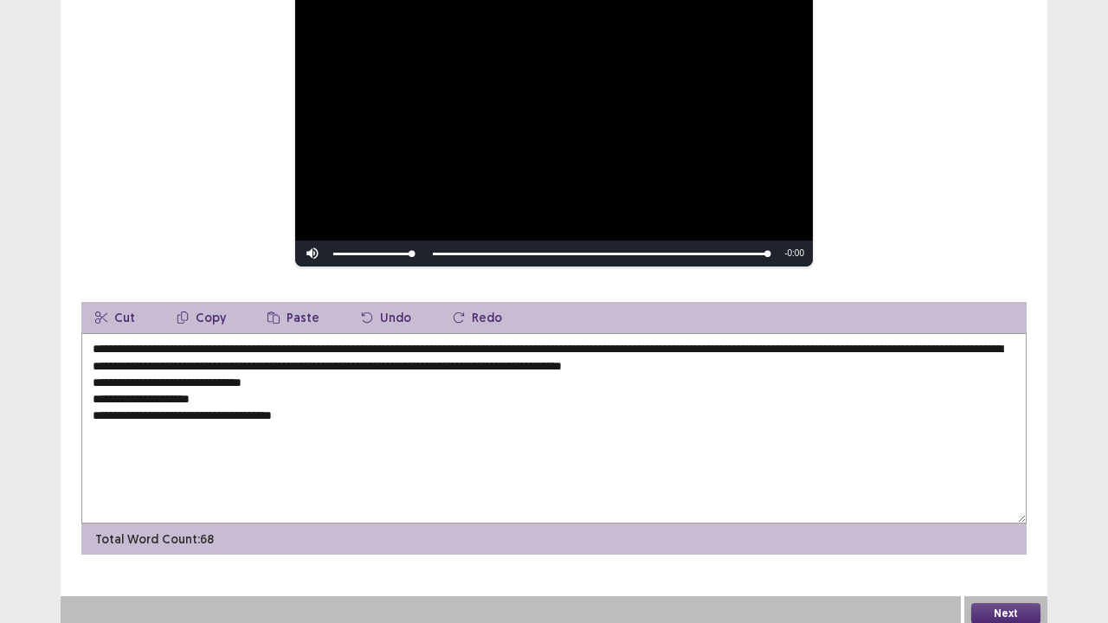
click at [821, 360] on textarea "**********" at bounding box center [553, 428] width 945 height 190
click at [855, 362] on textarea "**********" at bounding box center [553, 428] width 945 height 190
click at [96, 376] on textarea "**********" at bounding box center [553, 428] width 945 height 190
click at [152, 376] on textarea "**********" at bounding box center [553, 428] width 945 height 190
click at [303, 378] on textarea "**********" at bounding box center [553, 428] width 945 height 190
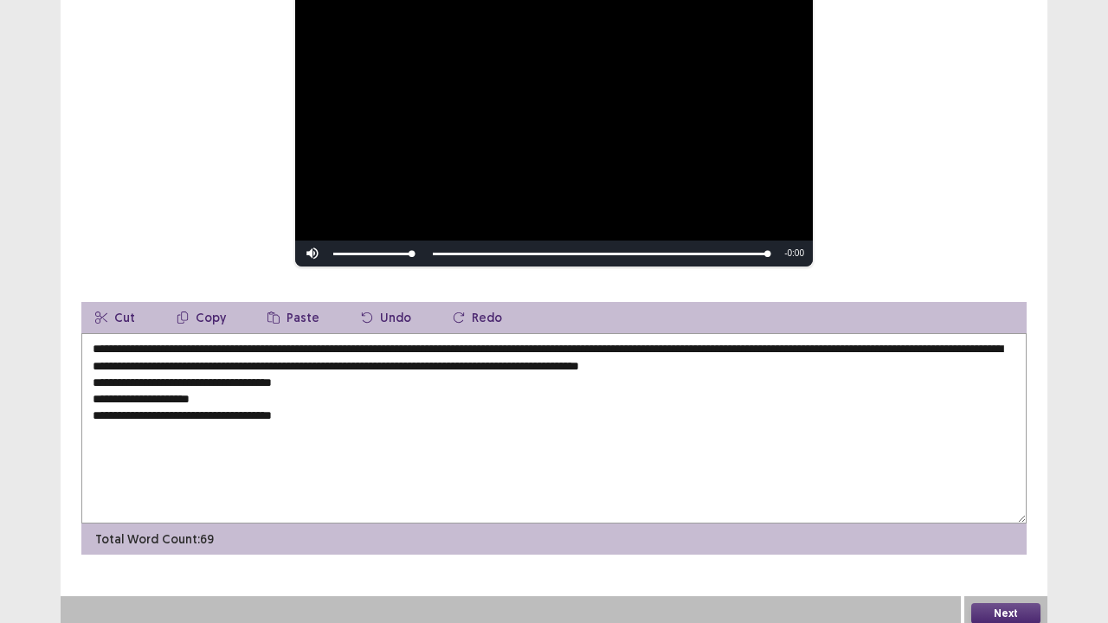
click at [261, 377] on textarea "**********" at bounding box center [553, 428] width 945 height 190
click at [263, 375] on textarea "**********" at bounding box center [553, 428] width 945 height 190
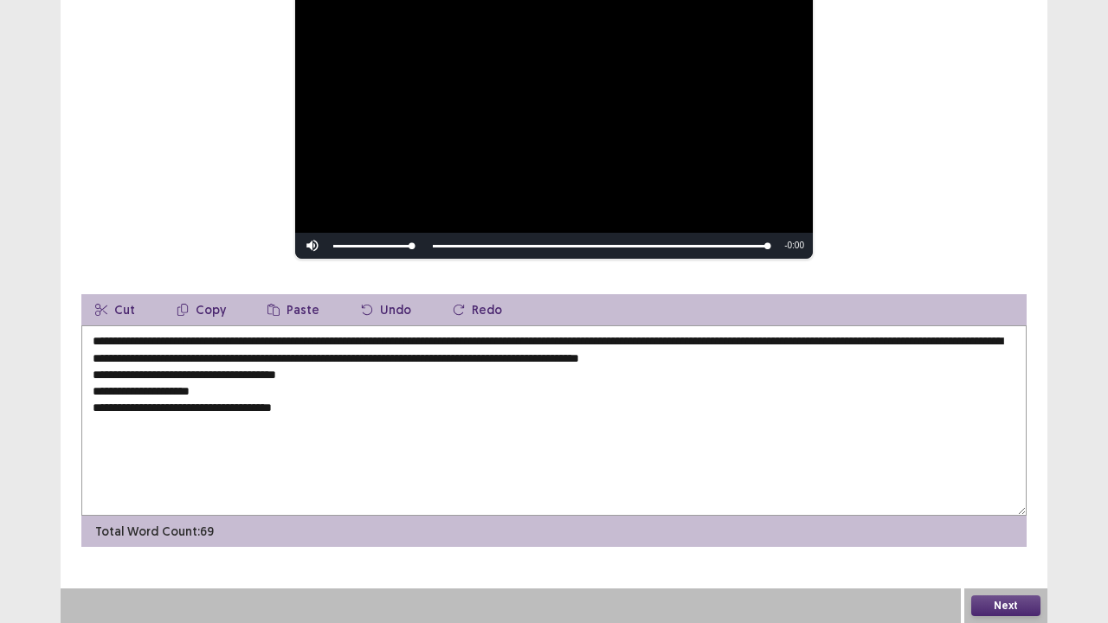
click at [310, 377] on textarea "**********" at bounding box center [553, 420] width 945 height 190
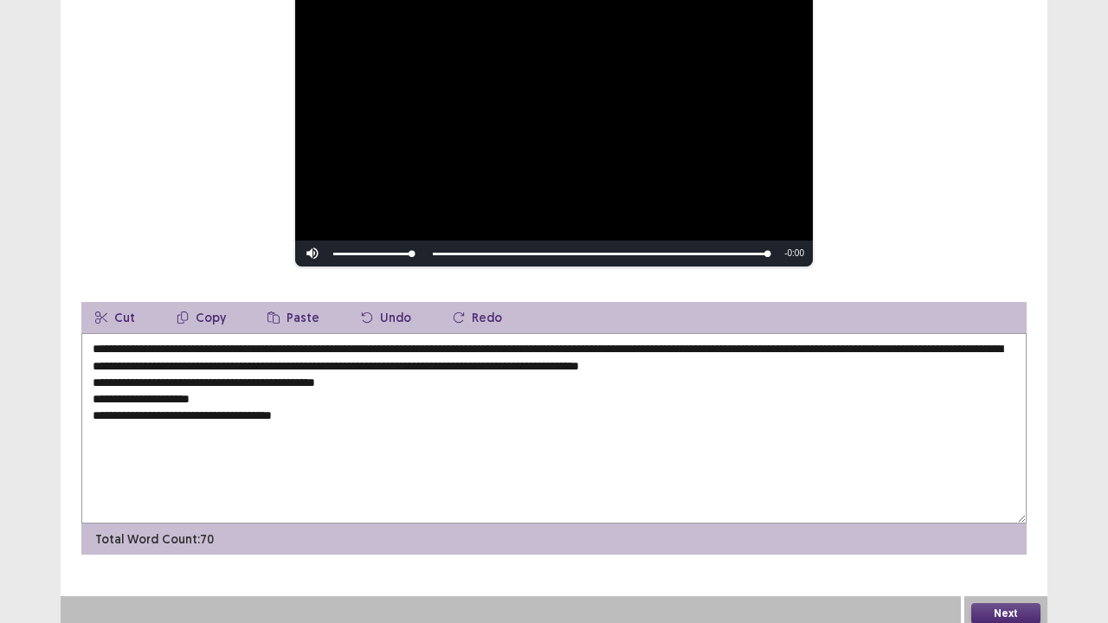
click at [93, 393] on textarea "**********" at bounding box center [553, 428] width 945 height 190
click at [396, 372] on textarea "**********" at bounding box center [553, 428] width 945 height 190
drag, startPoint x: 348, startPoint y: 409, endPoint x: 93, endPoint y: 398, distance: 254.7
click at [93, 398] on textarea "**********" at bounding box center [553, 428] width 945 height 190
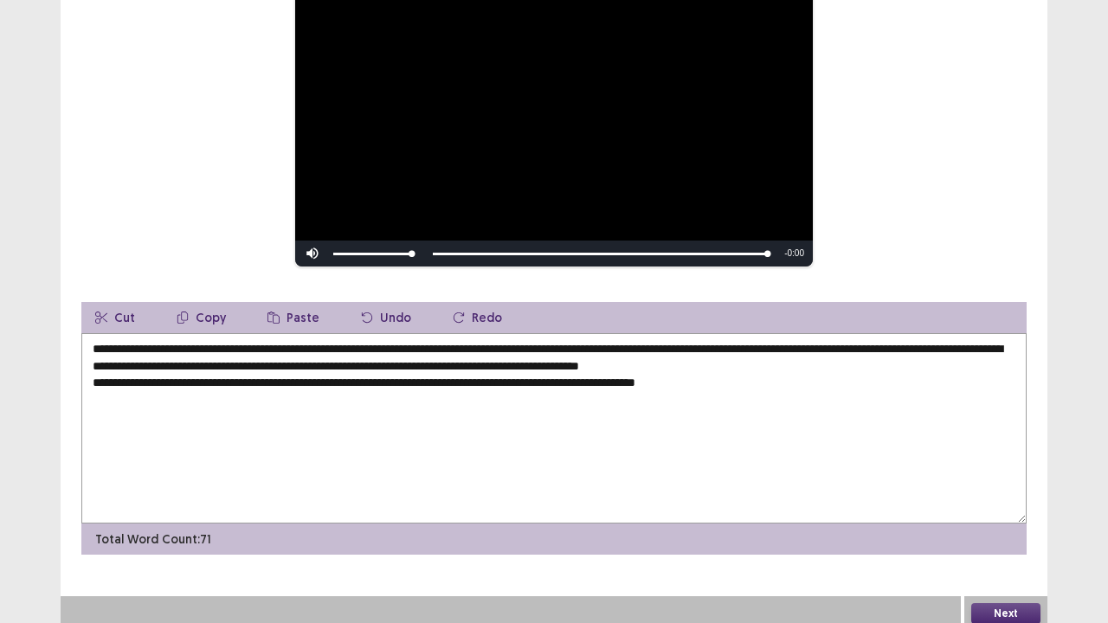
drag, startPoint x: 361, startPoint y: 339, endPoint x: 348, endPoint y: 342, distance: 13.2
click at [348, 342] on textarea "**********" at bounding box center [553, 428] width 945 height 190
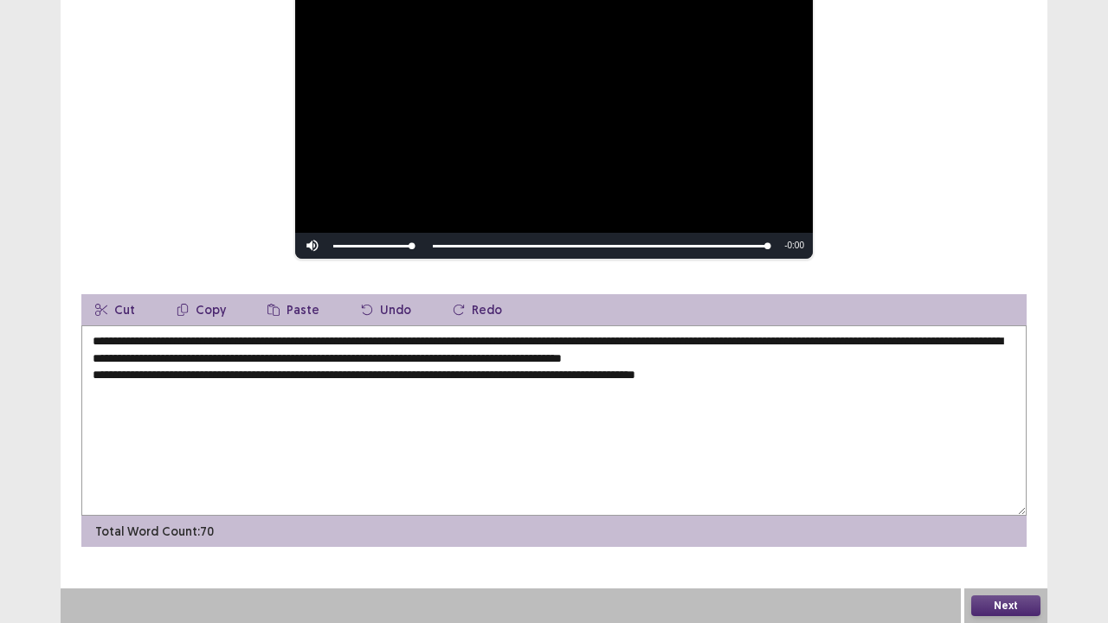
click at [468, 360] on textarea "**********" at bounding box center [553, 420] width 945 height 190
type textarea "**********"
click at [1000, 505] on button "Next" at bounding box center [1005, 606] width 69 height 21
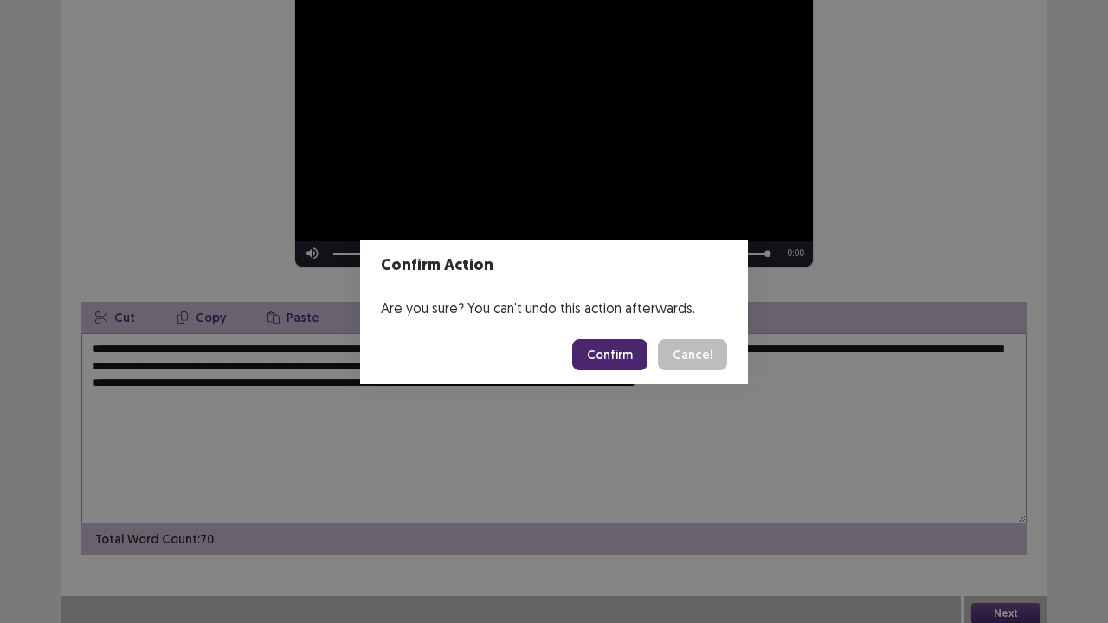
click at [627, 357] on button "Confirm" at bounding box center [609, 354] width 75 height 31
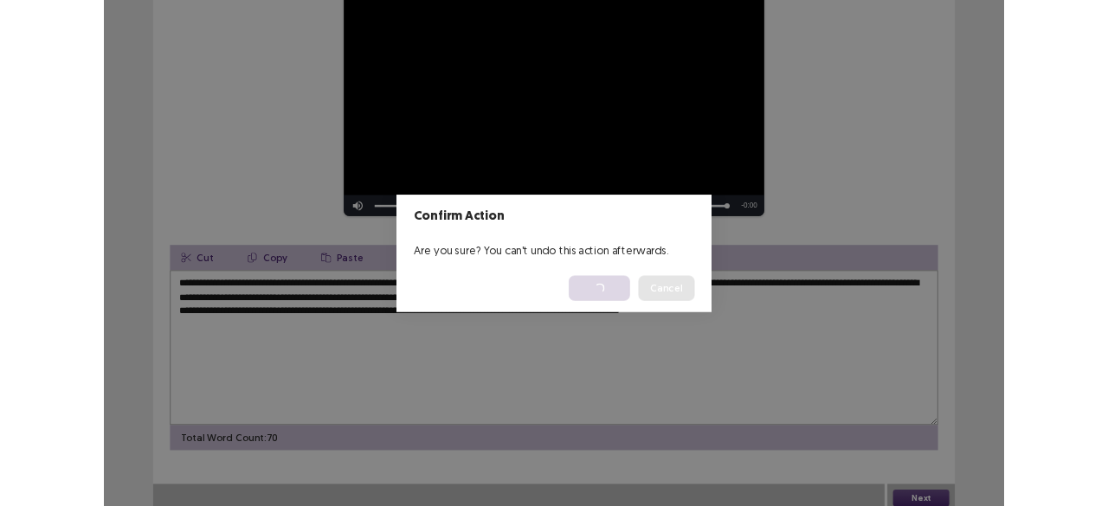
scroll to position [0, 0]
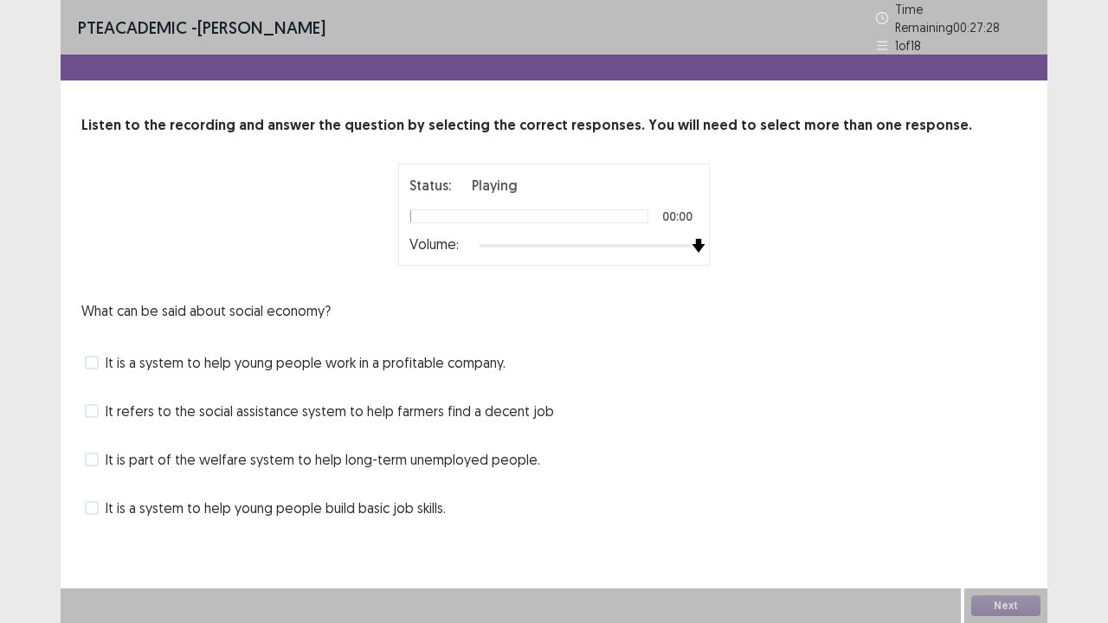
click at [694, 241] on div at bounding box center [589, 246] width 219 height 14
click at [128, 460] on span "It is part of the welfare system to help long-term unemployed people." at bounding box center [323, 459] width 435 height 21
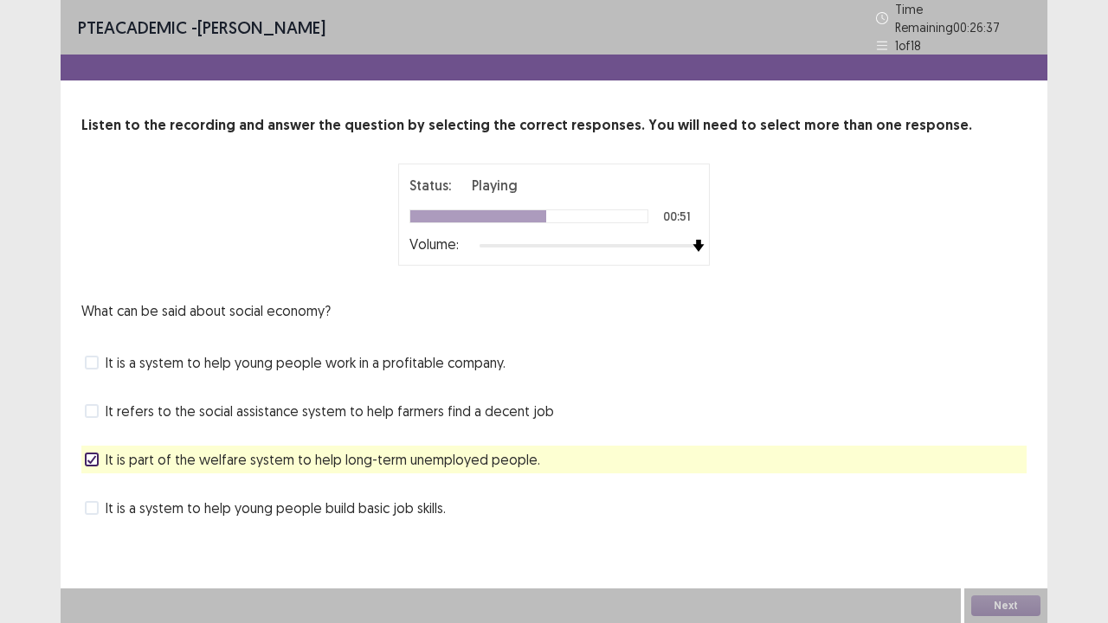
click at [156, 401] on span "It refers to the social assistance system to help farmers find a decent job" at bounding box center [330, 411] width 448 height 21
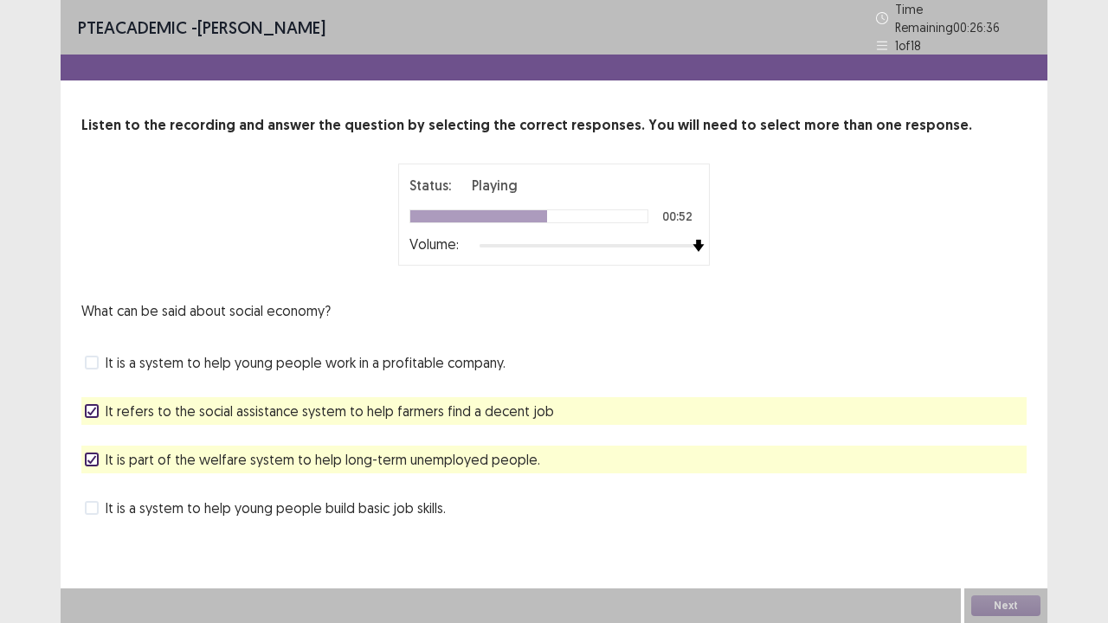
click at [159, 404] on span "It refers to the social assistance system to help farmers find a decent job" at bounding box center [330, 411] width 448 height 21
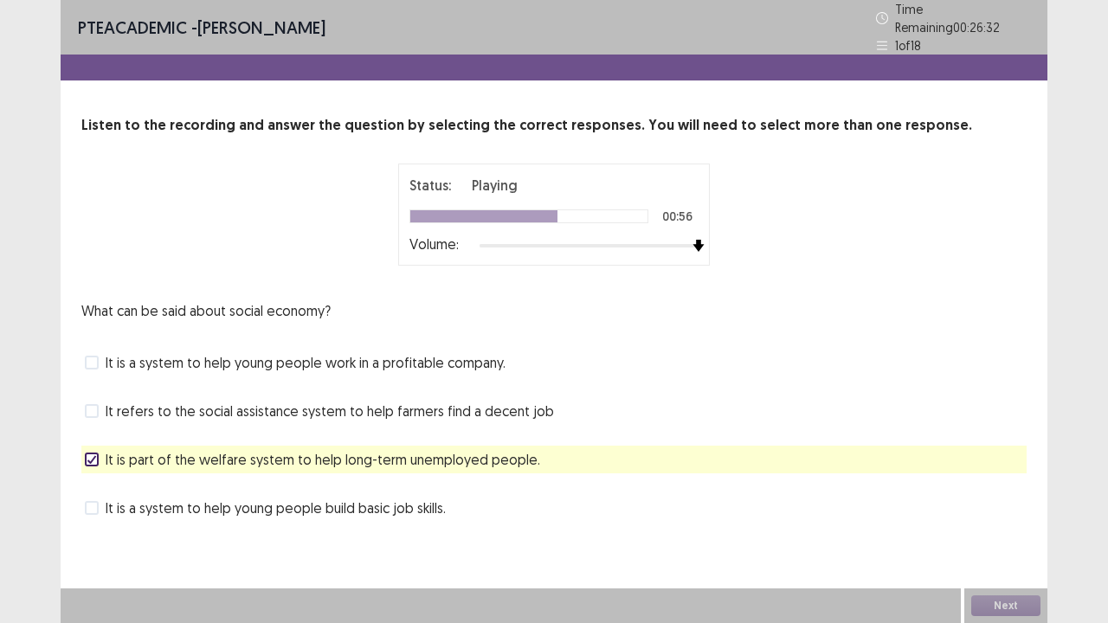
click at [173, 449] on span "It is part of the welfare system to help long-term unemployed people." at bounding box center [323, 459] width 435 height 21
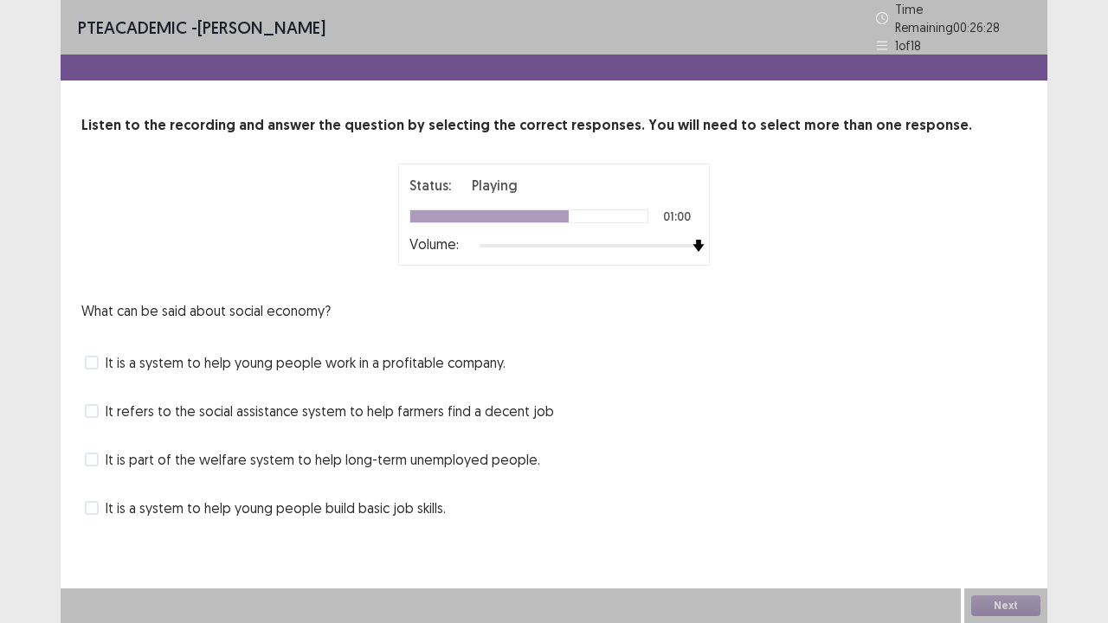
click at [173, 449] on span "It is part of the welfare system to help long-term unemployed people." at bounding box center [323, 459] width 435 height 21
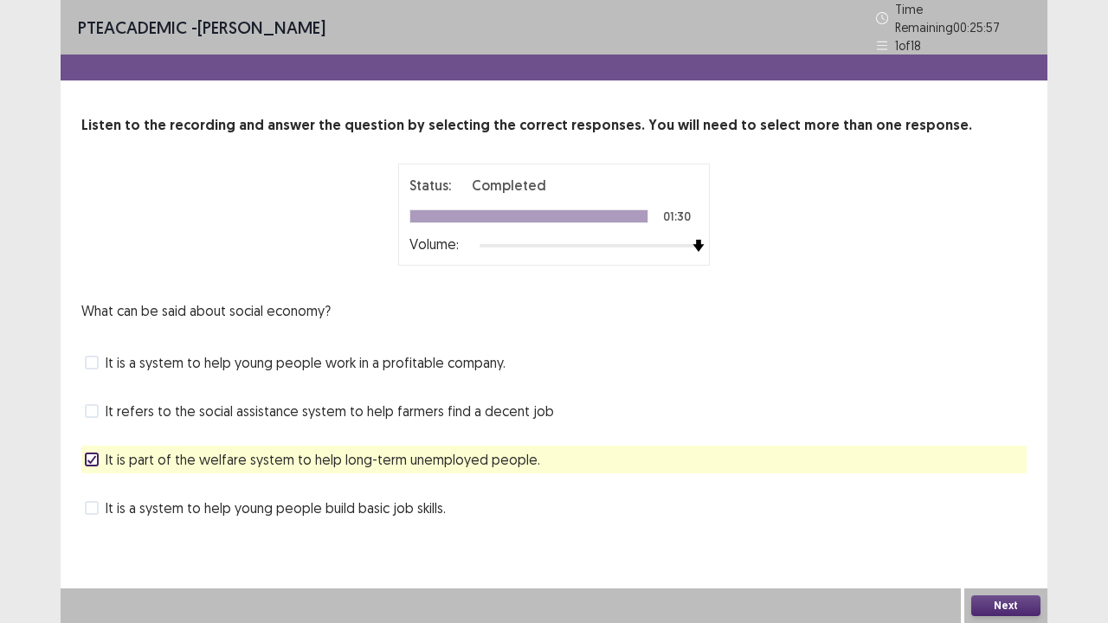
click at [1009, 505] on button "Next" at bounding box center [1005, 606] width 69 height 21
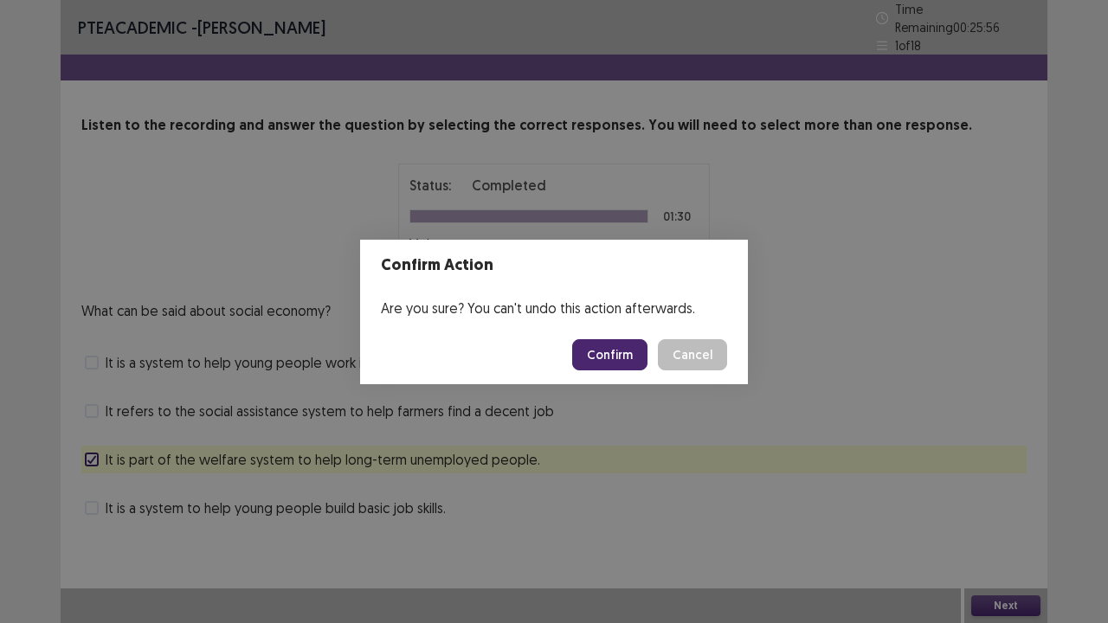
click at [634, 353] on button "Confirm" at bounding box center [609, 354] width 75 height 31
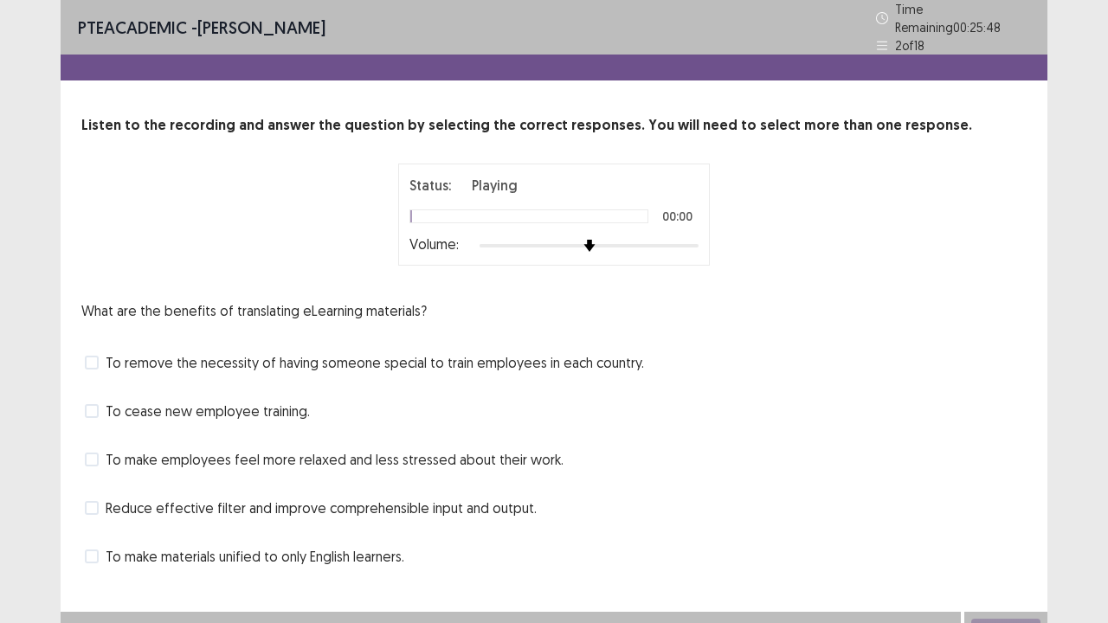
click at [696, 239] on div at bounding box center [589, 246] width 219 height 14
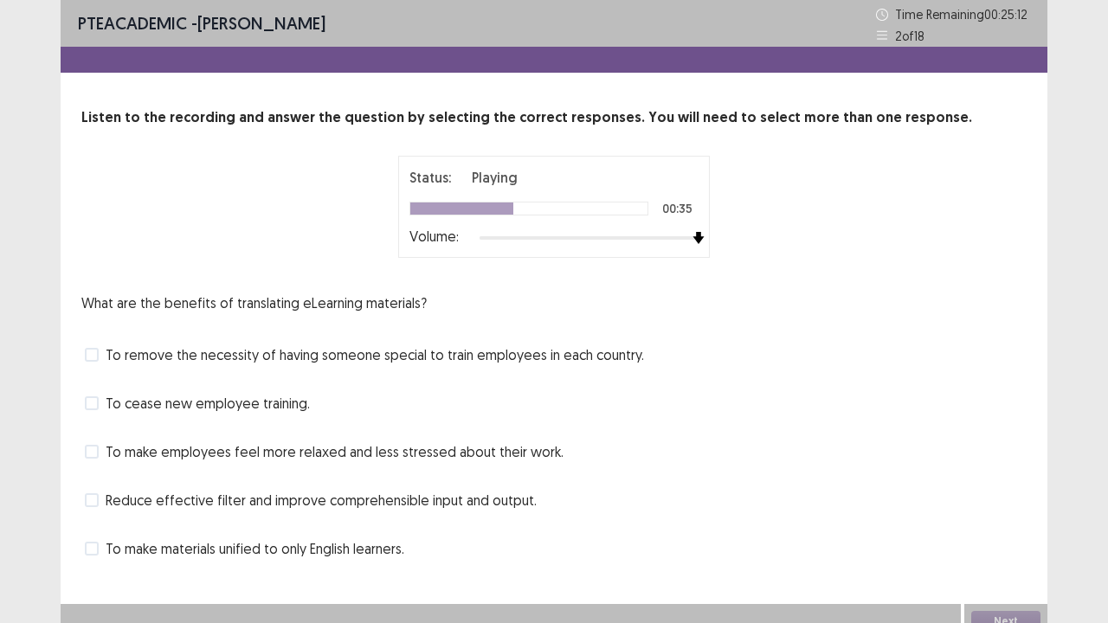
click at [460, 500] on span "Reduce effective filter and improve comprehensible input and output." at bounding box center [321, 500] width 431 height 21
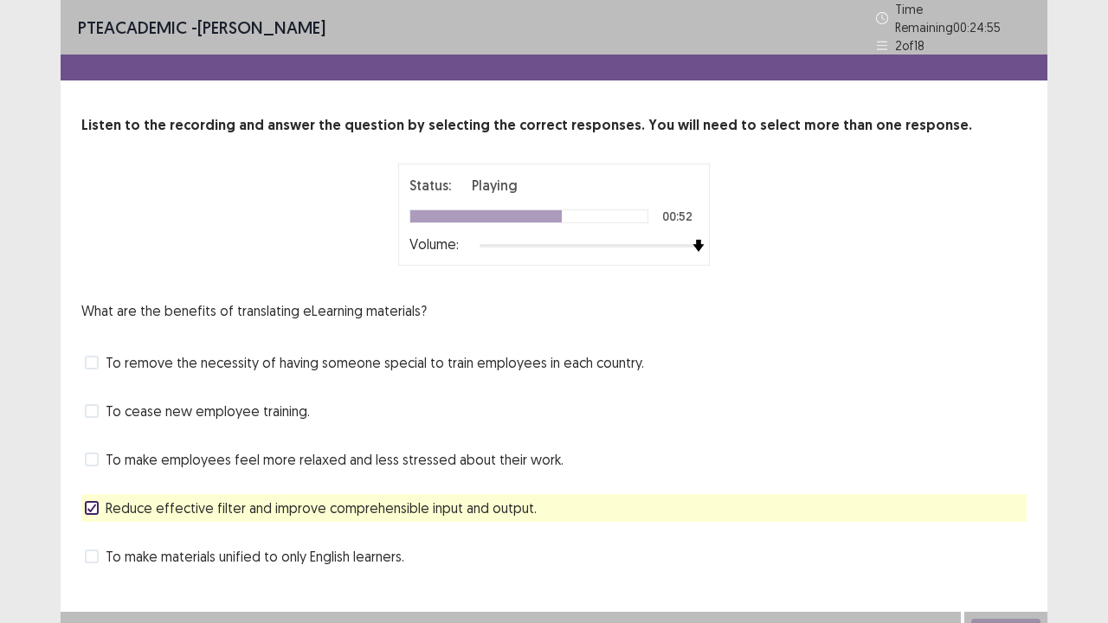
click at [505, 446] on div "To make employees feel more relaxed and less stressed about their work." at bounding box center [553, 460] width 945 height 28
click at [497, 457] on span "To make employees feel more relaxed and less stressed about their work." at bounding box center [335, 459] width 458 height 21
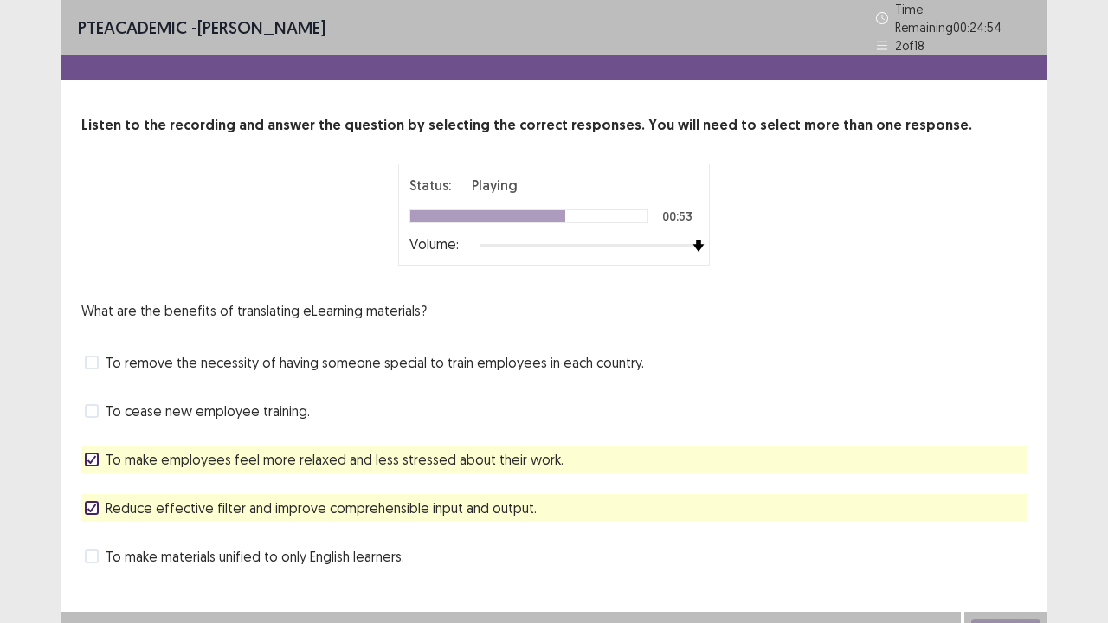
click at [493, 449] on span "To make employees feel more relaxed and less stressed about their work." at bounding box center [335, 459] width 458 height 21
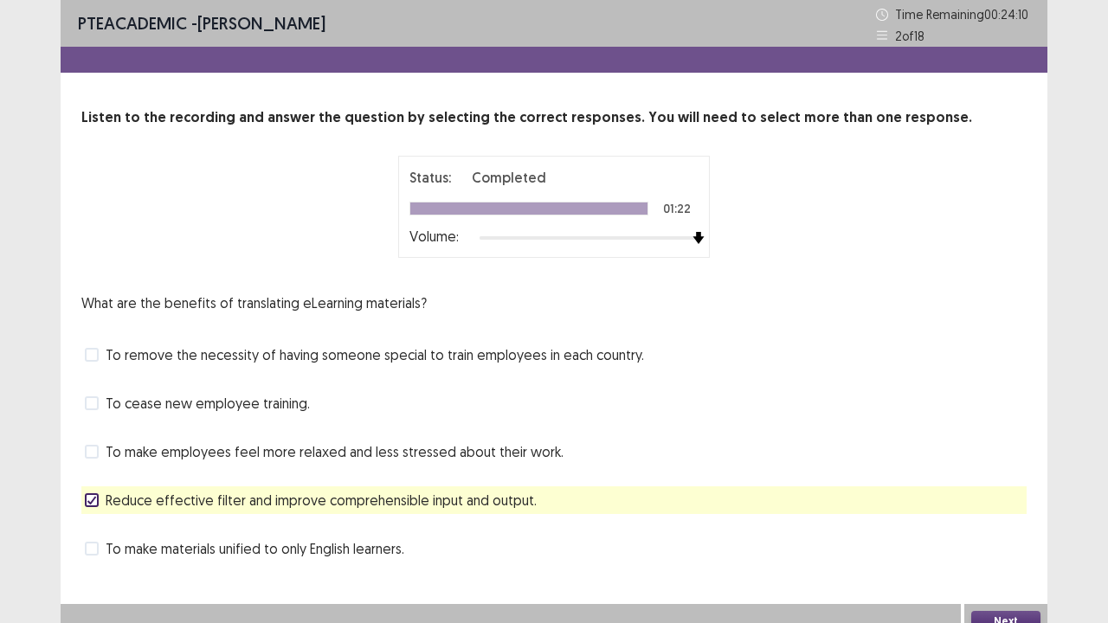
click at [1008, 505] on button "Next" at bounding box center [1005, 621] width 69 height 21
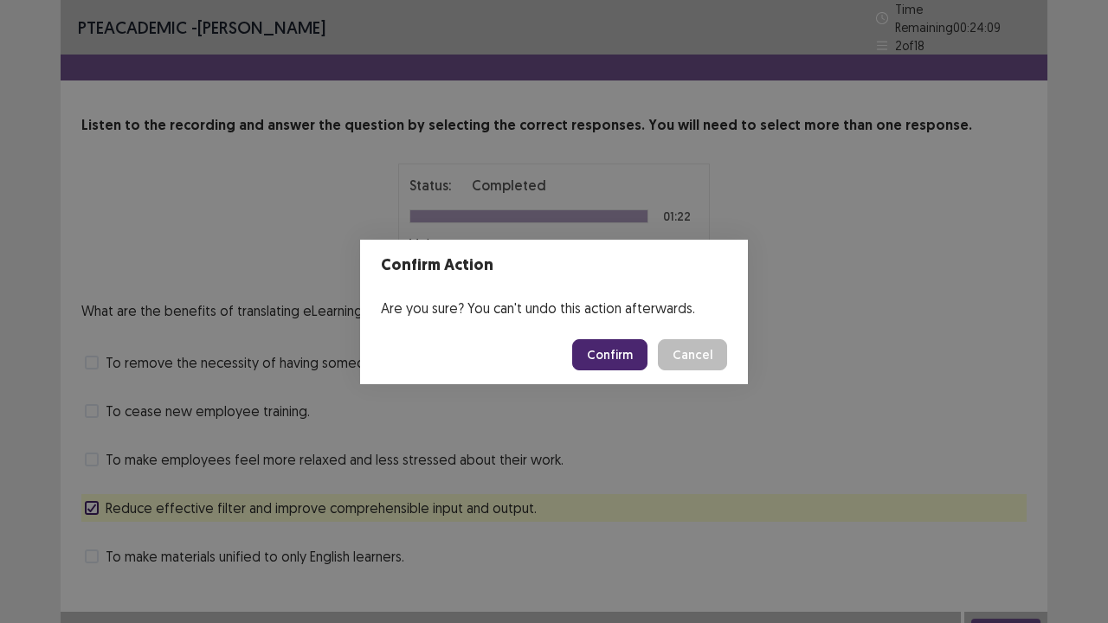
click at [607, 347] on button "Confirm" at bounding box center [609, 354] width 75 height 31
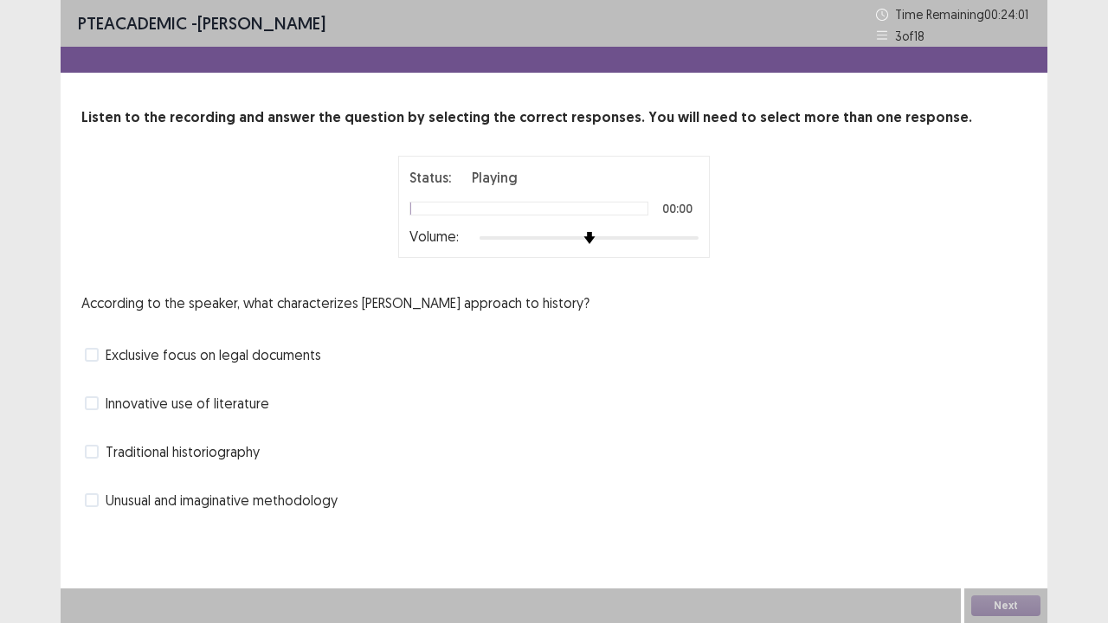
click at [680, 236] on div at bounding box center [589, 238] width 219 height 14
click at [687, 237] on div at bounding box center [589, 237] width 219 height 3
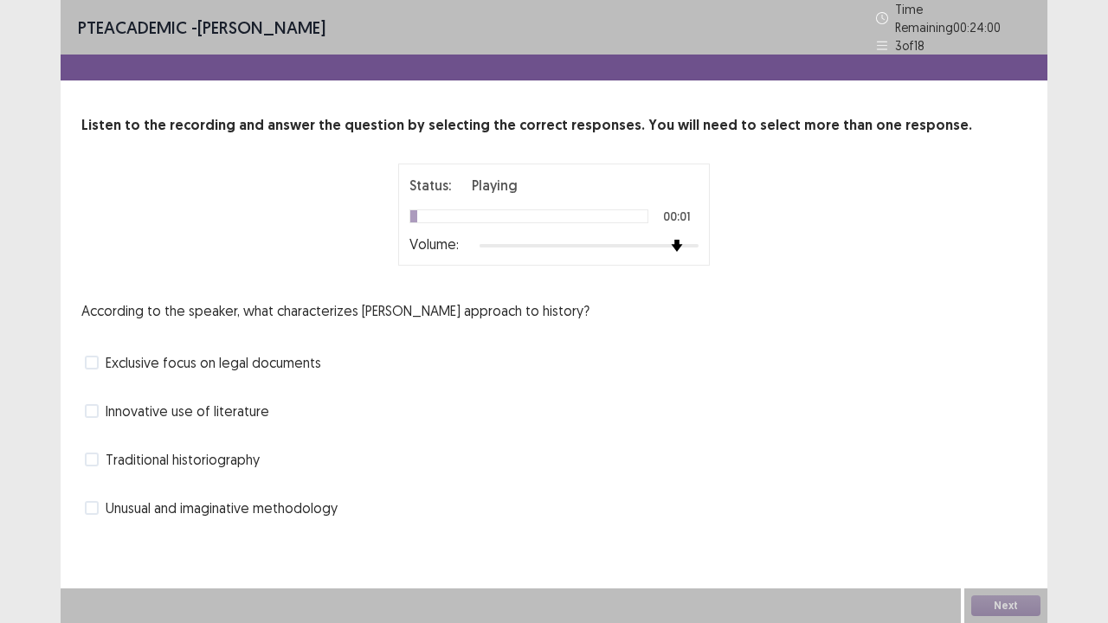
click at [699, 241] on div "Status: Playing 00:01 Volume:" at bounding box center [554, 215] width 312 height 102
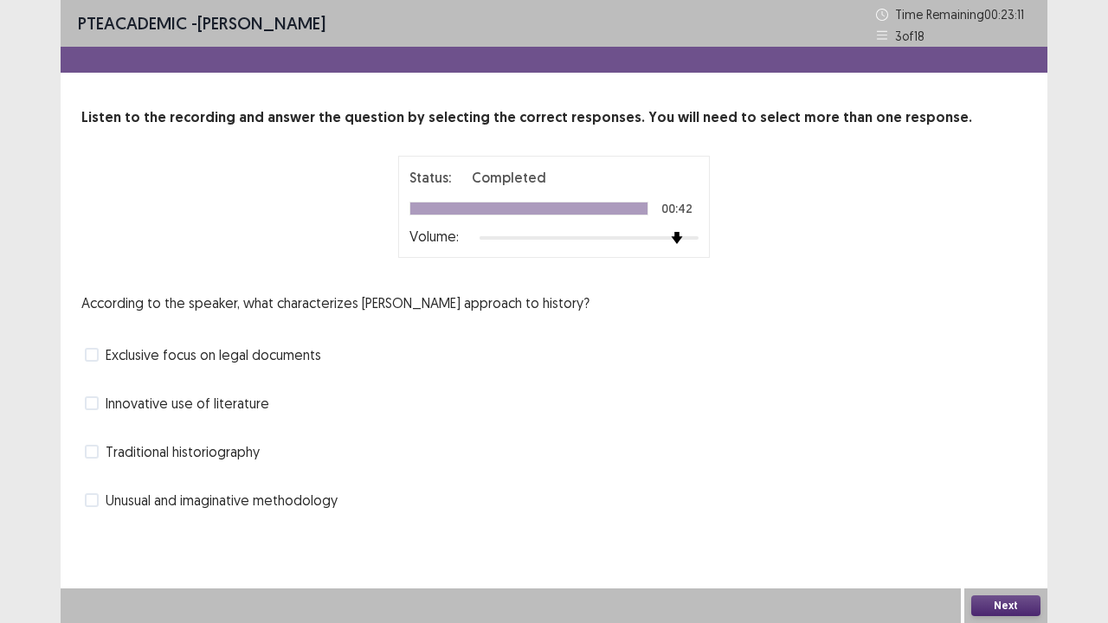
click at [114, 449] on span "Traditional historiography" at bounding box center [183, 451] width 154 height 21
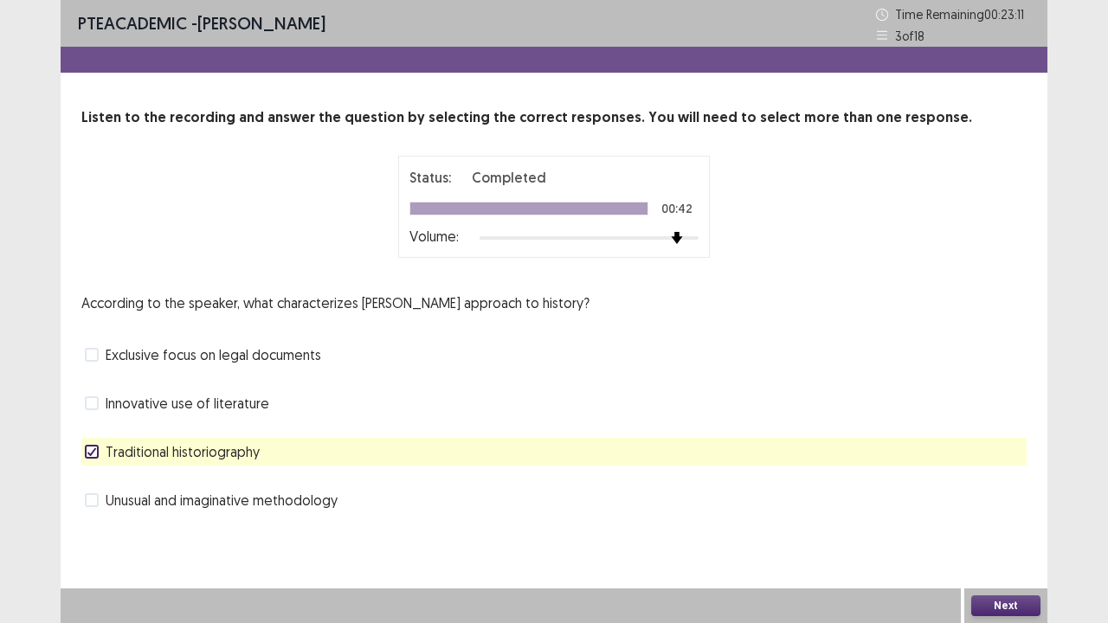
click at [124, 490] on span "Unusual and imaginative methodology" at bounding box center [222, 500] width 232 height 21
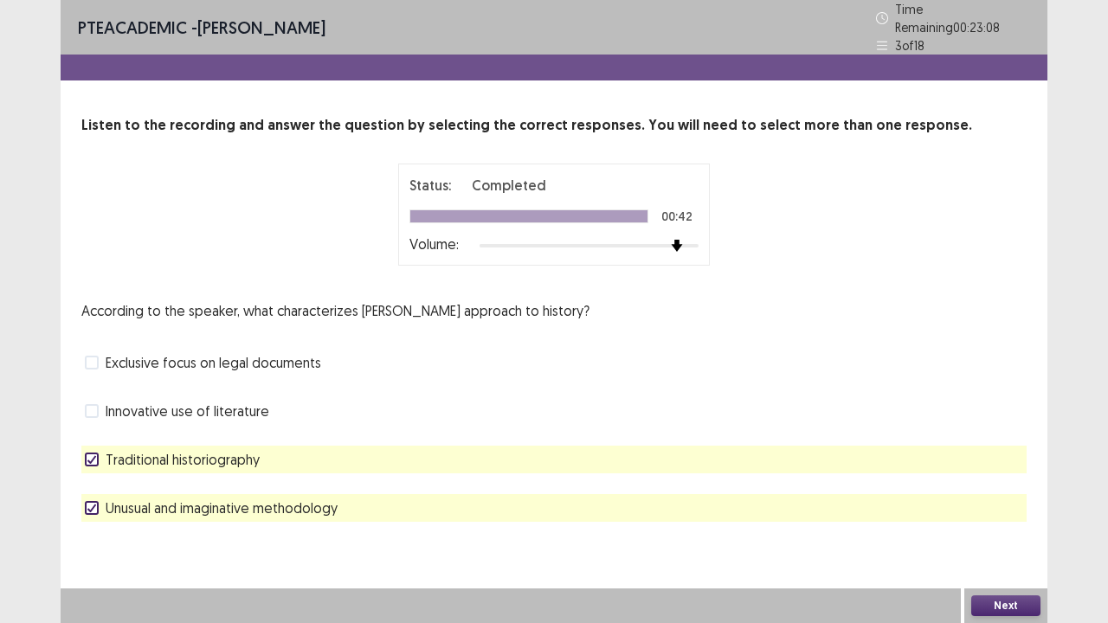
click at [308, 503] on span "Unusual and imaginative methodology" at bounding box center [222, 508] width 232 height 21
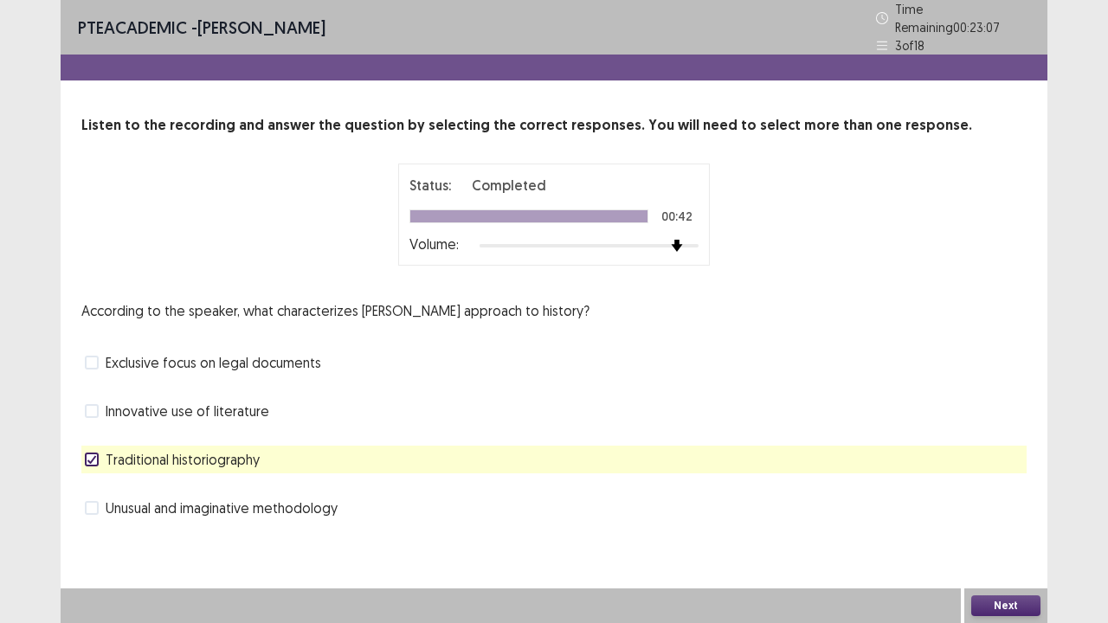
click at [1015, 505] on button "Next" at bounding box center [1005, 606] width 69 height 21
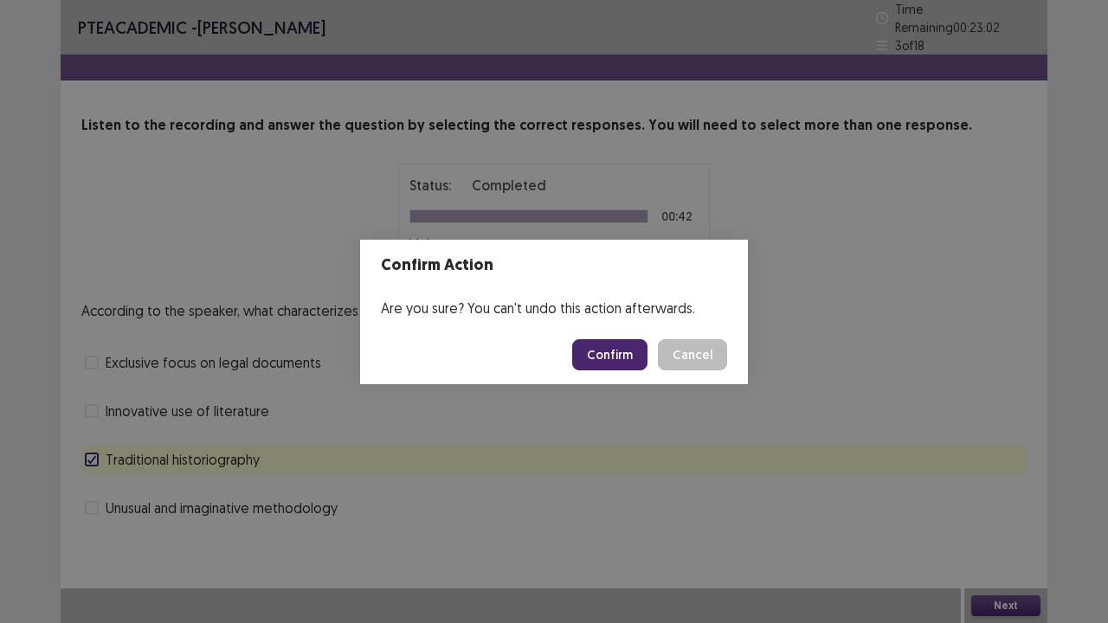
click at [705, 360] on button "Cancel" at bounding box center [692, 354] width 69 height 31
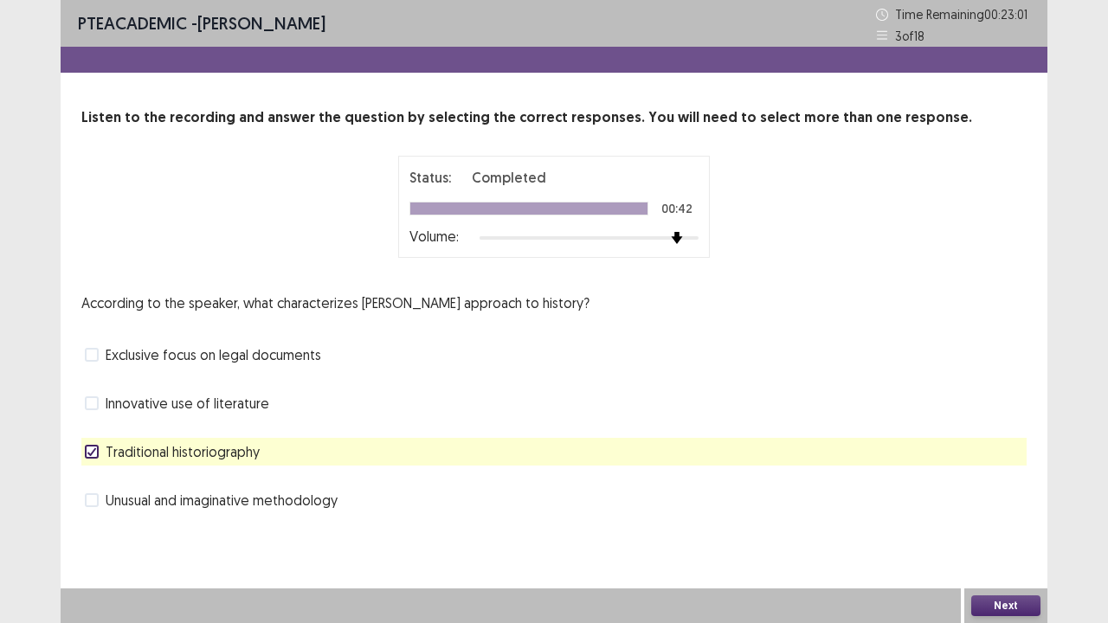
click at [327, 505] on span "Unusual and imaginative methodology" at bounding box center [222, 500] width 232 height 21
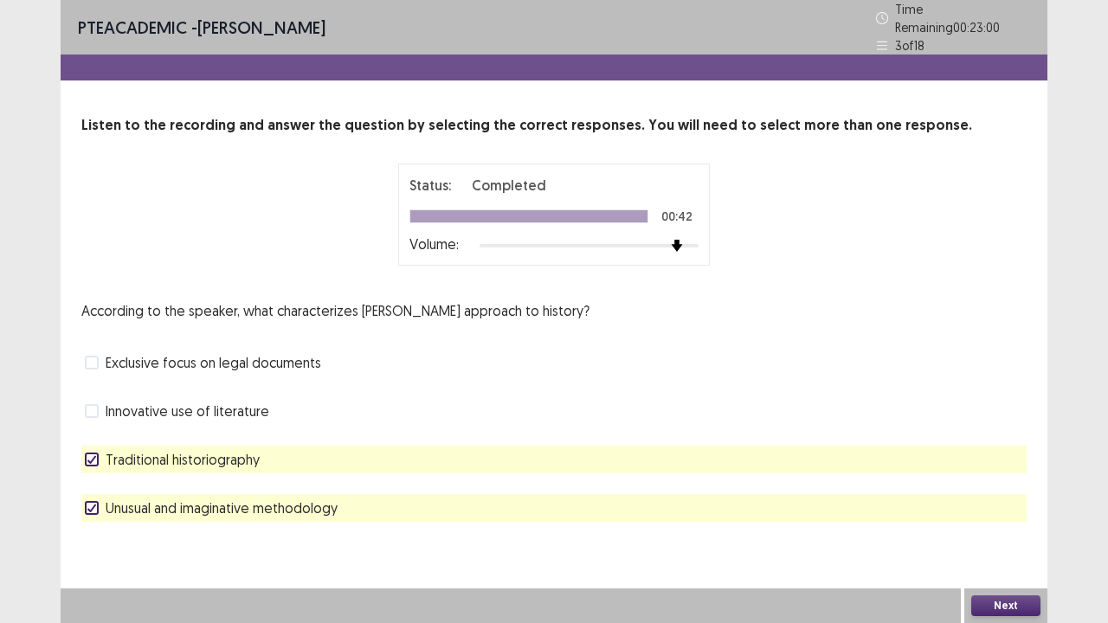
click at [356, 450] on div "Traditional historiography" at bounding box center [553, 460] width 945 height 28
click at [361, 446] on div "Traditional historiography" at bounding box center [553, 460] width 945 height 28
click at [357, 456] on div "Traditional historiography" at bounding box center [553, 460] width 945 height 28
click at [96, 459] on label "Traditional historiography" at bounding box center [172, 459] width 175 height 21
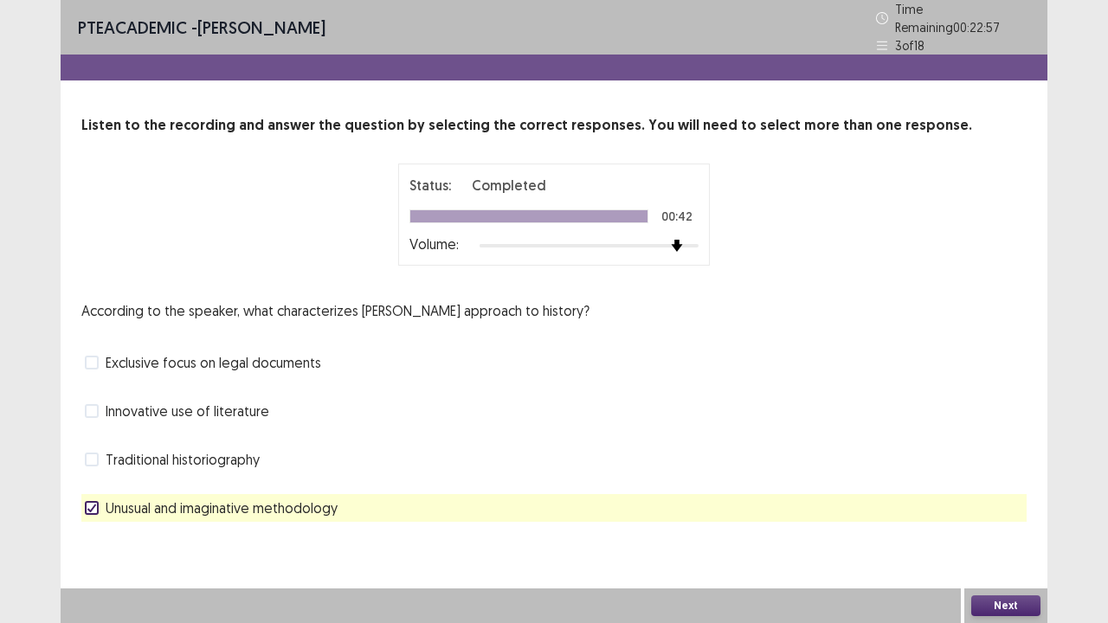
click at [999, 505] on button "Next" at bounding box center [1005, 606] width 69 height 21
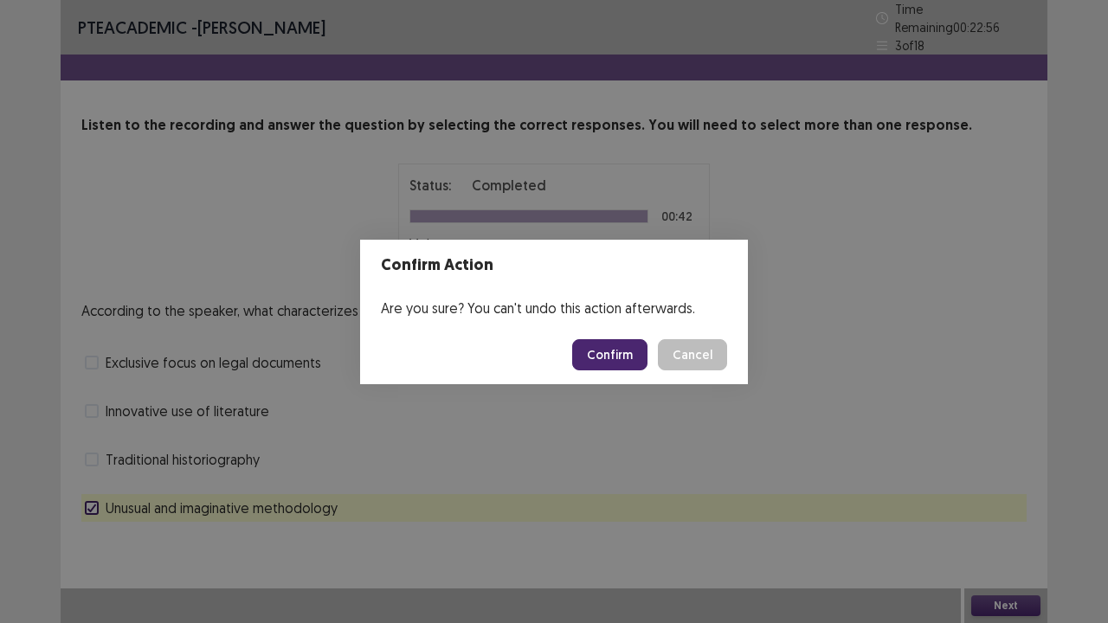
click at [611, 359] on button "Confirm" at bounding box center [609, 354] width 75 height 31
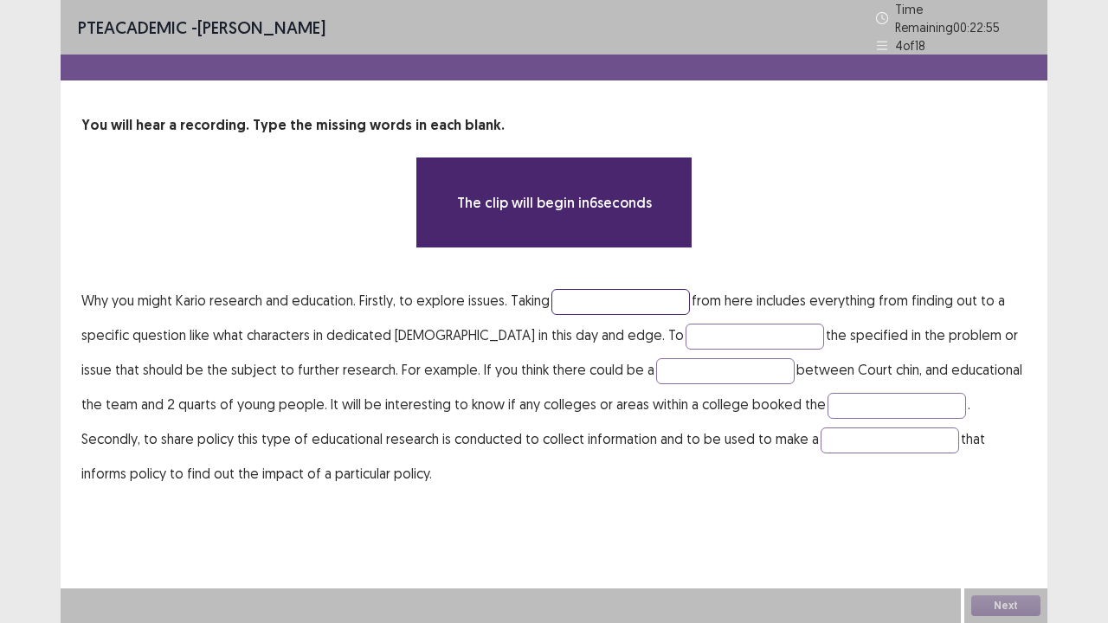
click at [663, 289] on input "text" at bounding box center [620, 302] width 138 height 26
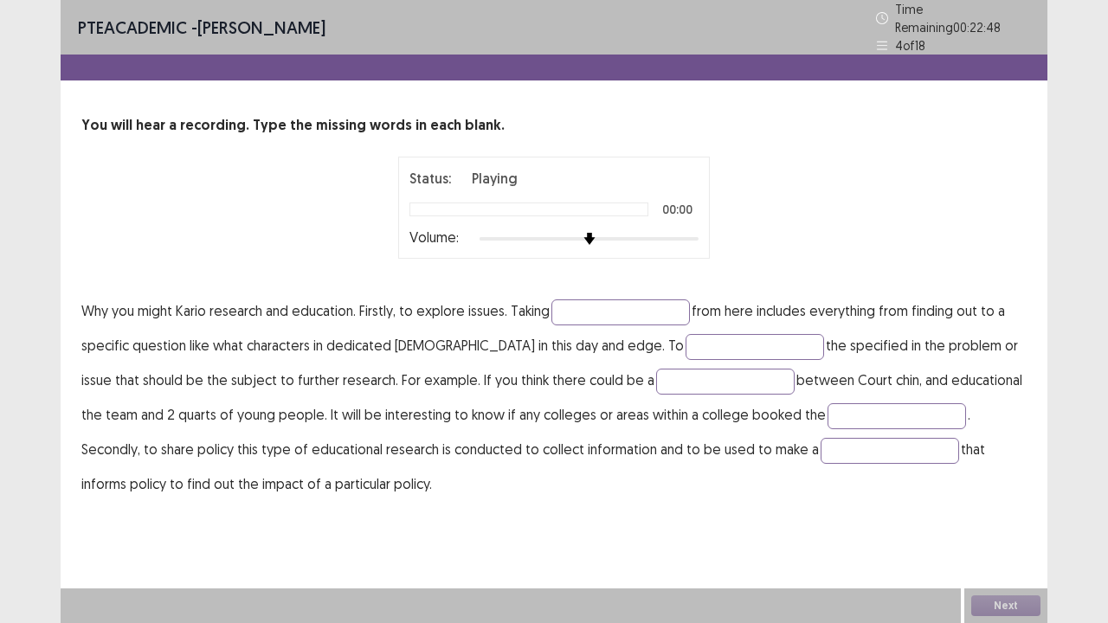
click at [691, 232] on div at bounding box center [589, 239] width 219 height 14
click at [653, 303] on input "text" at bounding box center [620, 312] width 138 height 26
type input "*"
click at [692, 344] on input "text" at bounding box center [755, 347] width 138 height 26
click at [662, 307] on input "*****" at bounding box center [620, 312] width 138 height 26
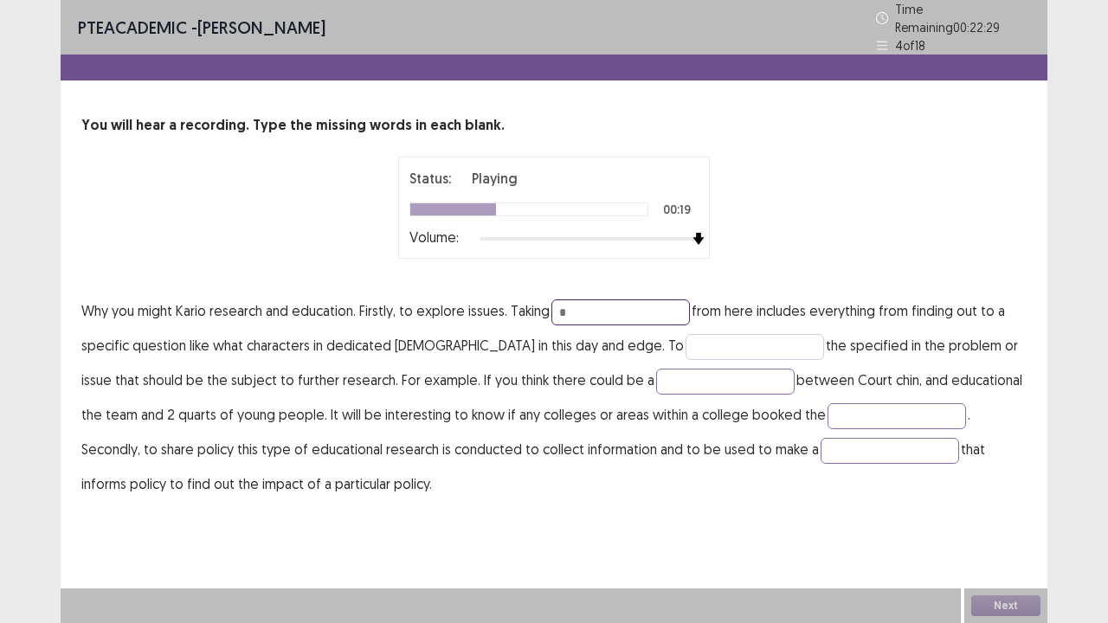
type input "*"
click at [686, 339] on input "text" at bounding box center [755, 347] width 138 height 26
type input "********"
click at [658, 373] on input "text" at bounding box center [725, 382] width 138 height 26
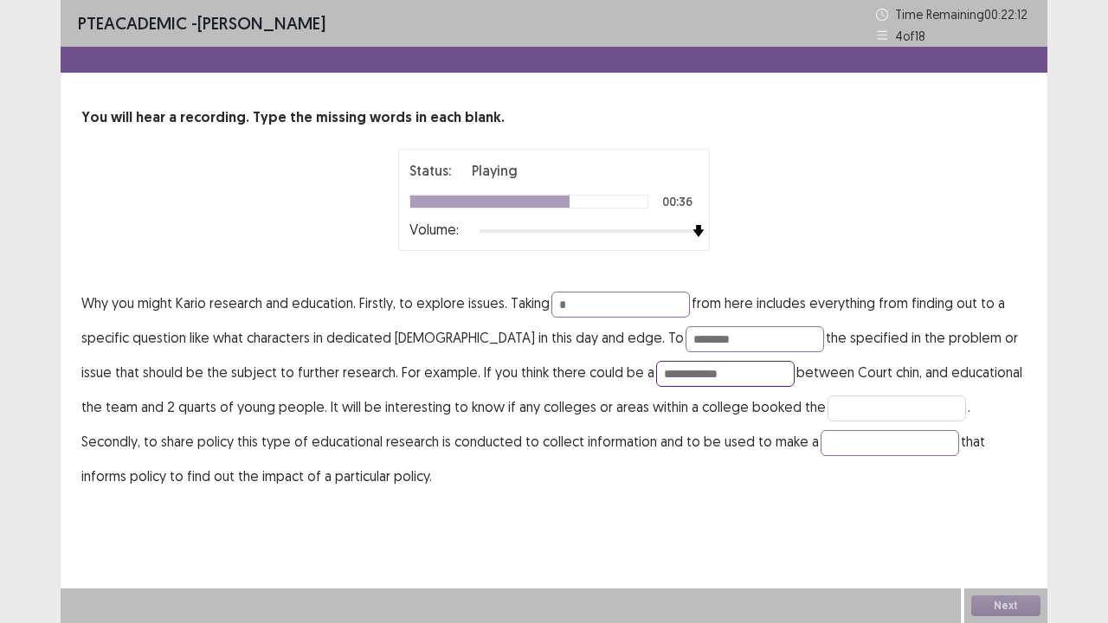
type input "**********"
click at [827, 403] on input "text" at bounding box center [896, 409] width 138 height 26
type input "*****"
click at [821, 454] on input "text" at bounding box center [890, 443] width 138 height 26
click at [626, 292] on input "*" at bounding box center [620, 305] width 138 height 26
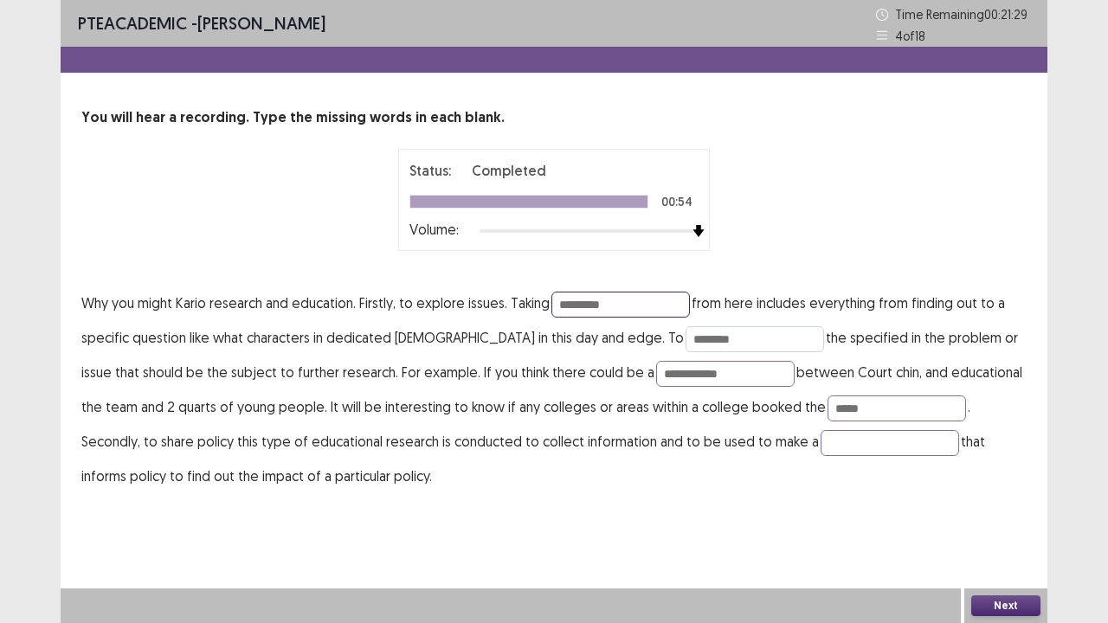
type input "*********"
click at [686, 339] on input "********" at bounding box center [755, 339] width 138 height 26
type input "*"
type input "********"
click at [821, 443] on input "text" at bounding box center [890, 443] width 138 height 26
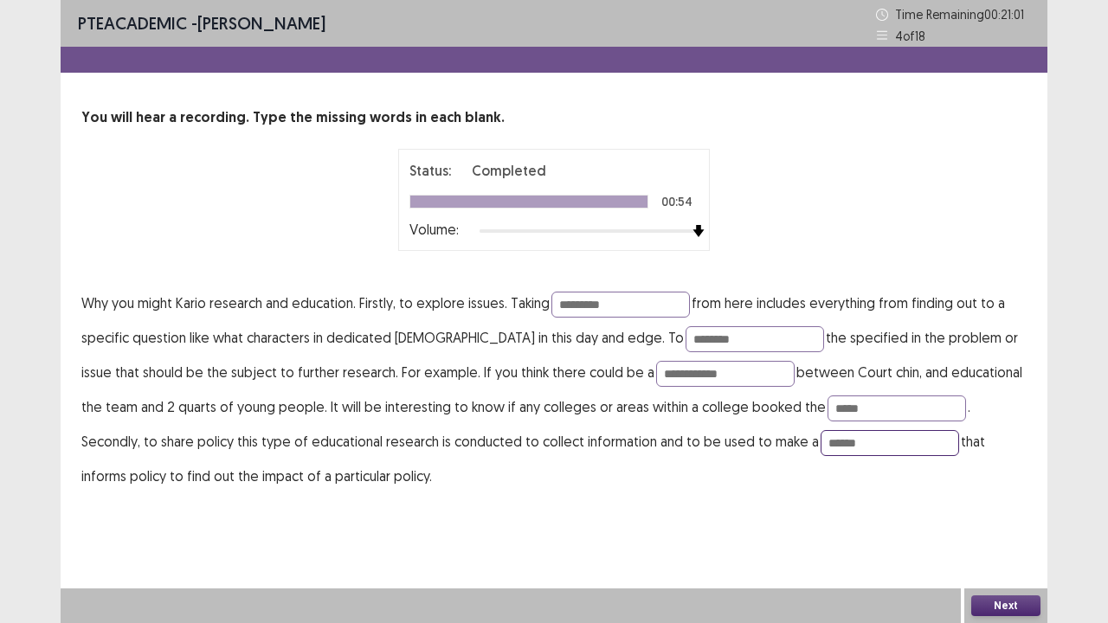
type input "******"
click at [995, 505] on button "Next" at bounding box center [1005, 606] width 69 height 21
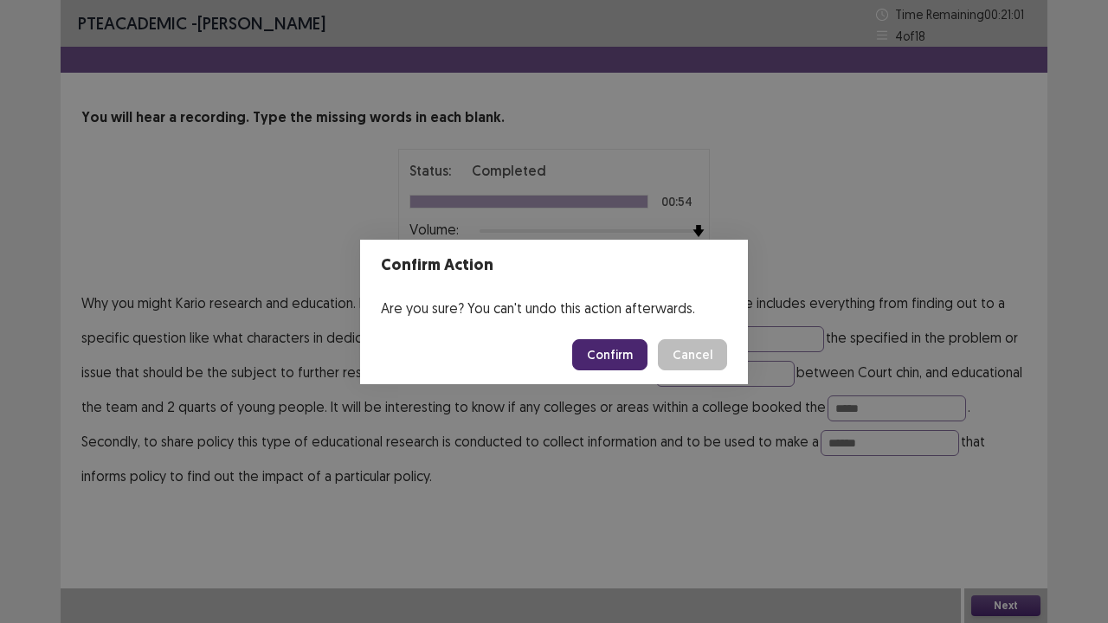
click at [609, 353] on button "Confirm" at bounding box center [609, 354] width 75 height 31
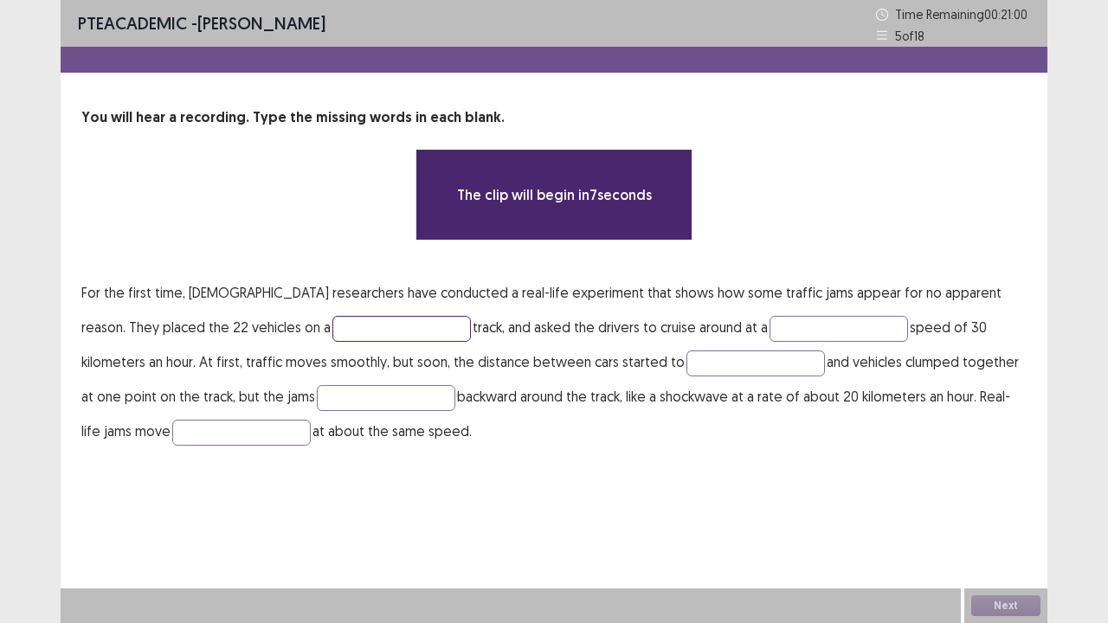
click at [332, 319] on input "text" at bounding box center [401, 329] width 138 height 26
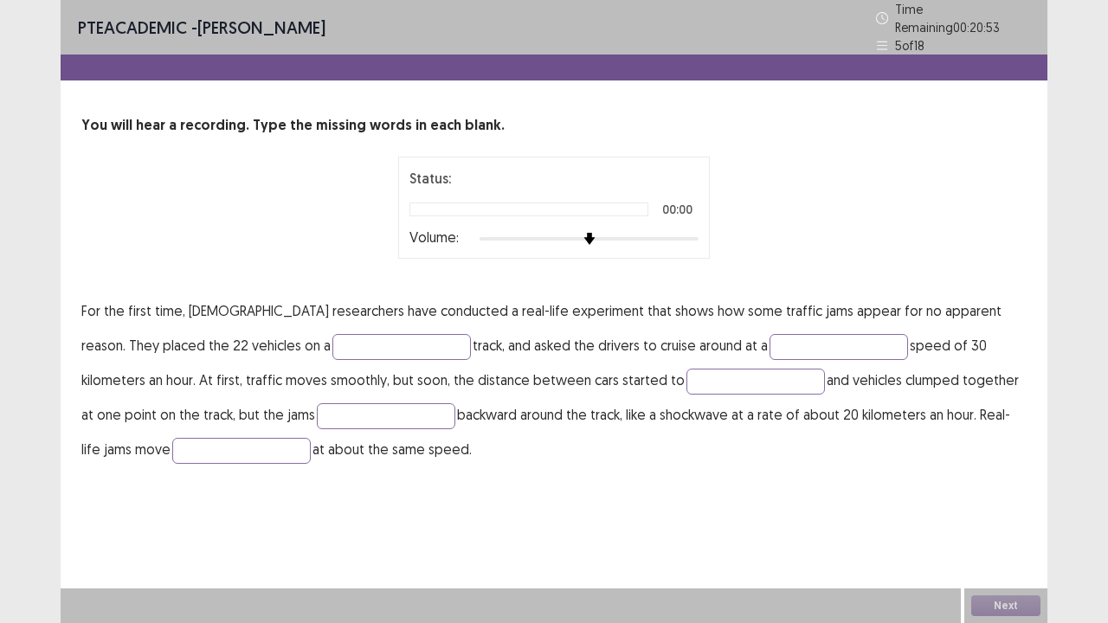
click at [698, 231] on div "Status: 00:00 Volume:" at bounding box center [554, 208] width 312 height 102
click at [696, 232] on div at bounding box center [589, 239] width 219 height 14
click at [332, 339] on input "text" at bounding box center [401, 347] width 138 height 26
type input "******"
click at [769, 334] on input "text" at bounding box center [838, 347] width 138 height 26
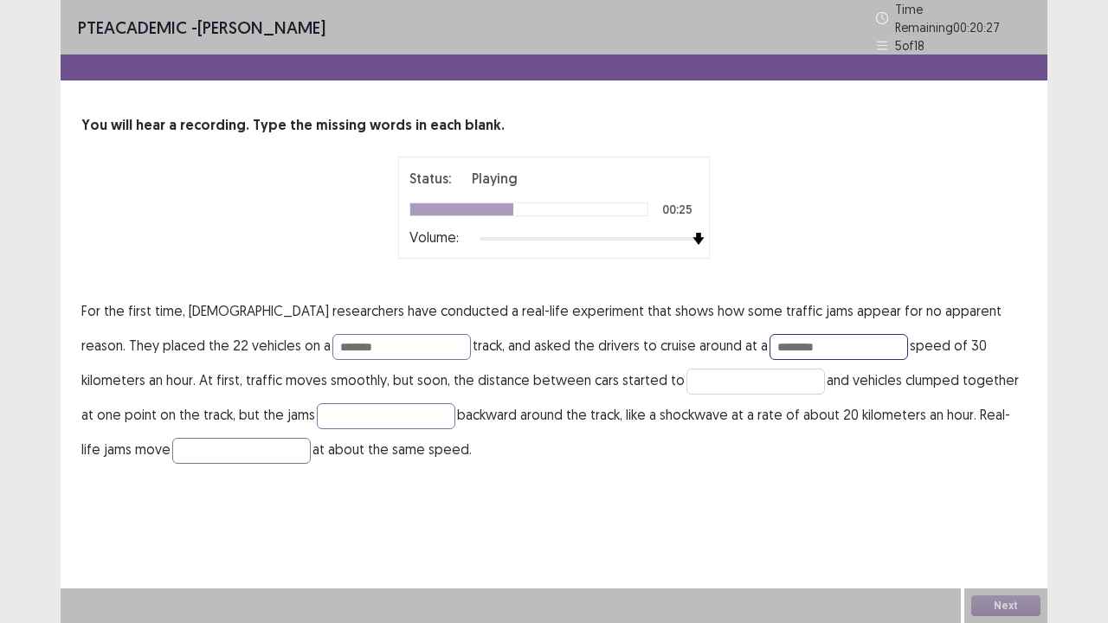
type input "********"
click at [686, 369] on input "text" at bounding box center [755, 382] width 138 height 26
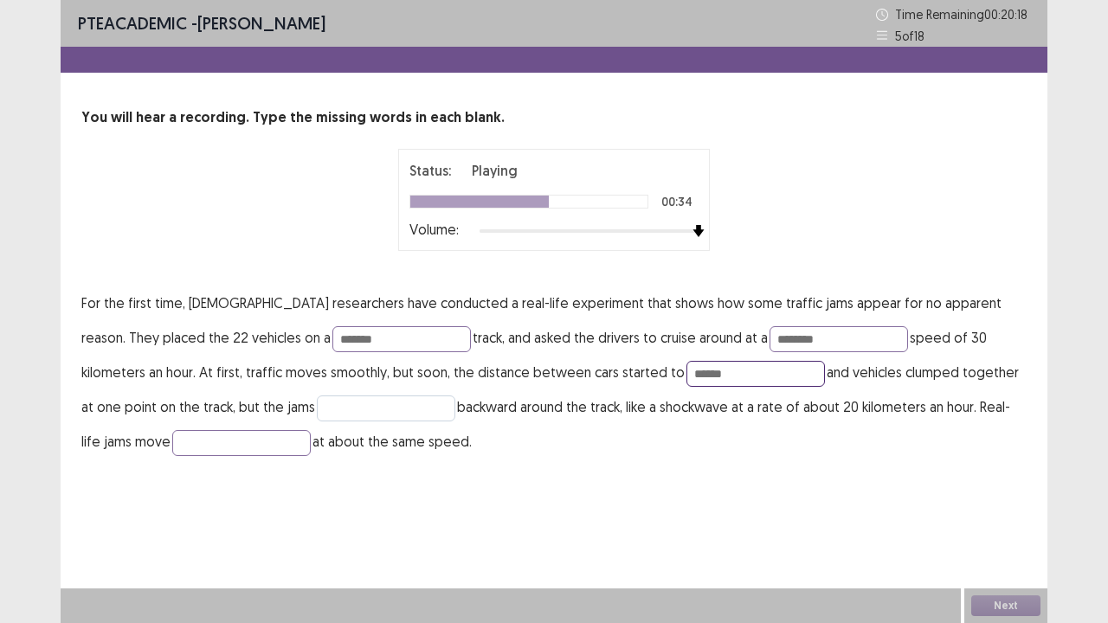
type input "******"
click at [317, 414] on input "text" at bounding box center [386, 409] width 138 height 26
click at [185, 452] on input "text" at bounding box center [241, 443] width 138 height 26
type input "*"
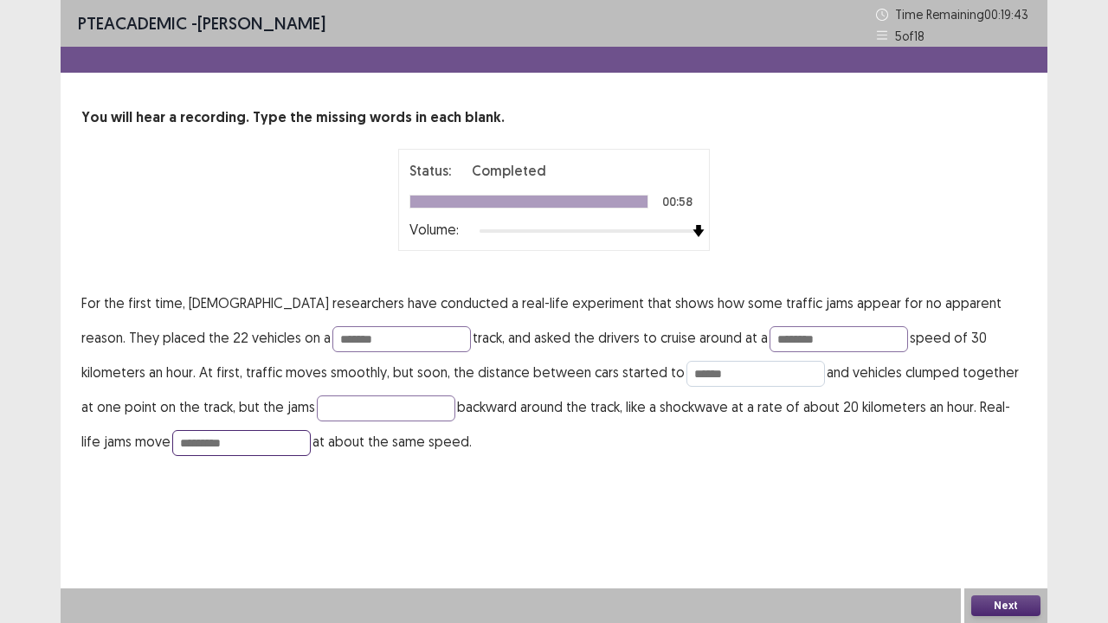
type input "********"
click at [686, 375] on input "******" at bounding box center [755, 374] width 138 height 26
drag, startPoint x: 755, startPoint y: 338, endPoint x: 672, endPoint y: 351, distance: 84.1
click at [672, 350] on p "For the first time, Japanese researchers have conducted a real-life experiment …" at bounding box center [553, 372] width 945 height 173
type input "********"
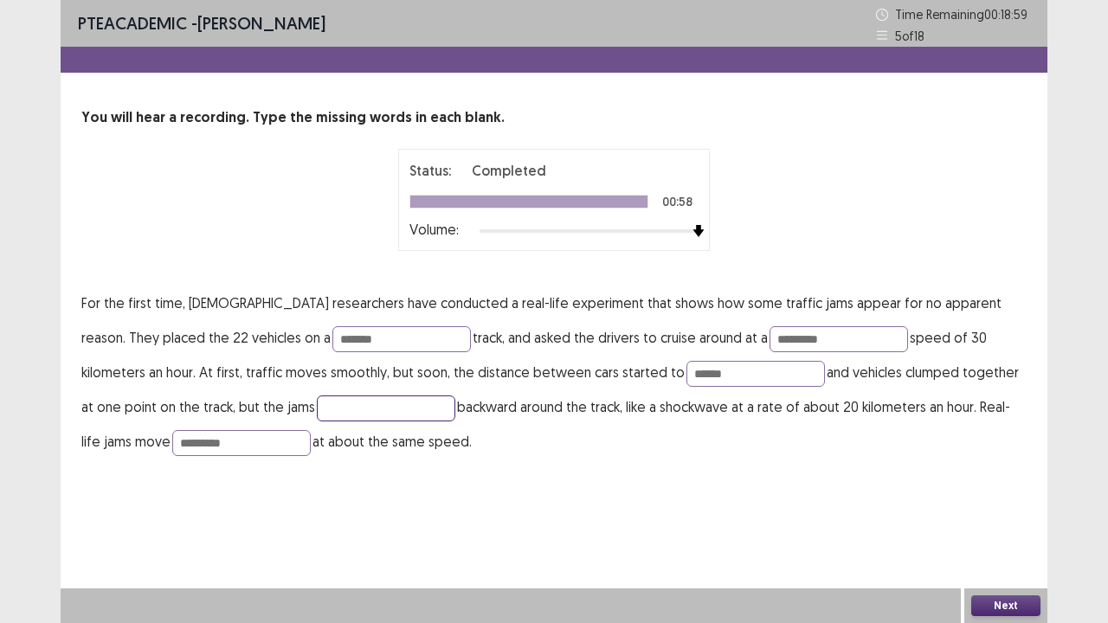
click at [329, 405] on input "text" at bounding box center [386, 409] width 138 height 26
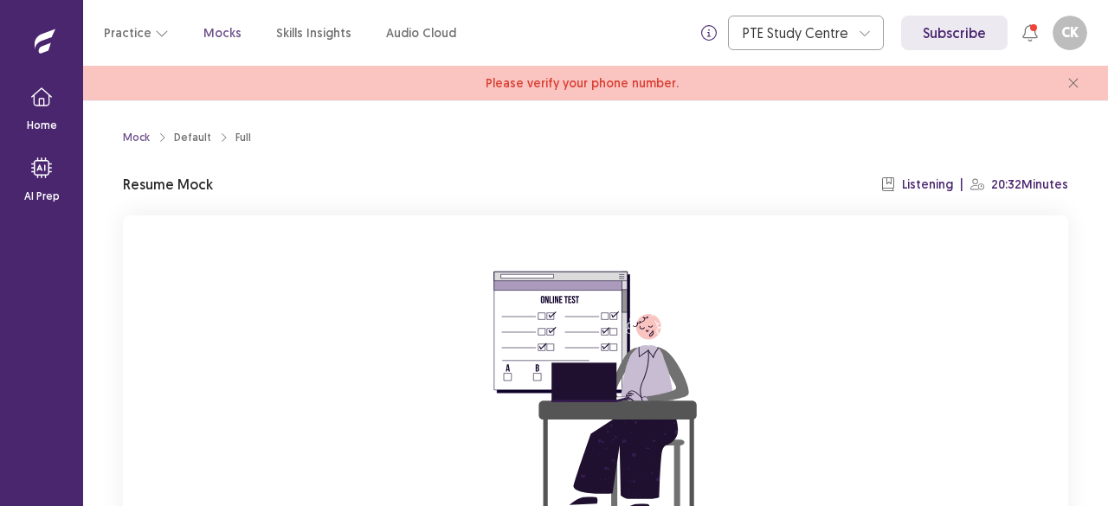
scroll to position [212, 0]
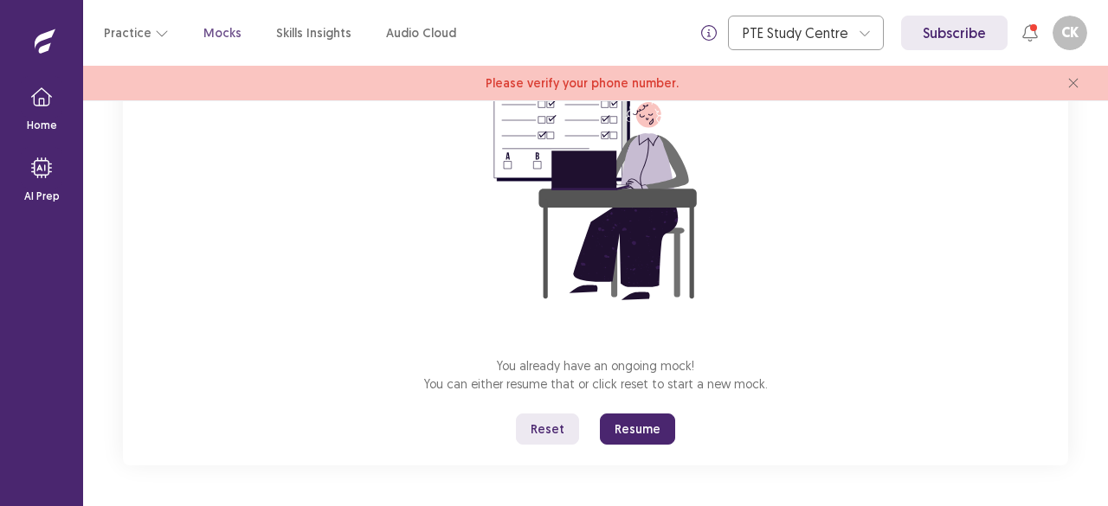
click at [658, 431] on button "Resume" at bounding box center [637, 429] width 75 height 31
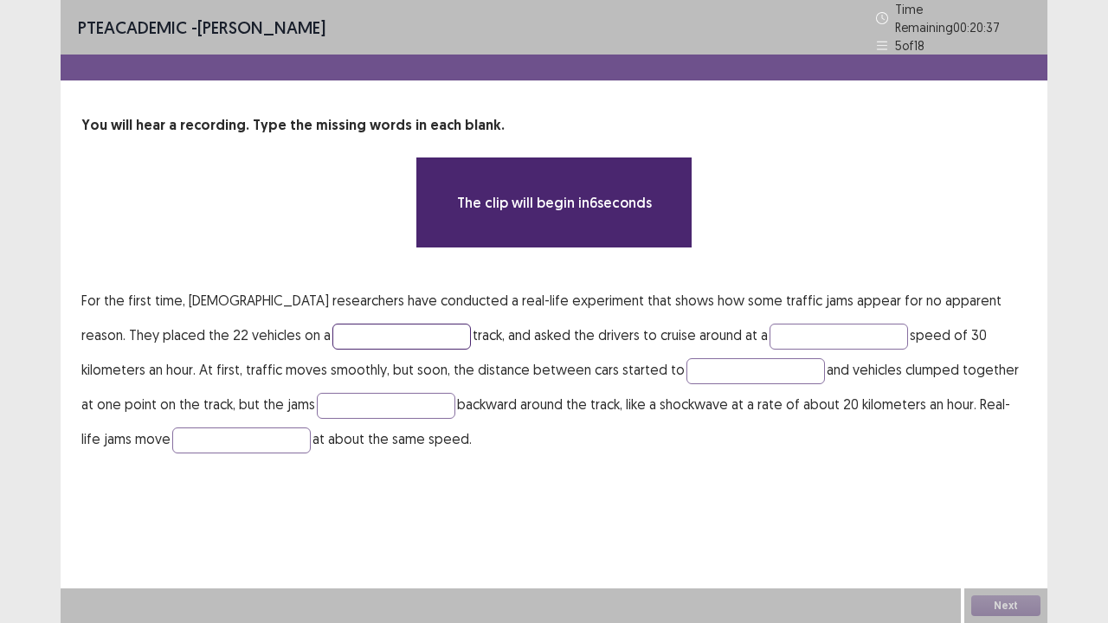
click at [332, 332] on input "text" at bounding box center [401, 337] width 138 height 26
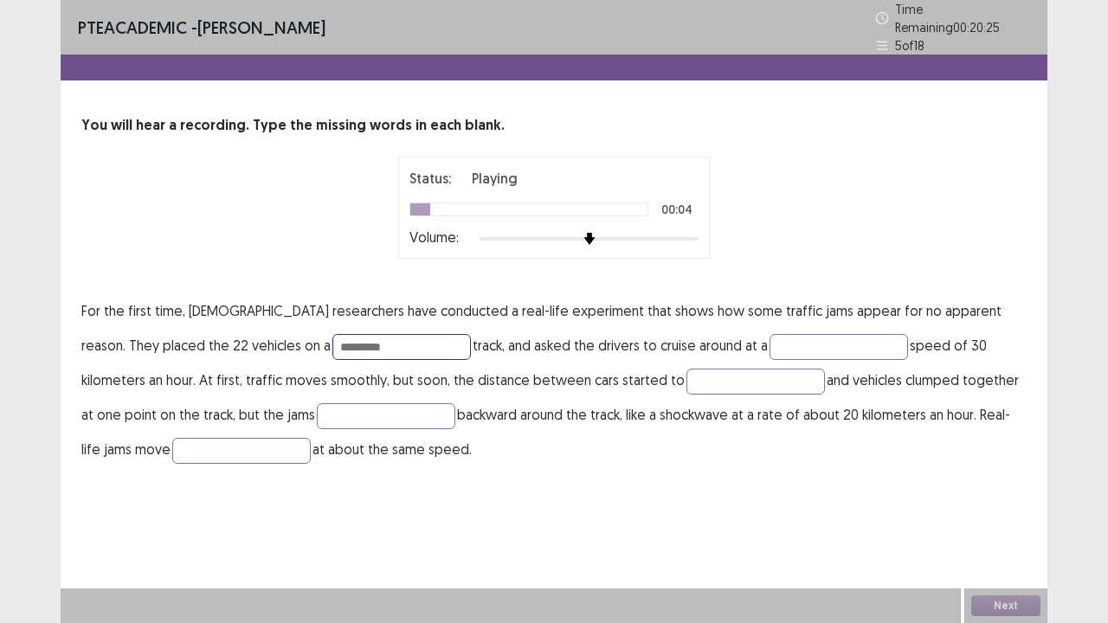
type input "********"
click at [690, 232] on div at bounding box center [589, 239] width 219 height 14
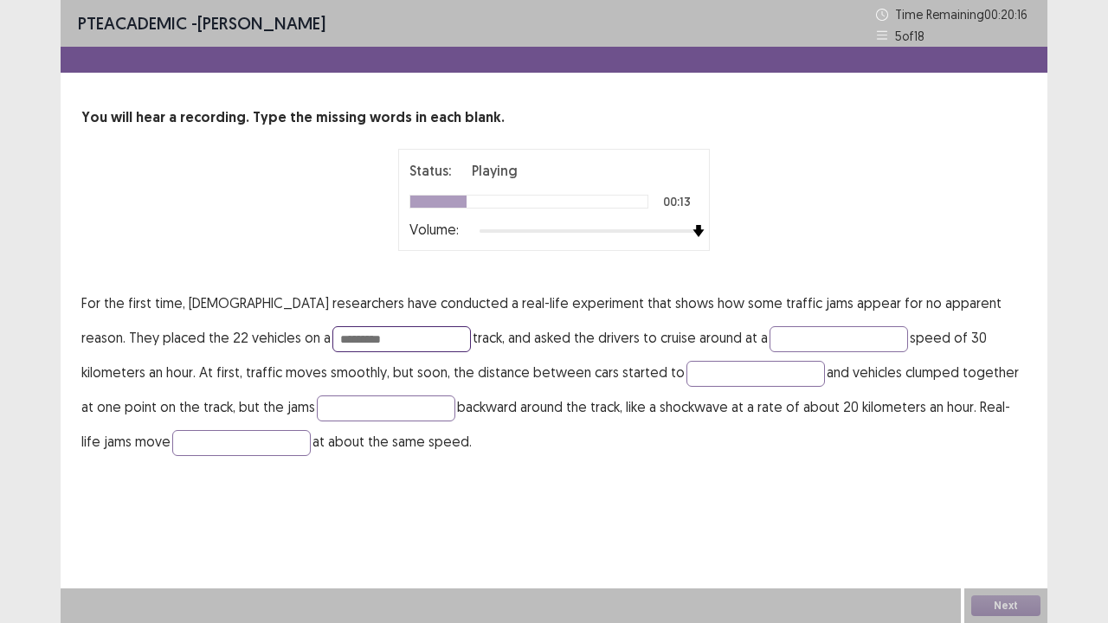
drag, startPoint x: 286, startPoint y: 344, endPoint x: 208, endPoint y: 351, distance: 79.1
click at [208, 350] on p "For the first time, Japanese researchers have conducted a real-life experiment …" at bounding box center [553, 372] width 945 height 173
type input "******"
click at [769, 338] on input "text" at bounding box center [838, 339] width 138 height 26
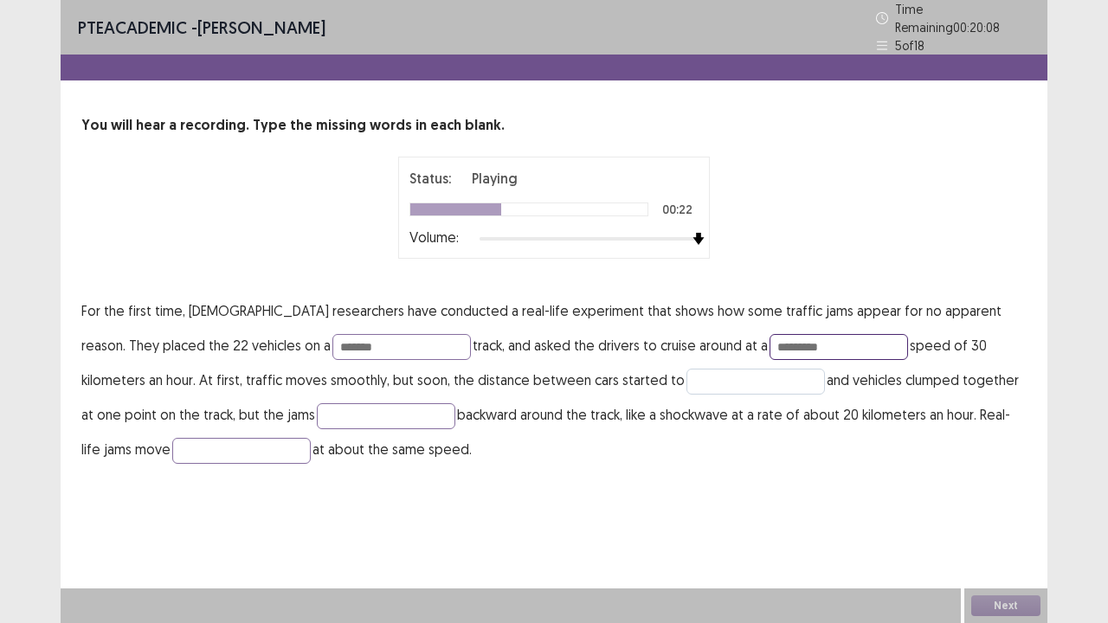
type input "********"
click at [686, 370] on input "text" at bounding box center [755, 382] width 138 height 26
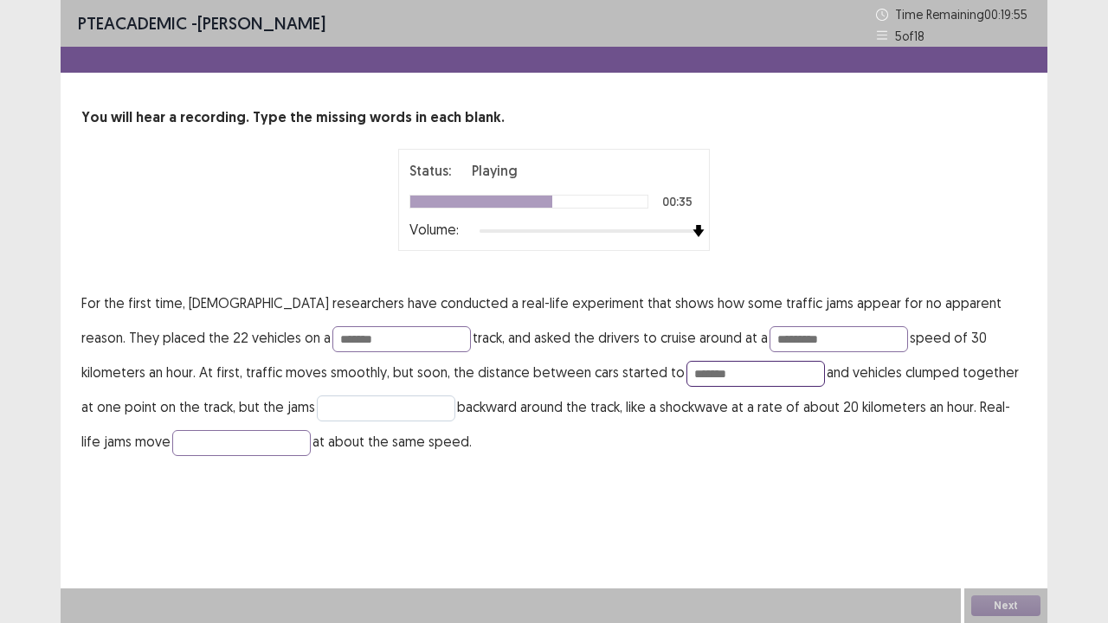
type input "******"
click at [317, 410] on input "text" at bounding box center [386, 409] width 138 height 26
type input "******"
click at [172, 441] on input "text" at bounding box center [241, 443] width 138 height 26
type input "********"
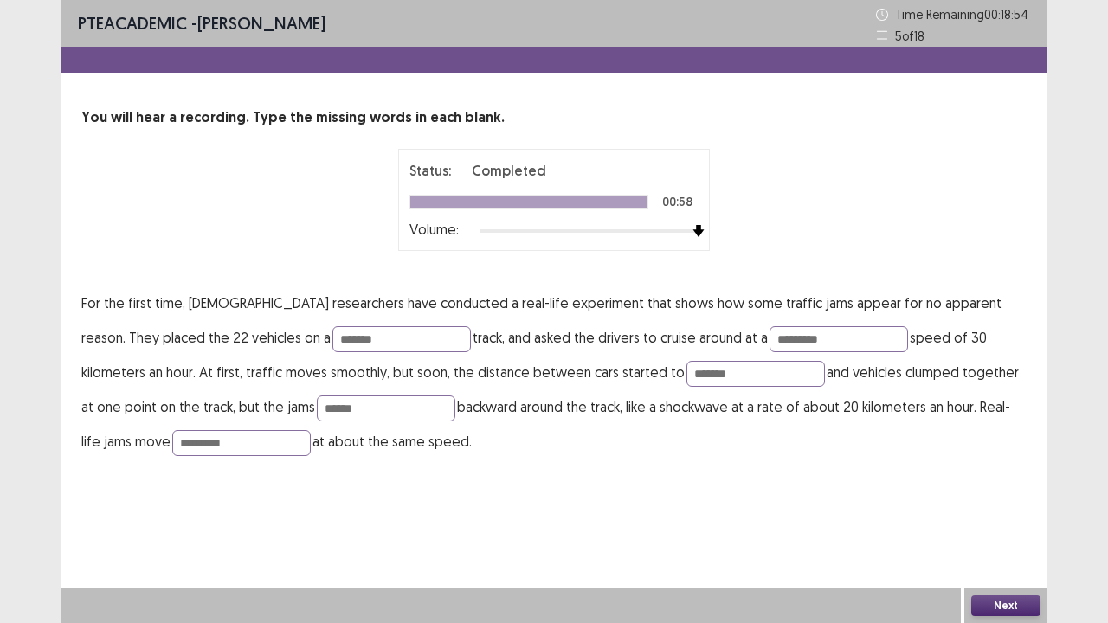
click at [976, 505] on button "Next" at bounding box center [1005, 606] width 69 height 21
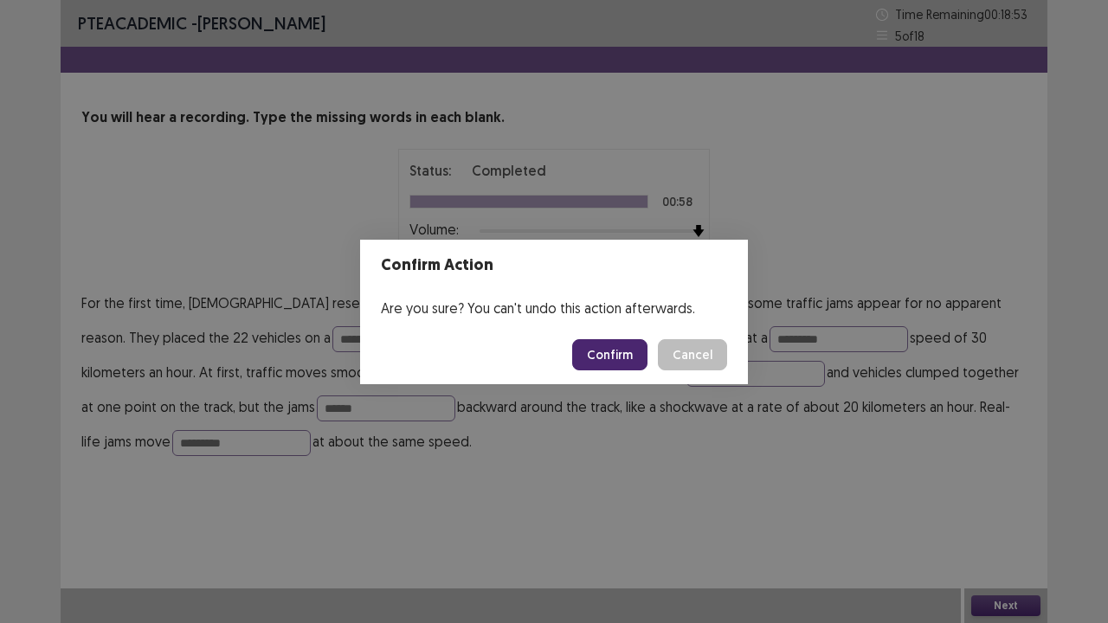
click at [600, 354] on button "Confirm" at bounding box center [609, 354] width 75 height 31
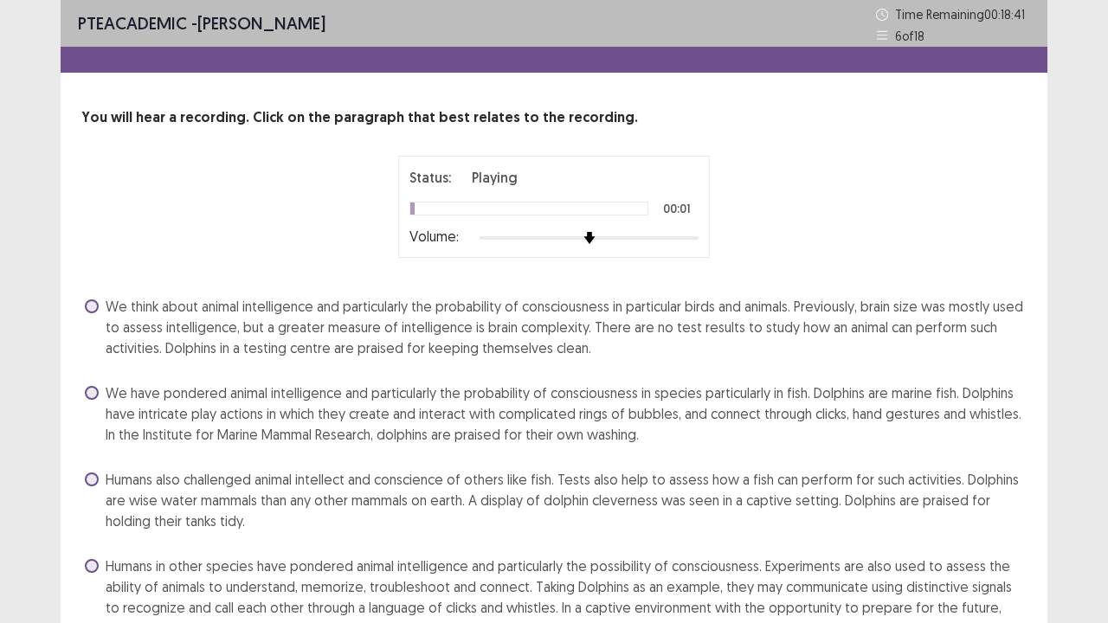
click at [701, 235] on div "Status: Playing 00:01 Volume:" at bounding box center [554, 207] width 312 height 102
click at [699, 237] on div "Status: Playing 00:01 Volume:" at bounding box center [554, 207] width 312 height 102
click at [697, 237] on div at bounding box center [589, 238] width 219 height 14
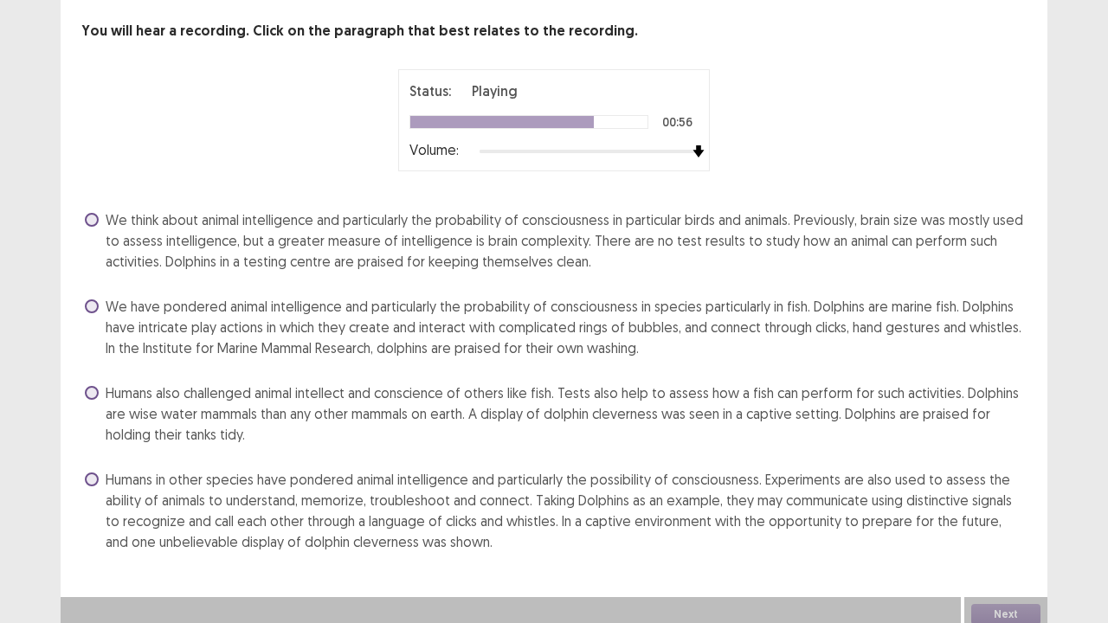
click at [625, 308] on span "We have pondered animal intelligence and particularly the probability of consci…" at bounding box center [566, 327] width 921 height 62
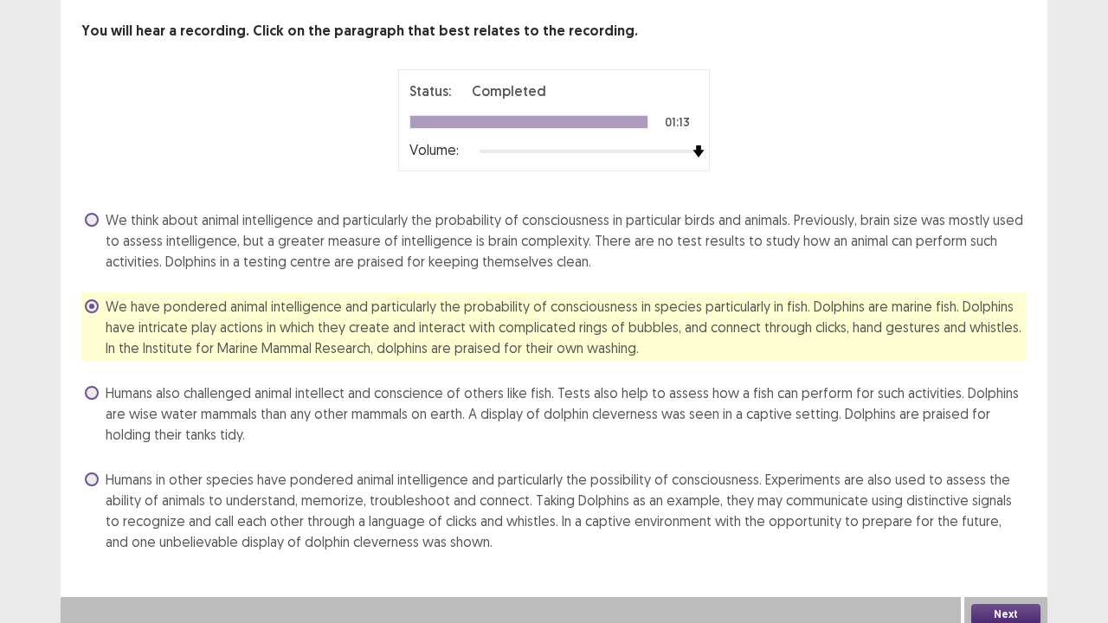
click at [980, 505] on button "Next" at bounding box center [1005, 614] width 69 height 21
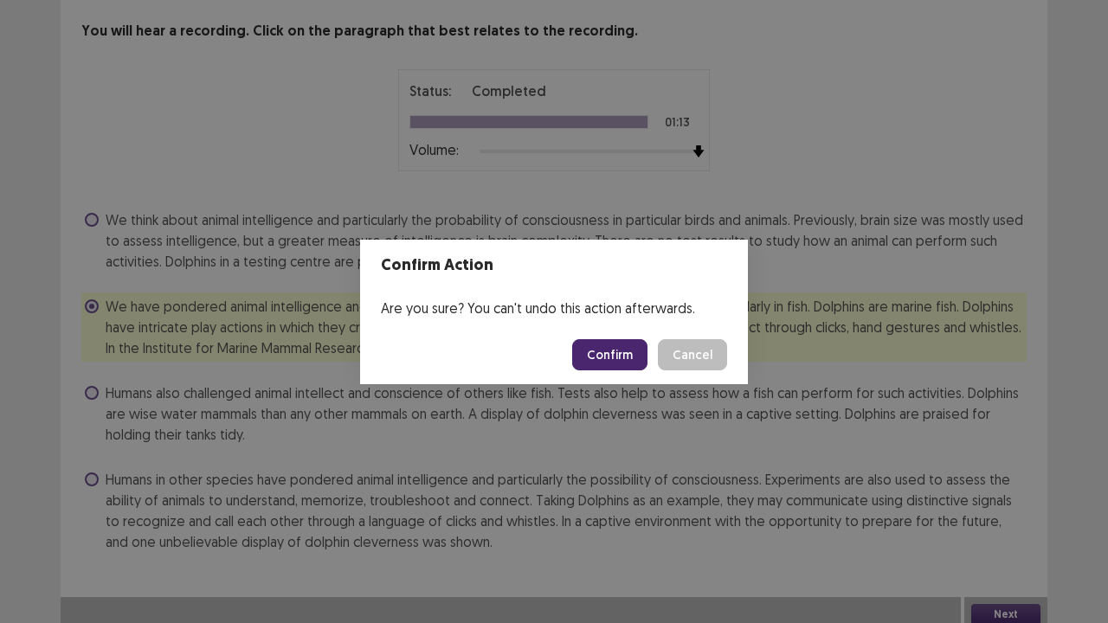
click at [632, 357] on button "Confirm" at bounding box center [609, 354] width 75 height 31
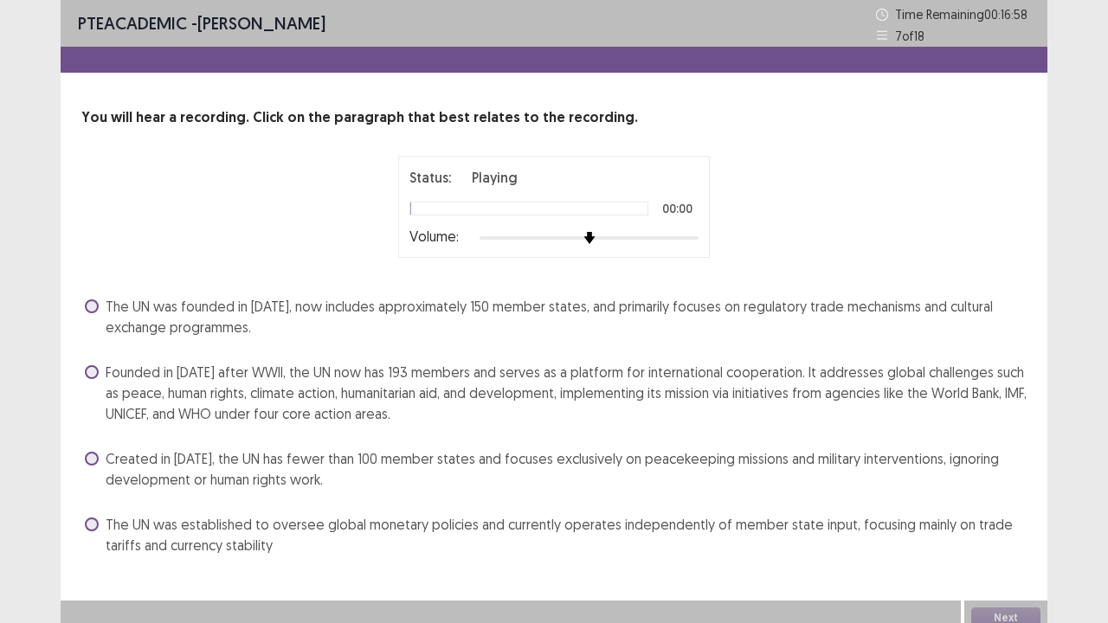
click at [693, 237] on div at bounding box center [589, 238] width 219 height 14
click at [651, 356] on div "The UN was founded in 1945, now includes approximately 150 member states, and p…" at bounding box center [553, 426] width 945 height 267
click at [649, 364] on span "Founded in 1945 after WWII, the UN now has 193 members and serves as a platform…" at bounding box center [566, 393] width 921 height 62
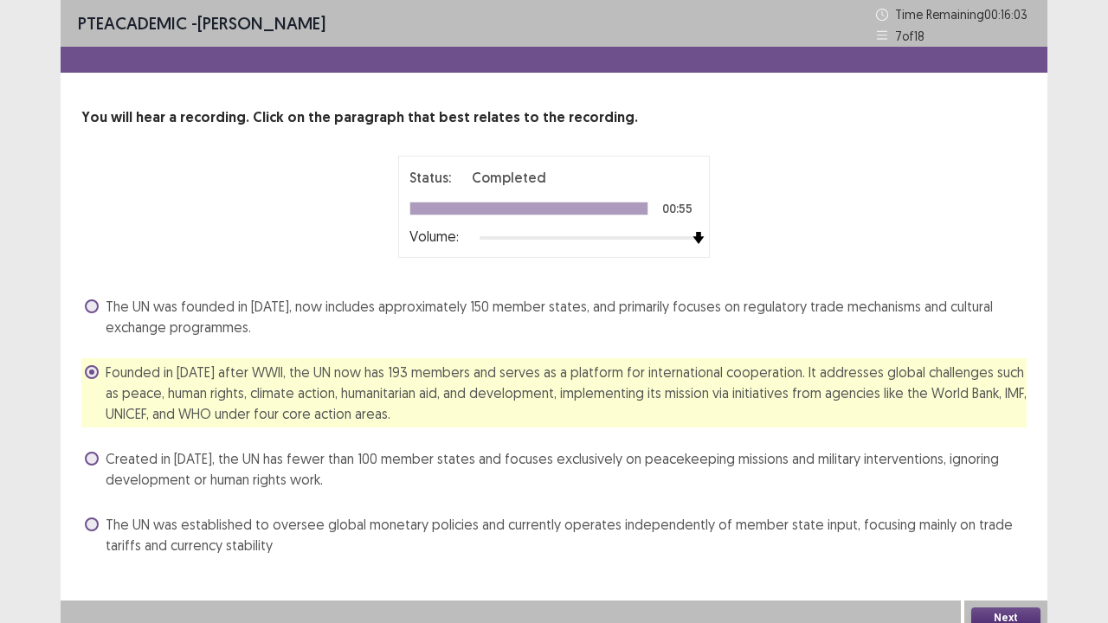
click at [989, 505] on button "Next" at bounding box center [1005, 618] width 69 height 21
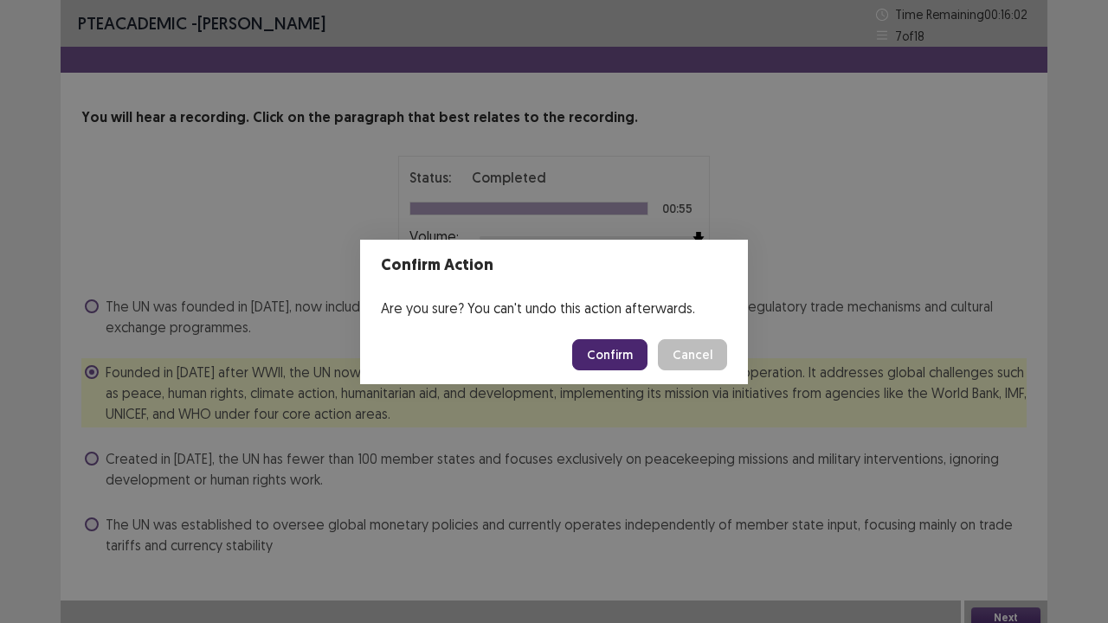
click at [636, 363] on button "Confirm" at bounding box center [609, 354] width 75 height 31
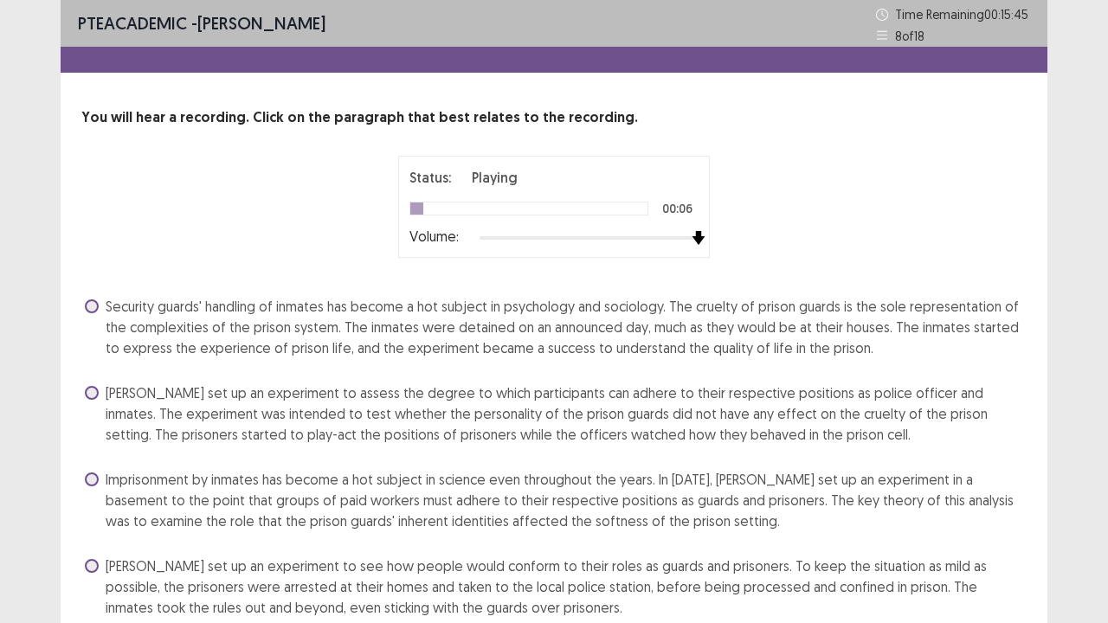
click at [694, 237] on div at bounding box center [589, 238] width 219 height 14
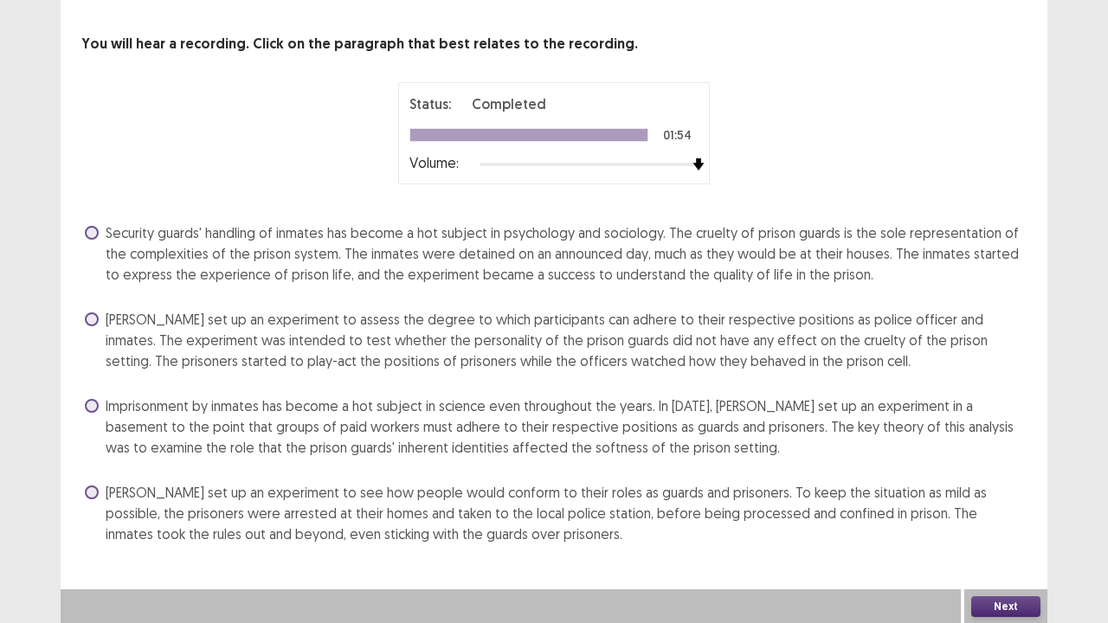
click at [803, 263] on span "Security guards' handling of inmates has become a hot subject in psychology and…" at bounding box center [566, 253] width 921 height 62
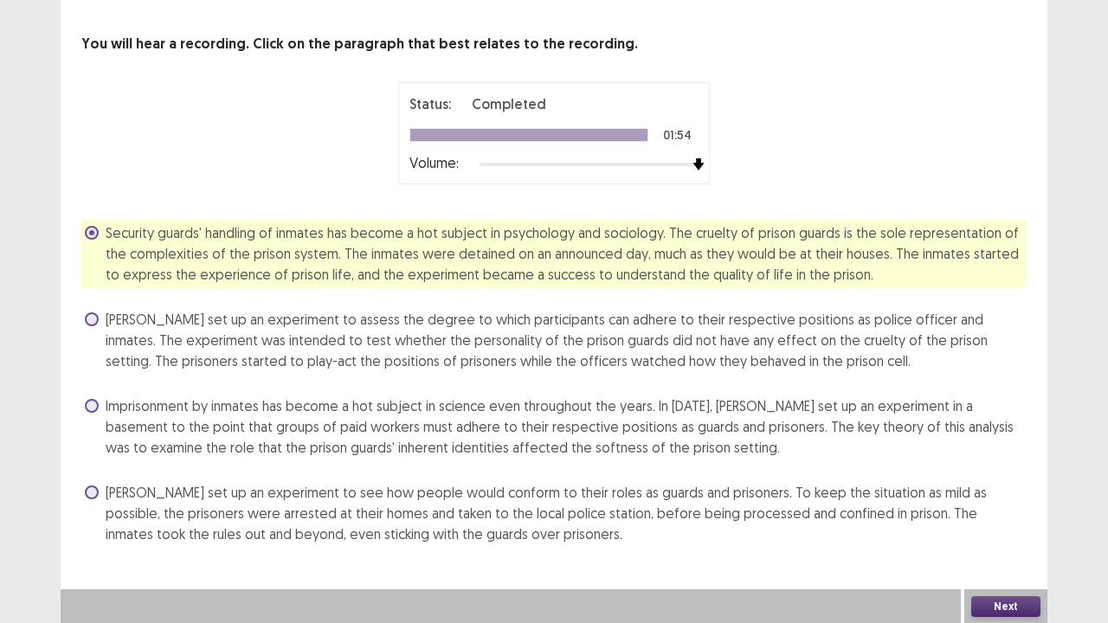
click at [993, 505] on button "Next" at bounding box center [1005, 606] width 69 height 21
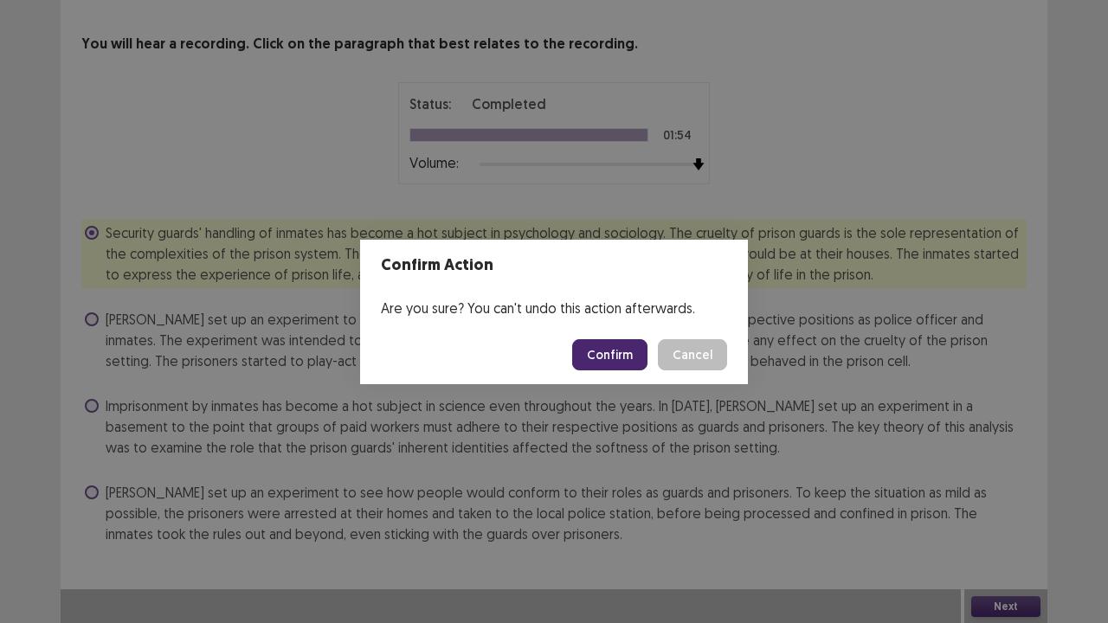
click at [641, 339] on button "Confirm" at bounding box center [609, 354] width 75 height 31
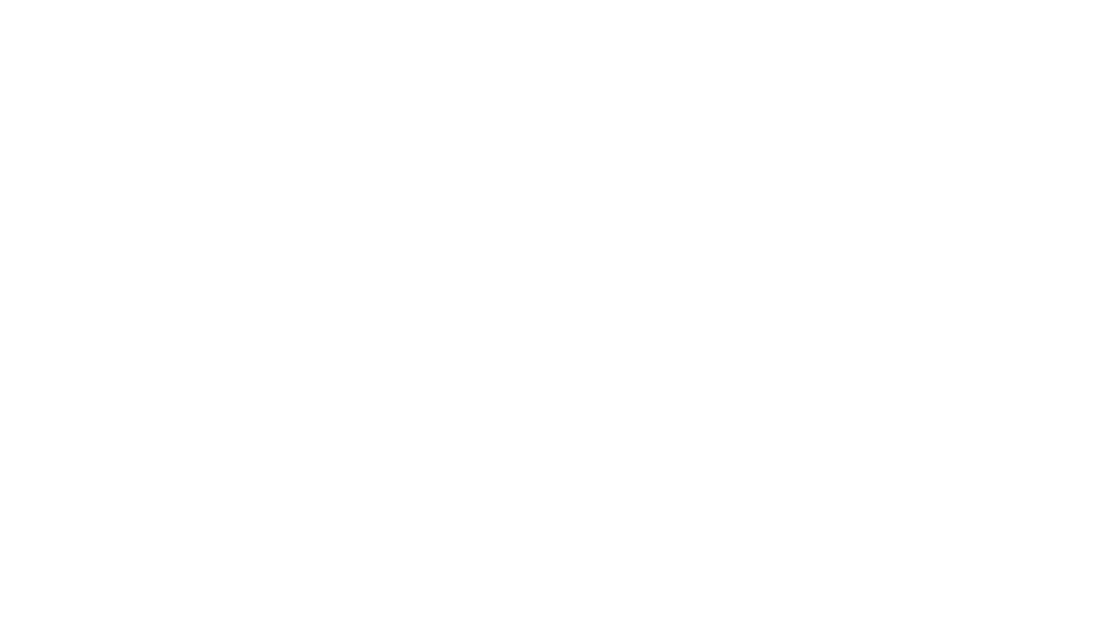
scroll to position [0, 0]
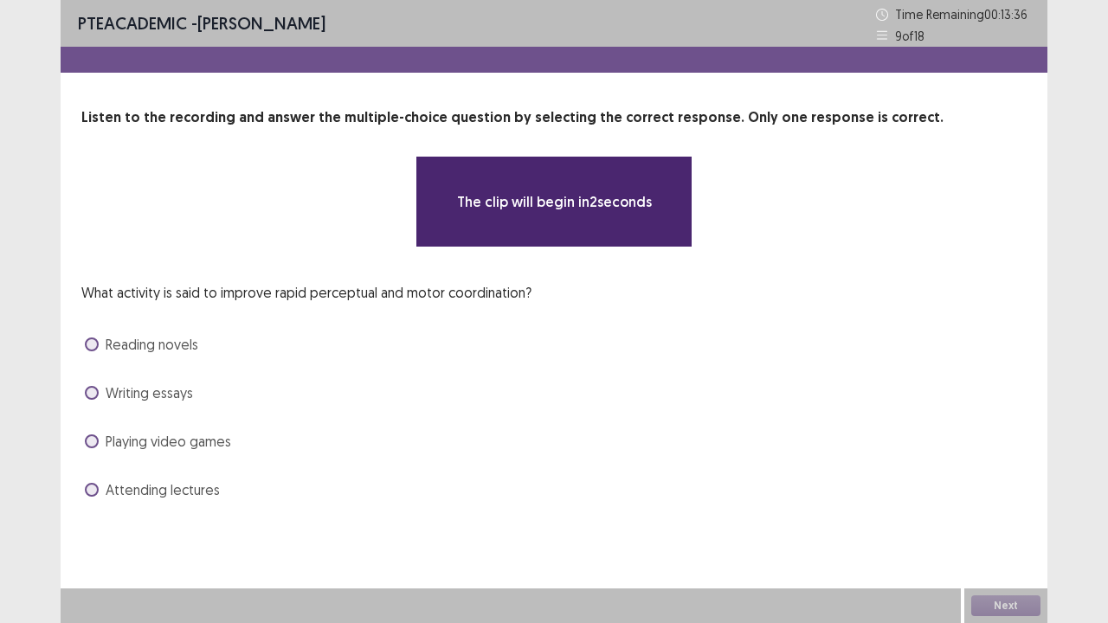
click at [180, 442] on span "Playing video games" at bounding box center [169, 441] width 126 height 21
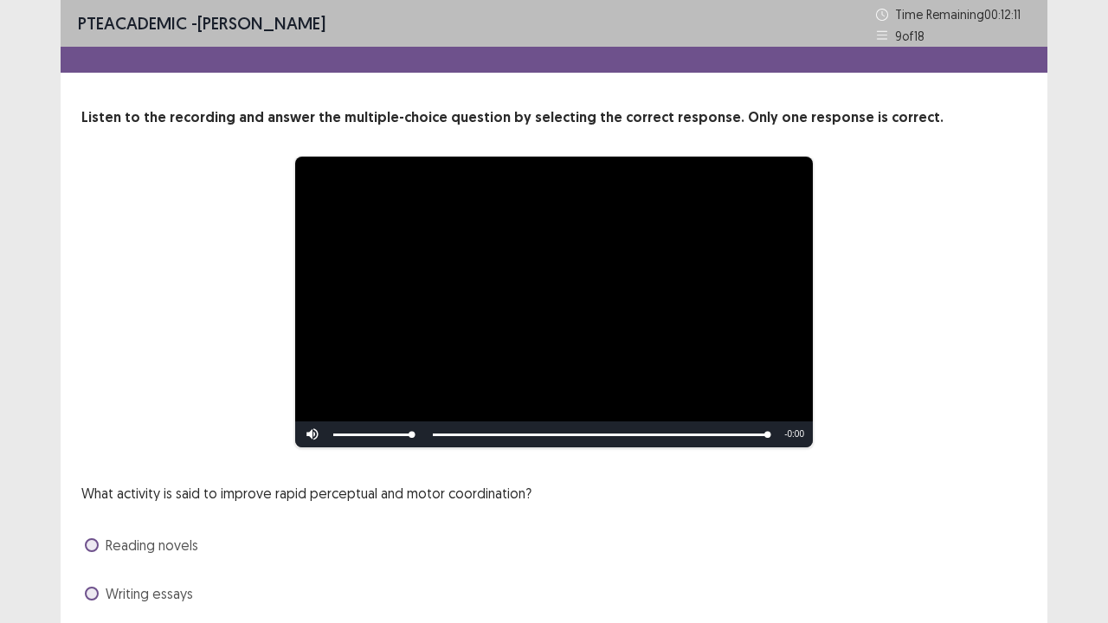
scroll to position [158, 0]
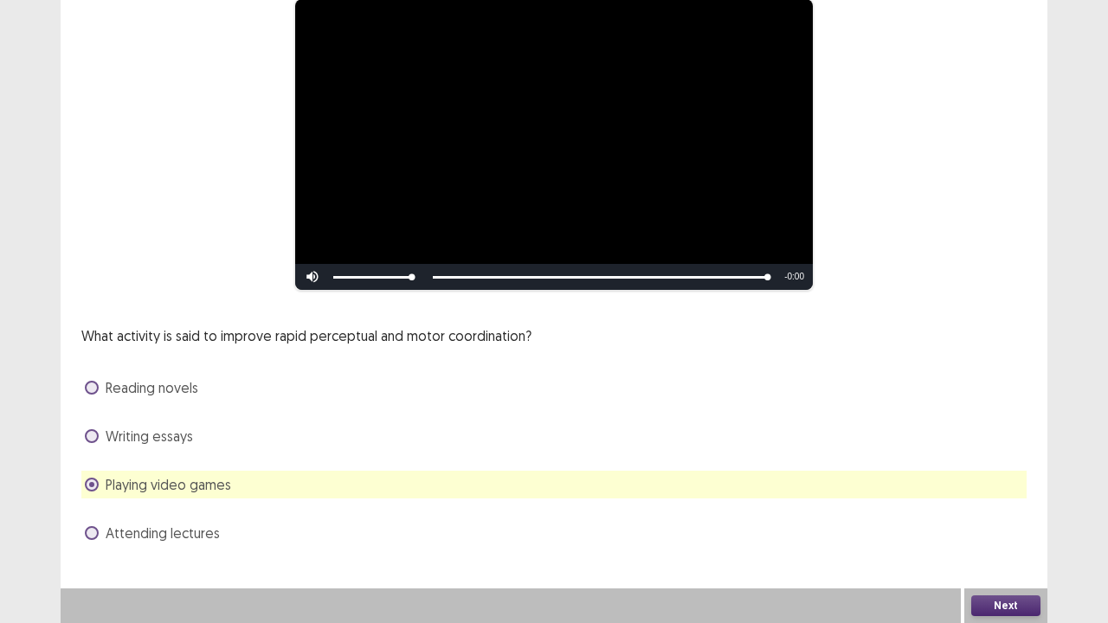
click at [998, 505] on button "Next" at bounding box center [1005, 606] width 69 height 21
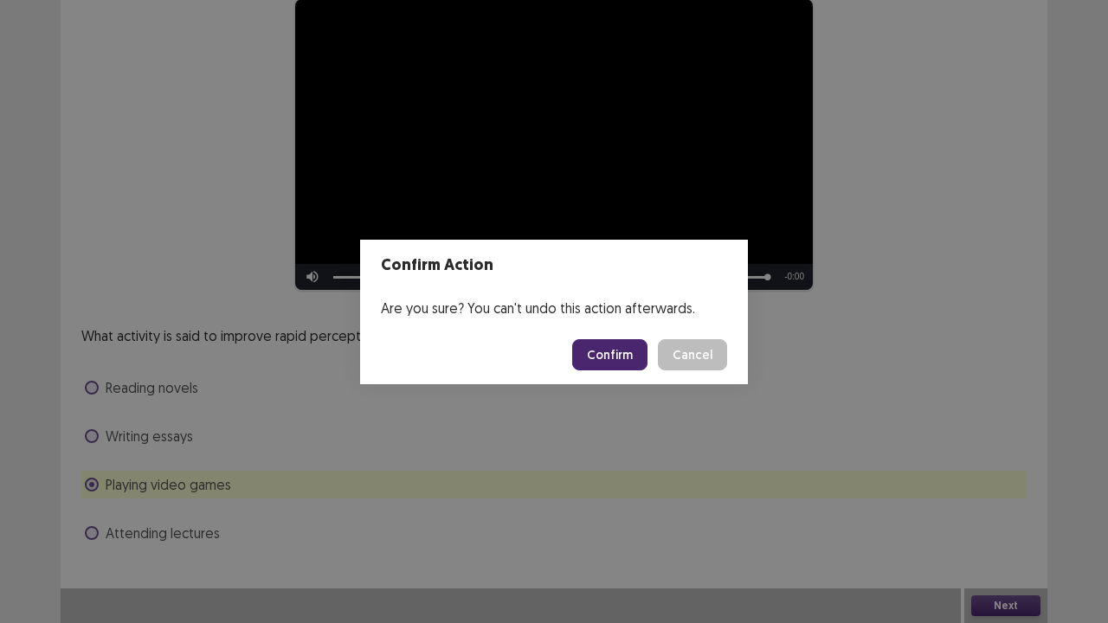
click at [614, 355] on button "Confirm" at bounding box center [609, 354] width 75 height 31
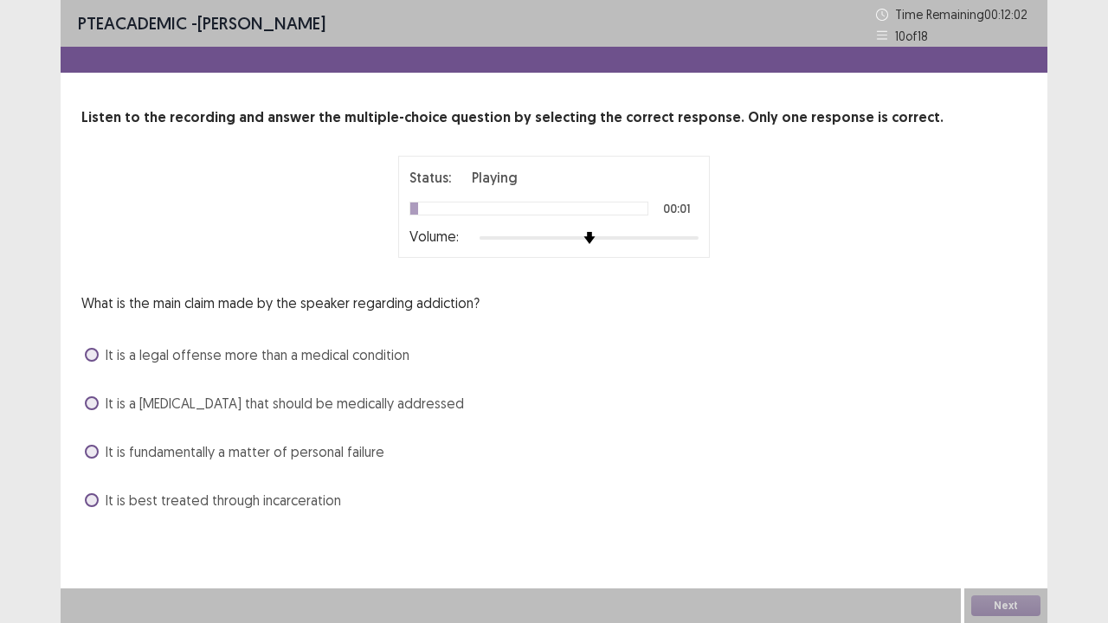
click at [694, 245] on div "Volume:" at bounding box center [553, 237] width 289 height 17
click at [694, 237] on div at bounding box center [589, 238] width 219 height 14
click at [429, 404] on span "It is a brain disease that should be medically addressed" at bounding box center [285, 403] width 358 height 21
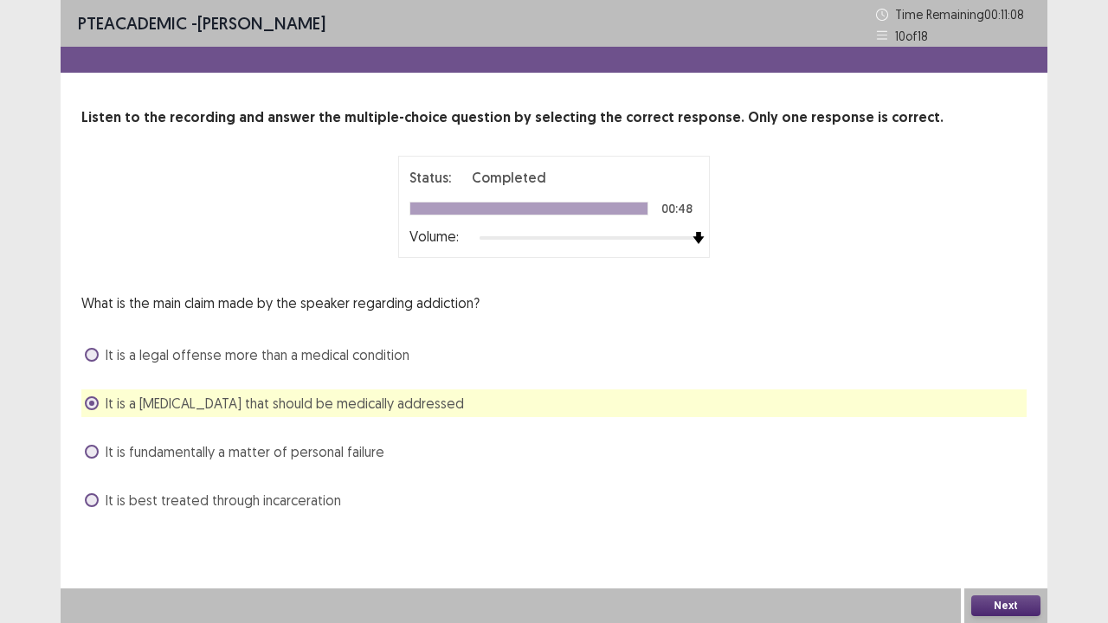
click at [377, 355] on span "It is a legal offense more than a medical condition" at bounding box center [258, 354] width 304 height 21
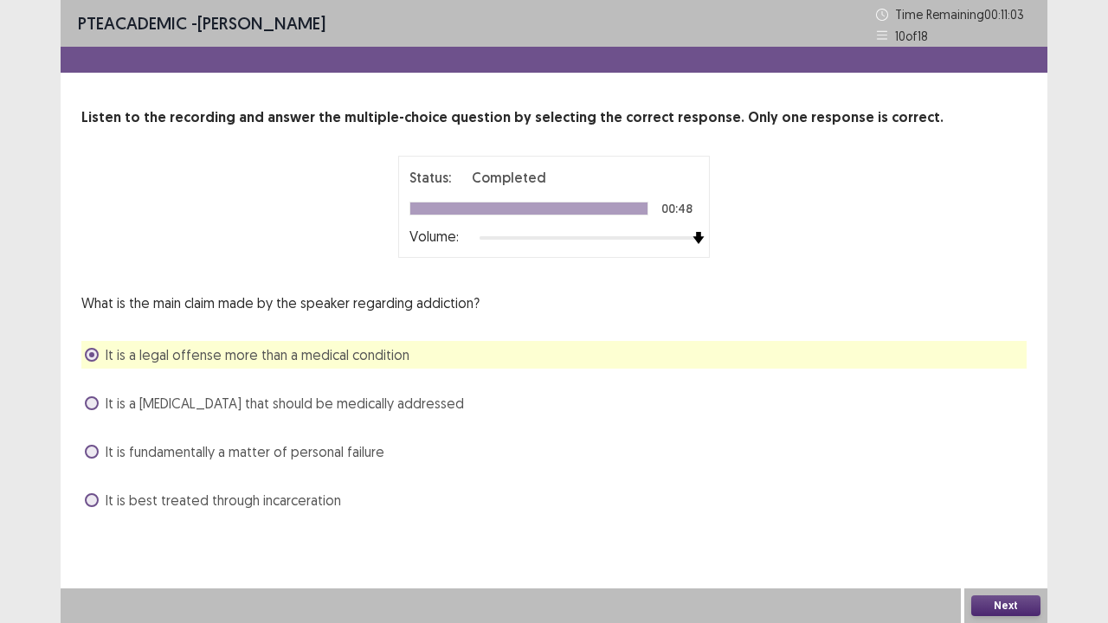
click at [421, 409] on span "It is a brain disease that should be medically addressed" at bounding box center [285, 403] width 358 height 21
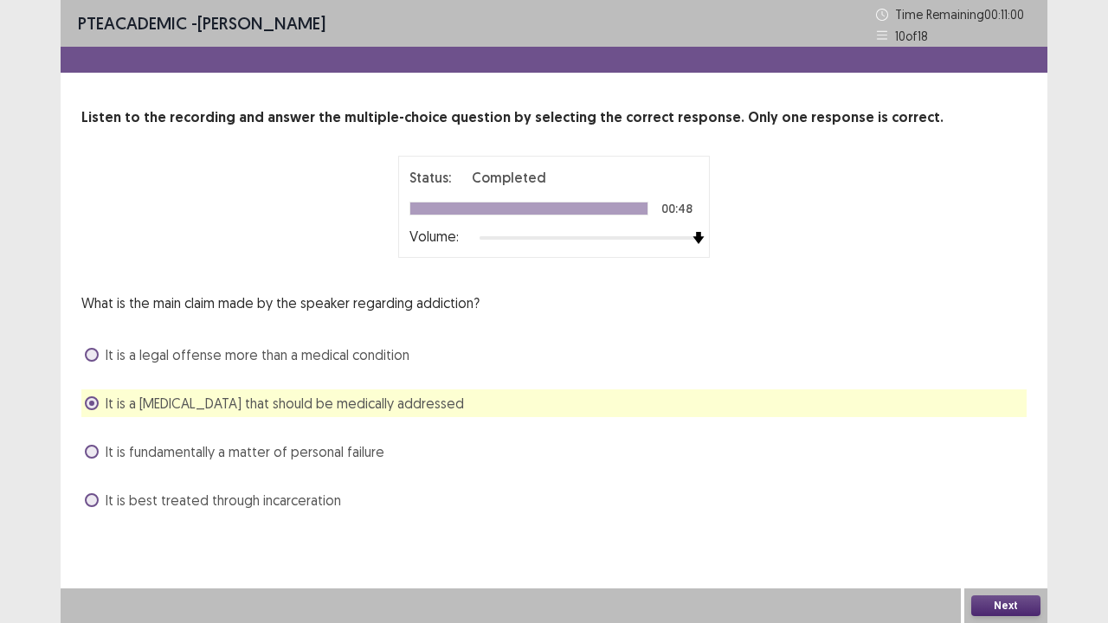
click at [982, 505] on div "Next" at bounding box center [1005, 606] width 83 height 35
click at [982, 505] on button "Next" at bounding box center [1005, 606] width 69 height 21
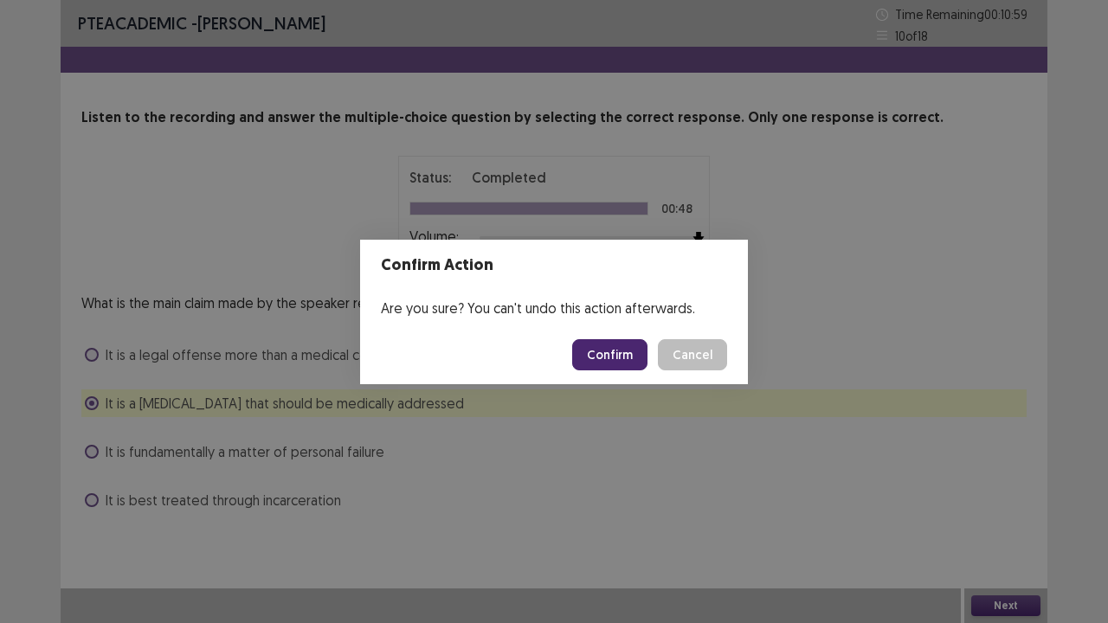
click at [979, 505] on div "Confirm Action Are you sure? You can't undo this action afterwards. Confirm Can…" at bounding box center [554, 311] width 1108 height 623
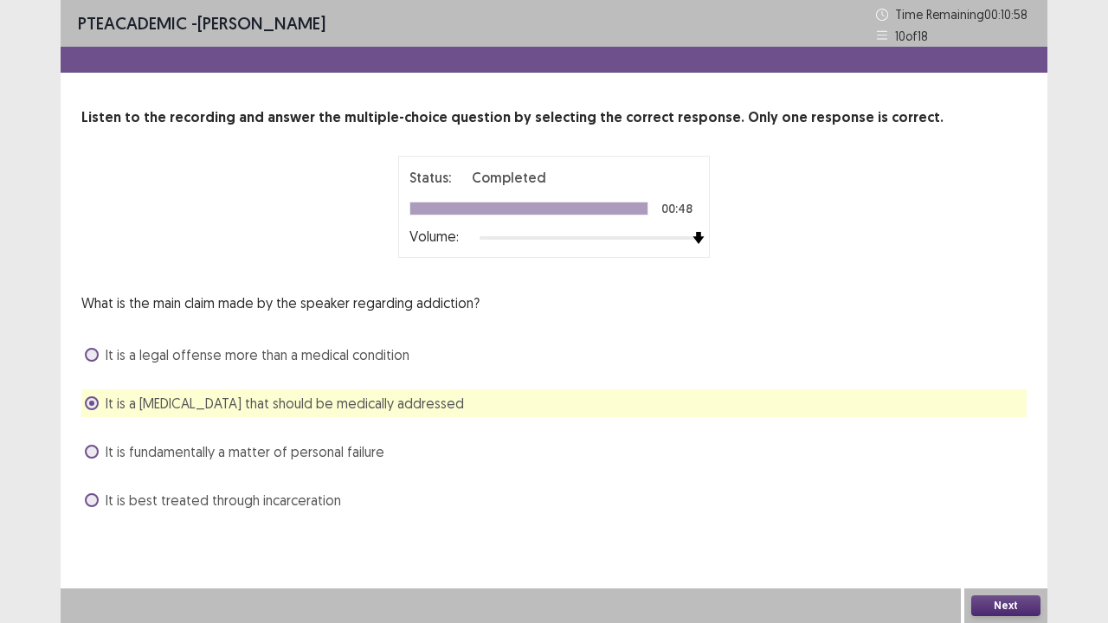
click at [950, 505] on div at bounding box center [511, 606] width 900 height 35
click at [953, 505] on div at bounding box center [511, 606] width 900 height 35
click at [982, 505] on button "Next" at bounding box center [1005, 606] width 69 height 21
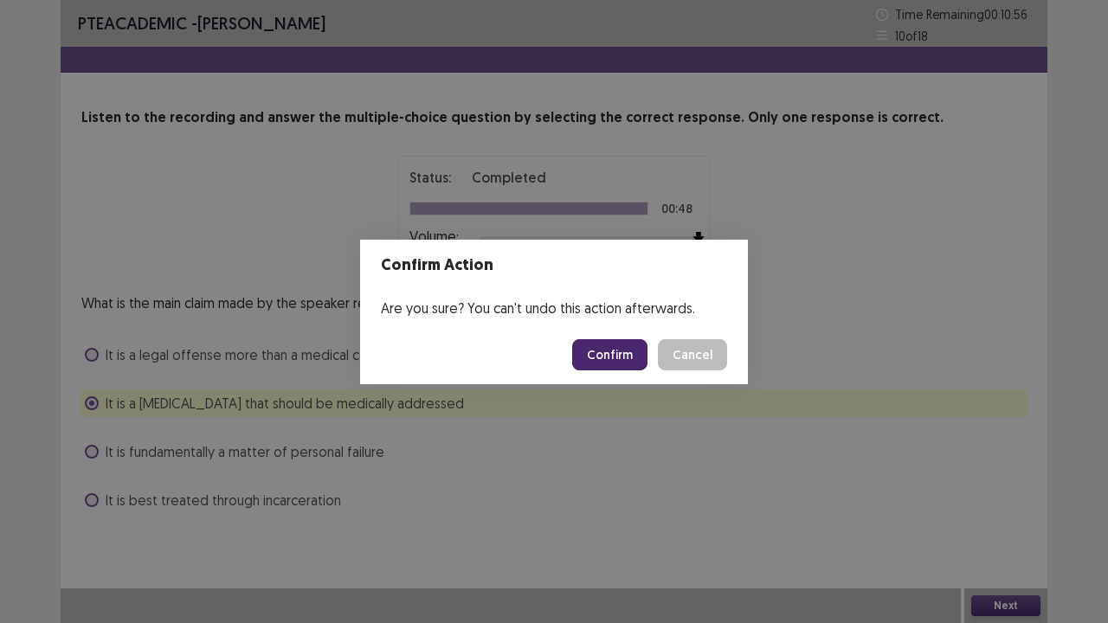
click at [621, 357] on button "Confirm" at bounding box center [609, 354] width 75 height 31
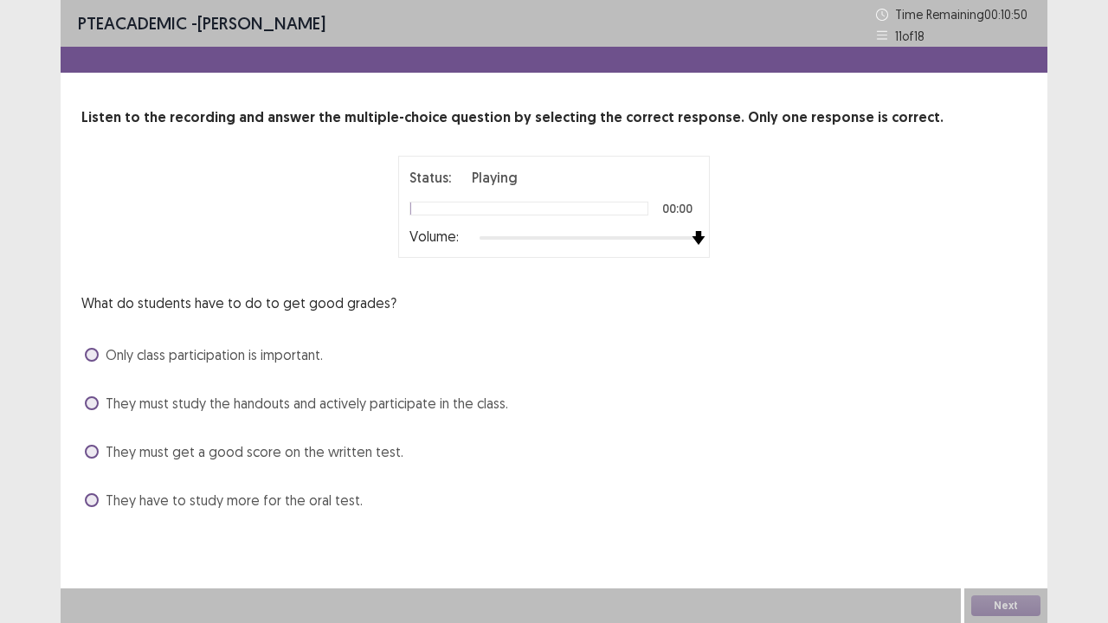
click at [696, 237] on div at bounding box center [589, 238] width 219 height 14
click at [280, 355] on span "Only class participation is important." at bounding box center [214, 354] width 217 height 21
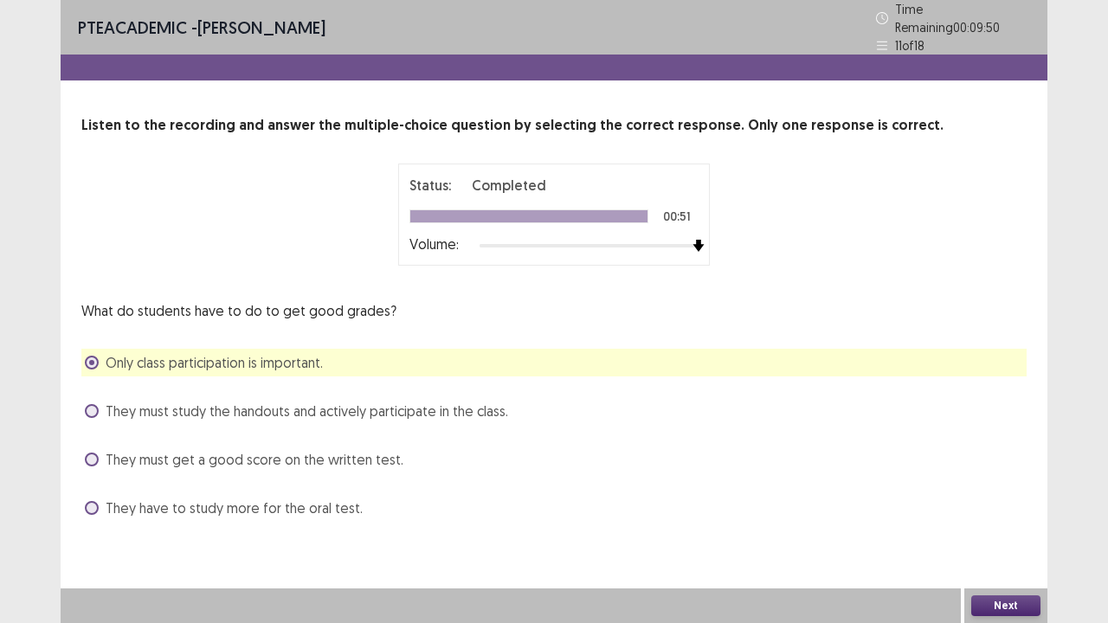
click at [988, 505] on button "Next" at bounding box center [1005, 606] width 69 height 21
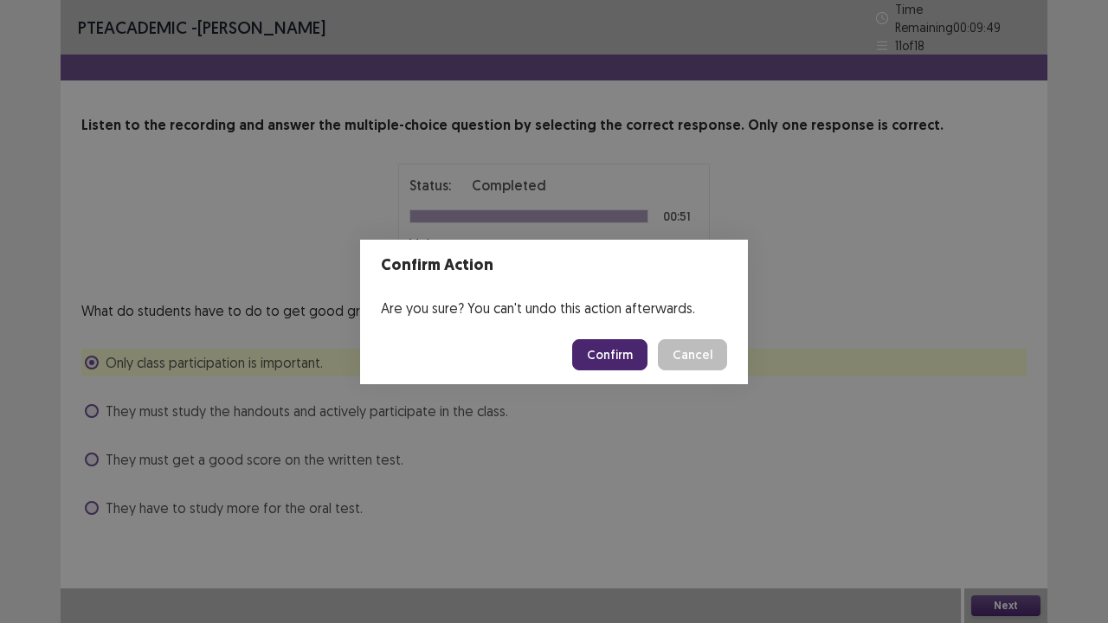
click at [620, 357] on button "Confirm" at bounding box center [609, 354] width 75 height 31
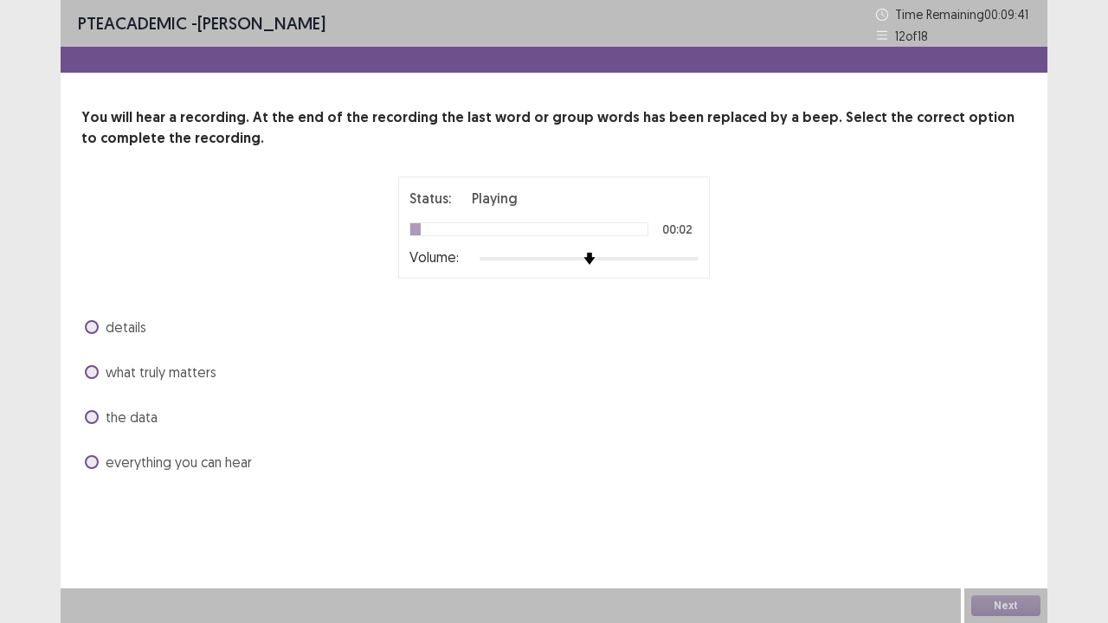
click at [693, 263] on div at bounding box center [589, 259] width 219 height 14
click at [220, 461] on span "everything you can hear" at bounding box center [179, 462] width 146 height 21
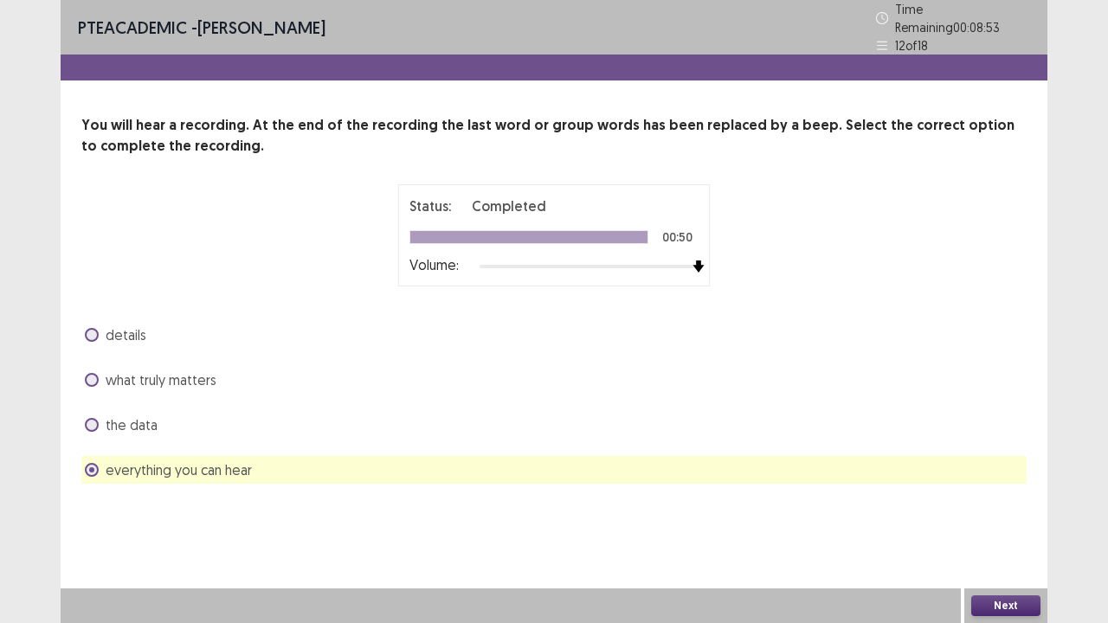
click at [1020, 505] on button "Next" at bounding box center [1005, 606] width 69 height 21
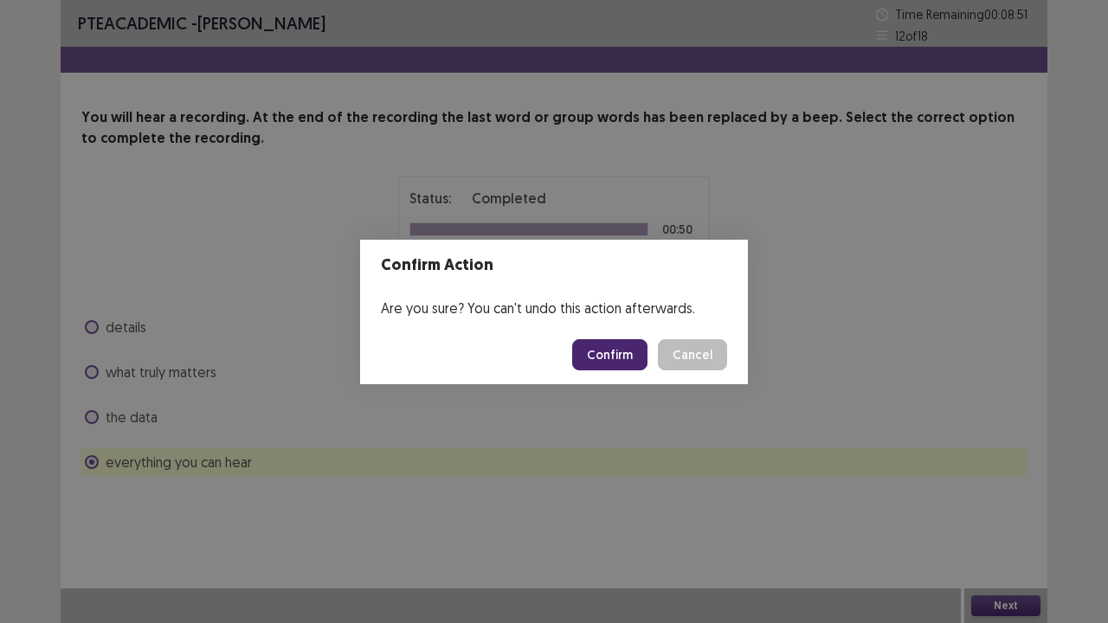
click at [606, 343] on button "Confirm" at bounding box center [609, 354] width 75 height 31
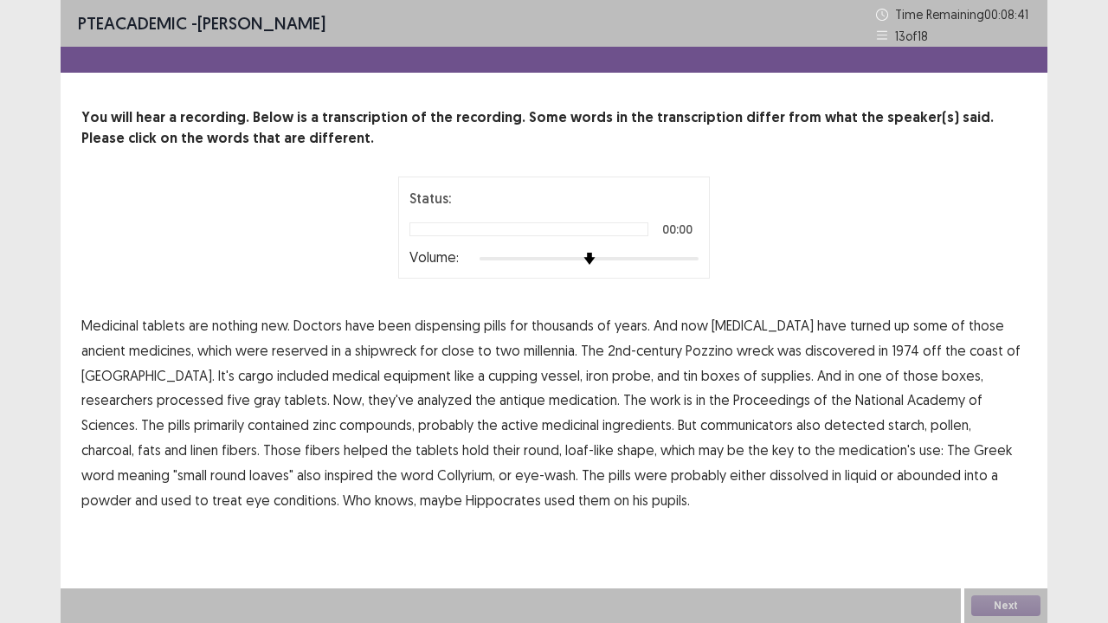
click at [698, 258] on div "Status: 00:00 Volume:" at bounding box center [554, 228] width 312 height 102
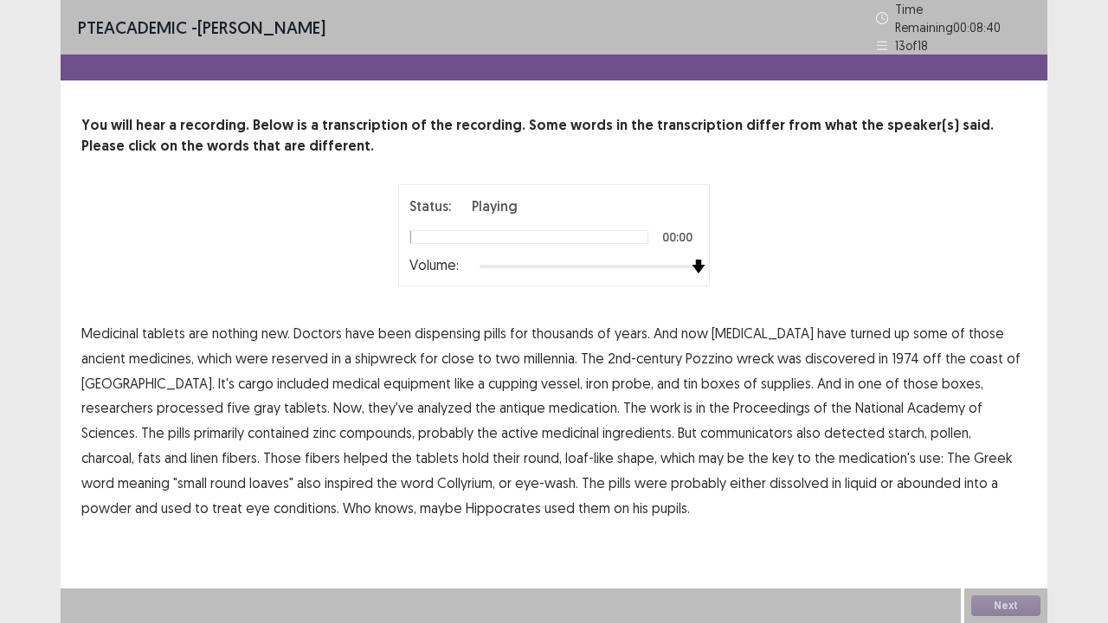
click at [697, 266] on div at bounding box center [589, 267] width 219 height 14
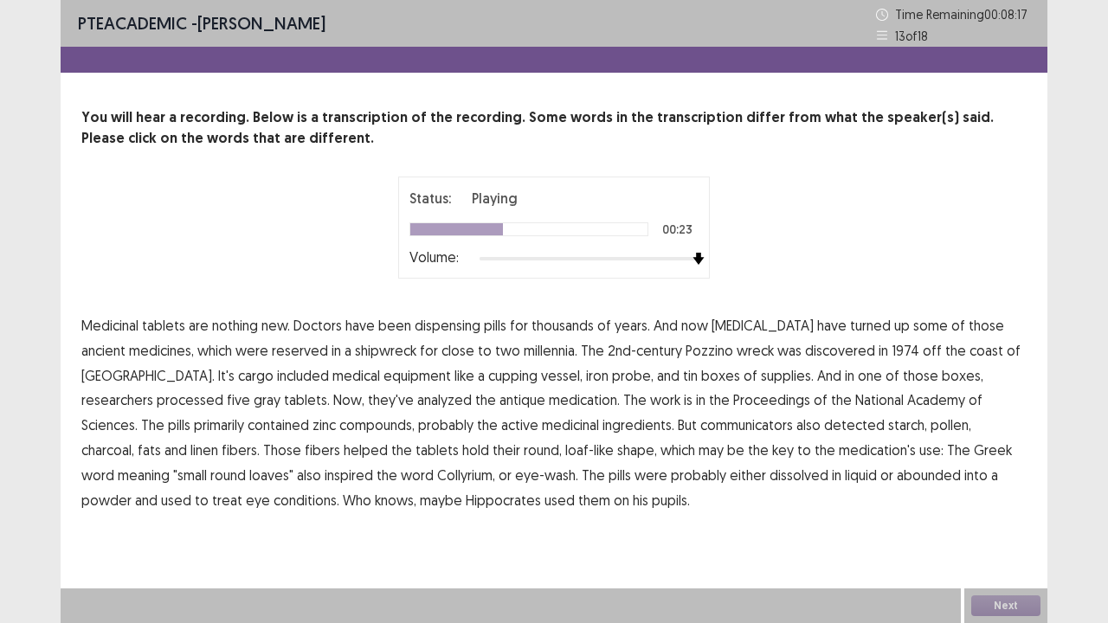
click at [223, 389] on span "processed" at bounding box center [190, 399] width 67 height 21
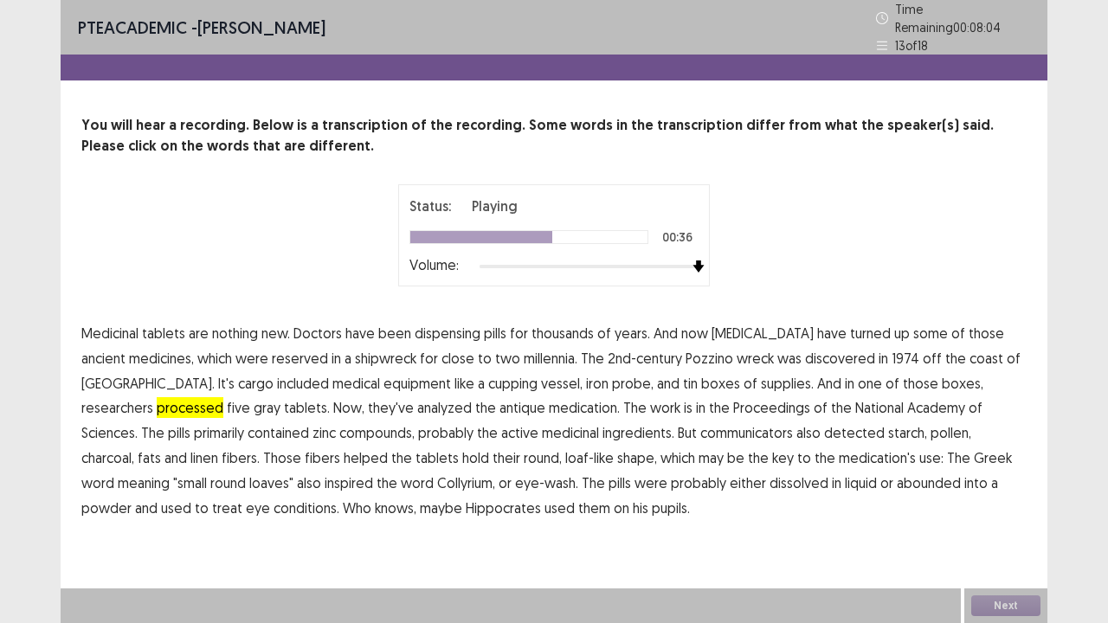
click at [542, 435] on span "medicinal" at bounding box center [570, 432] width 57 height 21
click at [501, 433] on span "active" at bounding box center [519, 432] width 37 height 21
click at [542, 431] on span "medicinal" at bounding box center [570, 432] width 57 height 21
click at [897, 480] on span "abounded" at bounding box center [929, 483] width 64 height 21
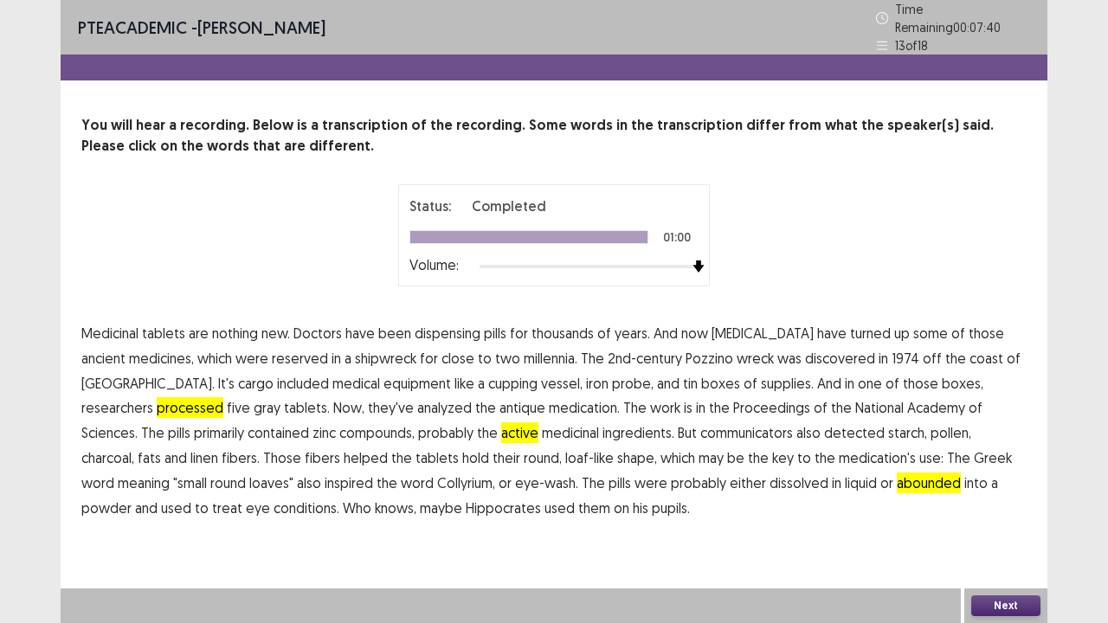
click at [1033, 505] on button "Next" at bounding box center [1005, 606] width 69 height 21
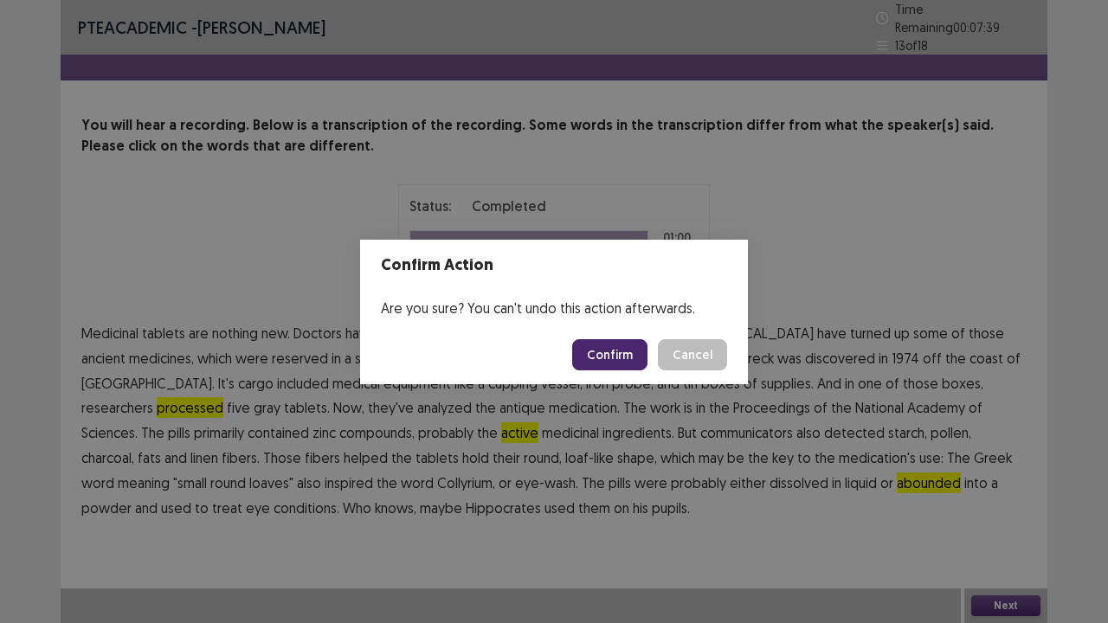
click at [615, 351] on button "Confirm" at bounding box center [609, 354] width 75 height 31
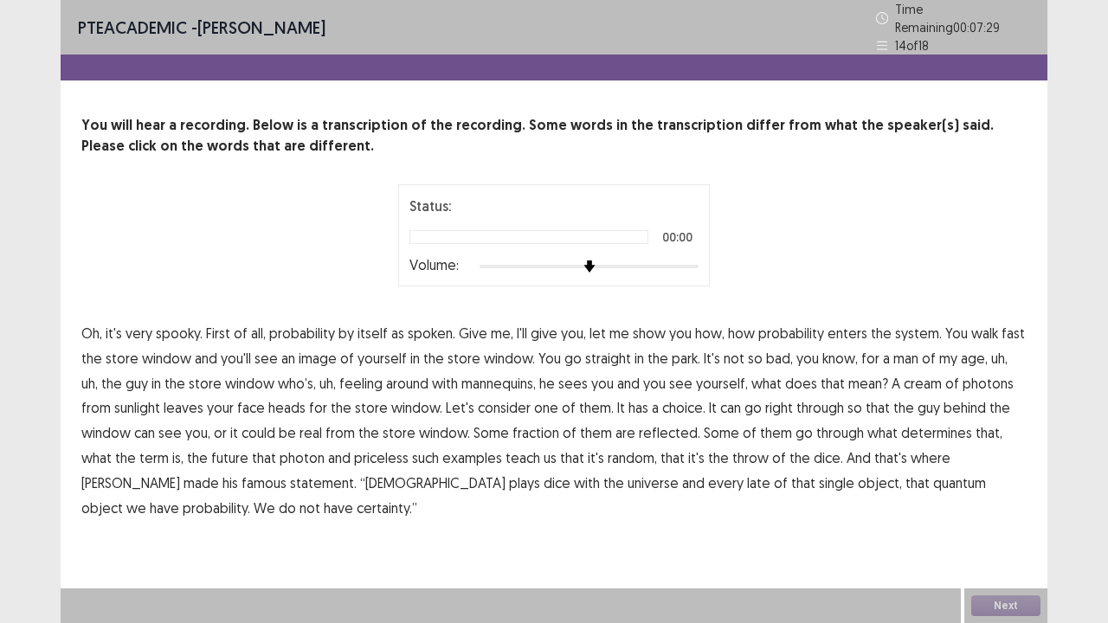
click at [690, 262] on div at bounding box center [589, 267] width 219 height 14
click at [313, 428] on span "real" at bounding box center [310, 432] width 23 height 21
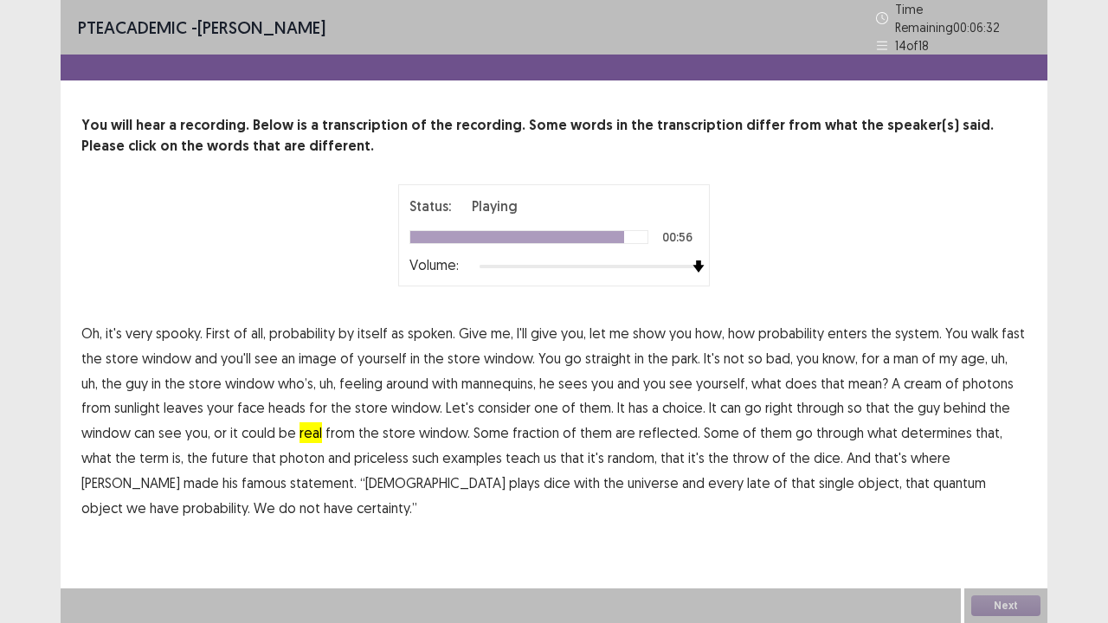
click at [747, 478] on span "late" at bounding box center [758, 483] width 23 height 21
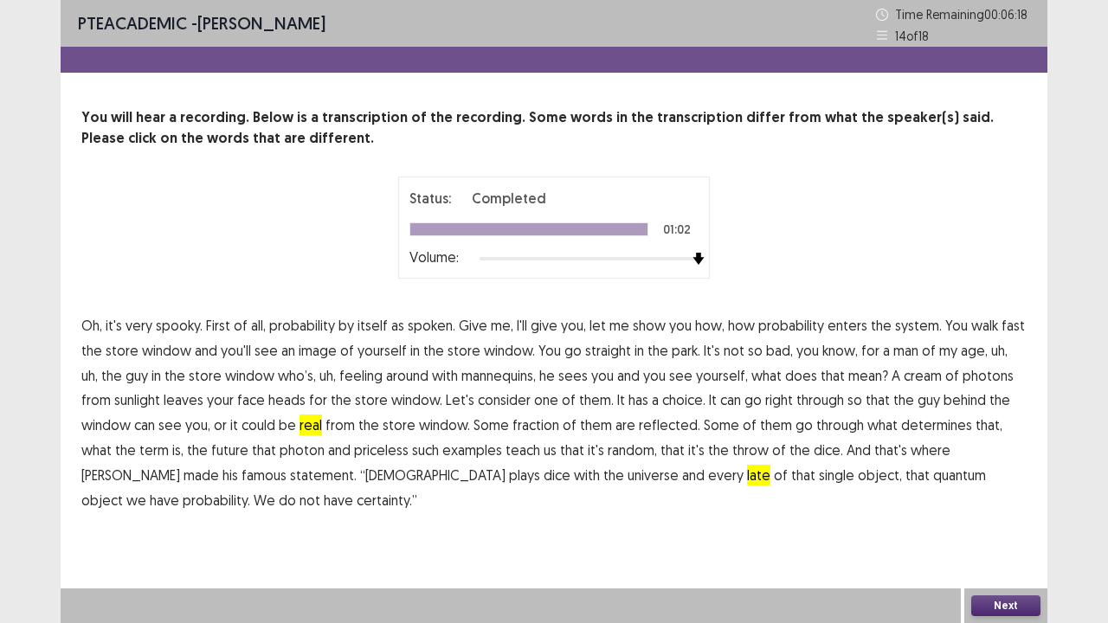
drag, startPoint x: 1036, startPoint y: 598, endPoint x: 1021, endPoint y: 602, distance: 15.3
click at [1021, 505] on div "Next" at bounding box center [1005, 606] width 83 height 35
click at [1018, 505] on button "Next" at bounding box center [1005, 606] width 69 height 21
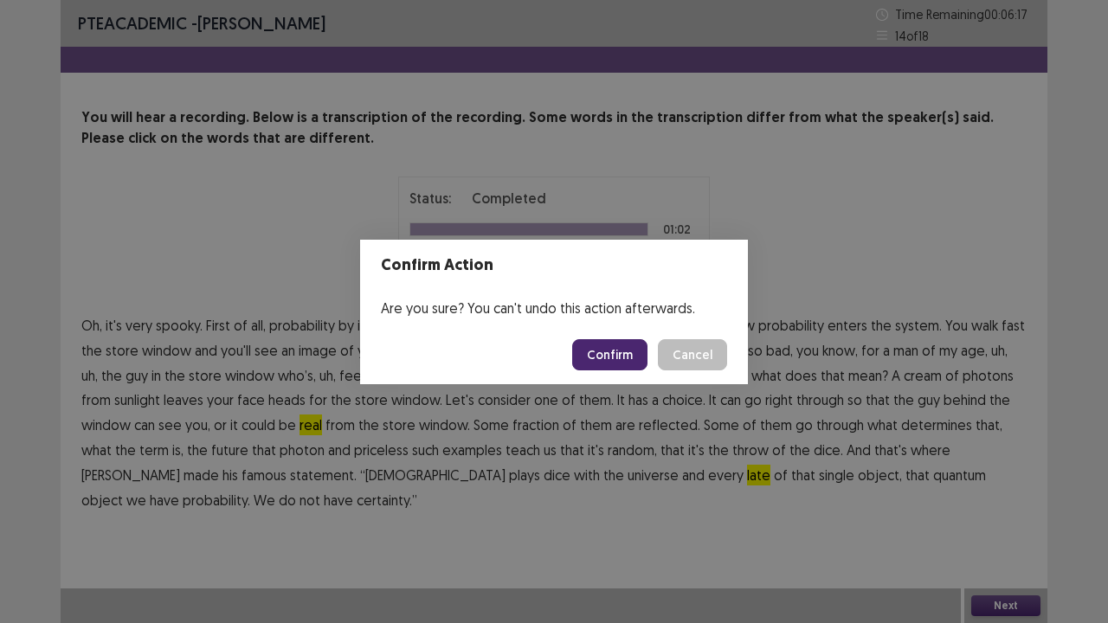
click at [628, 367] on button "Confirm" at bounding box center [609, 354] width 75 height 31
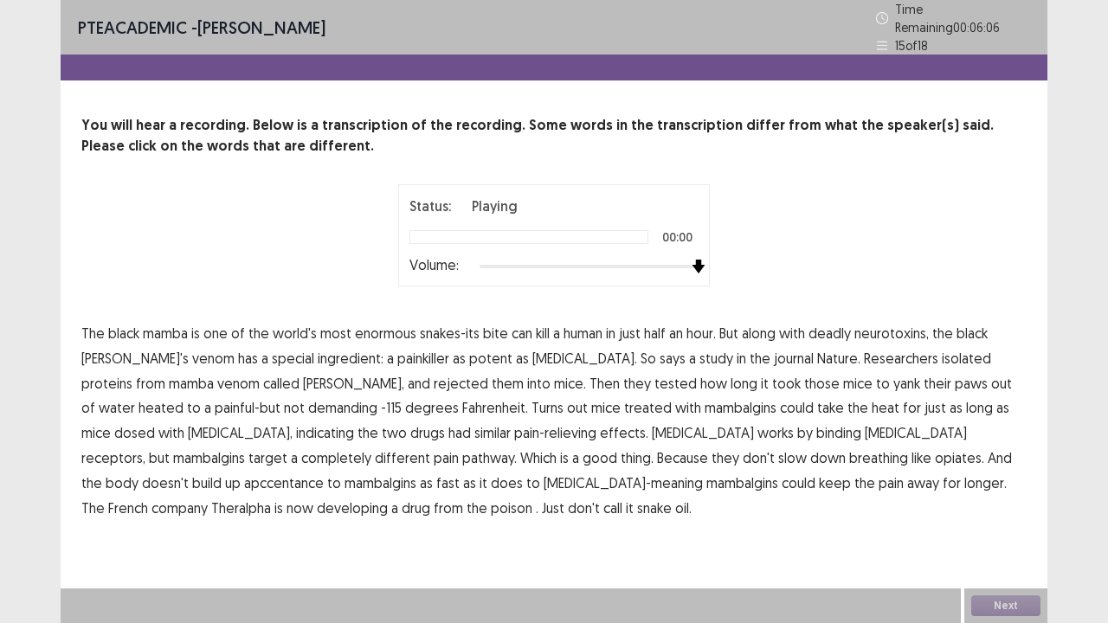
click at [698, 261] on div at bounding box center [589, 267] width 219 height 14
click at [363, 323] on span "enormous" at bounding box center [385, 333] width 61 height 21
click at [308, 400] on span "demanding" at bounding box center [342, 407] width 69 height 21
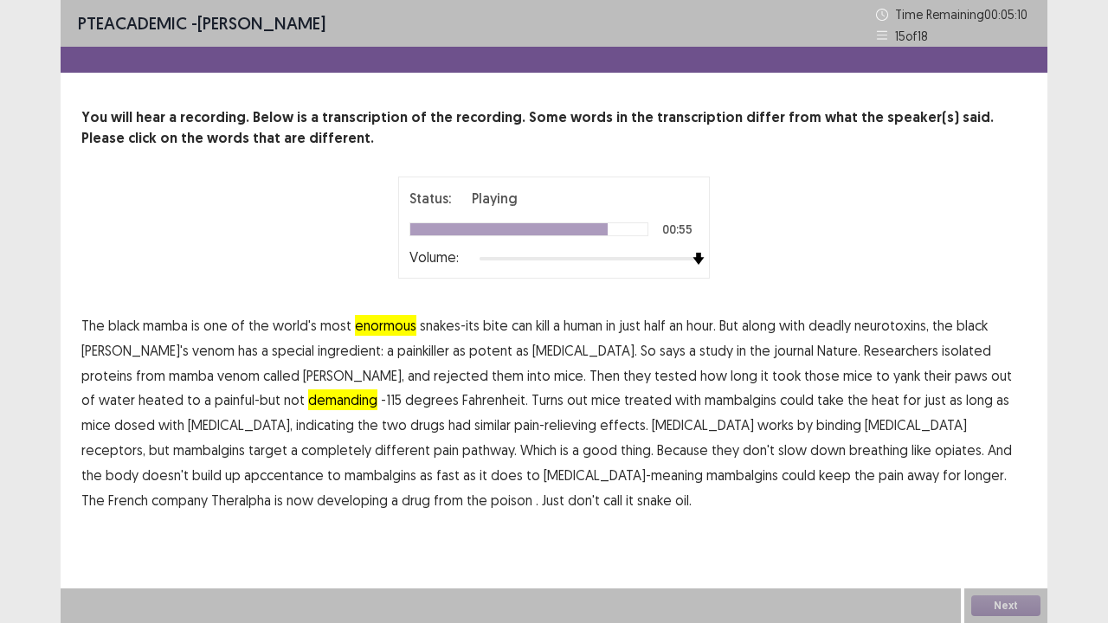
click at [324, 465] on span "apccentance" at bounding box center [284, 475] width 80 height 21
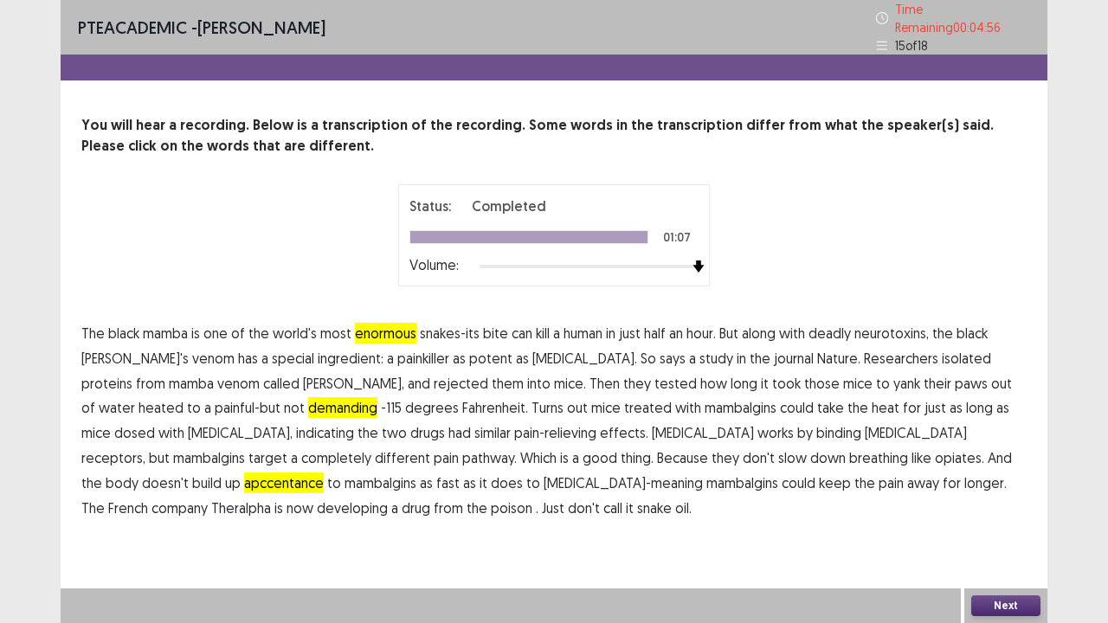
click at [1001, 505] on div "PTE academic - celvin karo Time Remaining 00 : 04 : 56 15 of 18 You will hear a…" at bounding box center [554, 311] width 987 height 623
click at [1008, 505] on button "Next" at bounding box center [1005, 606] width 69 height 21
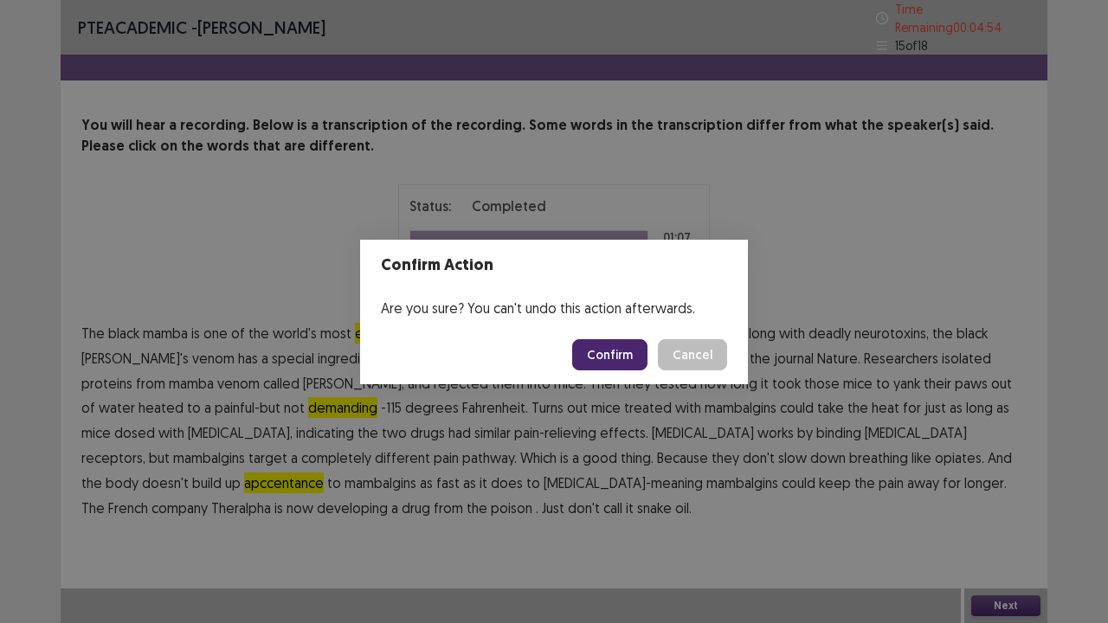
click at [608, 359] on button "Confirm" at bounding box center [609, 354] width 75 height 31
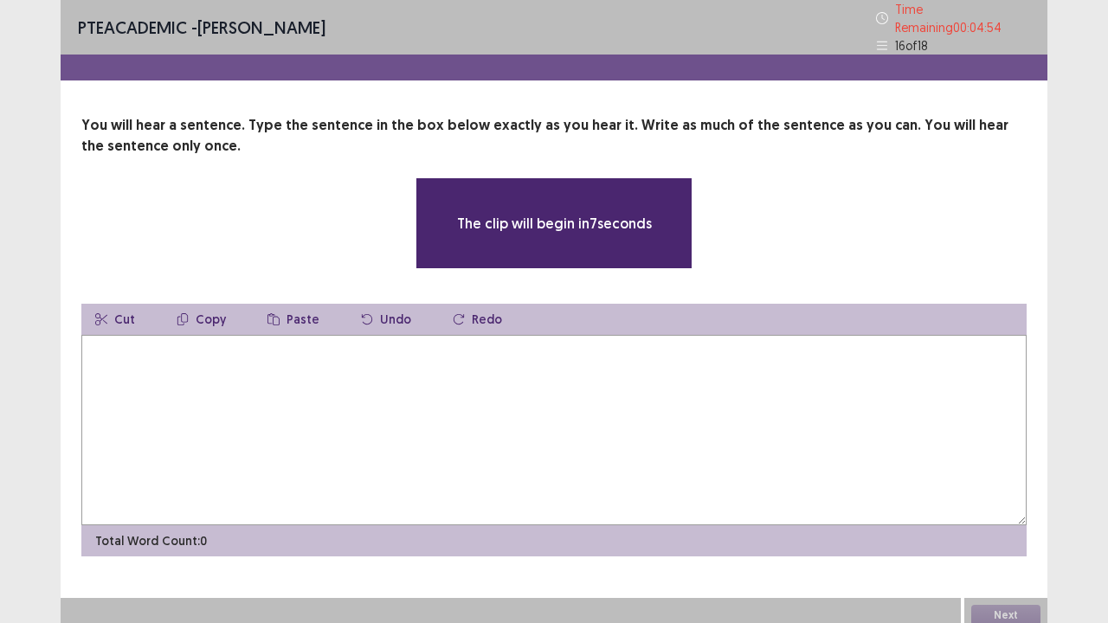
click at [647, 357] on textarea at bounding box center [553, 430] width 945 height 190
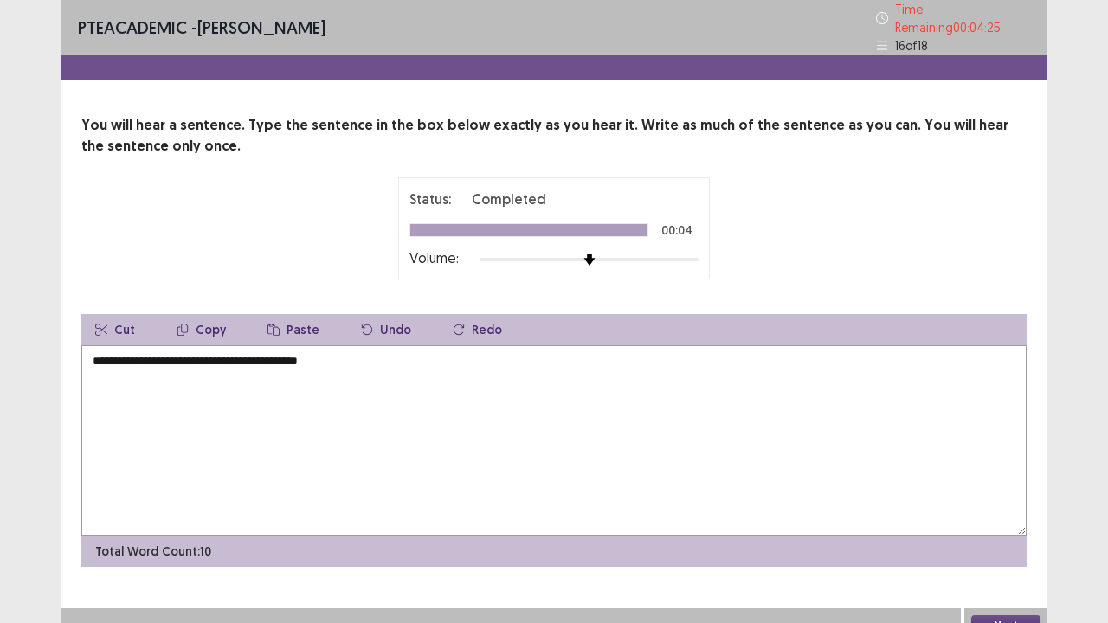
drag, startPoint x: 357, startPoint y: 357, endPoint x: 312, endPoint y: 361, distance: 45.2
click at [312, 361] on textarea "**********" at bounding box center [553, 440] width 945 height 190
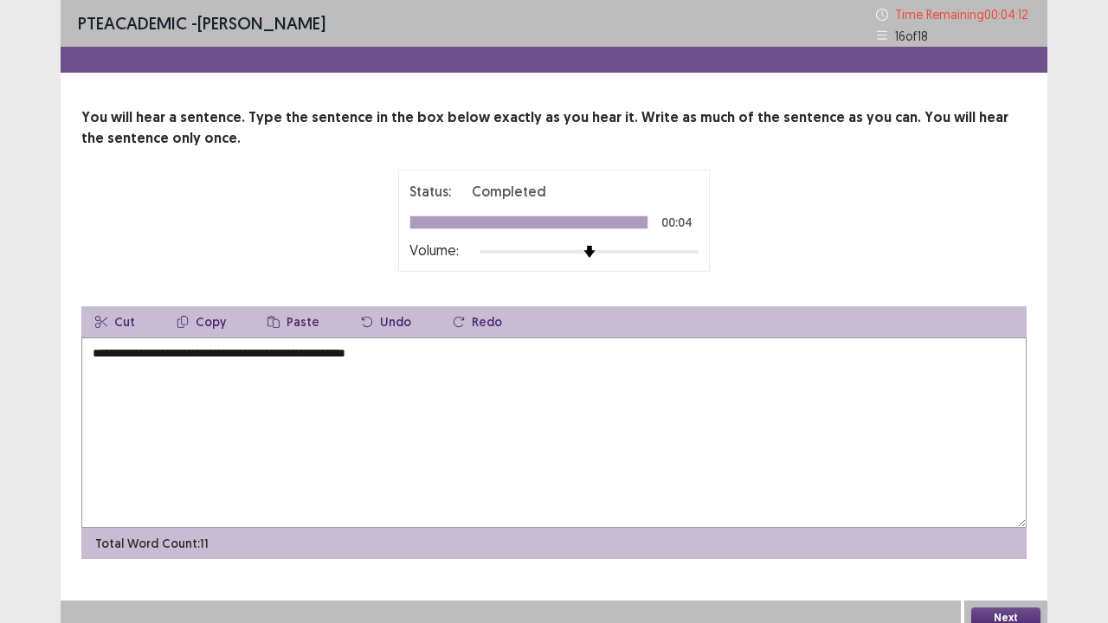
click at [93, 362] on textarea "**********" at bounding box center [553, 433] width 945 height 190
click at [95, 358] on textarea "**********" at bounding box center [553, 433] width 945 height 190
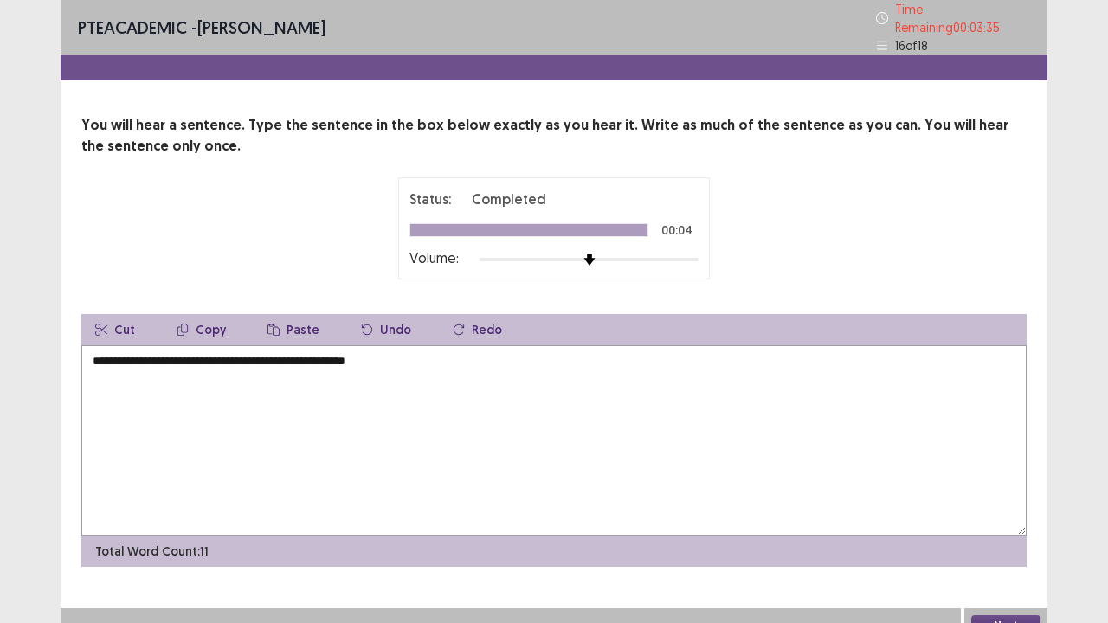
click at [322, 355] on textarea "**********" at bounding box center [553, 440] width 945 height 190
click at [325, 357] on textarea "**********" at bounding box center [553, 440] width 945 height 190
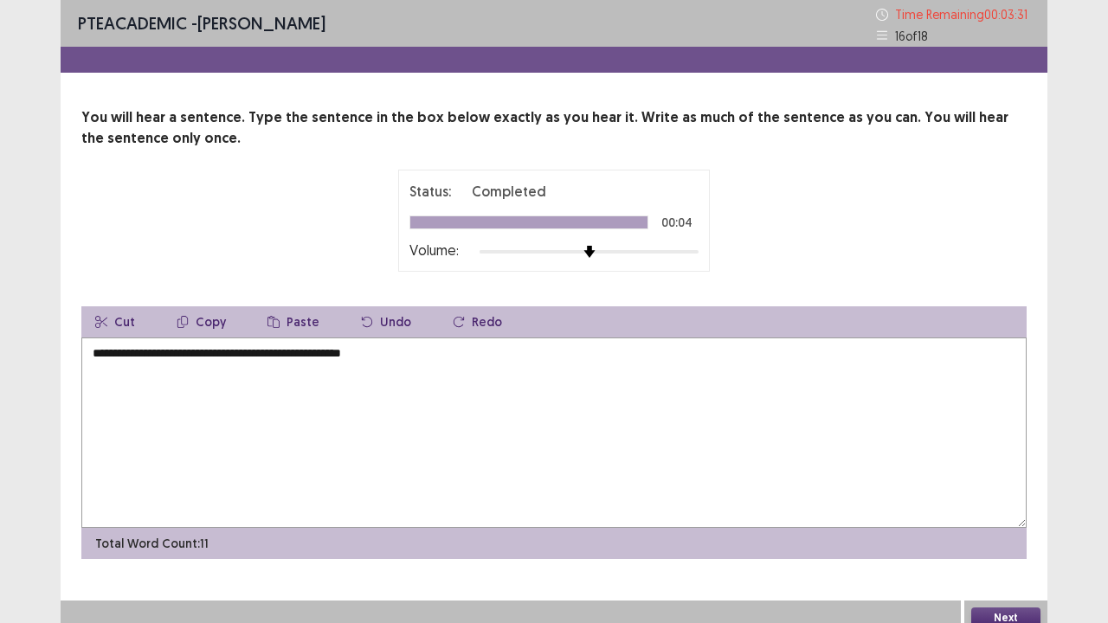
scroll to position [11, 0]
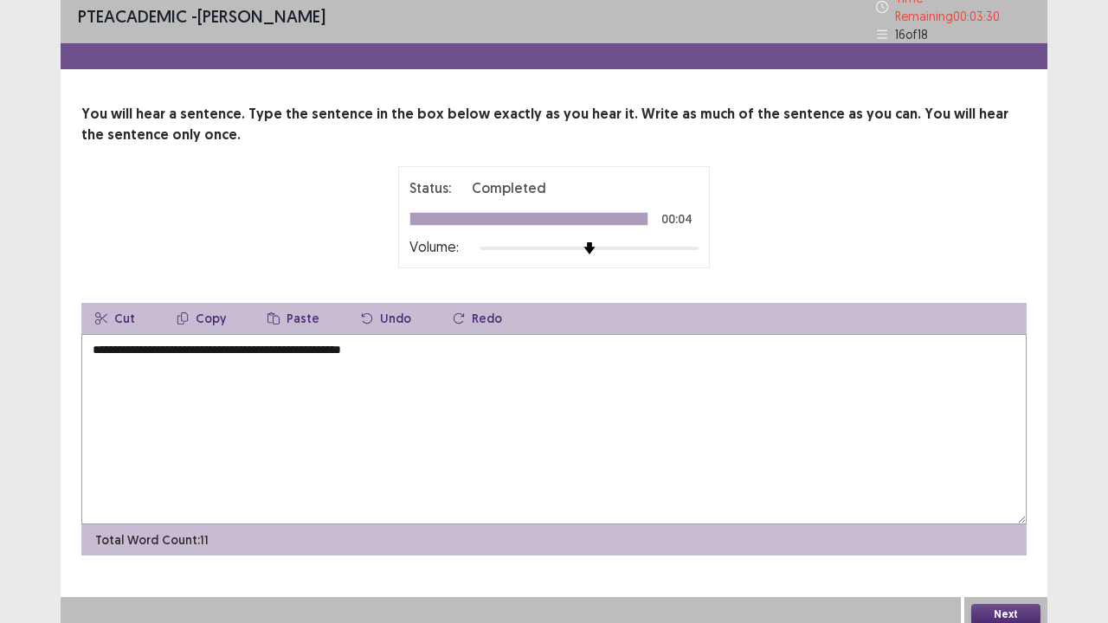
type textarea "**********"
click at [997, 505] on button "Next" at bounding box center [1005, 614] width 69 height 21
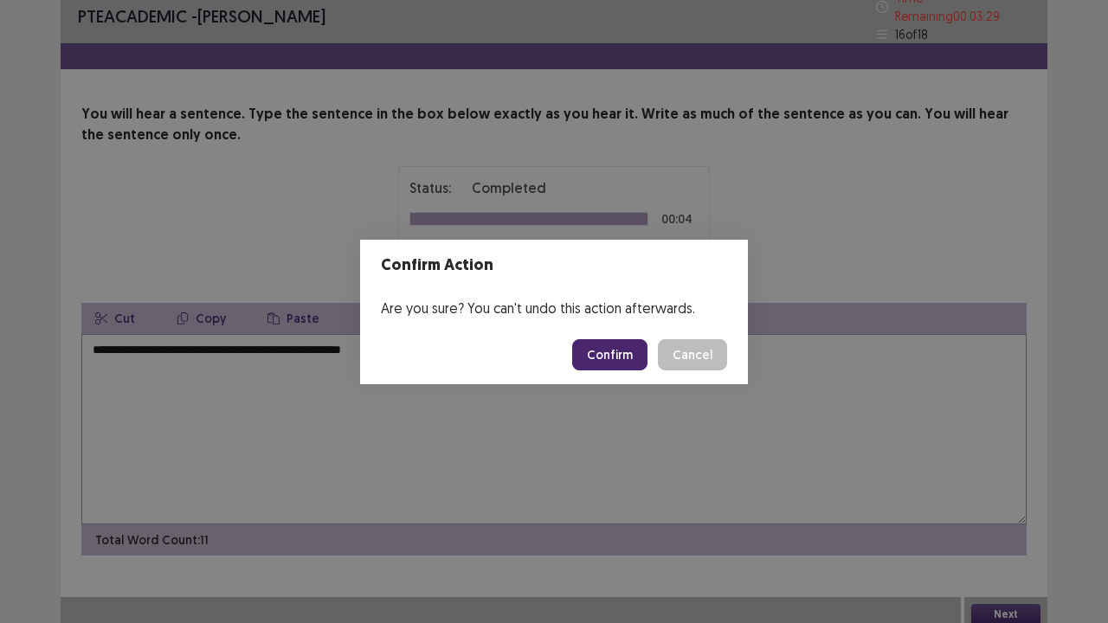
click at [618, 348] on button "Confirm" at bounding box center [609, 354] width 75 height 31
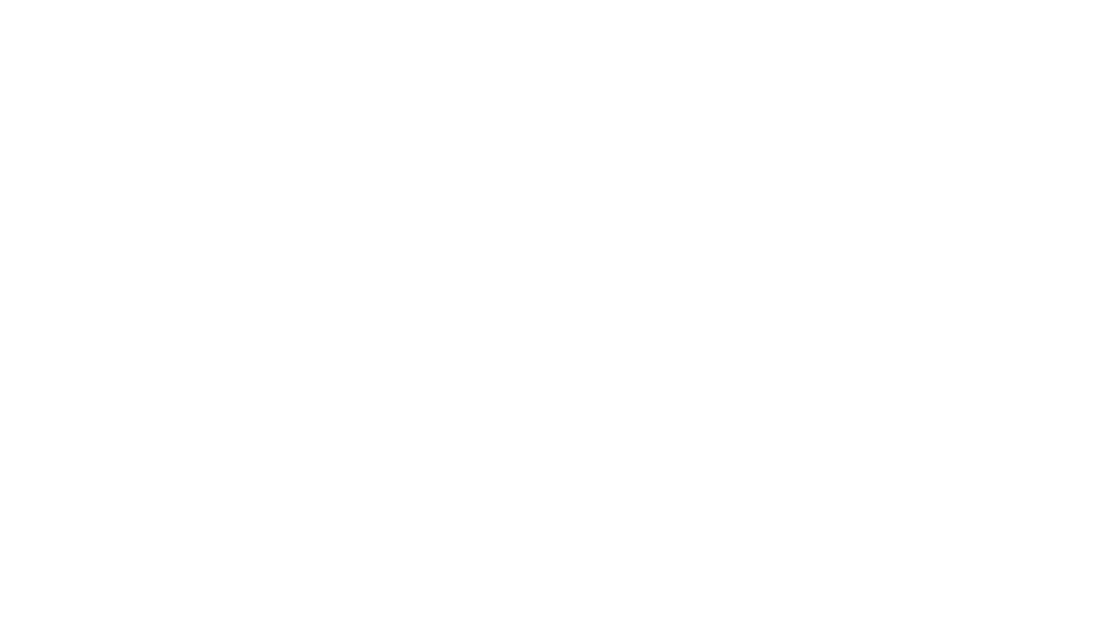
scroll to position [0, 0]
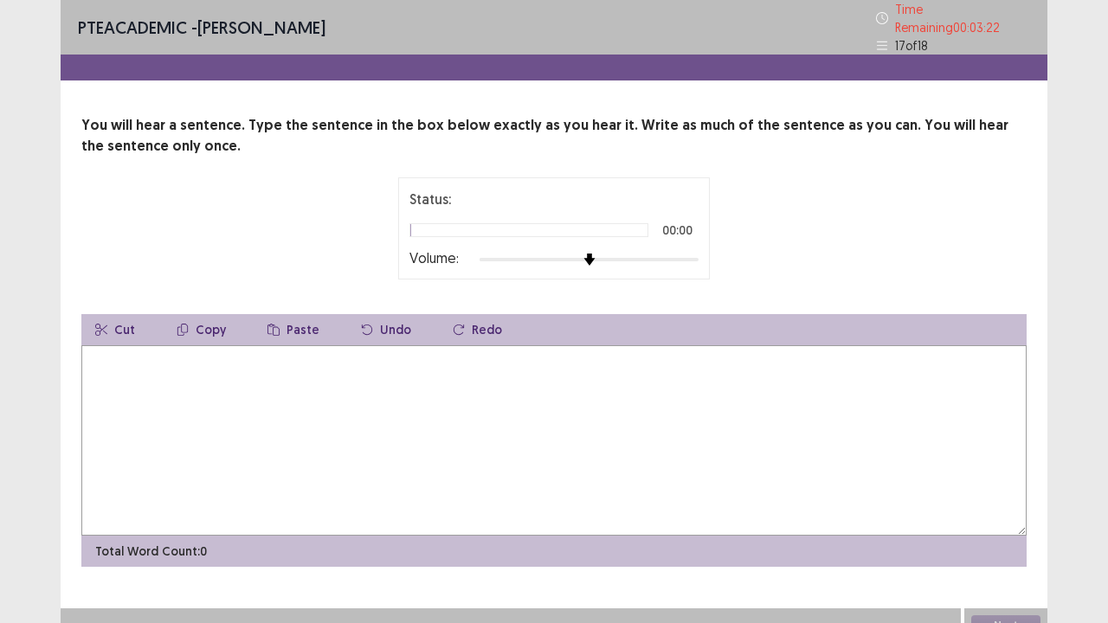
click at [695, 253] on div at bounding box center [589, 260] width 219 height 14
click at [614, 359] on textarea at bounding box center [553, 440] width 945 height 190
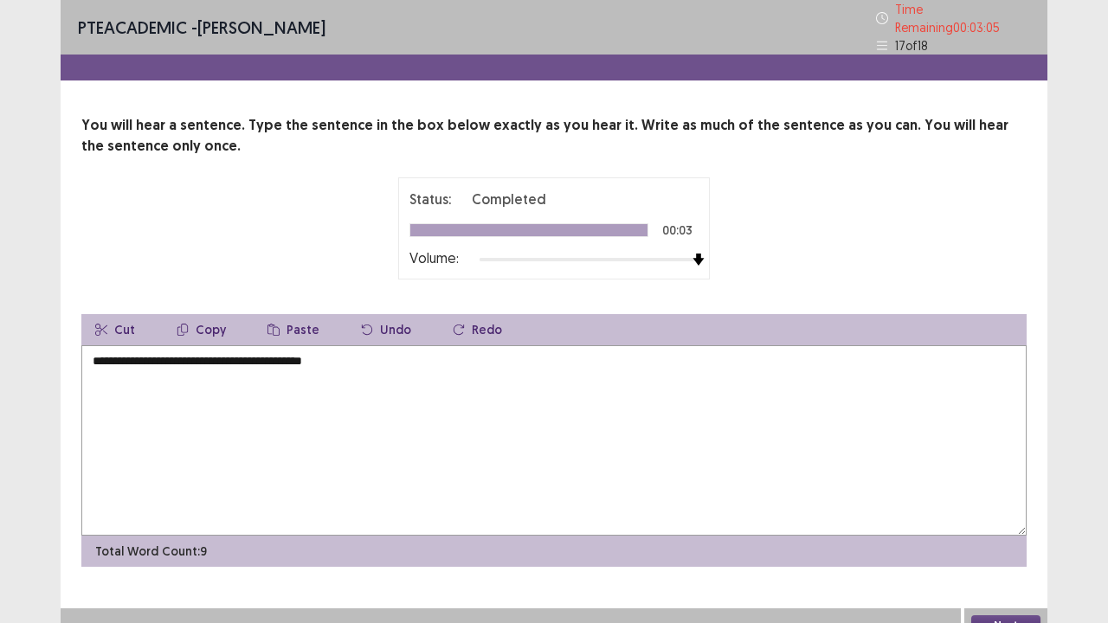
click at [97, 361] on textarea "**********" at bounding box center [553, 440] width 945 height 190
type textarea "**********"
click at [992, 505] on button "Next" at bounding box center [1005, 625] width 69 height 21
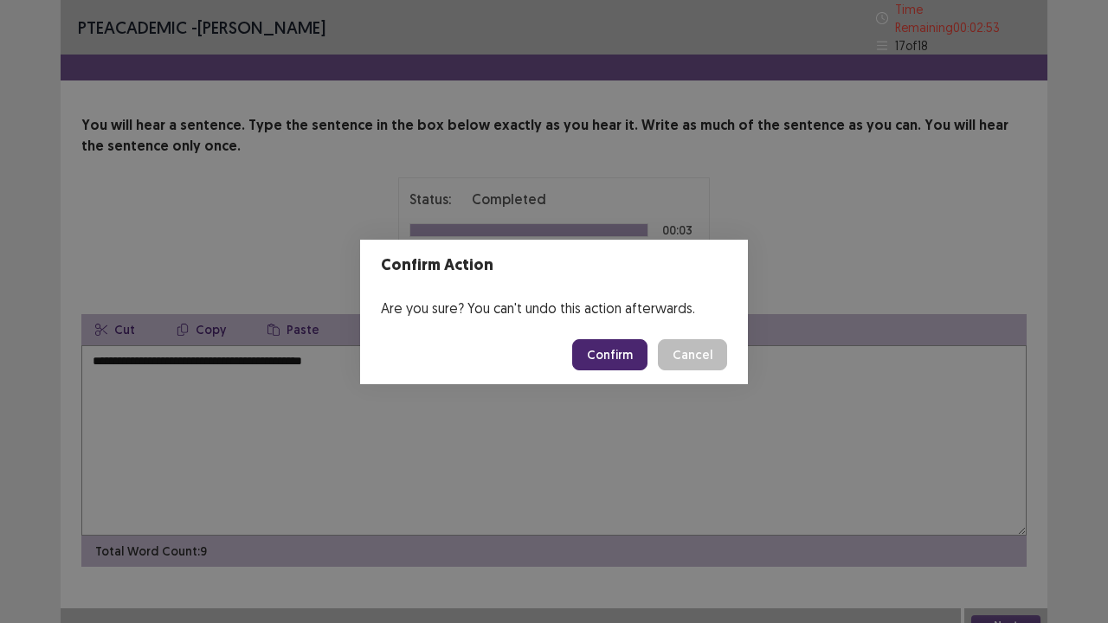
click at [621, 351] on button "Confirm" at bounding box center [609, 354] width 75 height 31
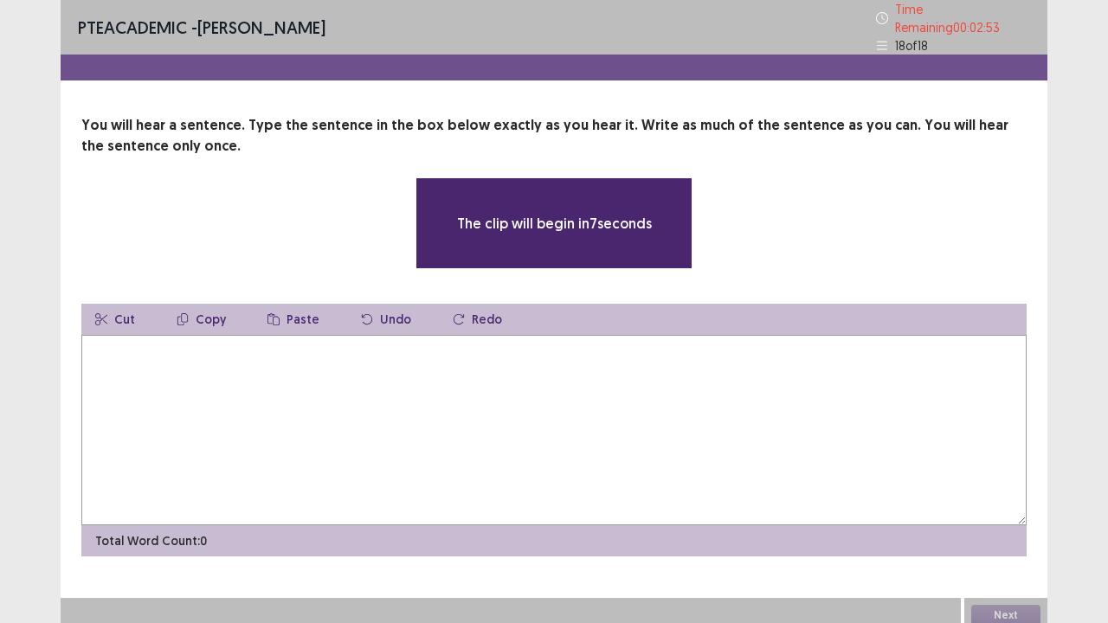
click at [621, 351] on textarea at bounding box center [553, 430] width 945 height 190
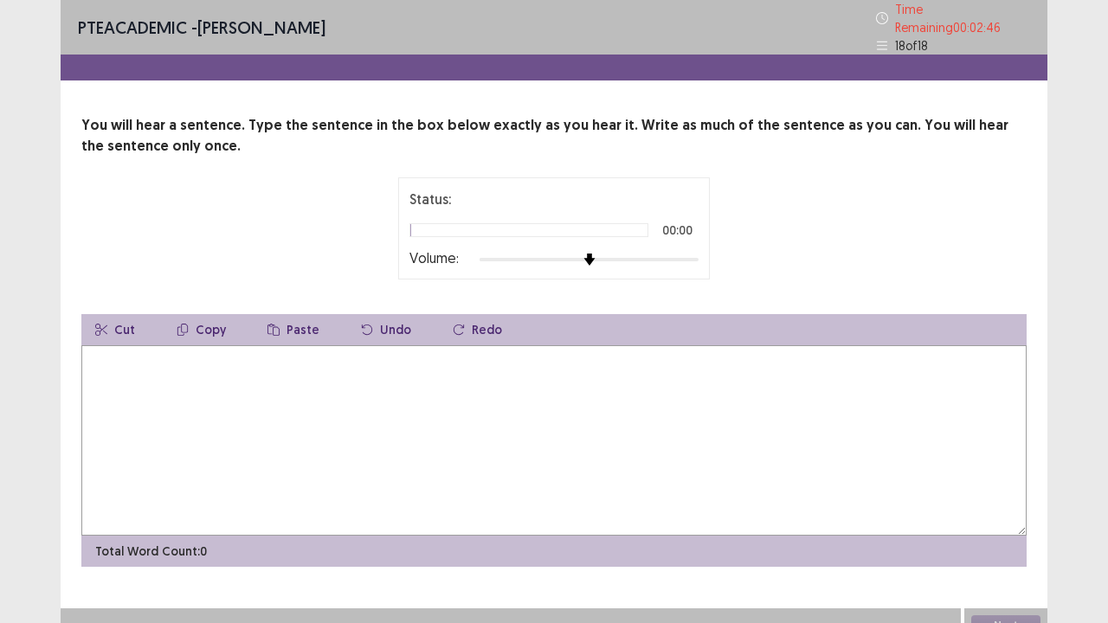
click at [691, 253] on div at bounding box center [589, 260] width 219 height 14
click at [627, 398] on textarea at bounding box center [553, 440] width 945 height 190
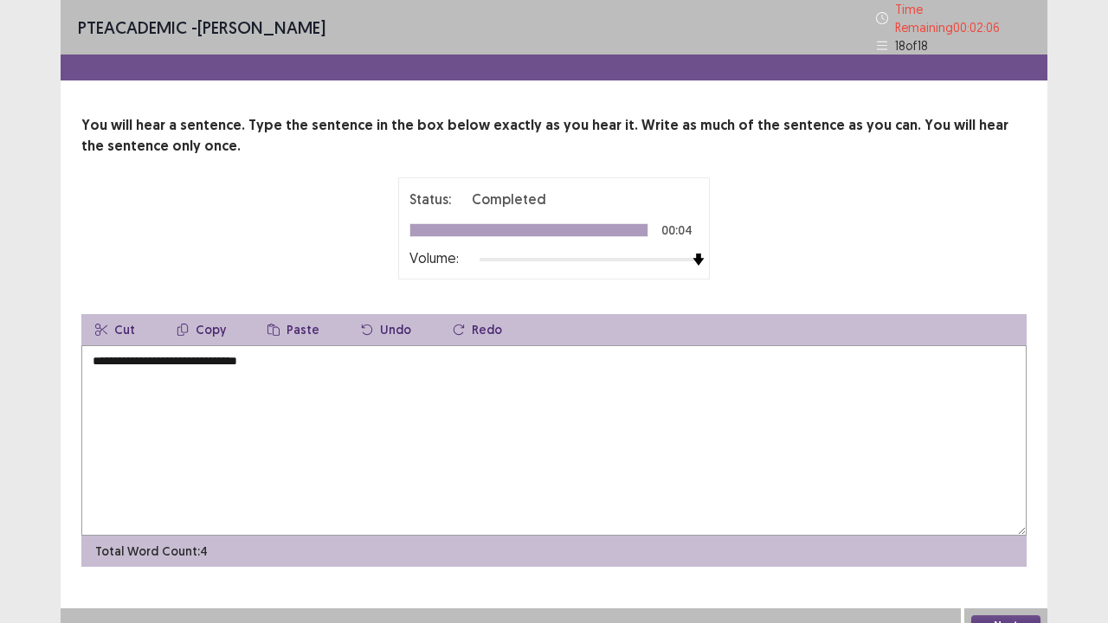
click at [98, 357] on textarea "**********" at bounding box center [553, 440] width 945 height 190
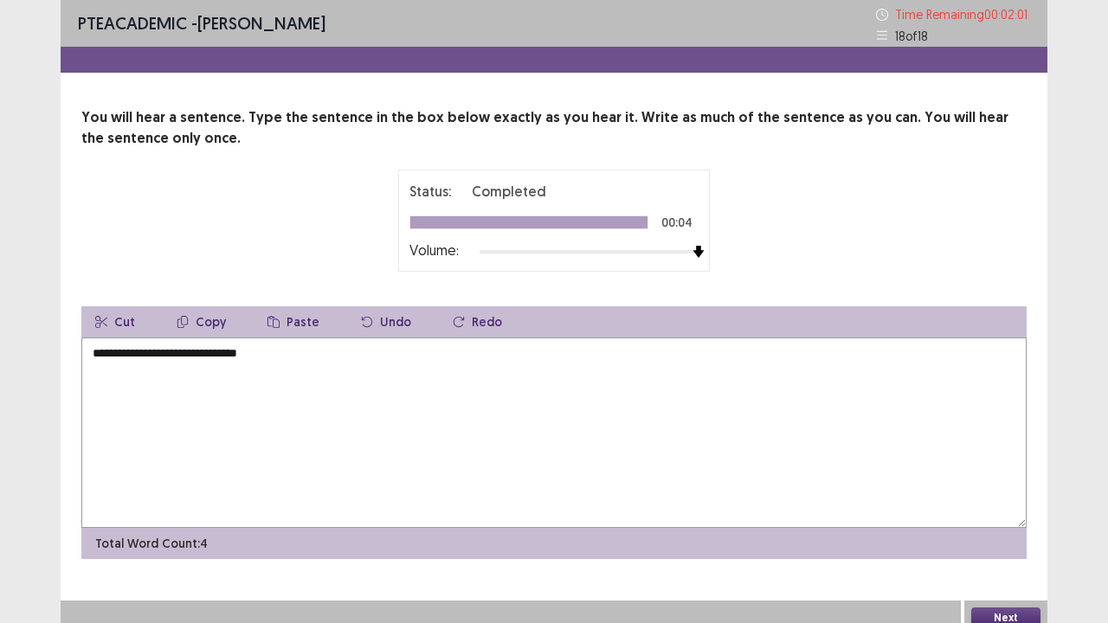
click at [132, 357] on textarea "**********" at bounding box center [553, 433] width 945 height 190
click at [306, 360] on textarea "**********" at bounding box center [553, 433] width 945 height 190
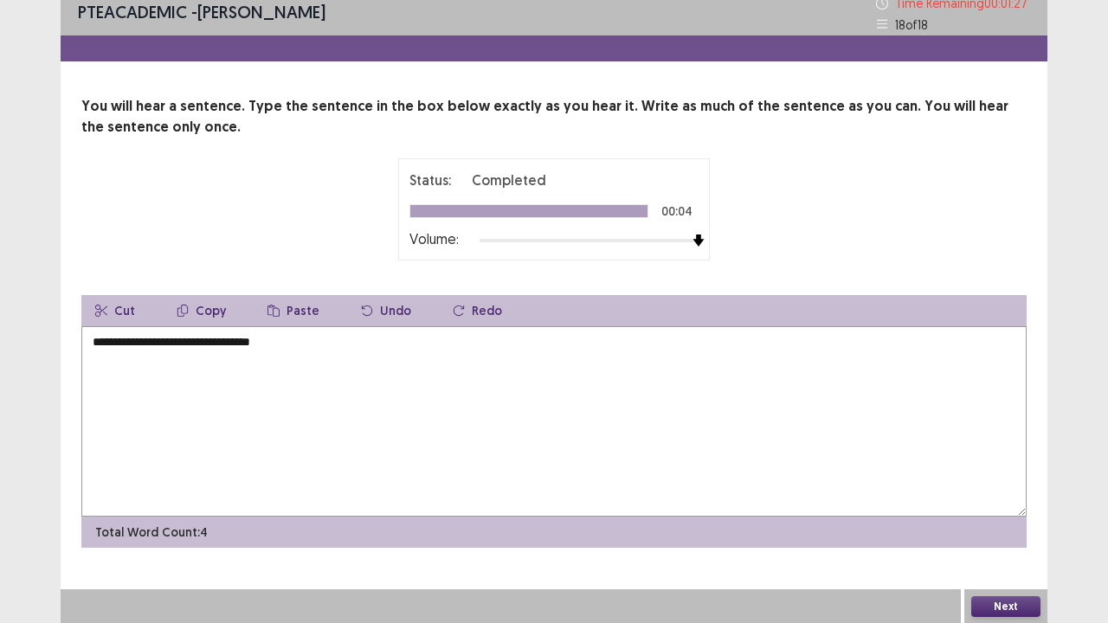
type textarea "**********"
click at [1010, 505] on button "Next" at bounding box center [1005, 606] width 69 height 21
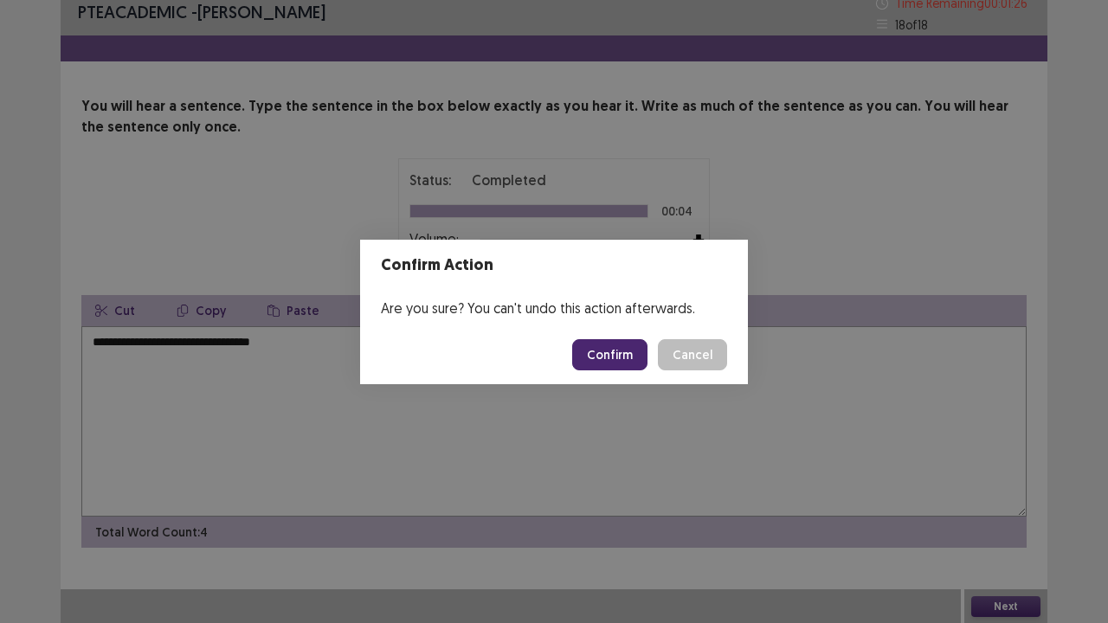
click at [592, 344] on button "Confirm" at bounding box center [609, 354] width 75 height 31
